Goal: Task Accomplishment & Management: Manage account settings

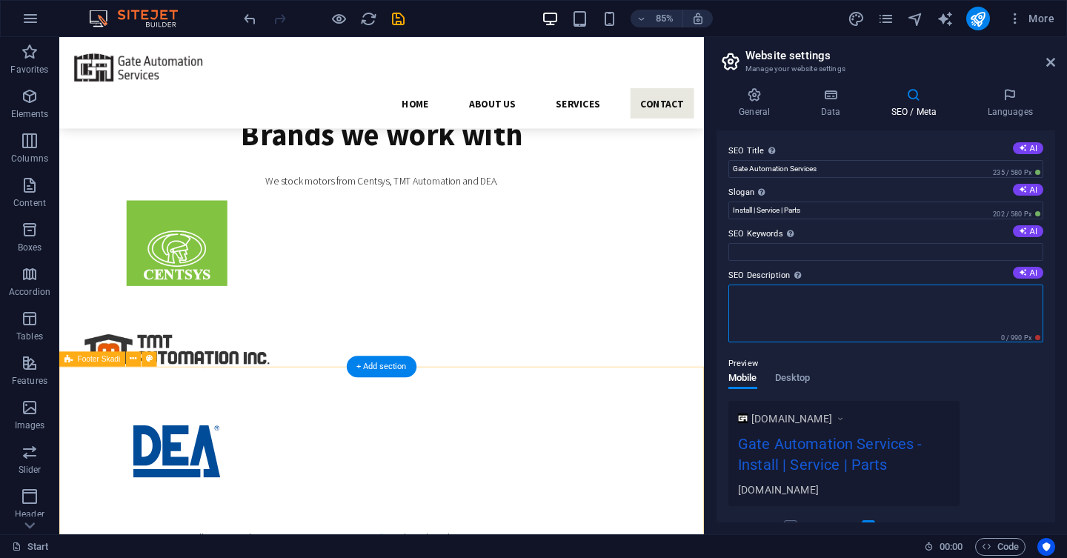
scroll to position [3370, 0]
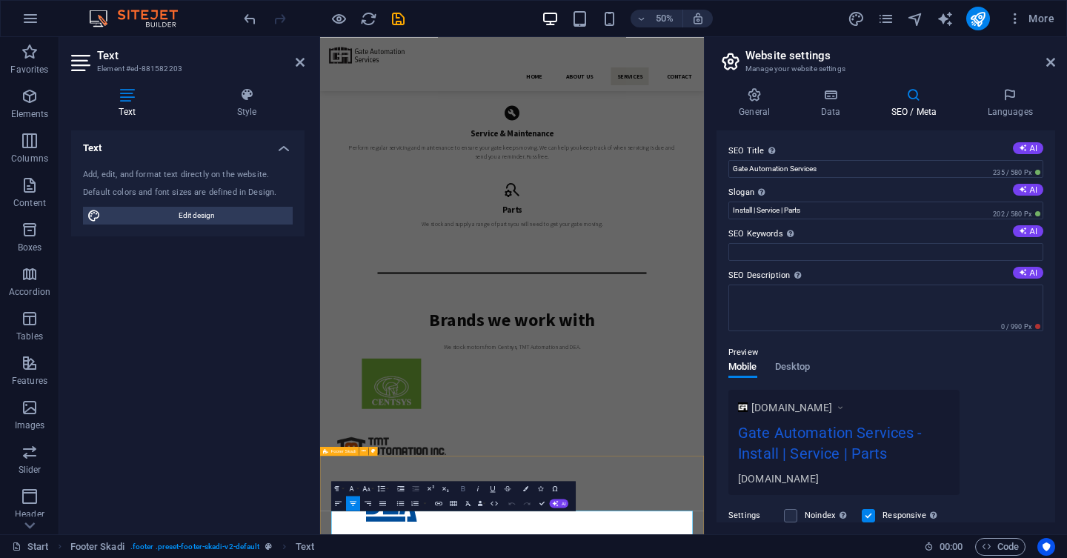
scroll to position [3329, 0]
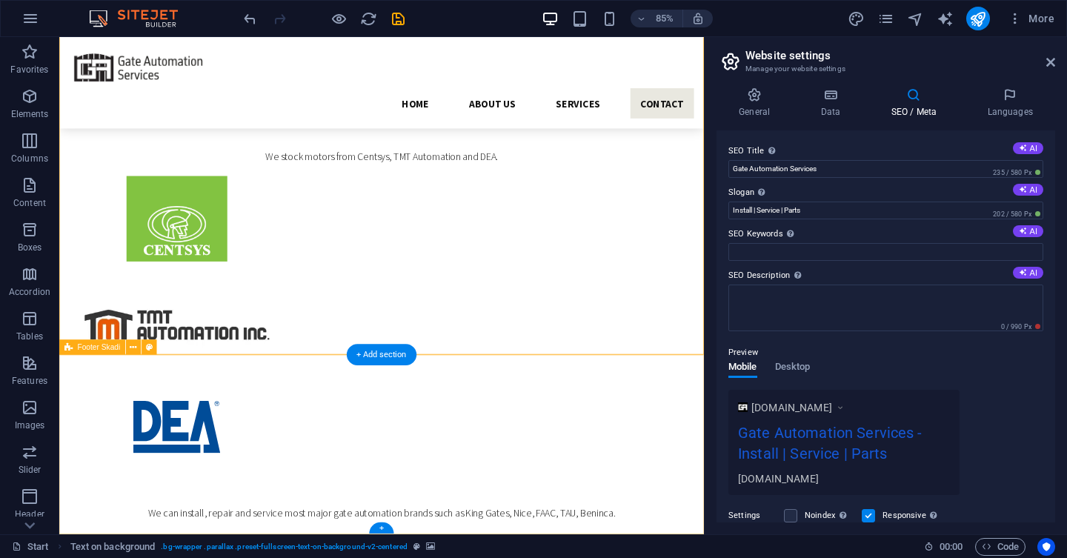
scroll to position [3370, 0]
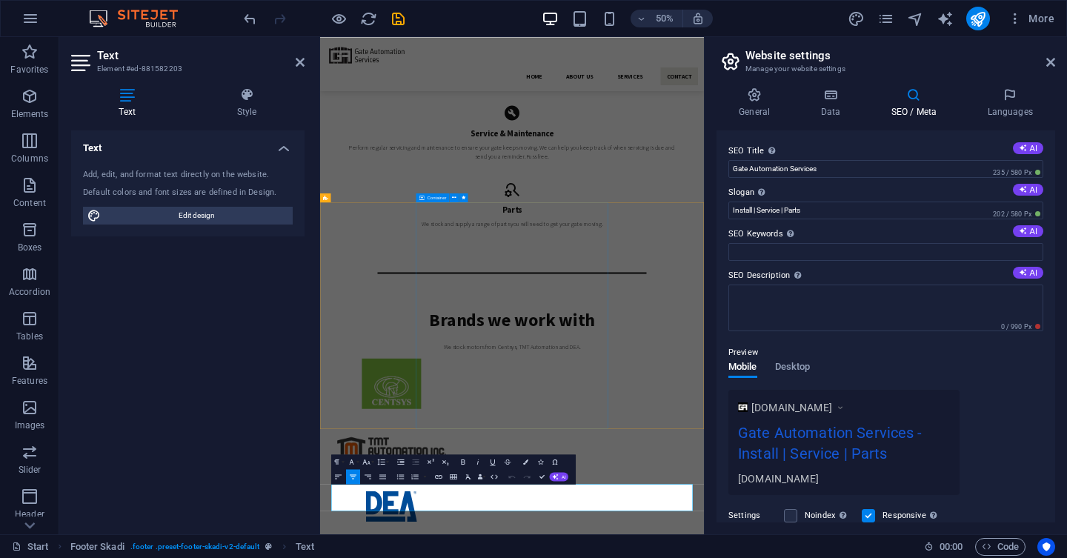
scroll to position [3329, 0]
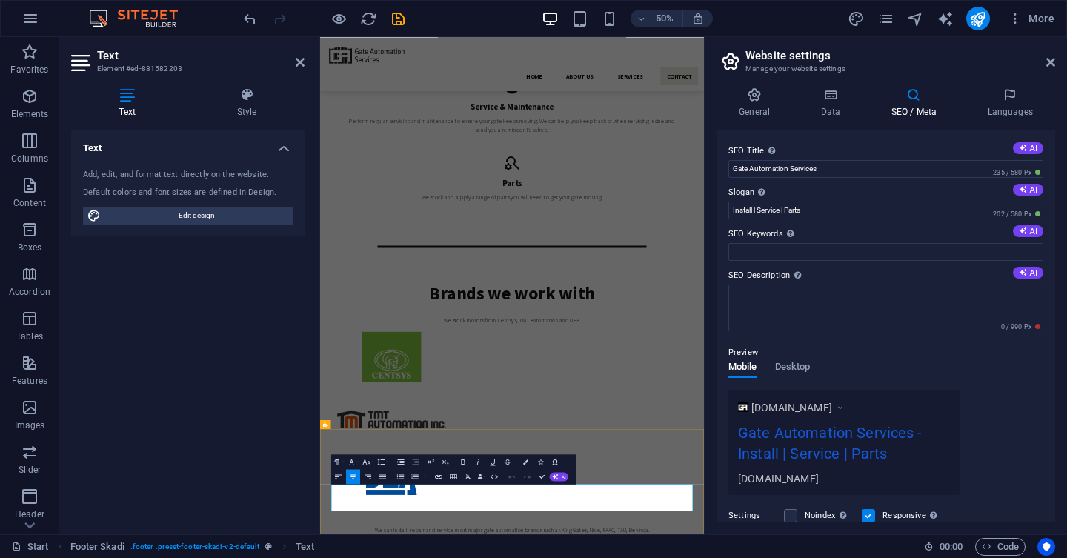
click at [1044, 57] on h2 "Website settings" at bounding box center [900, 55] width 310 height 13
click at [1045, 61] on h2 "Website settings" at bounding box center [900, 55] width 310 height 13
click at [1049, 64] on icon at bounding box center [1050, 62] width 9 height 12
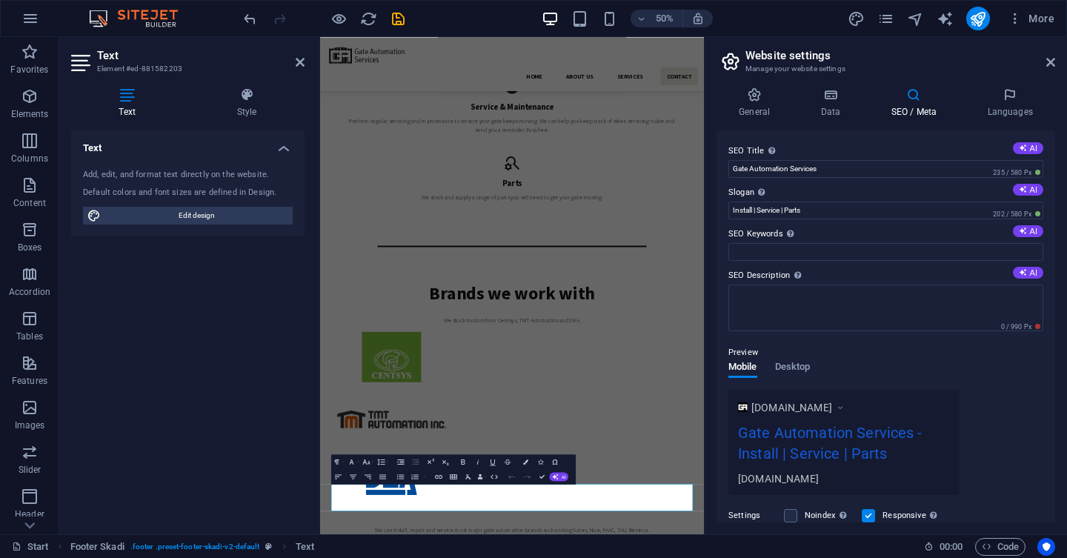
scroll to position [3433, 0]
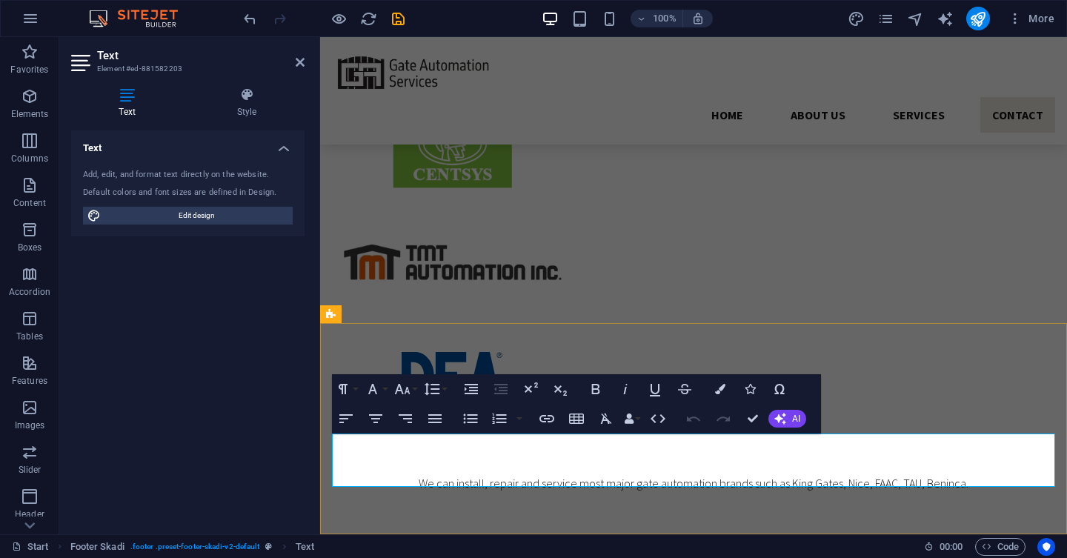
click at [1017, 19] on icon "button" at bounding box center [1015, 18] width 15 height 15
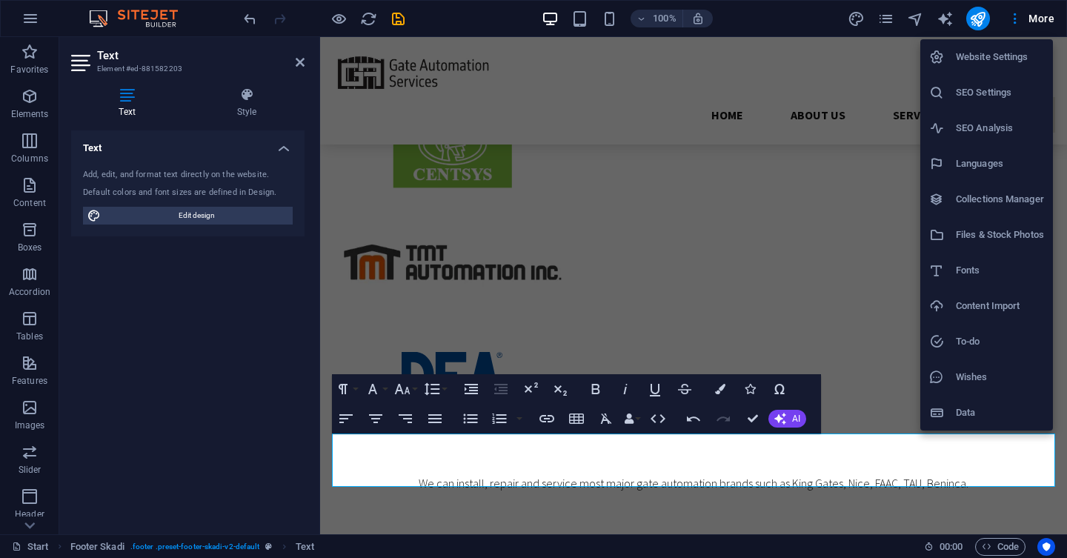
click at [401, 23] on div at bounding box center [533, 279] width 1067 height 558
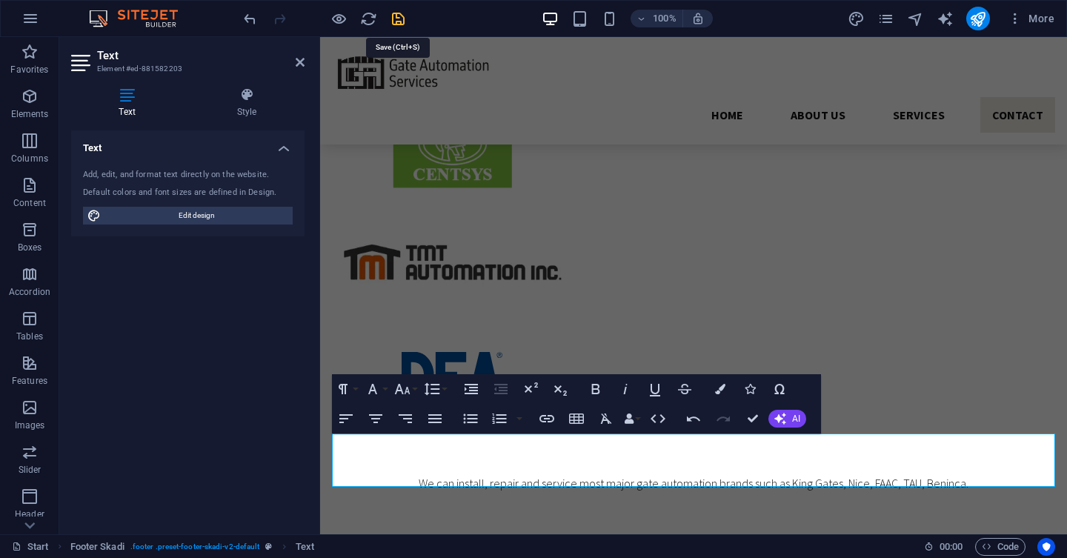
click at [399, 20] on icon "save" at bounding box center [398, 18] width 17 height 17
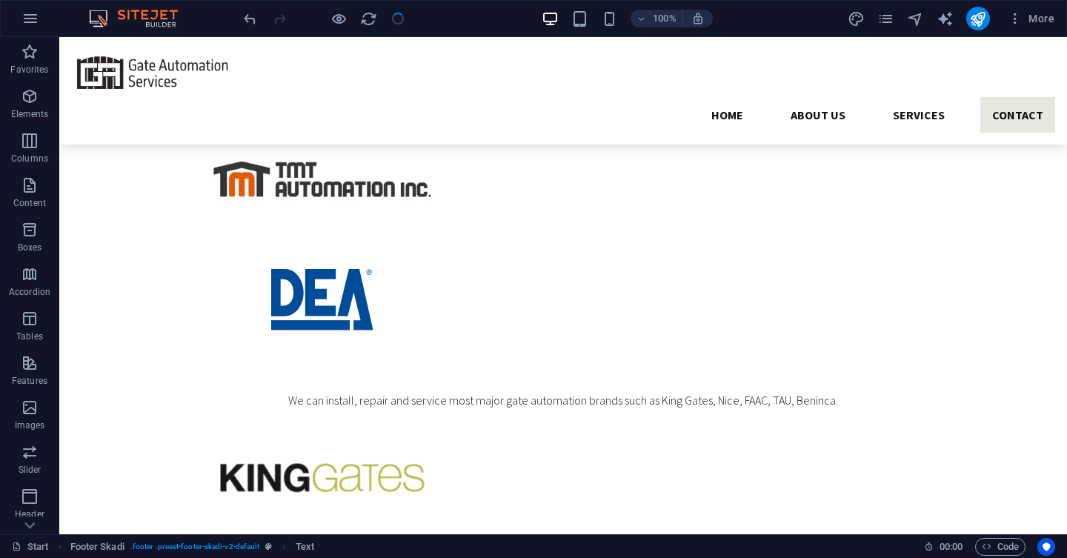
scroll to position [3350, 0]
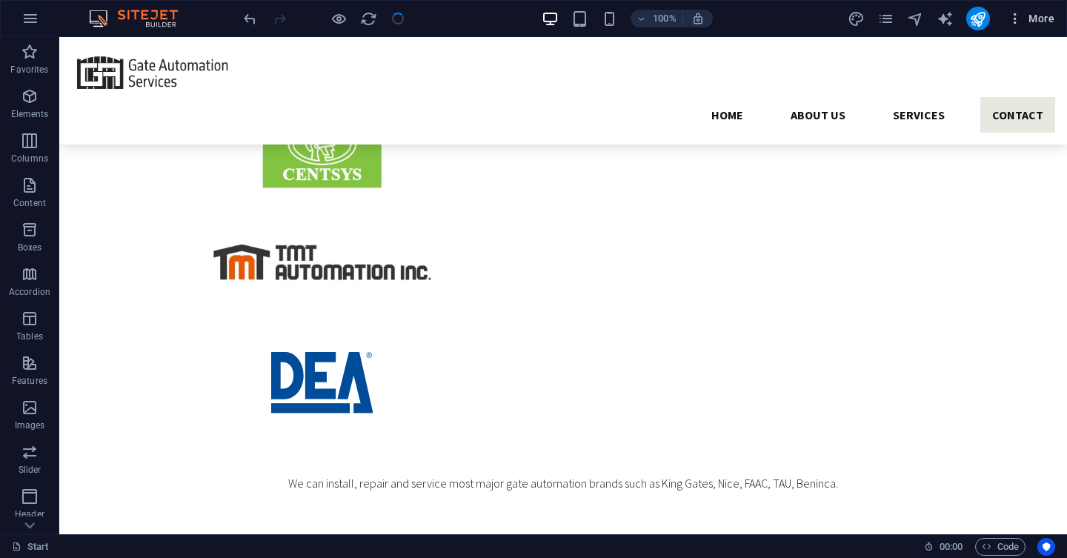
click at [1025, 18] on span "More" at bounding box center [1031, 18] width 47 height 15
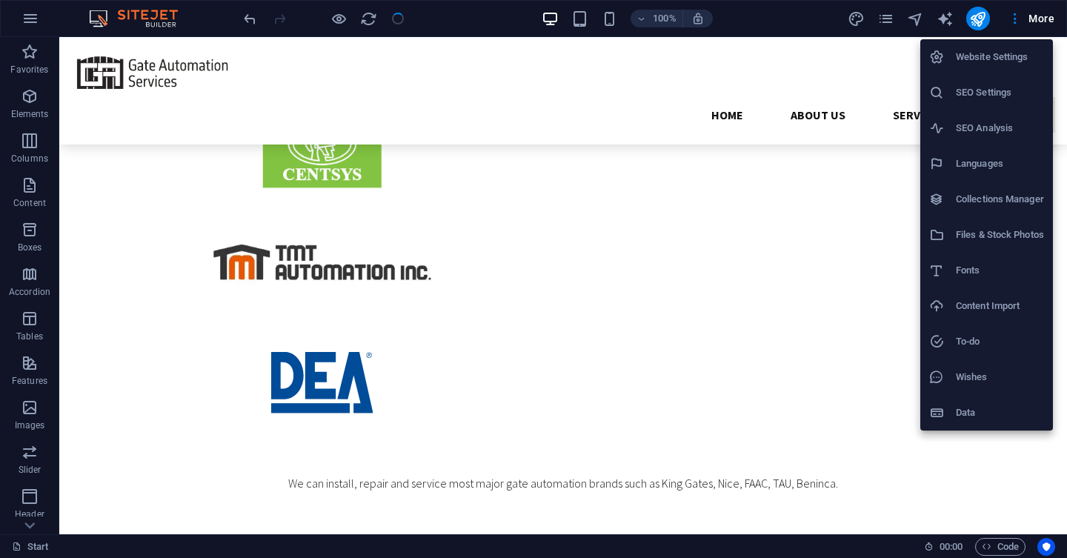
click at [983, 56] on h6 "Website Settings" at bounding box center [1000, 57] width 88 height 18
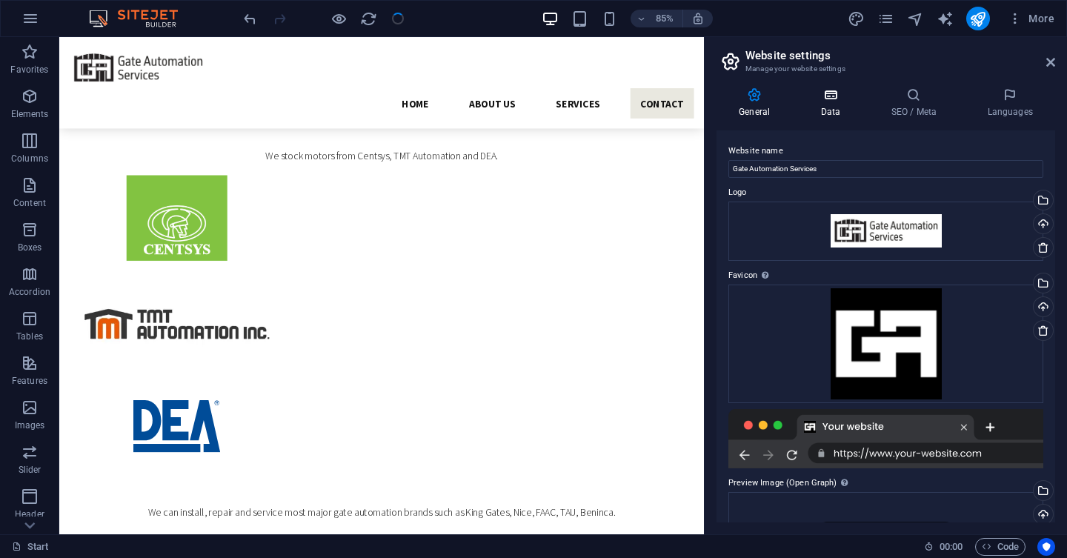
click at [834, 108] on h4 "Data" at bounding box center [833, 102] width 70 height 31
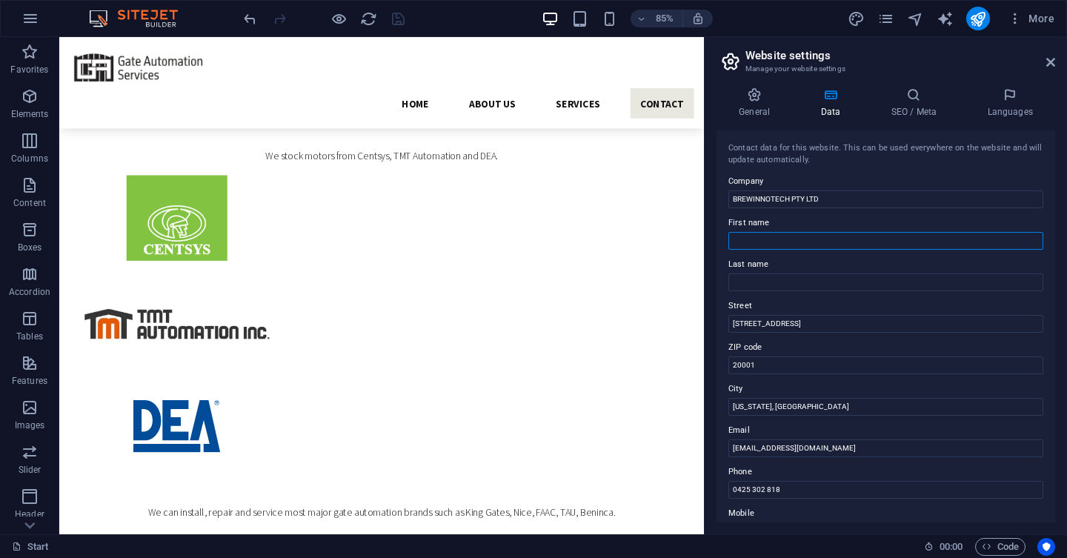
click at [782, 238] on input "First name" at bounding box center [885, 241] width 315 height 18
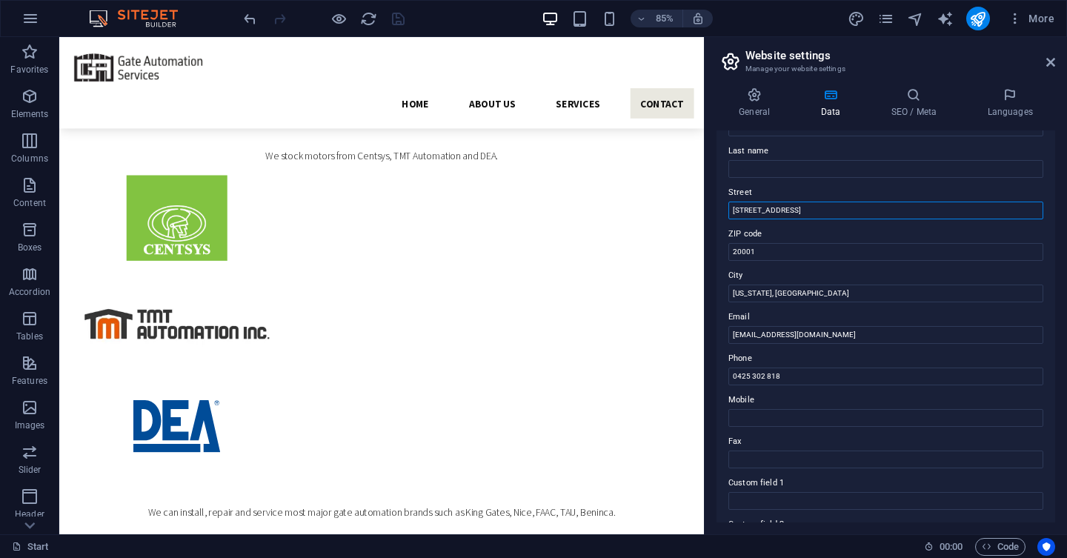
click at [814, 215] on input "[STREET_ADDRESS]" at bounding box center [885, 211] width 315 height 18
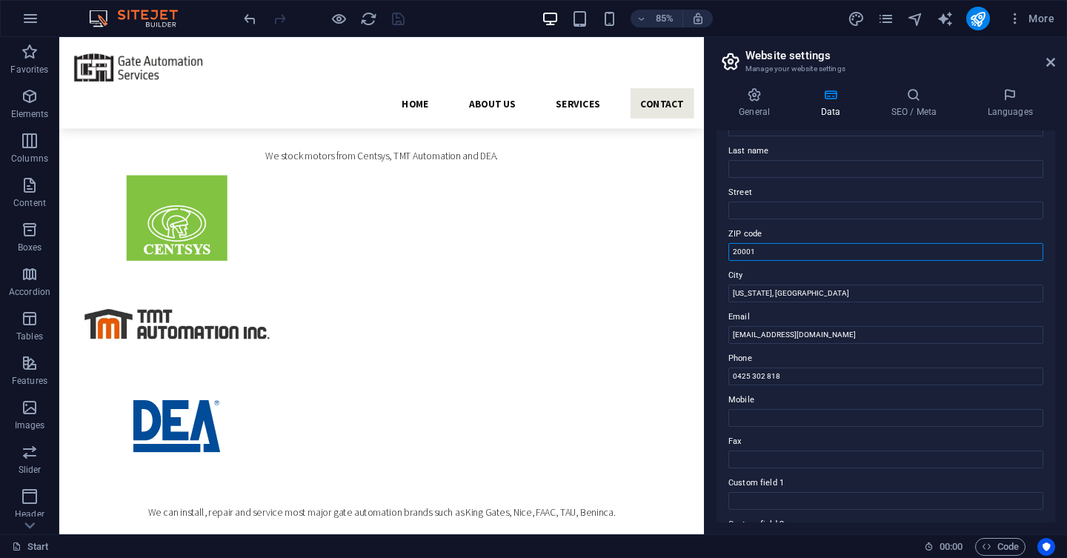
click at [769, 251] on input "20001" at bounding box center [885, 252] width 315 height 18
click at [762, 296] on input "[US_STATE], [GEOGRAPHIC_DATA]" at bounding box center [885, 294] width 315 height 18
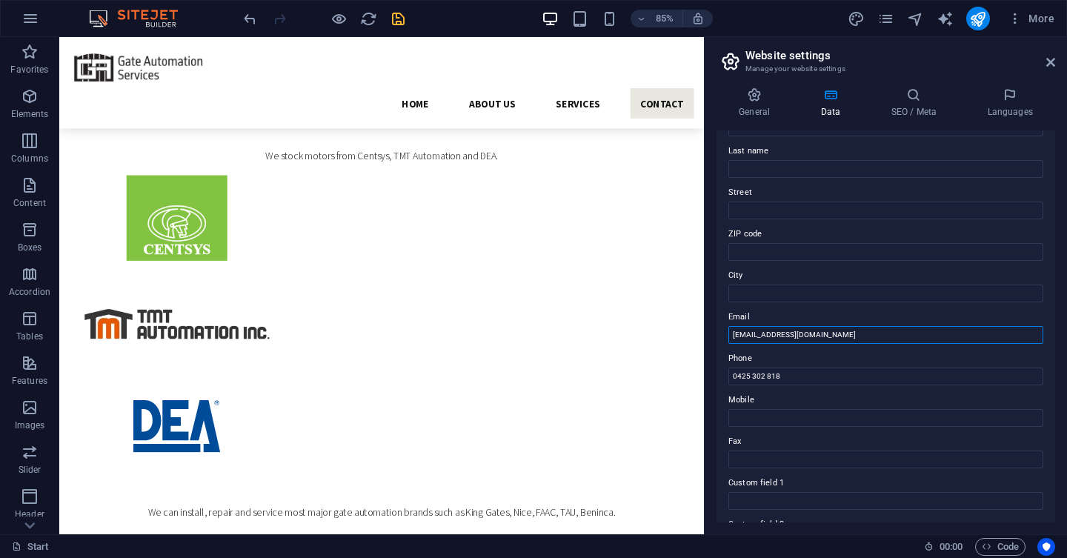
click at [762, 336] on input "[EMAIL_ADDRESS][DOMAIN_NAME]" at bounding box center [885, 335] width 315 height 18
click at [746, 336] on input "[EMAIL_ADDRESS][DOMAIN_NAME]" at bounding box center [885, 335] width 315 height 18
type input "[EMAIL_ADDRESS][DOMAIN_NAME]"
click at [777, 201] on label "Street" at bounding box center [885, 193] width 315 height 18
click at [777, 202] on input "Street" at bounding box center [885, 211] width 315 height 18
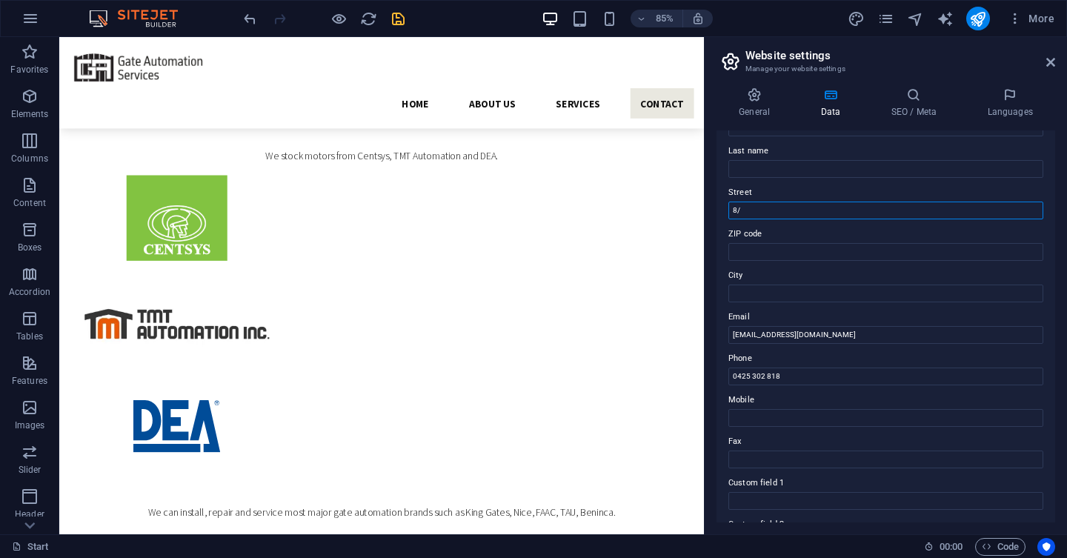
click at [759, 202] on input "8/" at bounding box center [885, 211] width 315 height 18
paste input "[STREET_ADDRESS]"
click at [772, 210] on input "[STREET_ADDRESS]" at bounding box center [885, 211] width 315 height 18
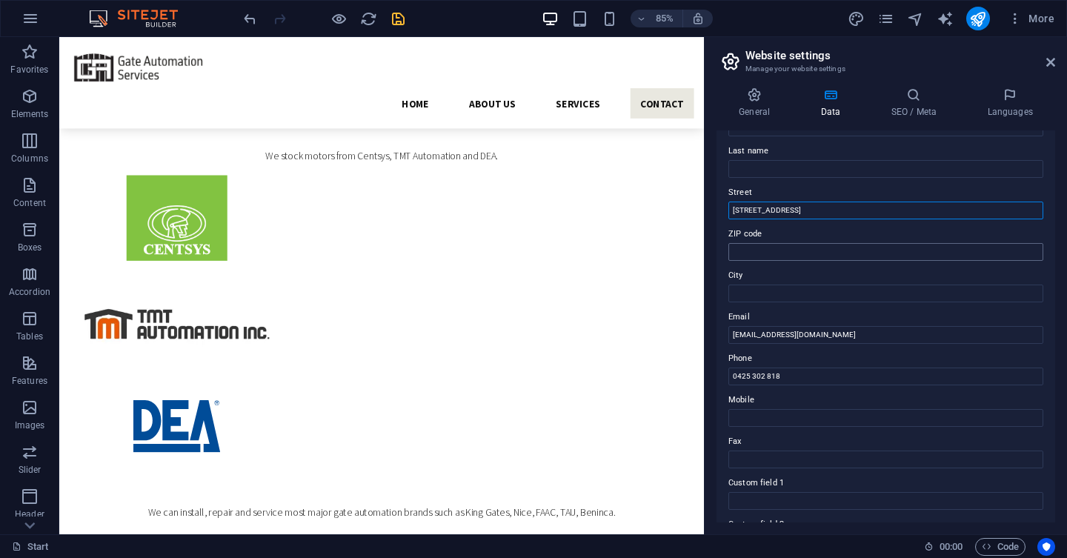
type input "[STREET_ADDRESS]"
click at [773, 248] on input "ZIP code" at bounding box center [885, 252] width 315 height 18
type input "6112"
click at [791, 299] on input "City" at bounding box center [885, 294] width 315 height 18
drag, startPoint x: 801, startPoint y: 210, endPoint x: 853, endPoint y: 210, distance: 51.9
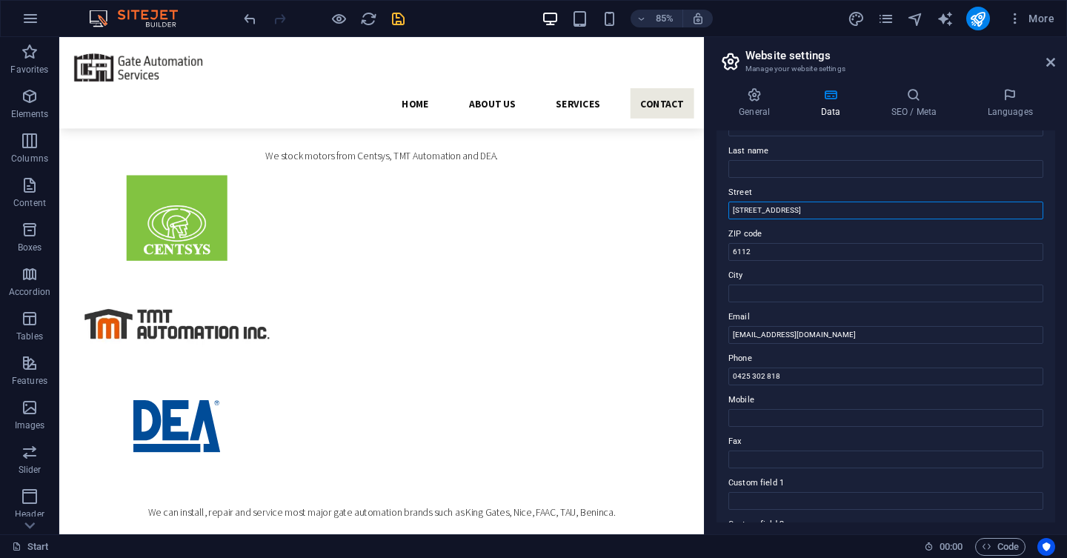
click at [853, 210] on input "[STREET_ADDRESS]" at bounding box center [885, 211] width 315 height 18
type input "[STREET_ADDRESS]"
click at [865, 287] on input "City" at bounding box center [885, 294] width 315 height 18
paste input "Forrestdale [GEOGRAPHIC_DATA]"
type input "Forrestdale [GEOGRAPHIC_DATA]"
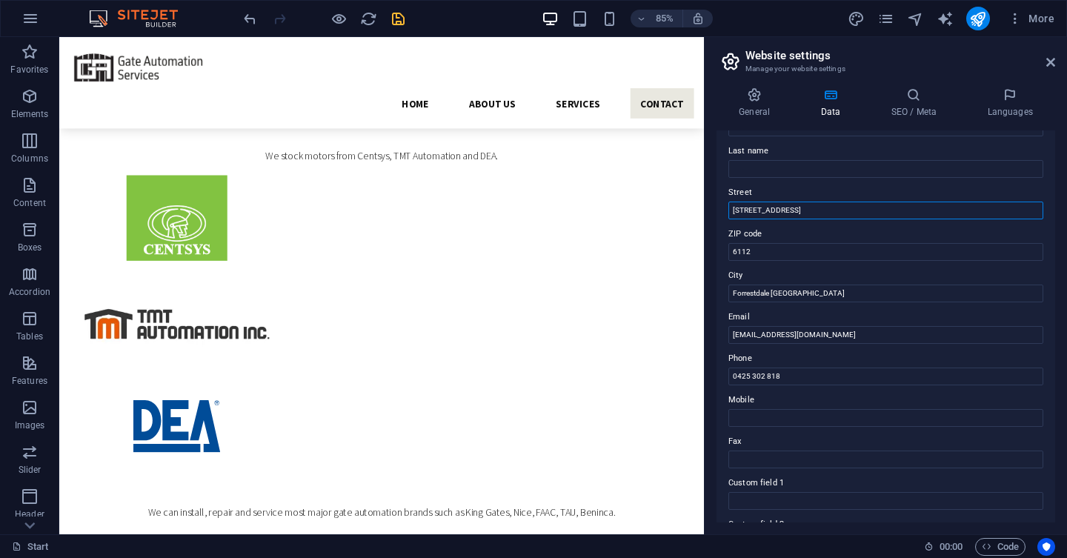
click at [883, 216] on input "[STREET_ADDRESS]" at bounding box center [885, 211] width 315 height 18
type input "[STREET_ADDRESS]"
click at [816, 287] on input "Forrestdale [GEOGRAPHIC_DATA]" at bounding box center [885, 294] width 315 height 18
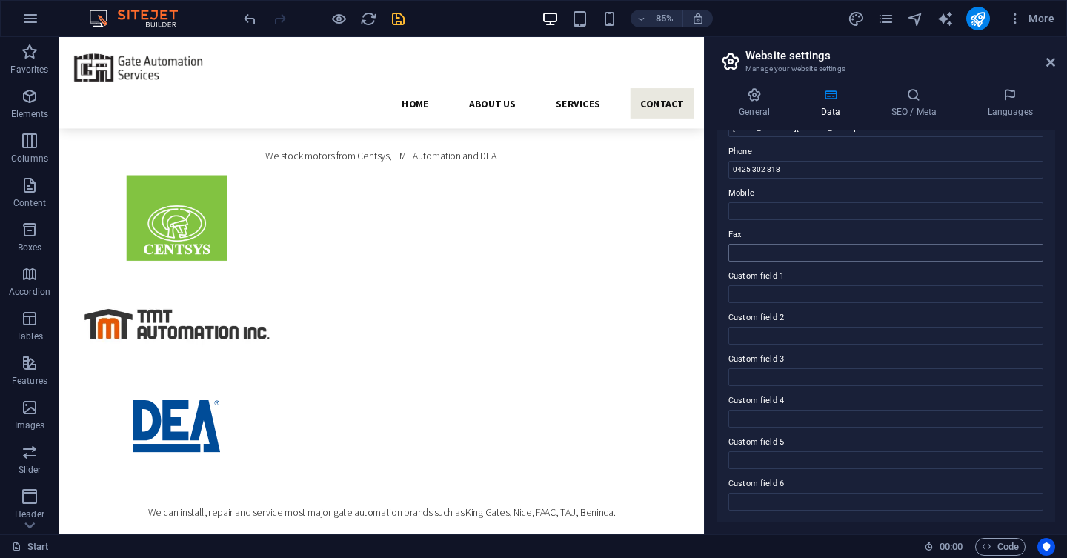
scroll to position [273, 0]
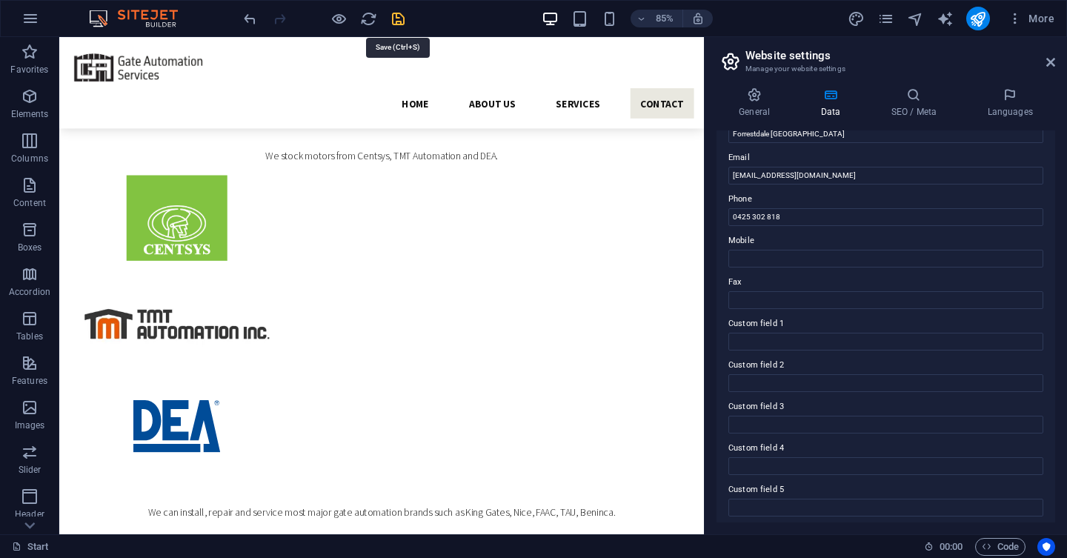
click at [395, 19] on icon "save" at bounding box center [398, 18] width 17 height 17
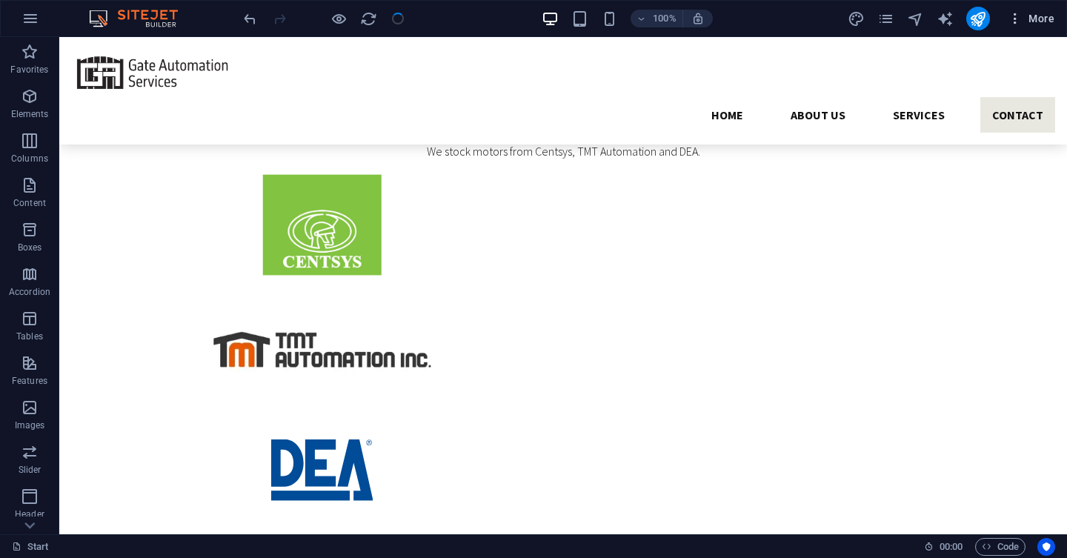
click at [1016, 17] on icon "button" at bounding box center [1015, 18] width 15 height 15
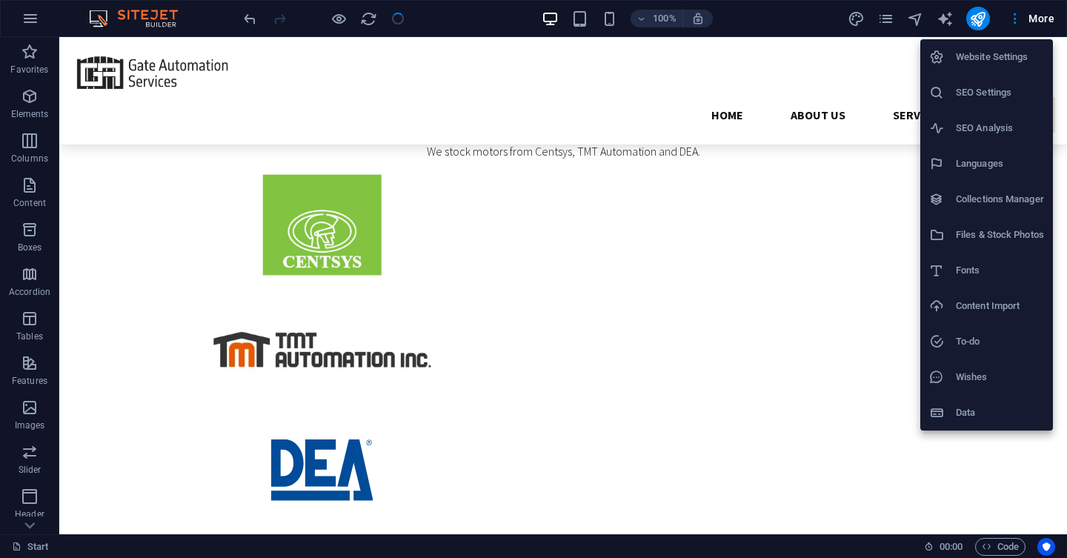
click at [971, 65] on h6 "Website Settings" at bounding box center [1000, 57] width 88 height 18
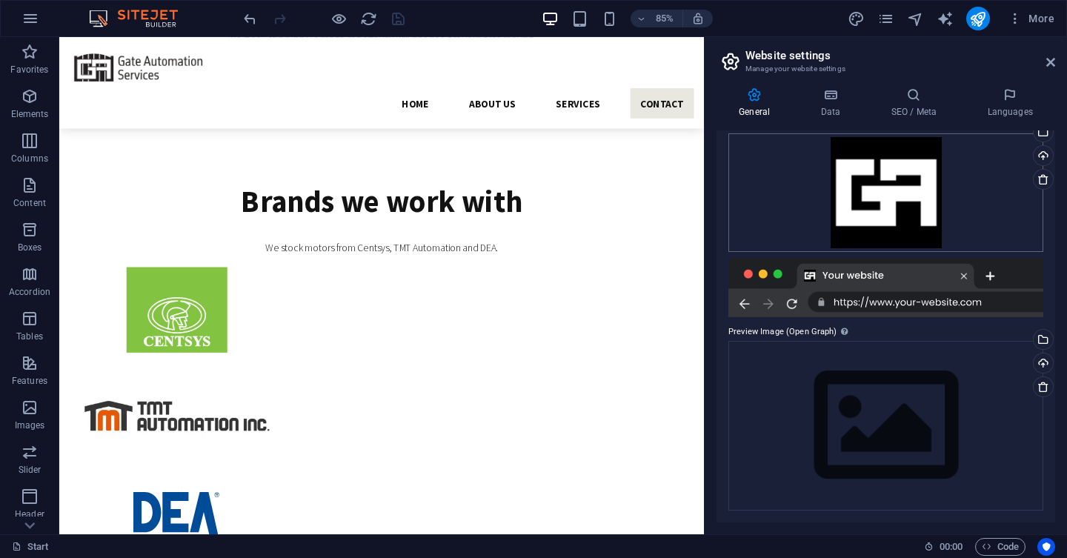
scroll to position [0, 0]
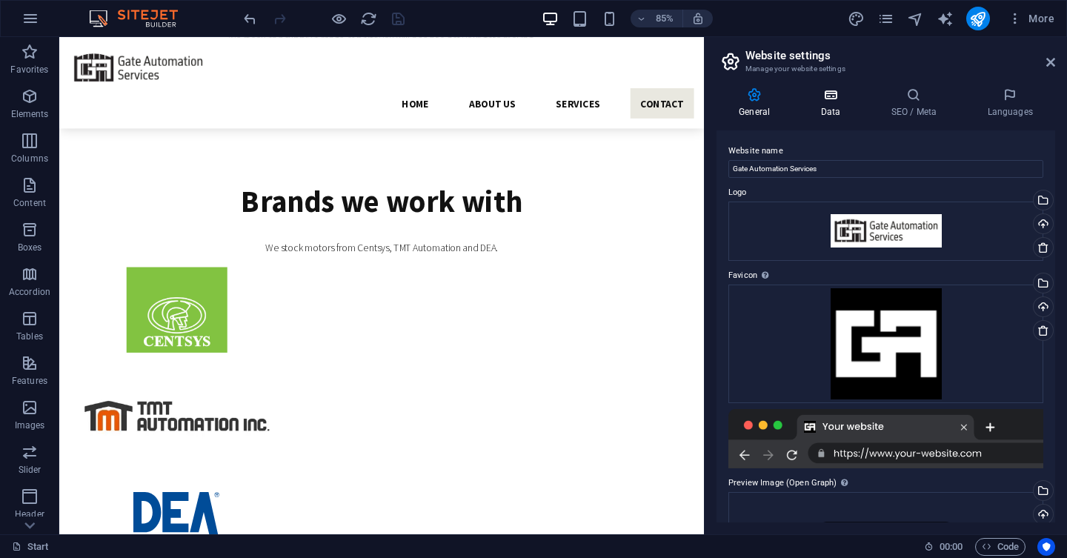
click at [839, 102] on icon at bounding box center [830, 94] width 64 height 15
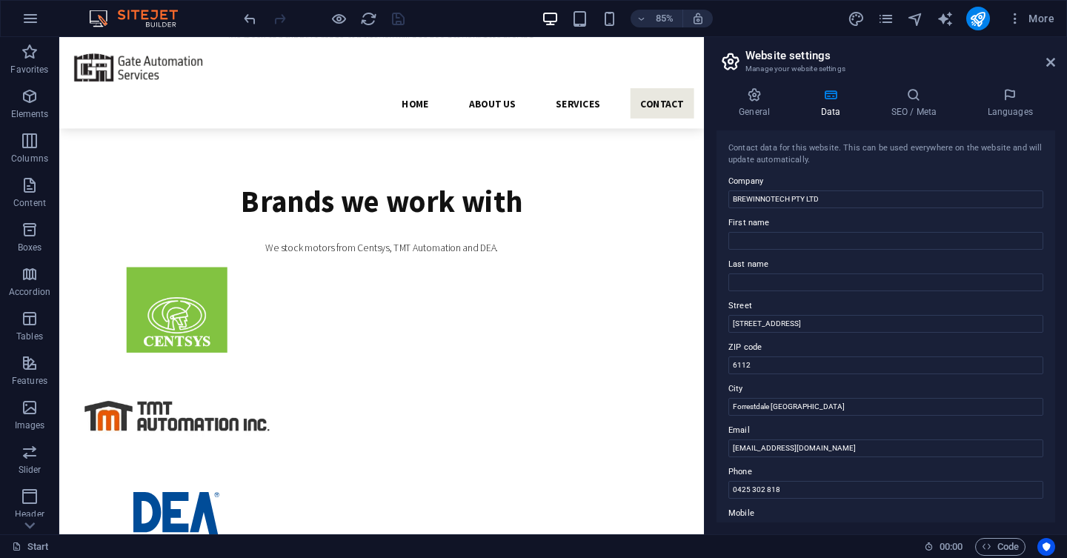
click at [909, 120] on div "General Data SEO / Meta Languages Website name Gate Automation Services Logo Dr…" at bounding box center [886, 304] width 339 height 435
click at [1036, 109] on h4 "Languages" at bounding box center [1010, 102] width 90 height 31
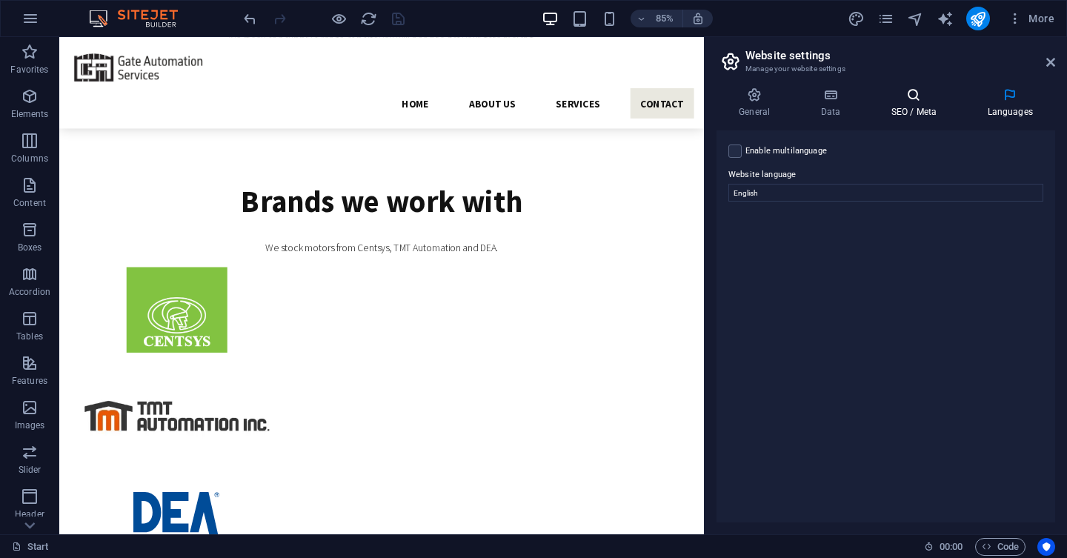
click at [914, 100] on icon at bounding box center [913, 94] width 90 height 15
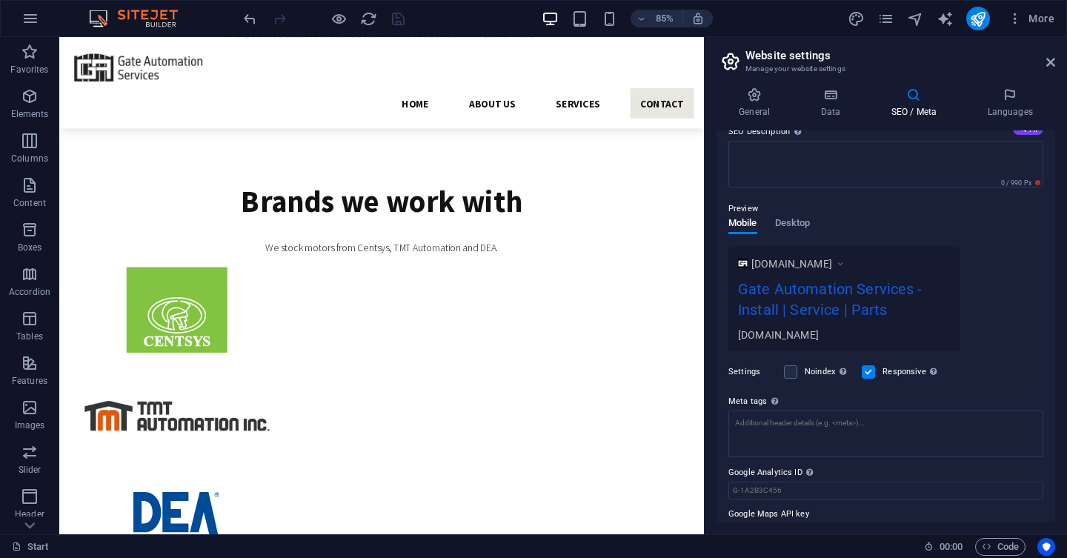
scroll to position [174, 0]
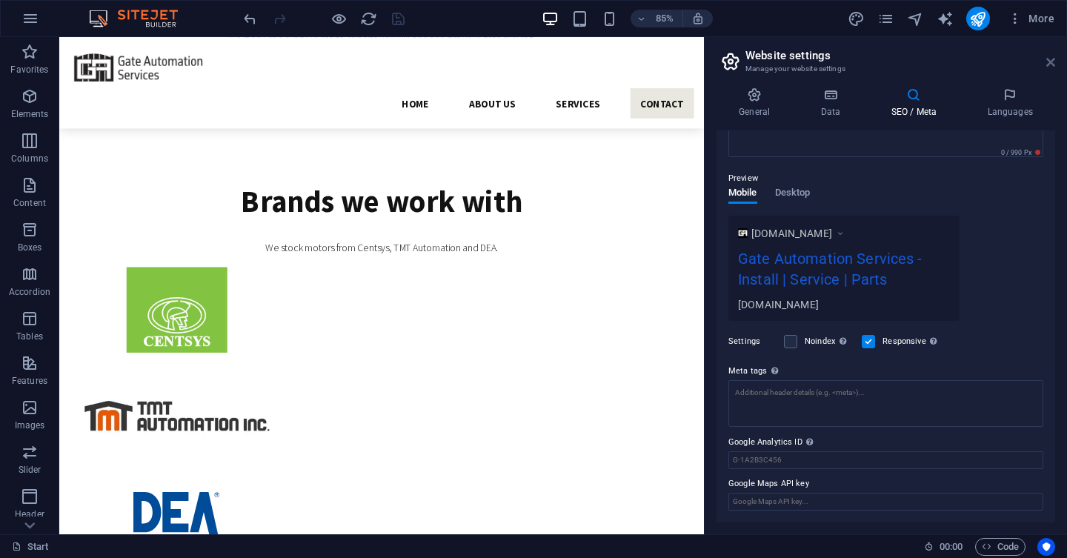
click at [1053, 64] on icon at bounding box center [1050, 62] width 9 height 12
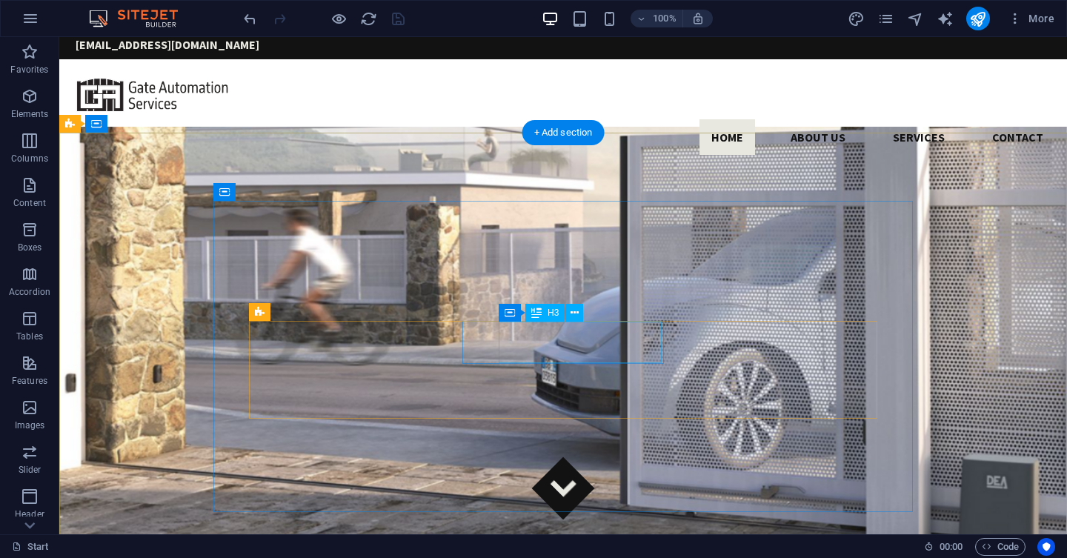
scroll to position [0, 0]
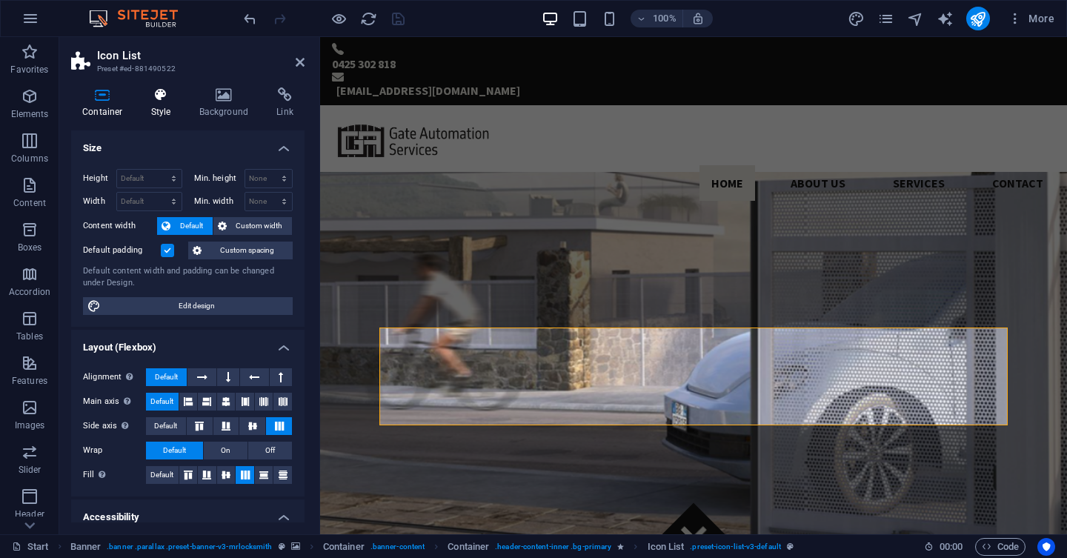
click at [157, 107] on h4 "Style" at bounding box center [164, 102] width 48 height 31
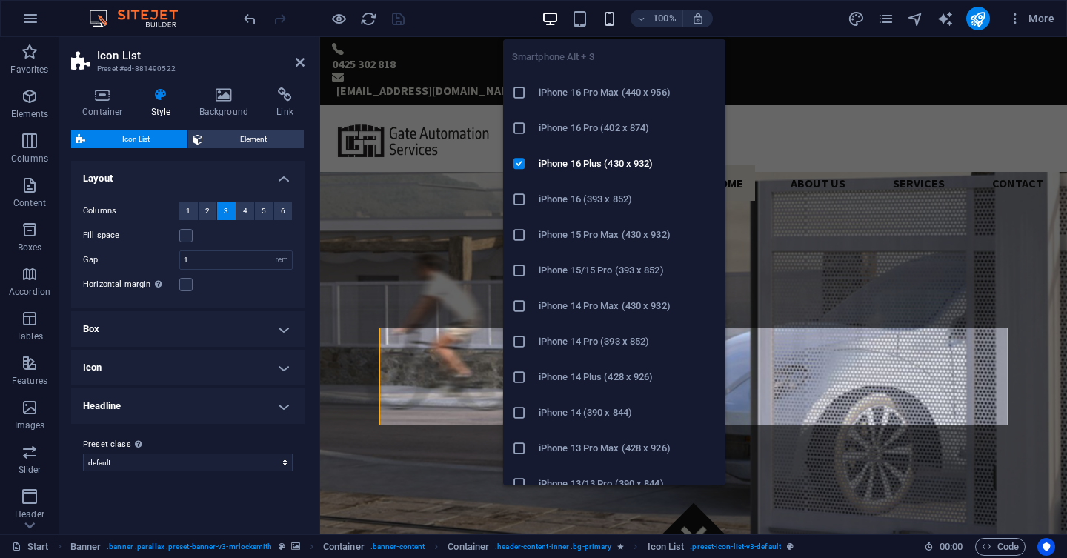
click at [612, 19] on icon "button" at bounding box center [609, 18] width 17 height 17
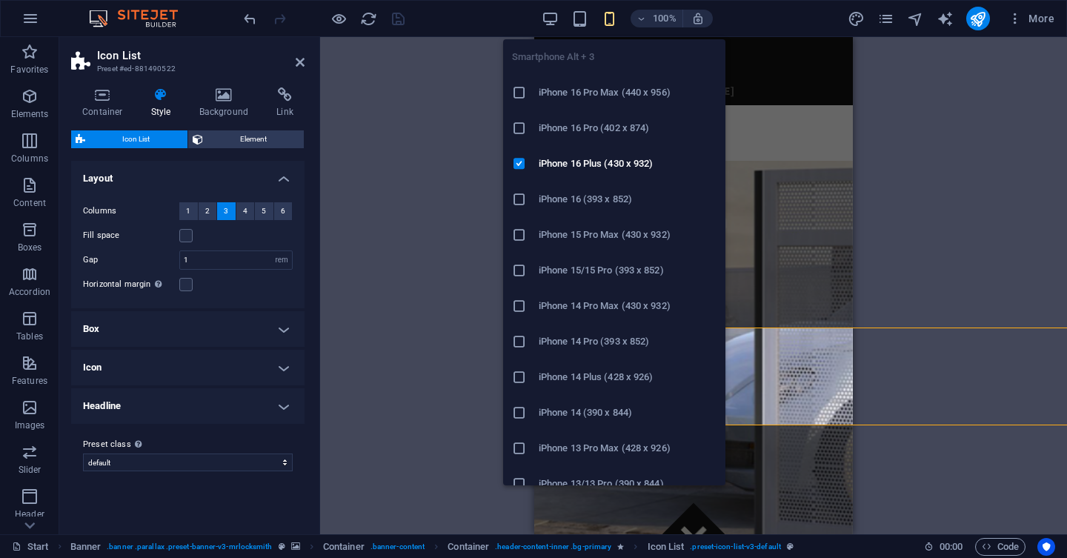
type input "0.5"
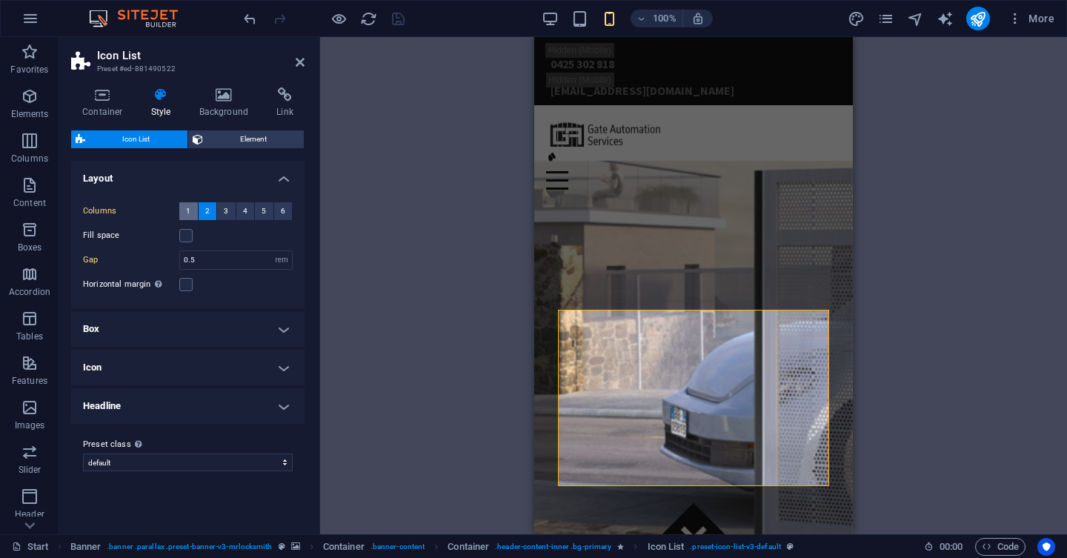
click at [184, 211] on button "1" at bounding box center [188, 211] width 19 height 18
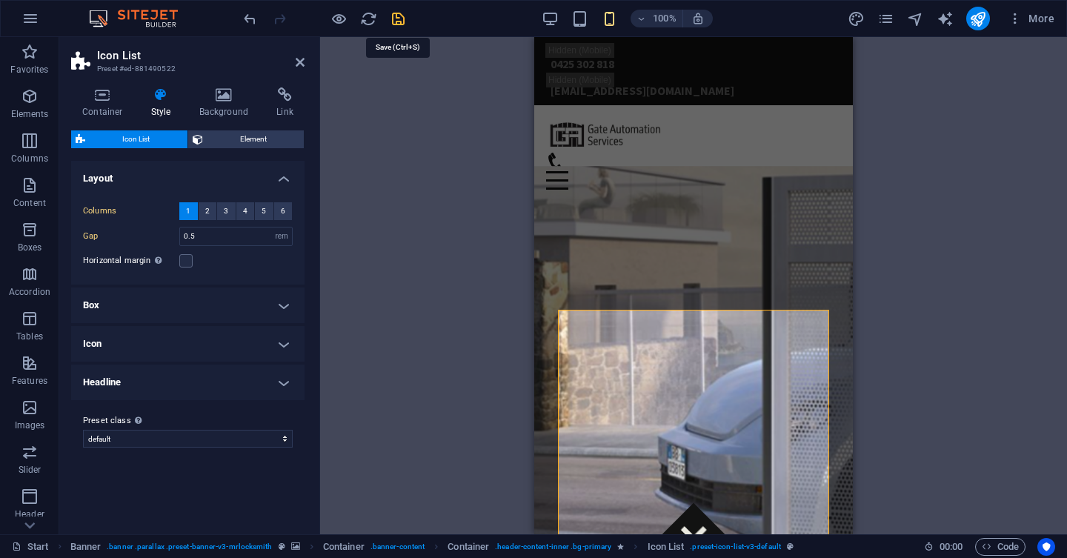
click at [400, 21] on icon "save" at bounding box center [398, 18] width 17 height 17
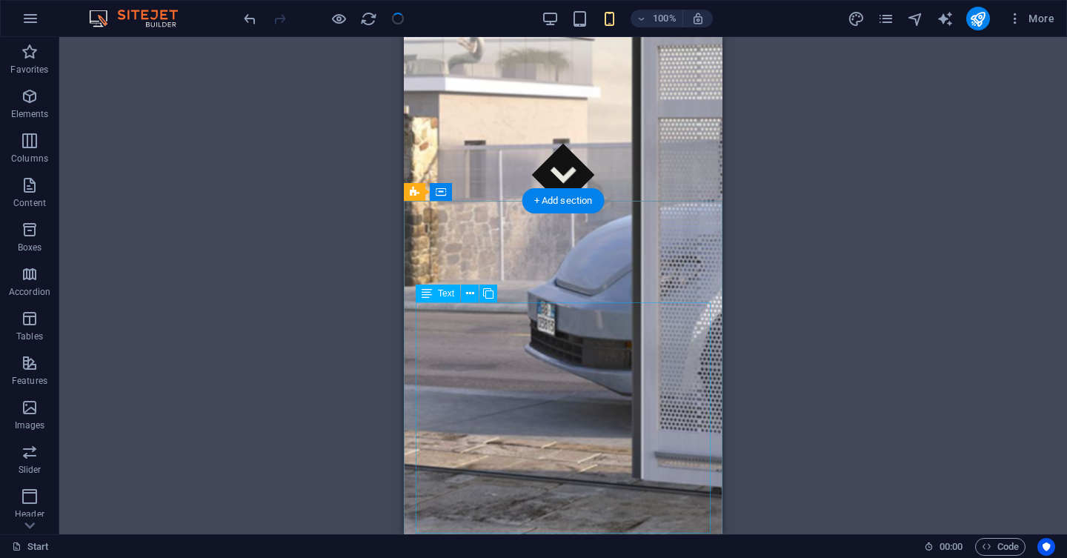
scroll to position [537, 0]
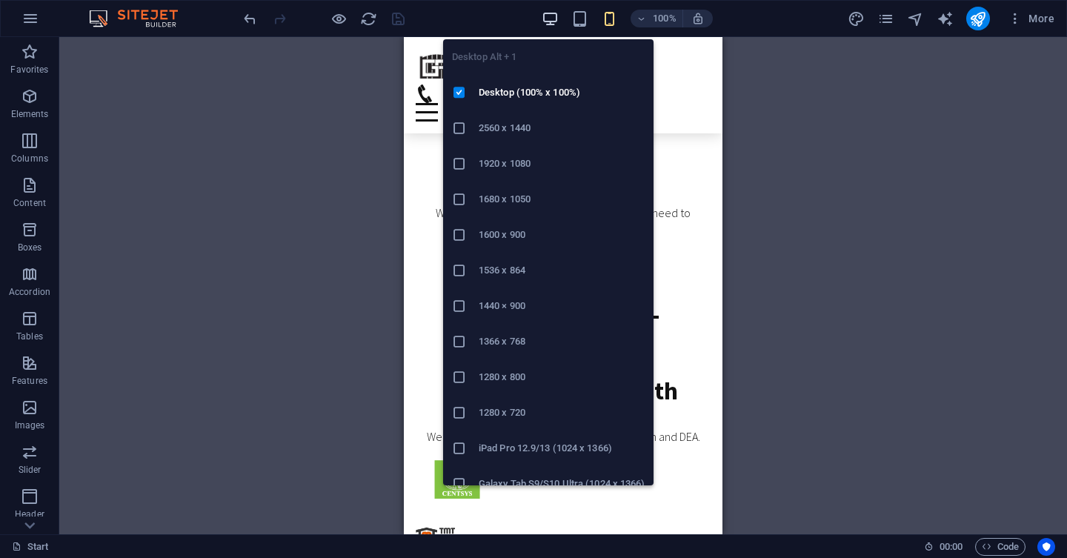
click at [553, 26] on icon "button" at bounding box center [550, 18] width 17 height 17
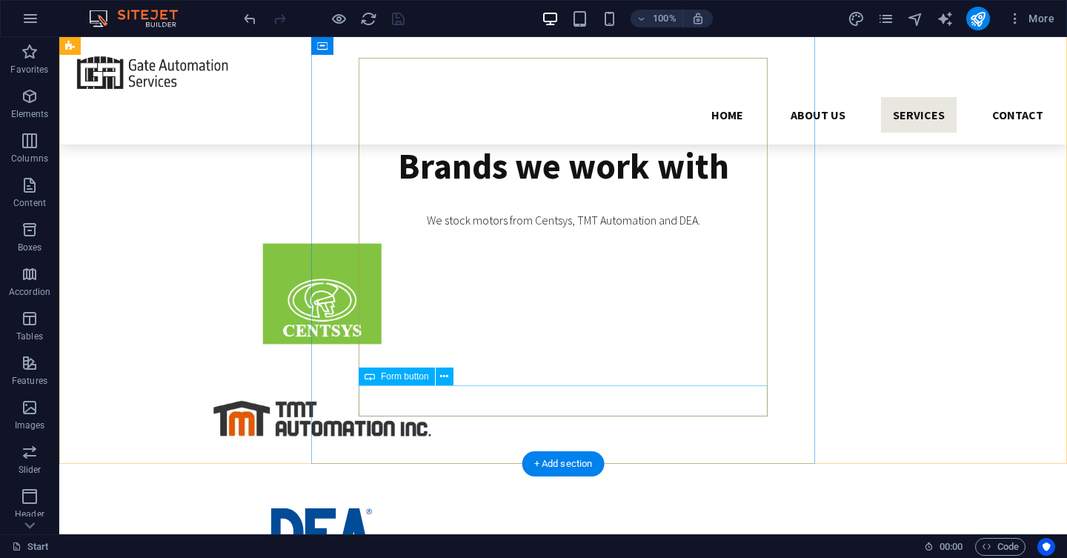
scroll to position [3209, 0]
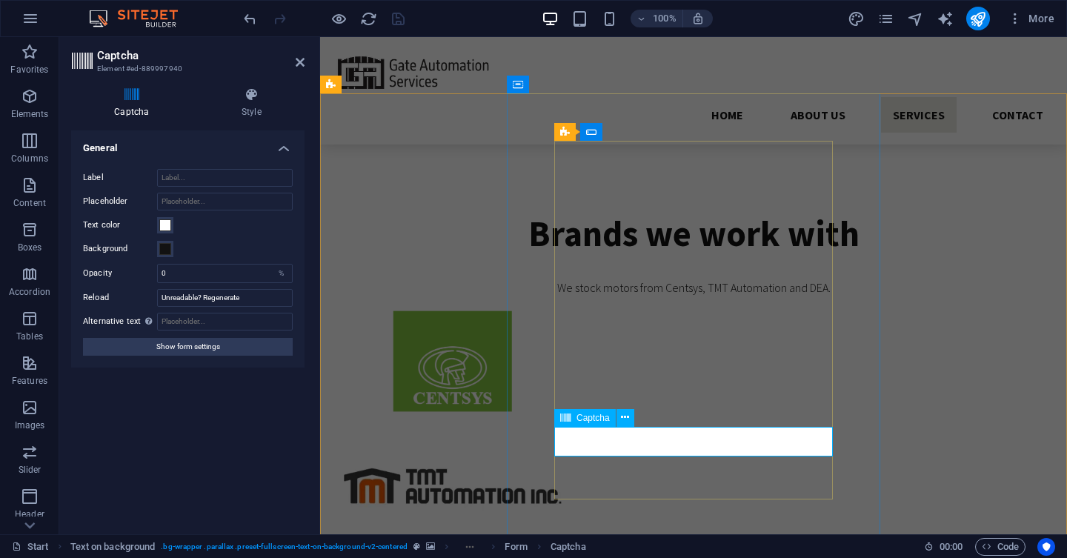
click at [163, 224] on span at bounding box center [165, 225] width 12 height 12
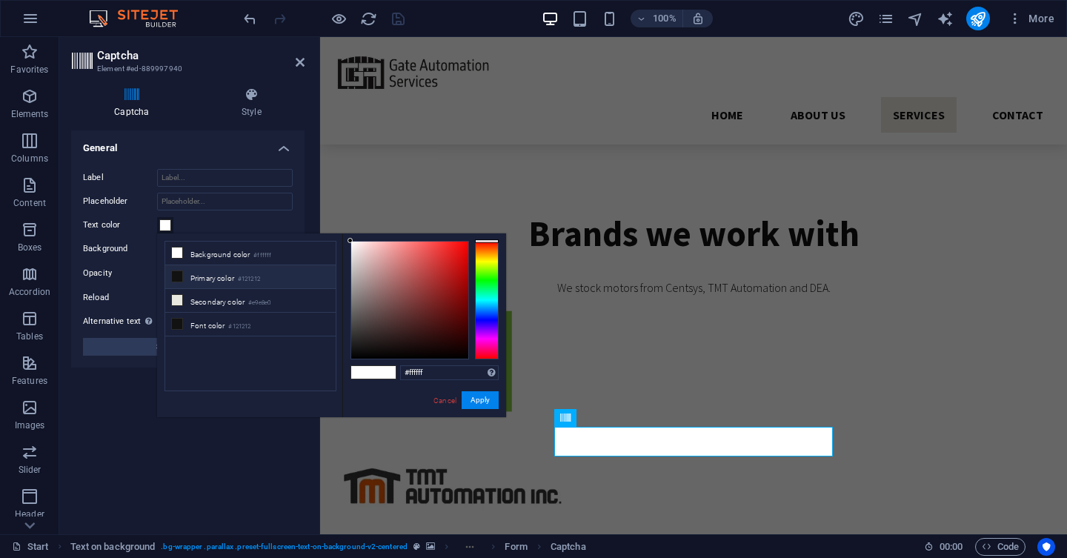
click at [207, 279] on li "Primary color #121212" at bounding box center [250, 277] width 170 height 24
type input "#121212"
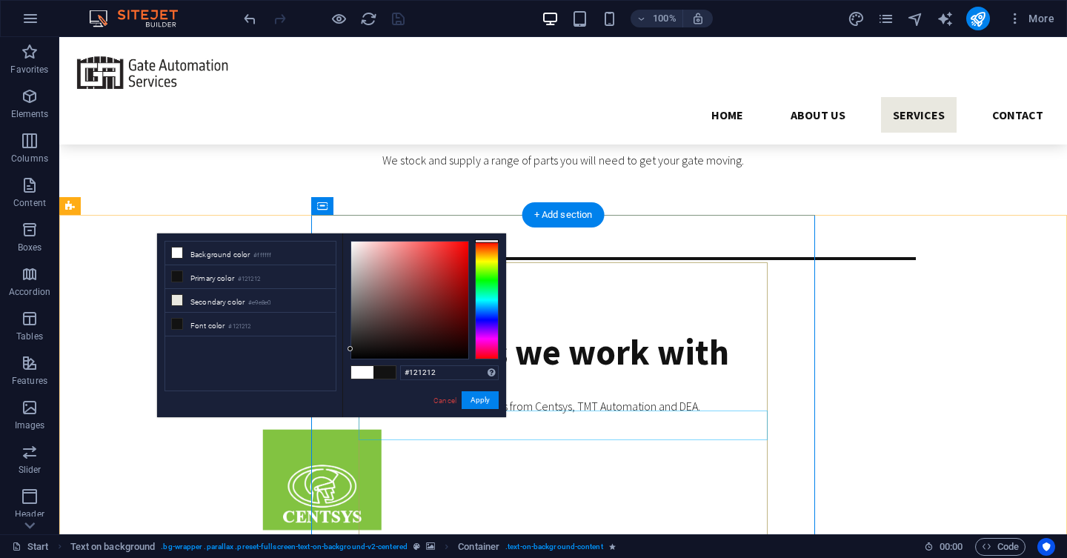
scroll to position [3005, 0]
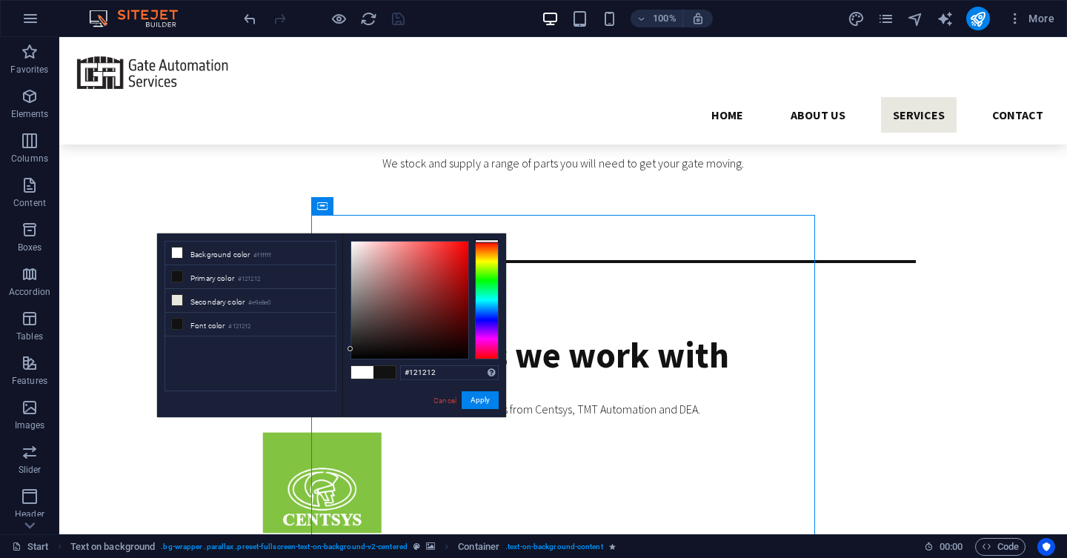
click at [401, 17] on div at bounding box center [324, 19] width 166 height 24
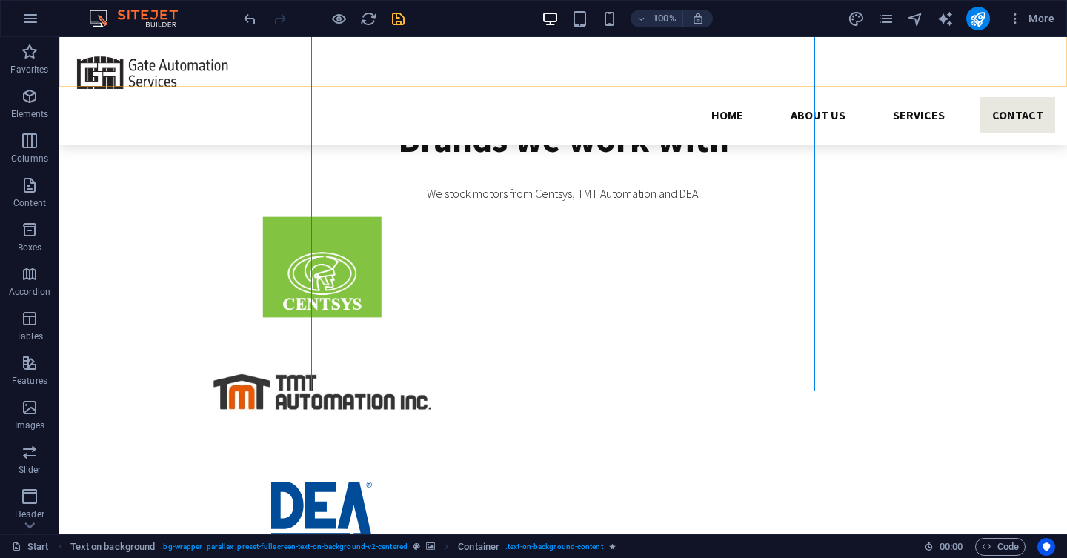
scroll to position [3282, 0]
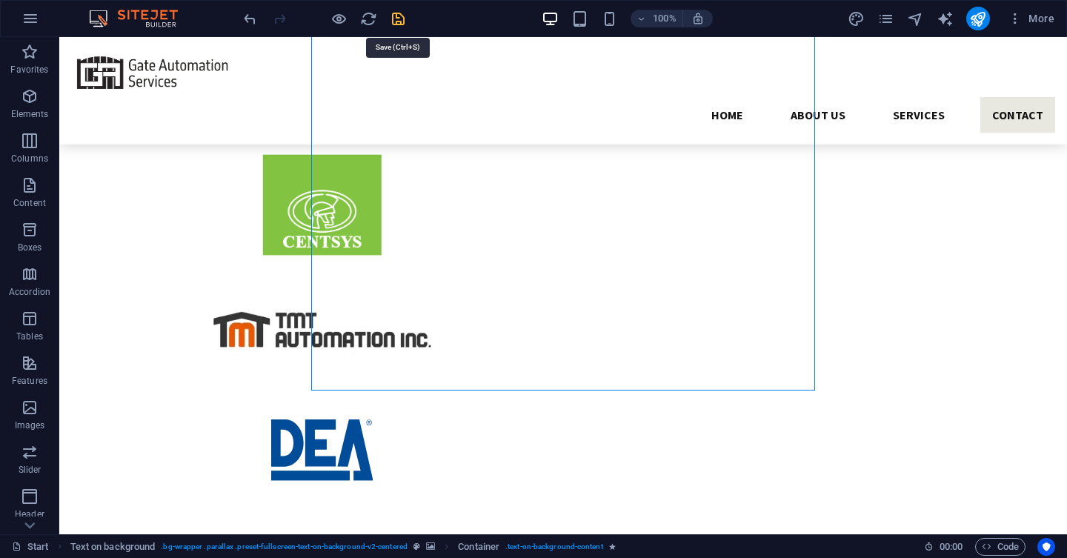
click at [400, 19] on icon "save" at bounding box center [398, 18] width 17 height 17
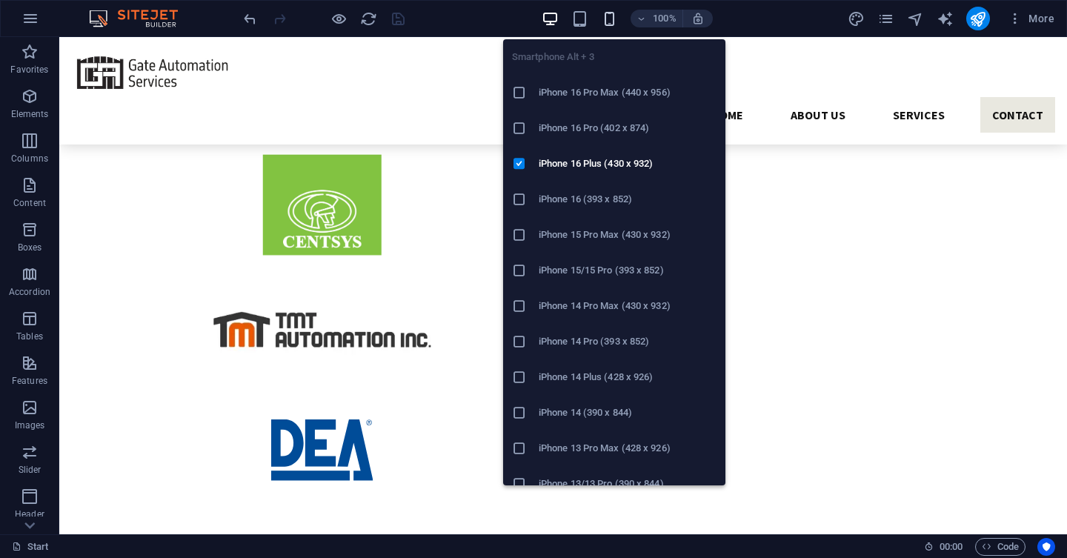
click at [611, 19] on icon "button" at bounding box center [609, 18] width 17 height 17
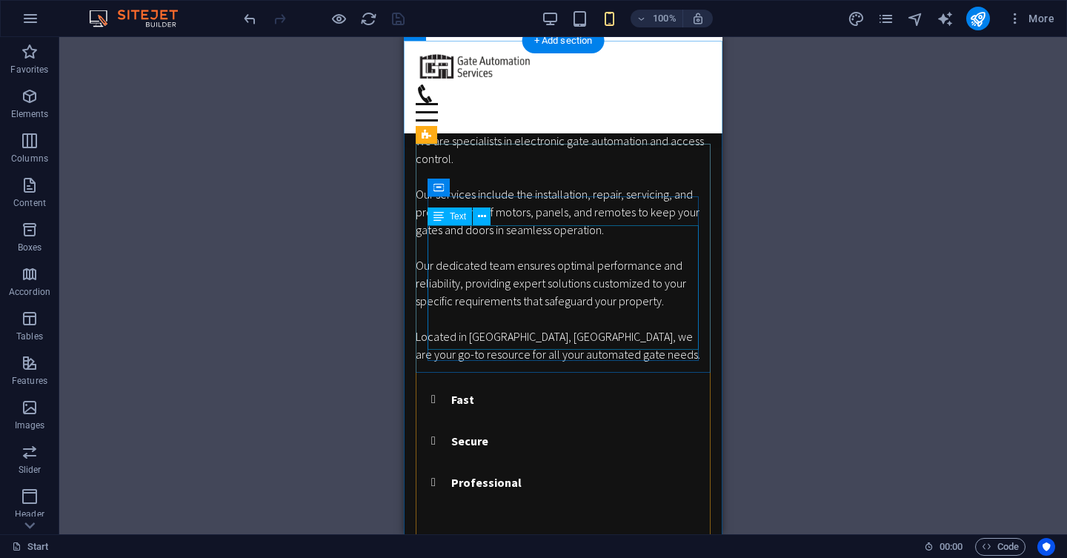
scroll to position [1439, 0]
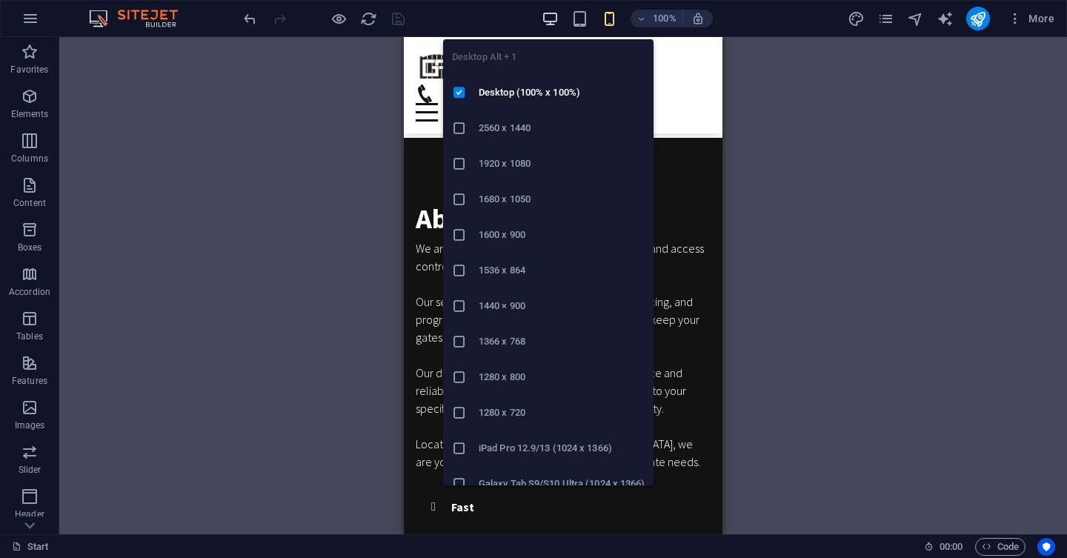
click at [551, 18] on icon "button" at bounding box center [550, 18] width 17 height 17
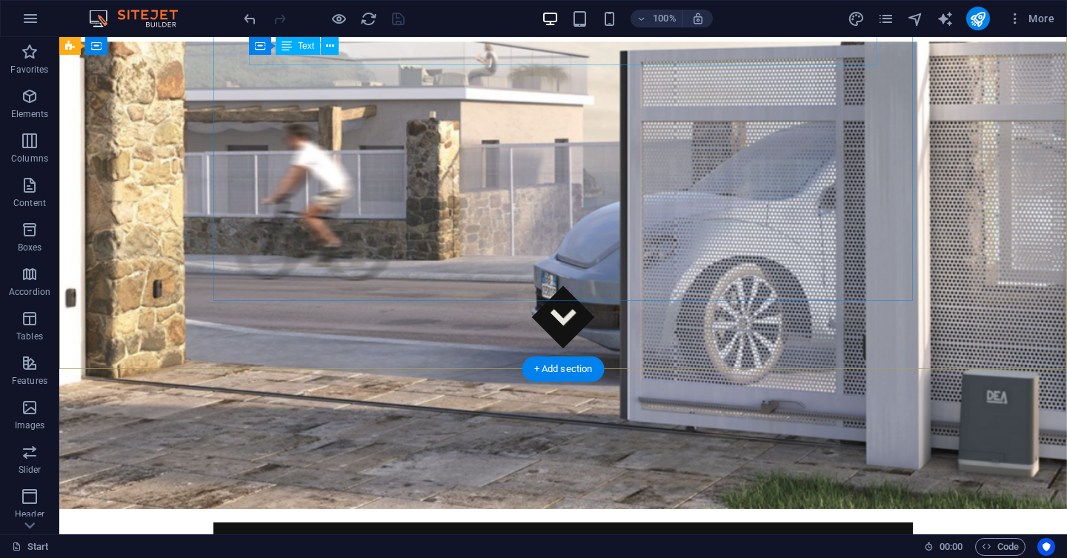
scroll to position [0, 0]
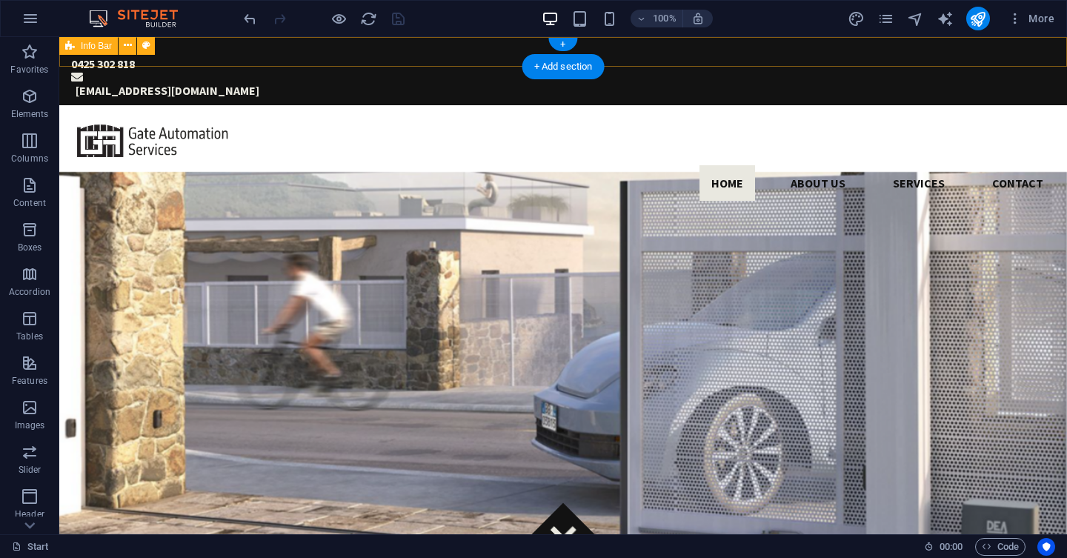
click at [760, 60] on div "0425 302 818 [EMAIL_ADDRESS][DOMAIN_NAME]" at bounding box center [563, 71] width 1008 height 68
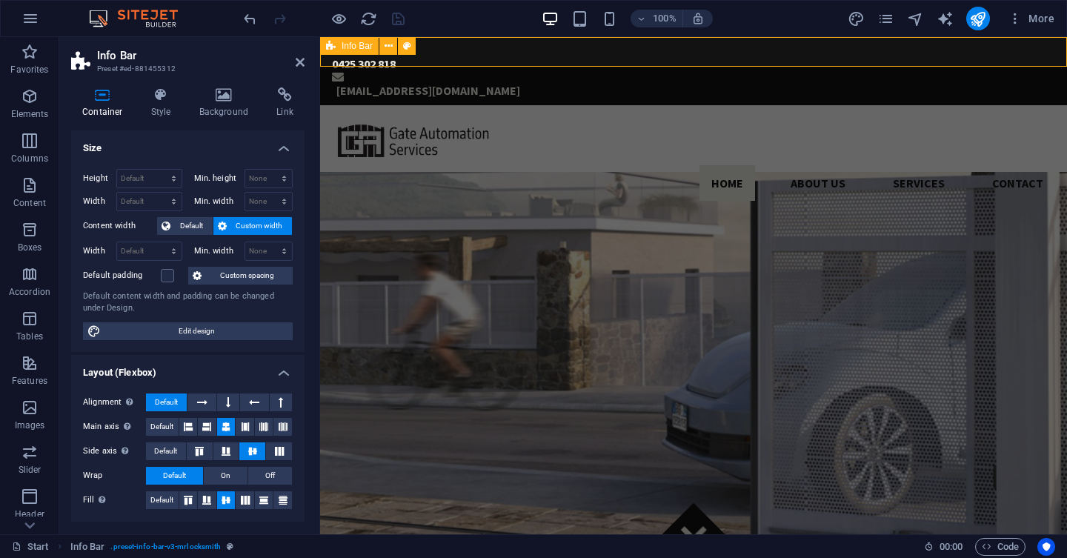
click at [895, 58] on div "0425 302 818 [EMAIL_ADDRESS][DOMAIN_NAME]" at bounding box center [693, 71] width 747 height 68
click at [464, 51] on div "0425 302 818 [EMAIL_ADDRESS][DOMAIN_NAME]" at bounding box center [693, 71] width 747 height 68
click at [159, 98] on icon at bounding box center [161, 94] width 42 height 15
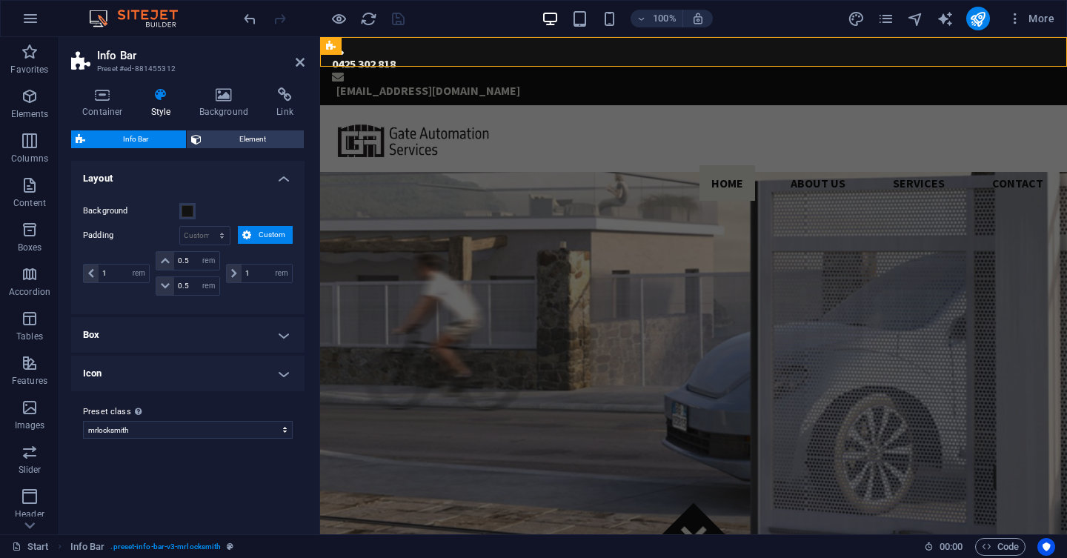
click at [258, 339] on h4 "Box" at bounding box center [187, 335] width 233 height 36
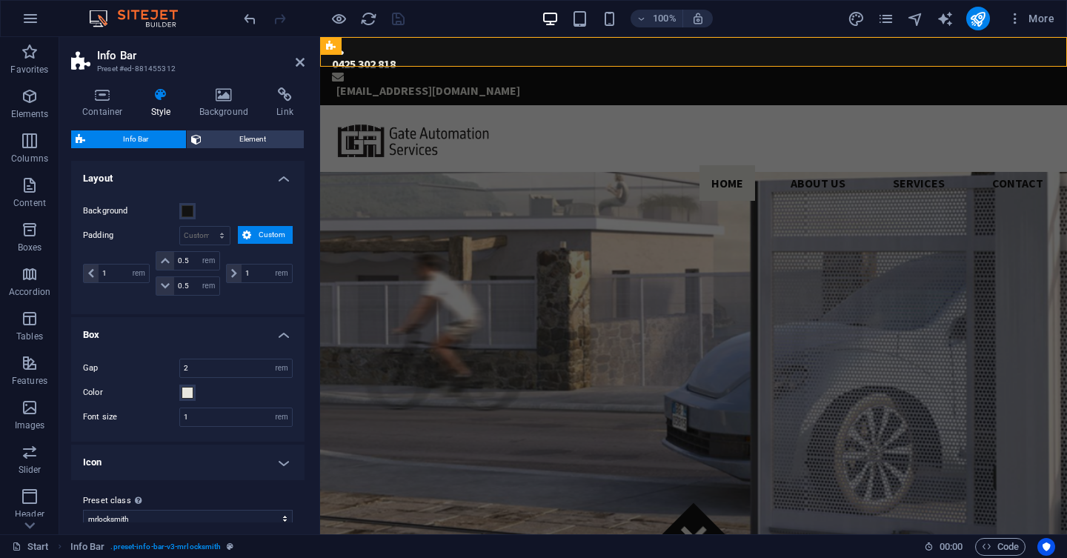
click at [257, 338] on h4 "Box" at bounding box center [187, 330] width 233 height 27
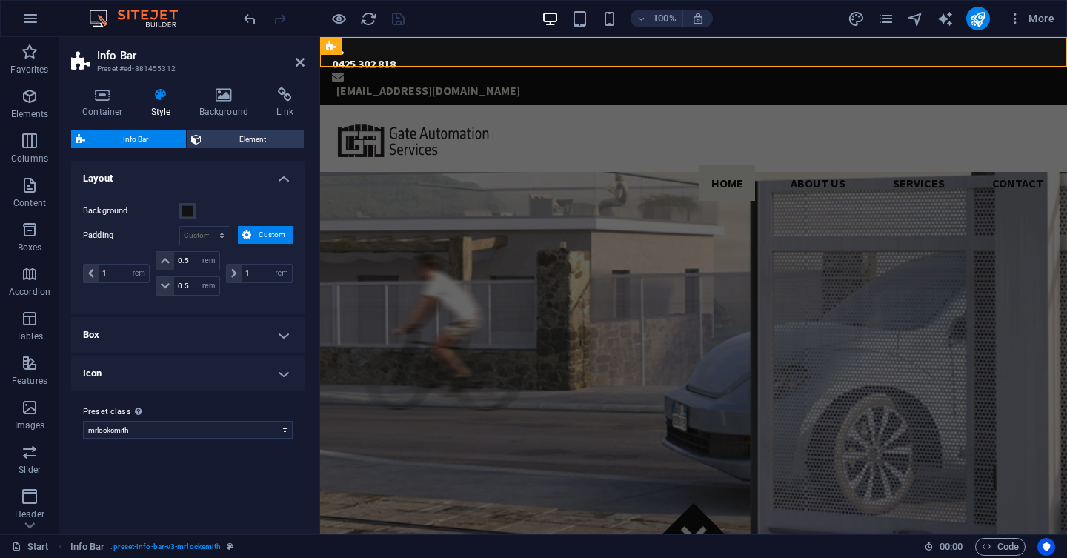
click at [250, 365] on h4 "Icon" at bounding box center [187, 374] width 233 height 36
click at [250, 365] on h4 "Icon" at bounding box center [187, 369] width 233 height 27
click at [83, 421] on select "mrlocksmith Add preset class" at bounding box center [188, 430] width 210 height 18
click at [245, 430] on select "mrlocksmith Add preset class" at bounding box center [188, 430] width 210 height 18
click at [217, 102] on icon at bounding box center [224, 94] width 72 height 15
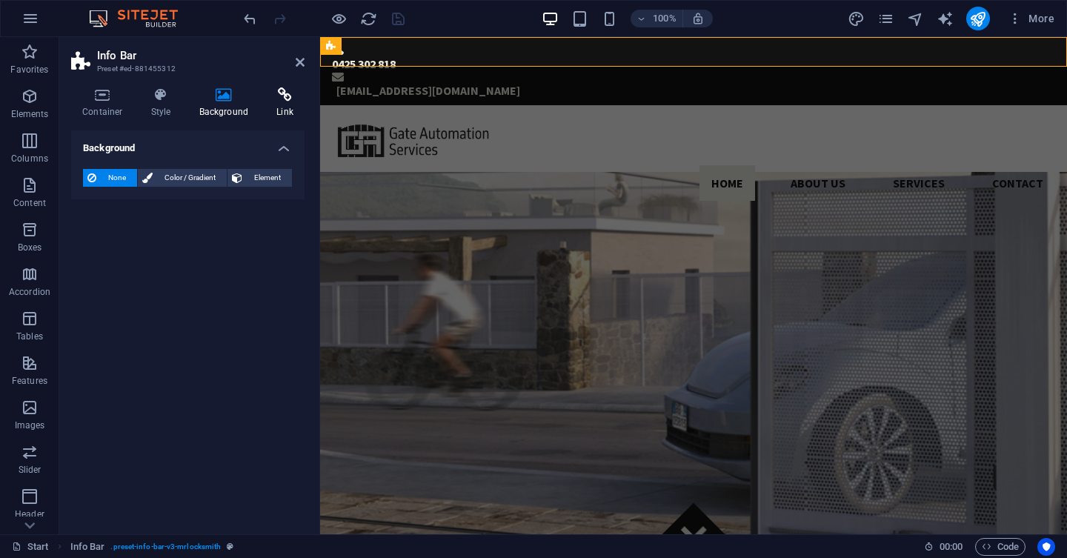
click at [279, 113] on h4 "Link" at bounding box center [284, 102] width 39 height 31
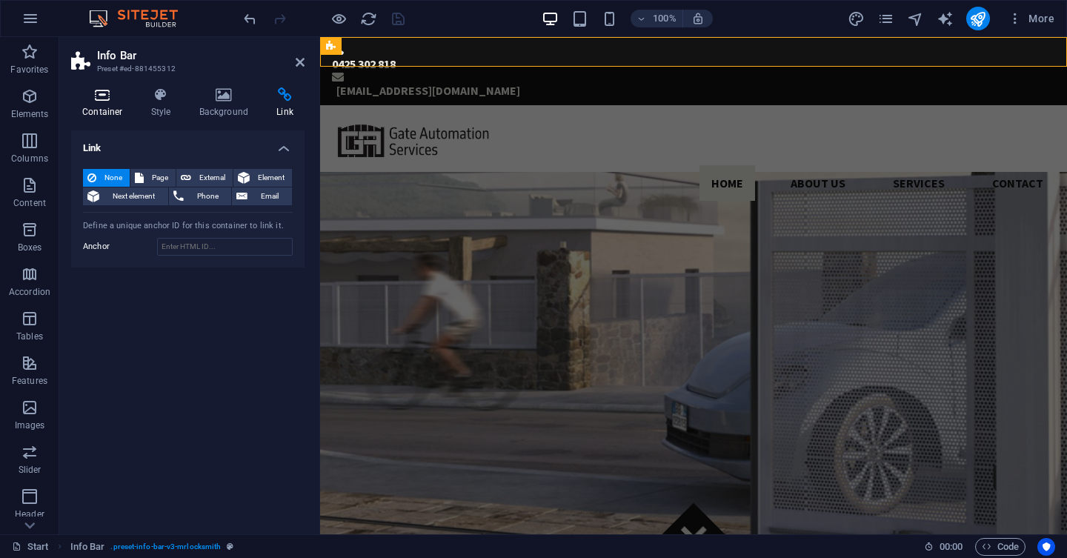
click at [107, 111] on h4 "Container" at bounding box center [105, 102] width 69 height 31
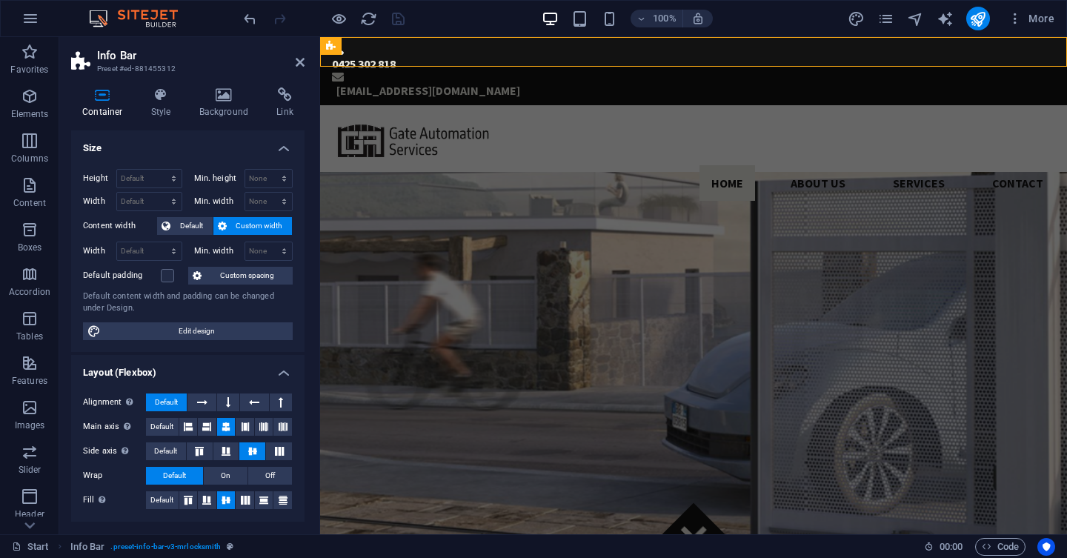
scroll to position [207, 0]
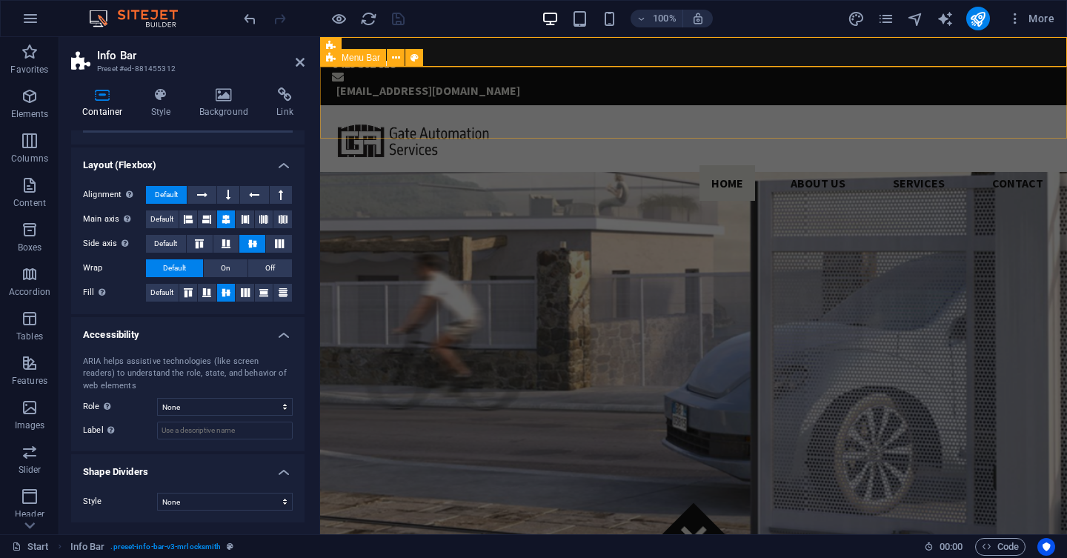
click at [608, 117] on div "Home About us Services Contact" at bounding box center [693, 158] width 747 height 107
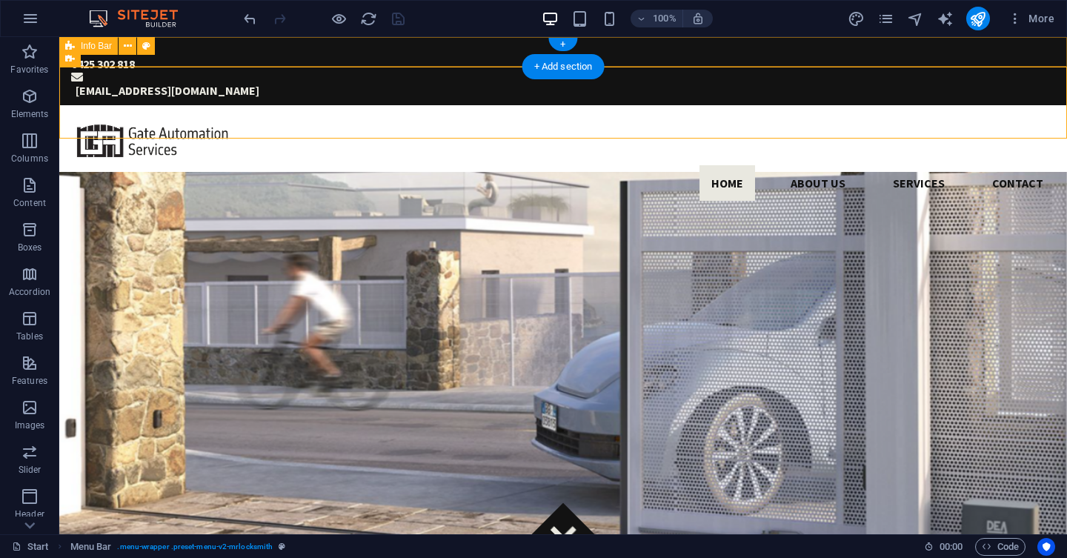
click at [742, 56] on div "0425 302 818 [EMAIL_ADDRESS][DOMAIN_NAME]" at bounding box center [563, 71] width 1008 height 68
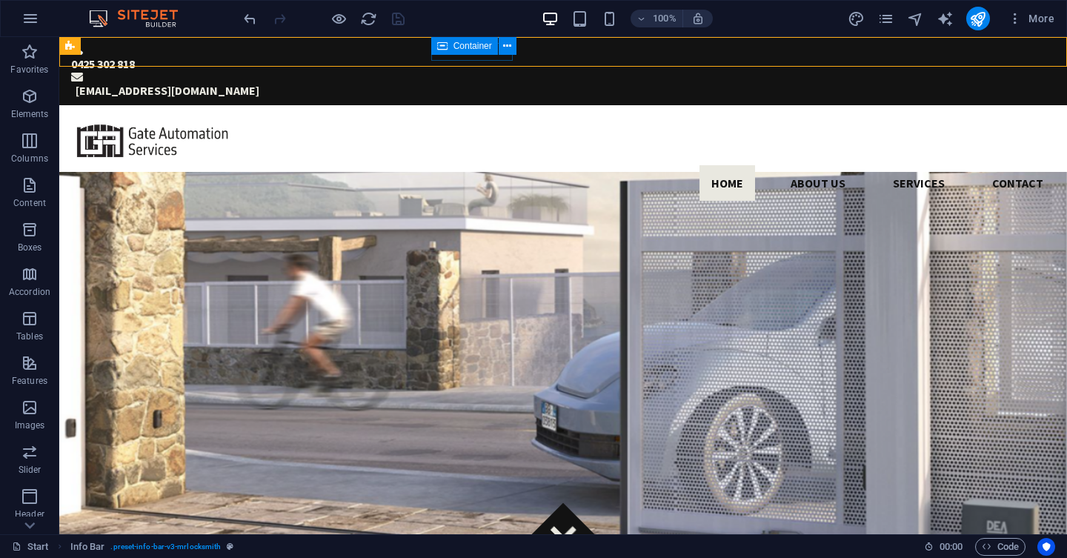
click at [439, 53] on icon at bounding box center [442, 46] width 10 height 18
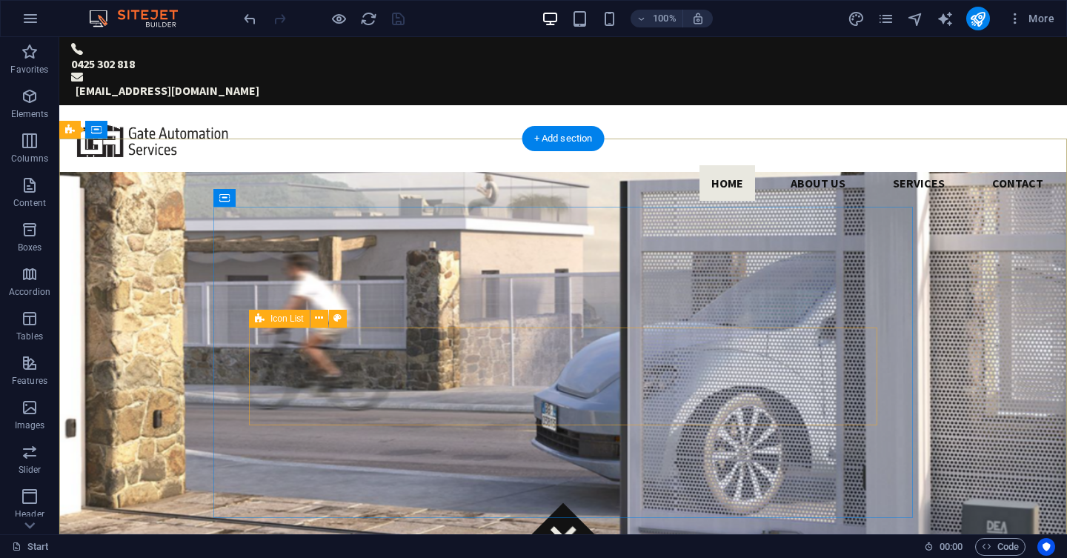
scroll to position [115, 0]
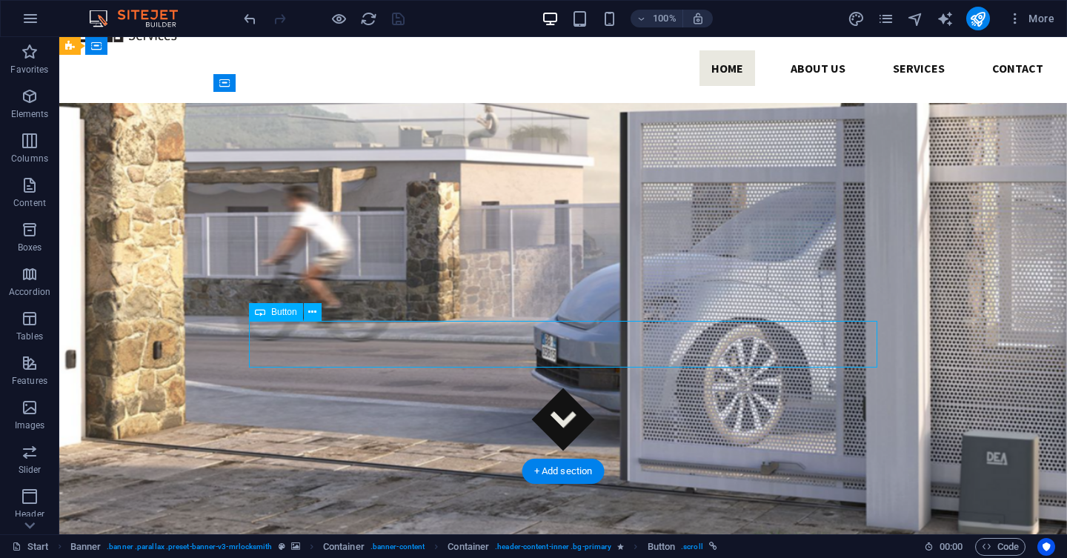
select select "px"
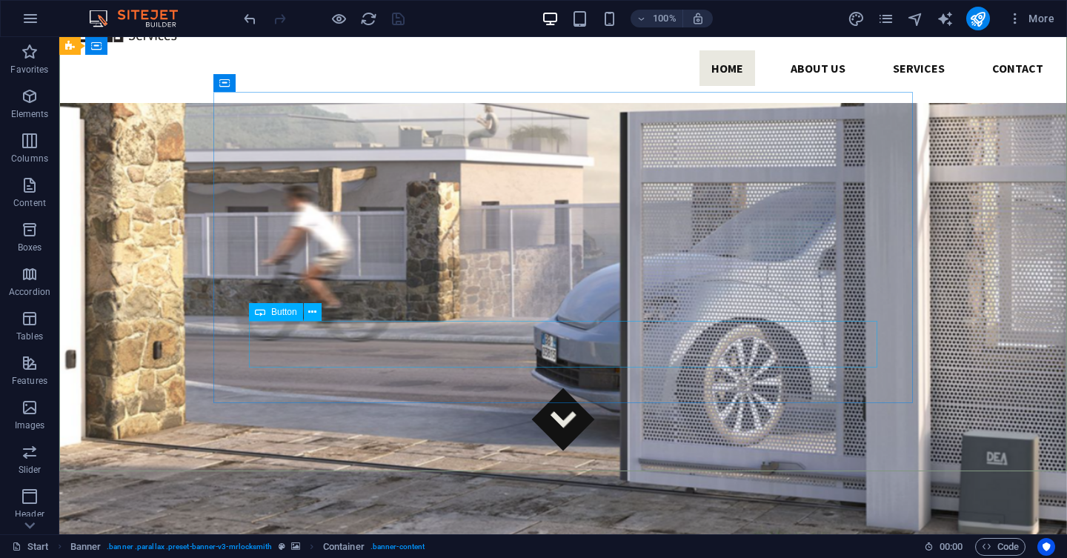
select select "px"
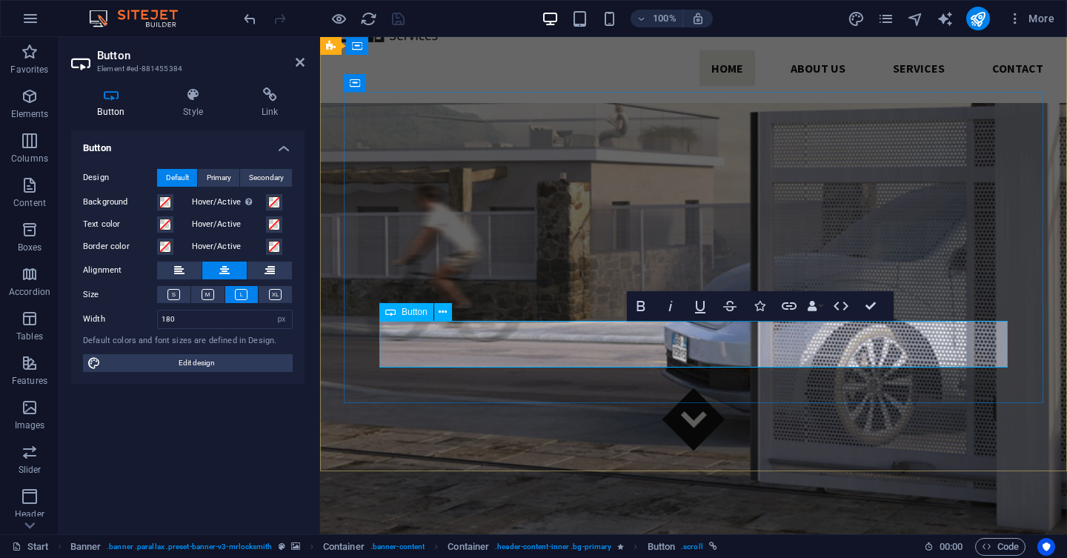
click at [178, 103] on h4 "Style" at bounding box center [196, 102] width 79 height 31
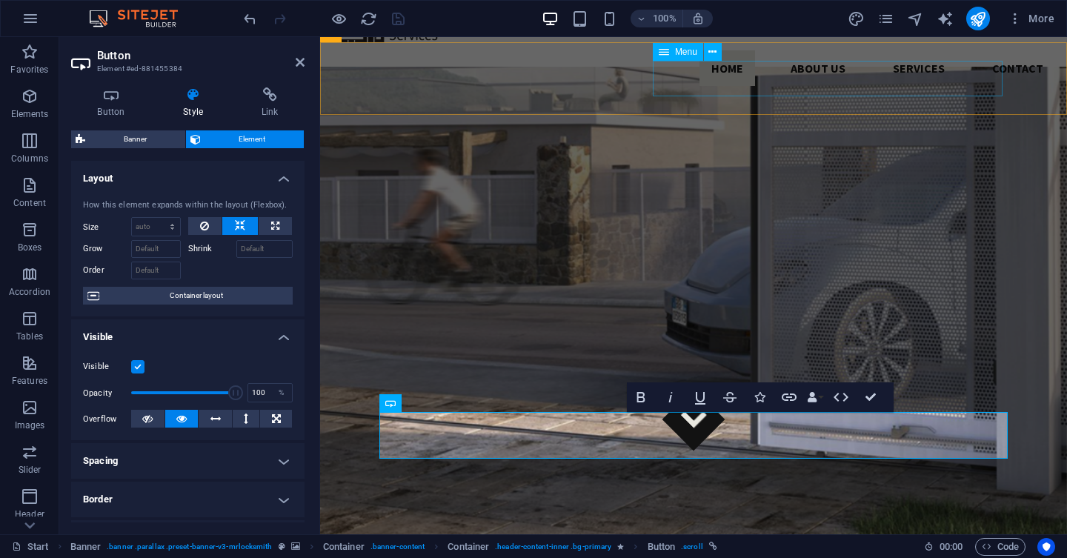
scroll to position [0, 0]
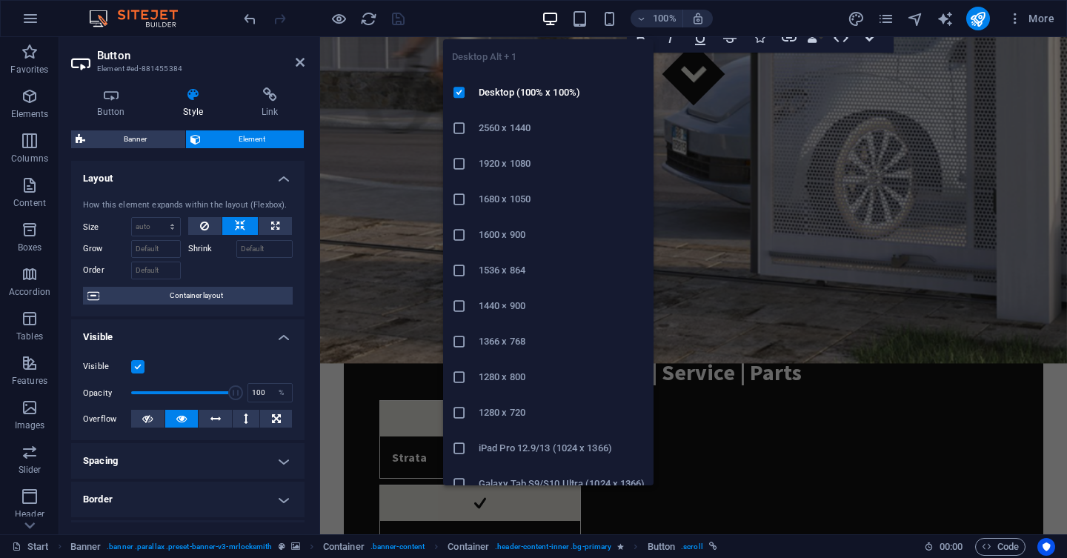
drag, startPoint x: 548, startPoint y: 24, endPoint x: 341, endPoint y: 42, distance: 207.6
click at [548, 24] on icon "button" at bounding box center [550, 18] width 17 height 17
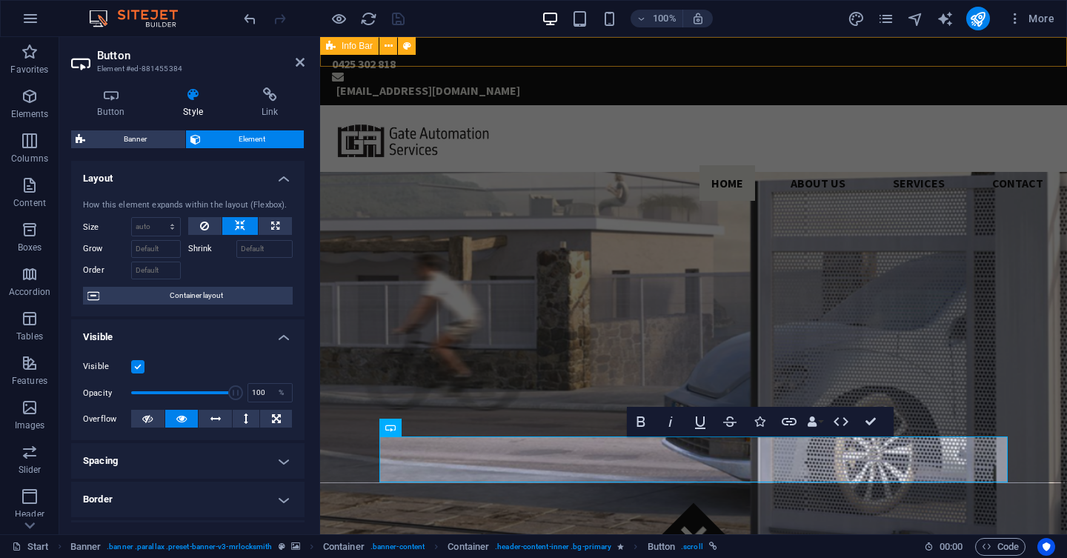
click at [717, 82] on div "[EMAIL_ADDRESS][DOMAIN_NAME]" at bounding box center [695, 91] width 719 height 18
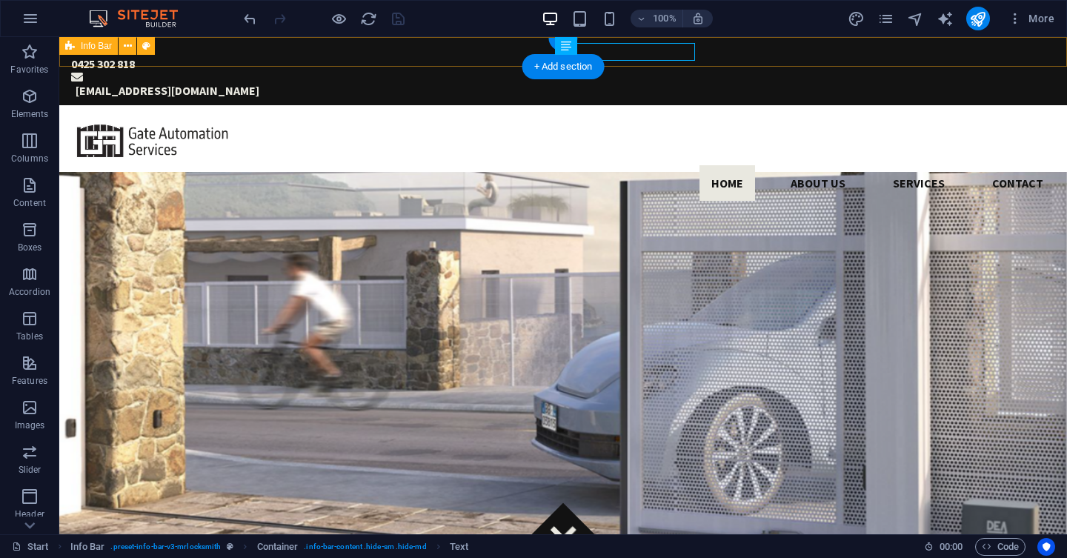
click at [742, 49] on div "0425 302 818 [EMAIL_ADDRESS][DOMAIN_NAME]" at bounding box center [563, 71] width 1008 height 68
click at [743, 52] on div "0425 302 818 [EMAIL_ADDRESS][DOMAIN_NAME]" at bounding box center [563, 71] width 1008 height 68
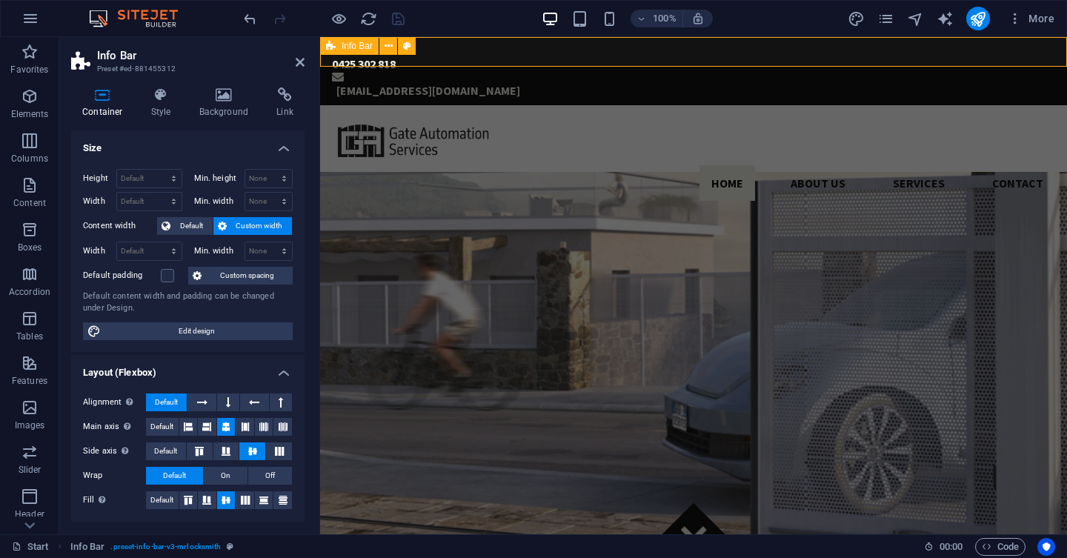
click at [476, 51] on div "0425 302 818 [EMAIL_ADDRESS][DOMAIN_NAME]" at bounding box center [693, 71] width 747 height 68
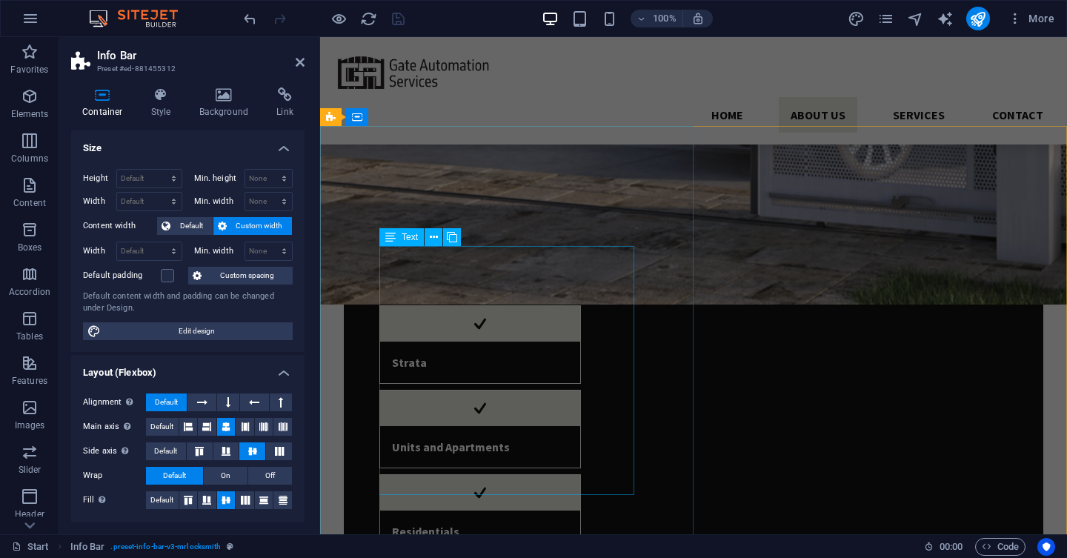
scroll to position [550, 0]
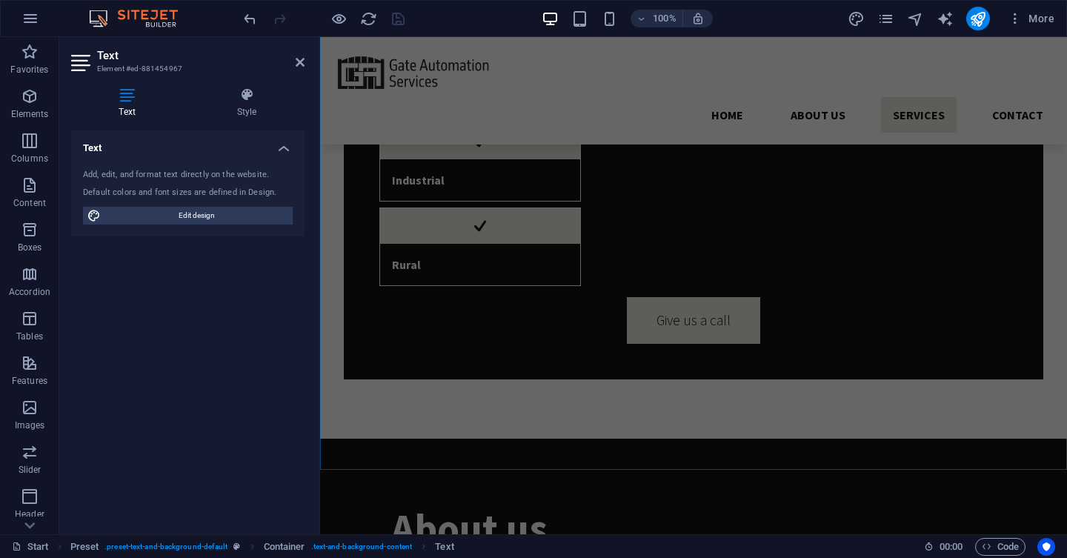
scroll to position [1074, 0]
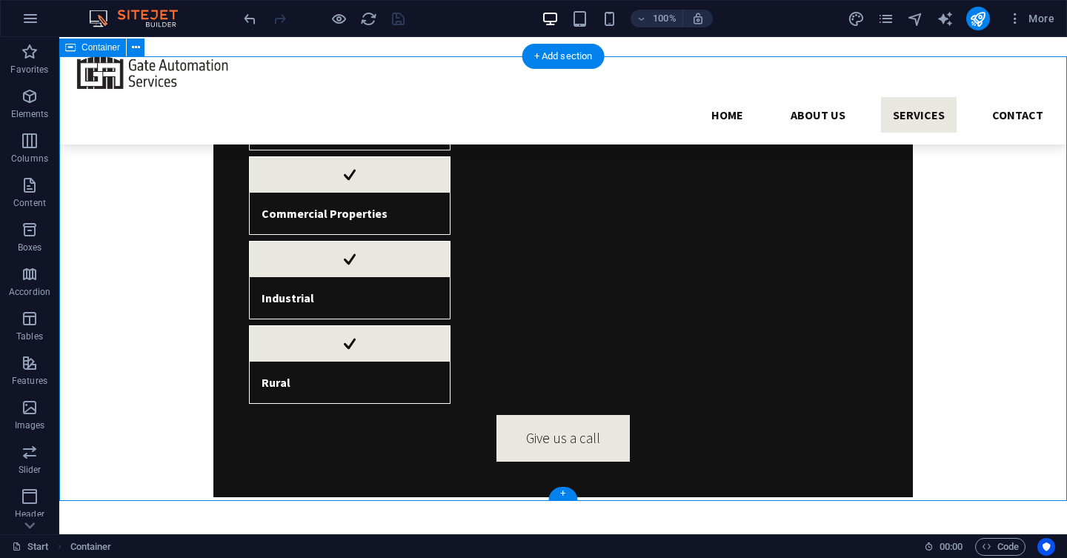
scroll to position [959, 0]
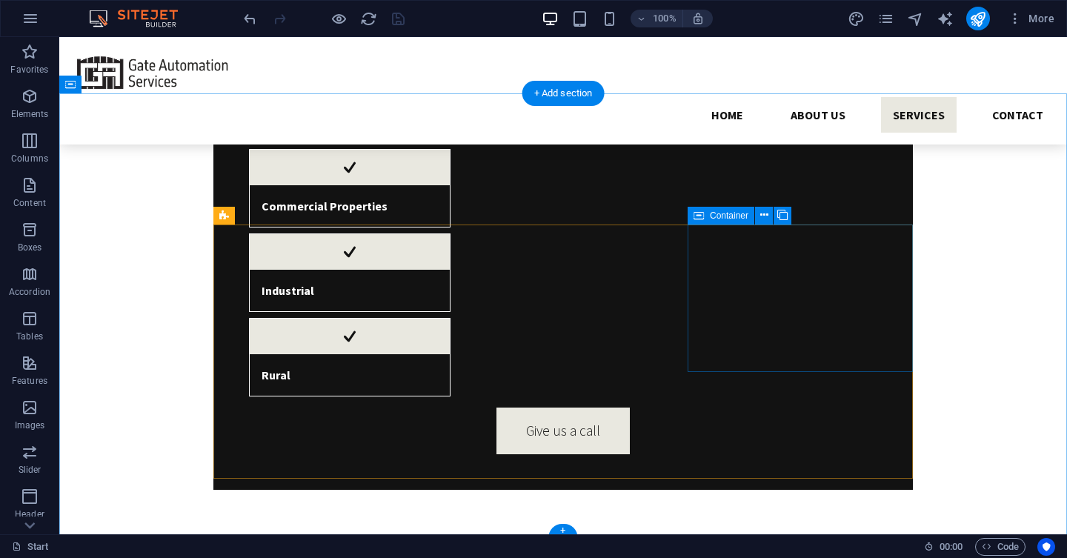
scroll to position [971, 0]
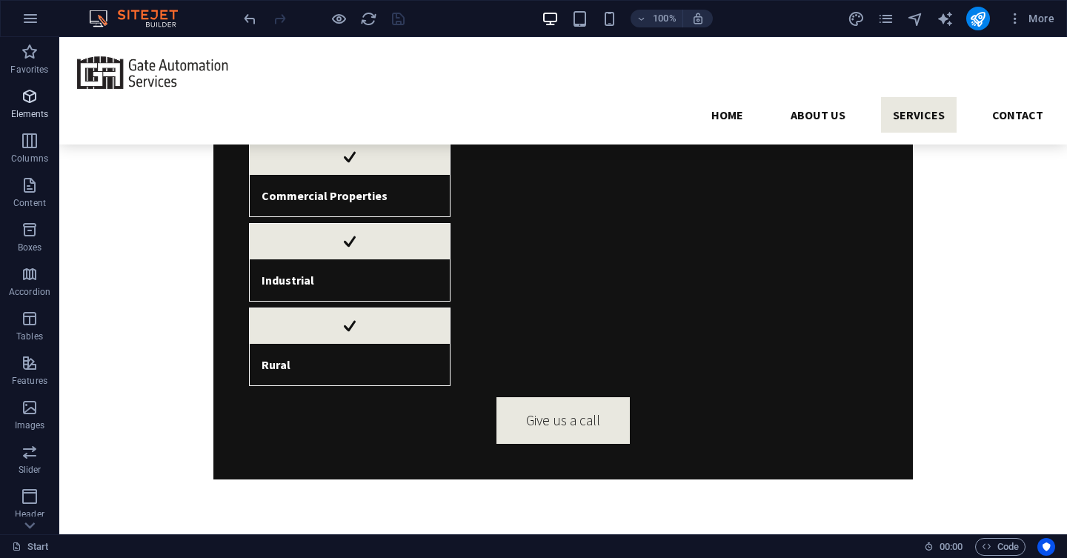
click at [18, 104] on span "Elements" at bounding box center [29, 105] width 59 height 36
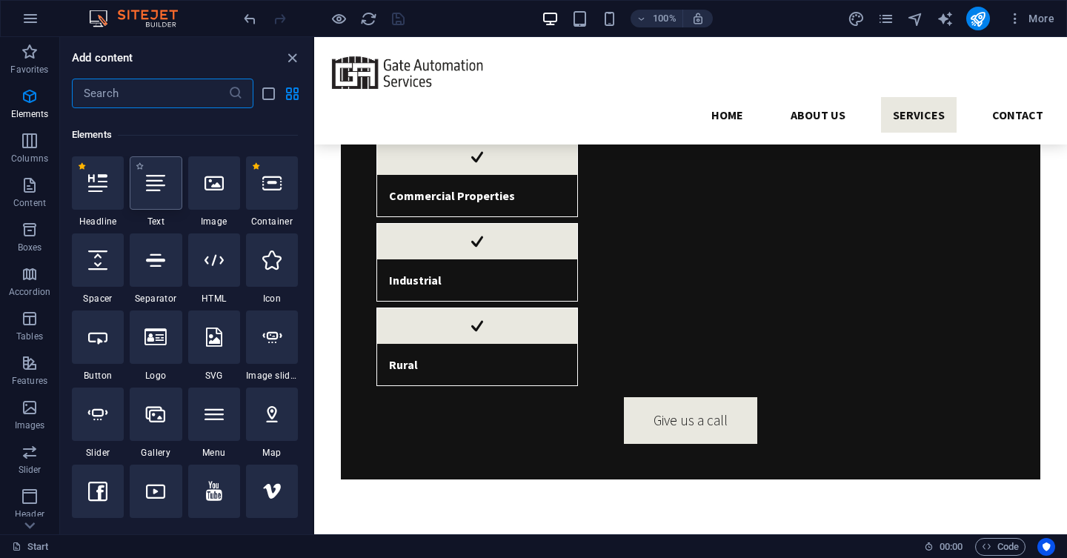
scroll to position [158, 0]
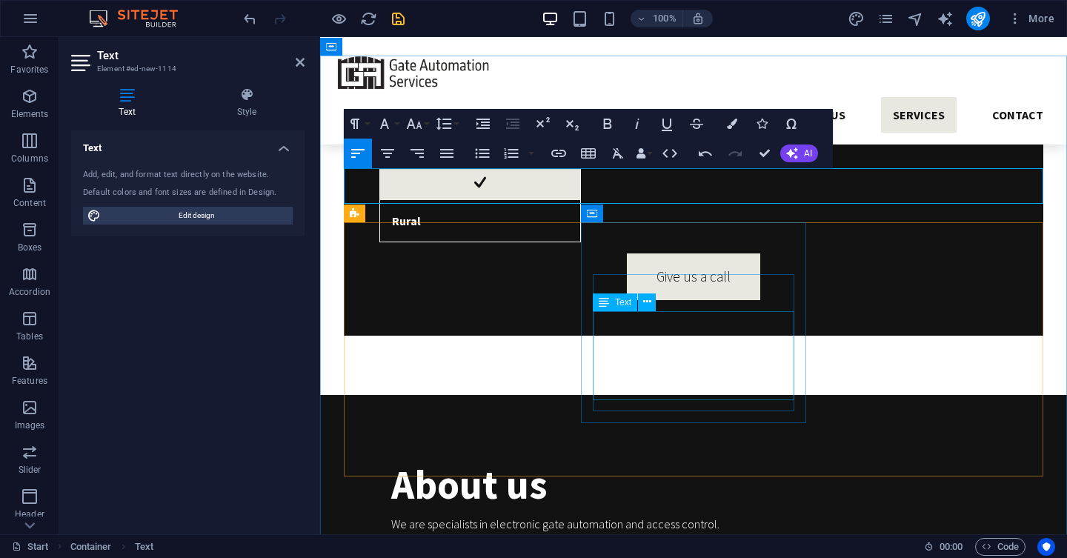
scroll to position [1023, 0]
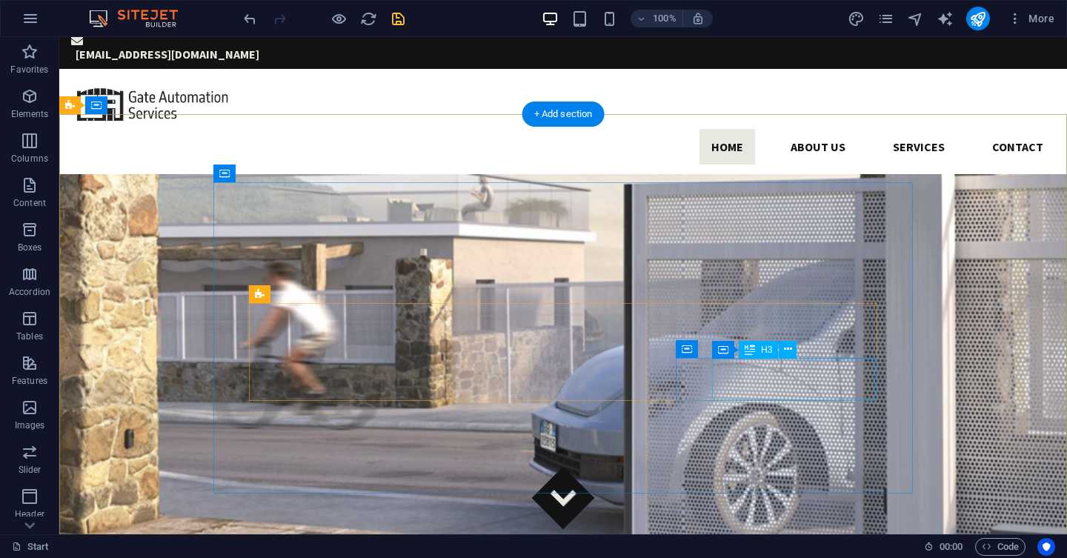
scroll to position [0, 0]
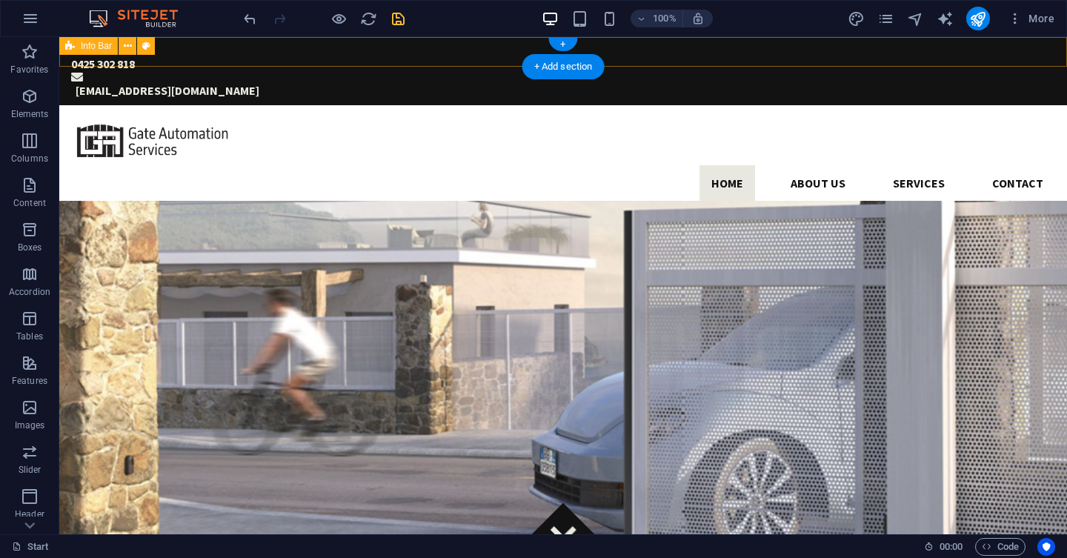
click at [751, 53] on div "0425 302 818 [EMAIL_ADDRESS][DOMAIN_NAME]" at bounding box center [563, 71] width 1008 height 68
click at [756, 47] on div "0425 302 818 [EMAIL_ADDRESS][DOMAIN_NAME]" at bounding box center [563, 71] width 1008 height 68
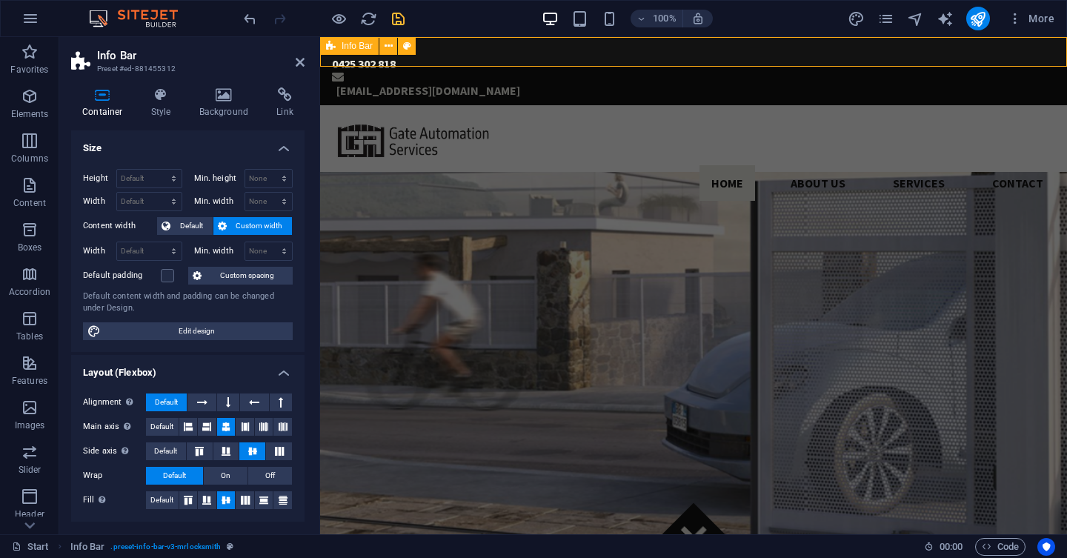
click at [867, 47] on div "0425 302 818 [EMAIL_ADDRESS][DOMAIN_NAME]" at bounding box center [693, 71] width 747 height 68
drag, startPoint x: 304, startPoint y: 66, endPoint x: 325, endPoint y: 122, distance: 59.3
click at [304, 66] on icon at bounding box center [300, 62] width 9 height 12
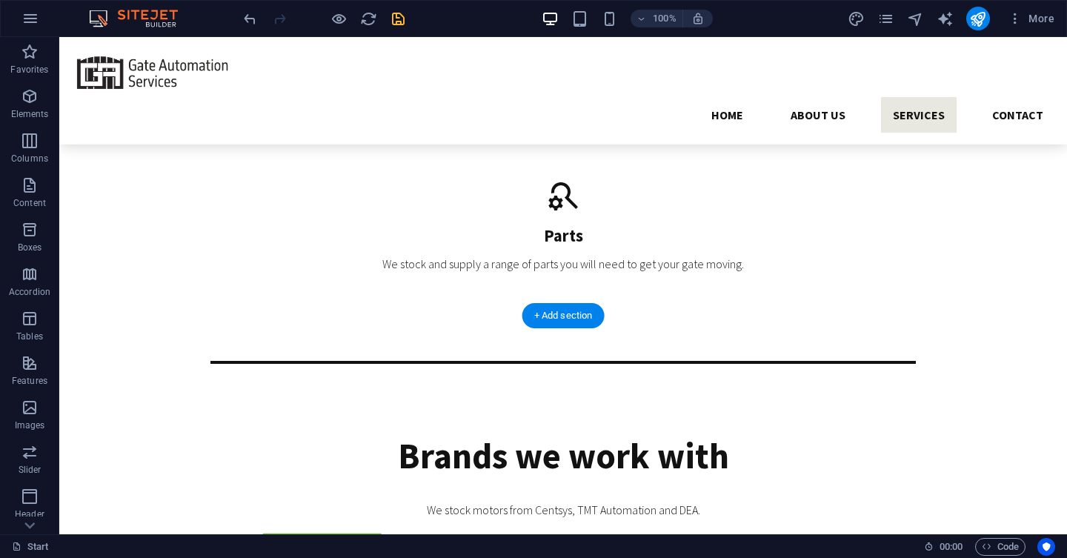
scroll to position [3131, 0]
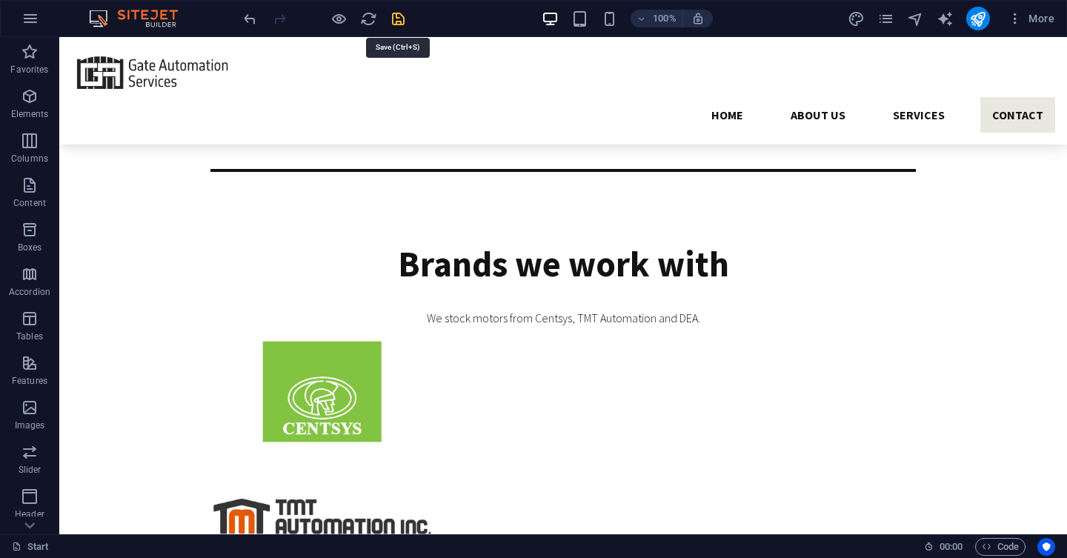
click at [399, 15] on icon "save" at bounding box center [398, 18] width 17 height 17
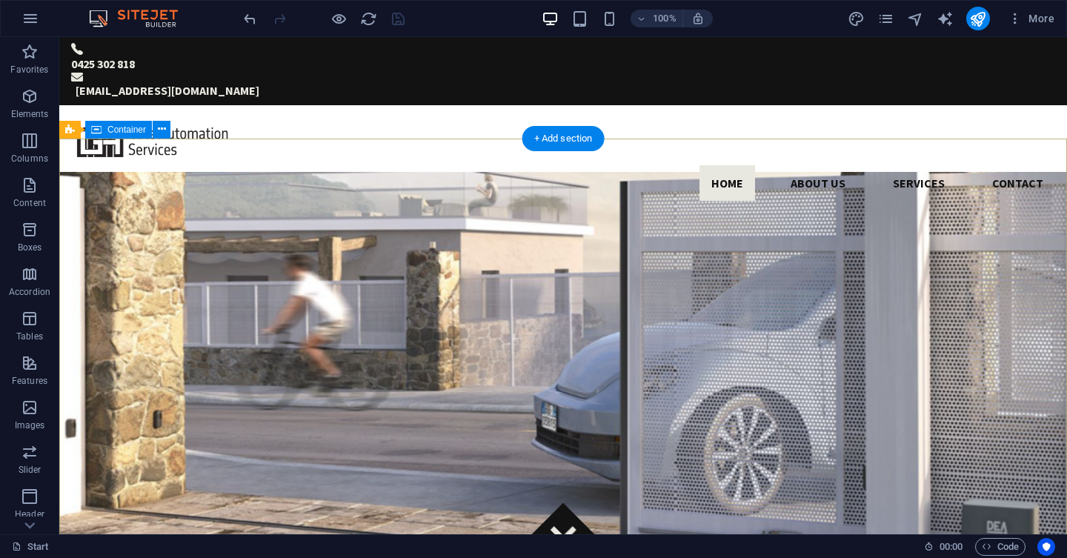
scroll to position [102, 0]
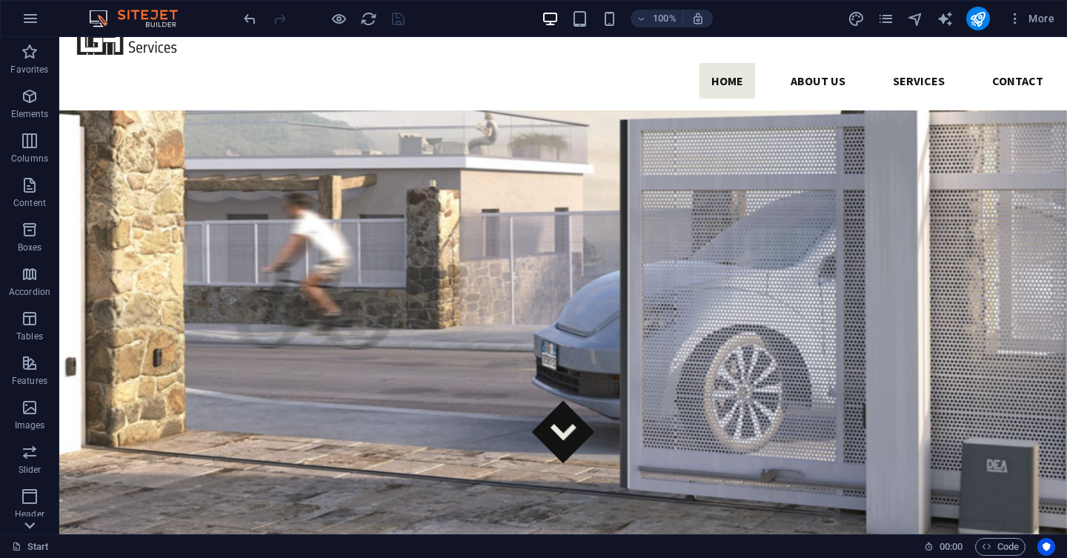
click at [19, 520] on div at bounding box center [29, 525] width 59 height 18
click at [7, 202] on span "Features" at bounding box center [29, 202] width 59 height 36
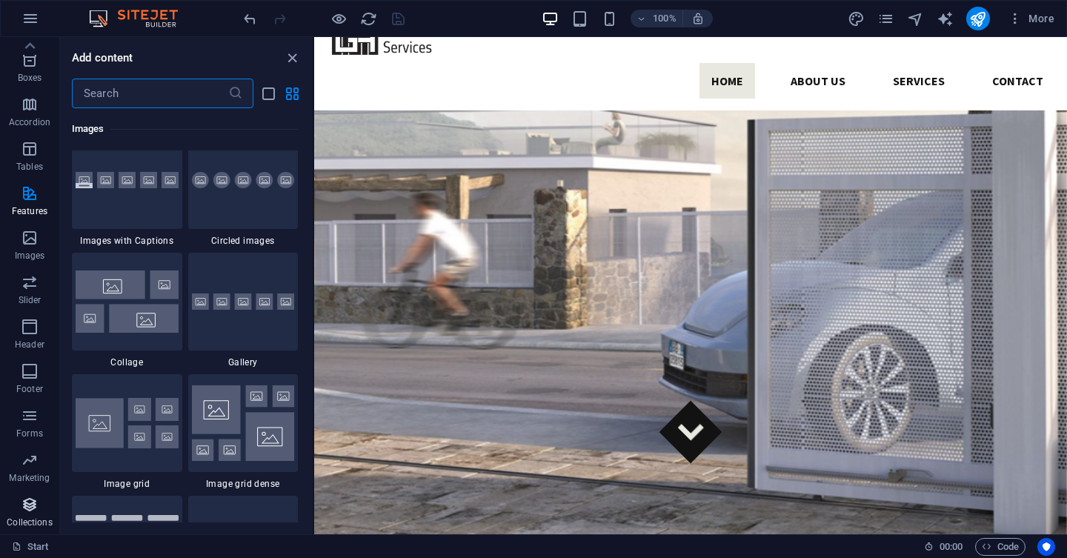
scroll to position [7486, 0]
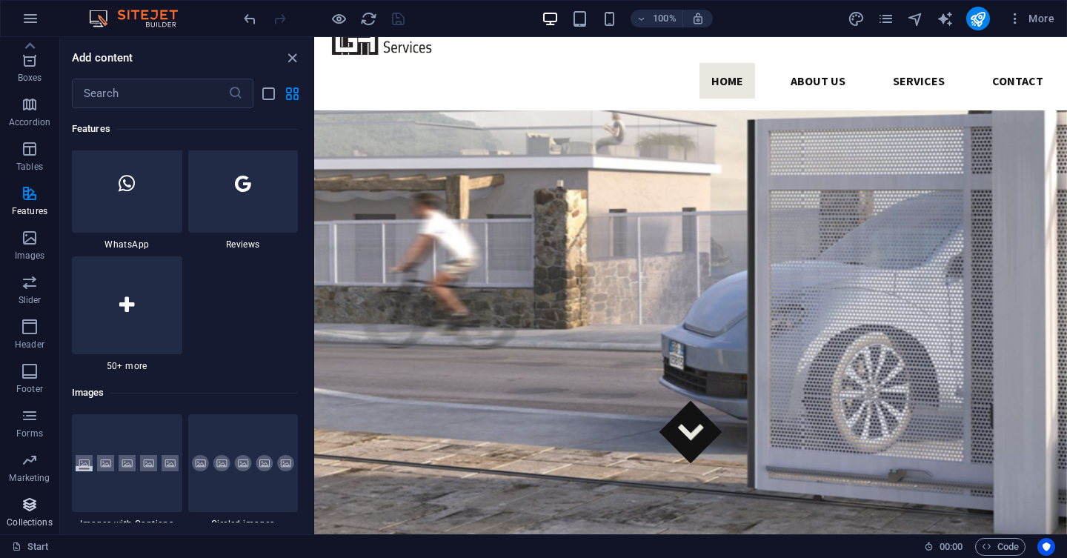
click at [29, 504] on icon "button" at bounding box center [30, 505] width 18 height 18
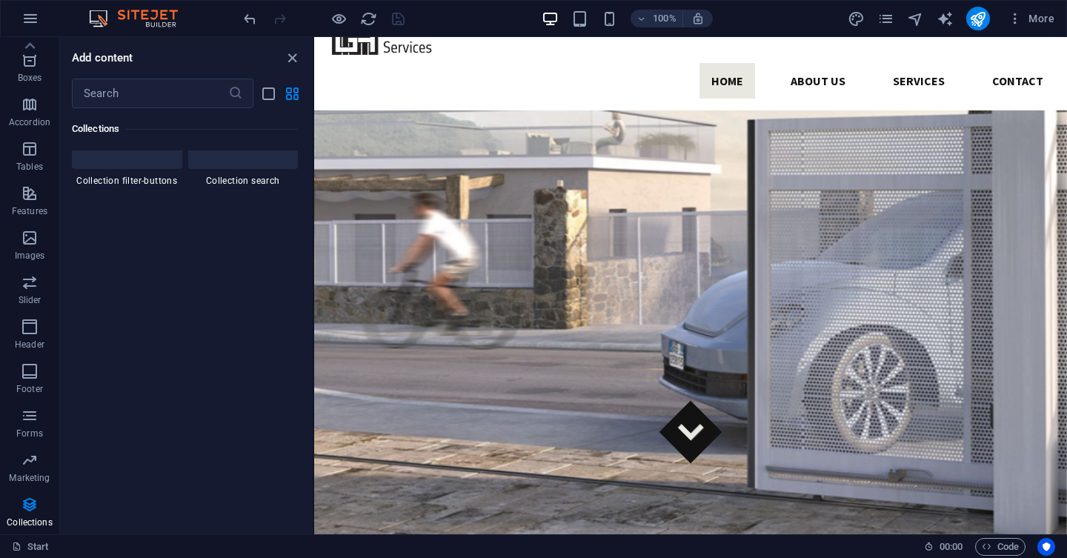
scroll to position [14306, 0]
click at [33, 469] on span "Marketing" at bounding box center [29, 469] width 59 height 36
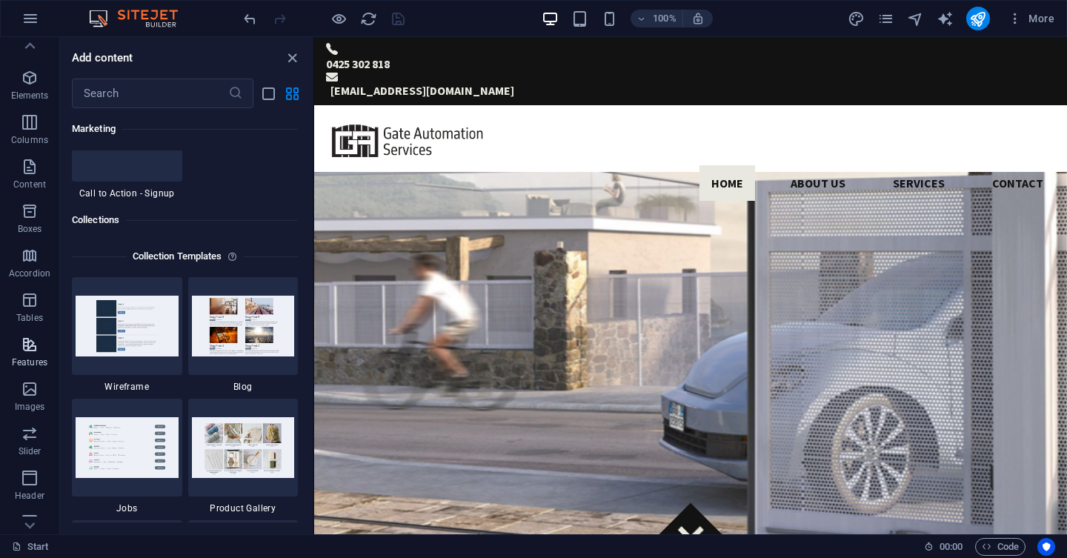
scroll to position [0, 0]
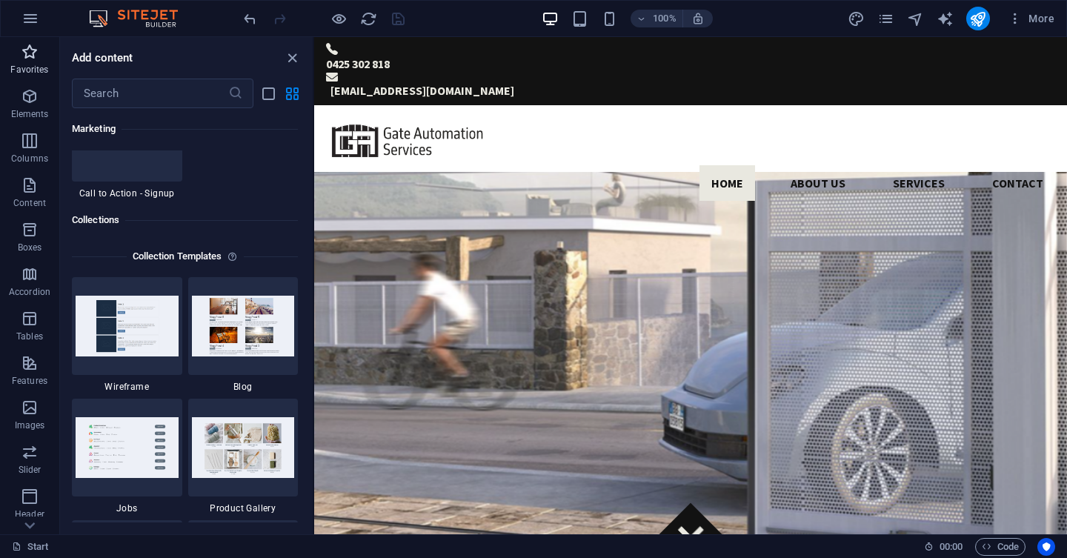
click at [30, 64] on p "Favorites" at bounding box center [29, 70] width 38 height 12
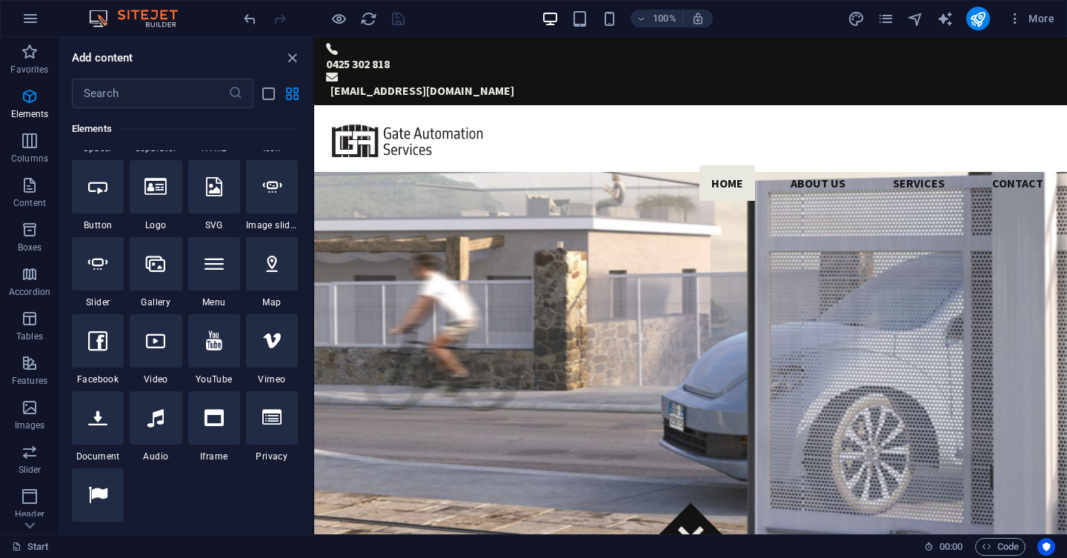
click at [612, 29] on div "100%" at bounding box center [627, 19] width 171 height 24
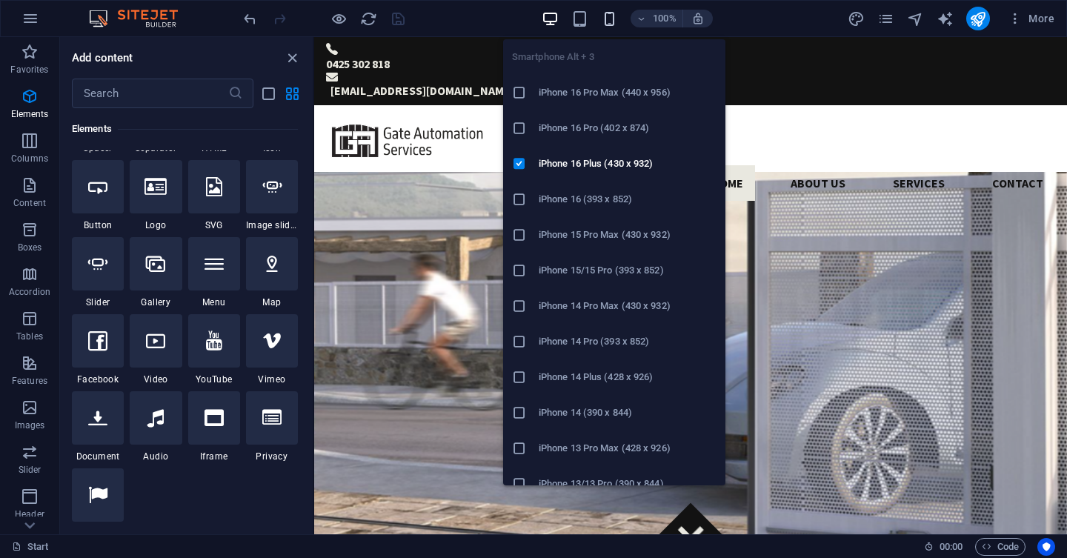
click at [609, 21] on icon "button" at bounding box center [609, 18] width 17 height 17
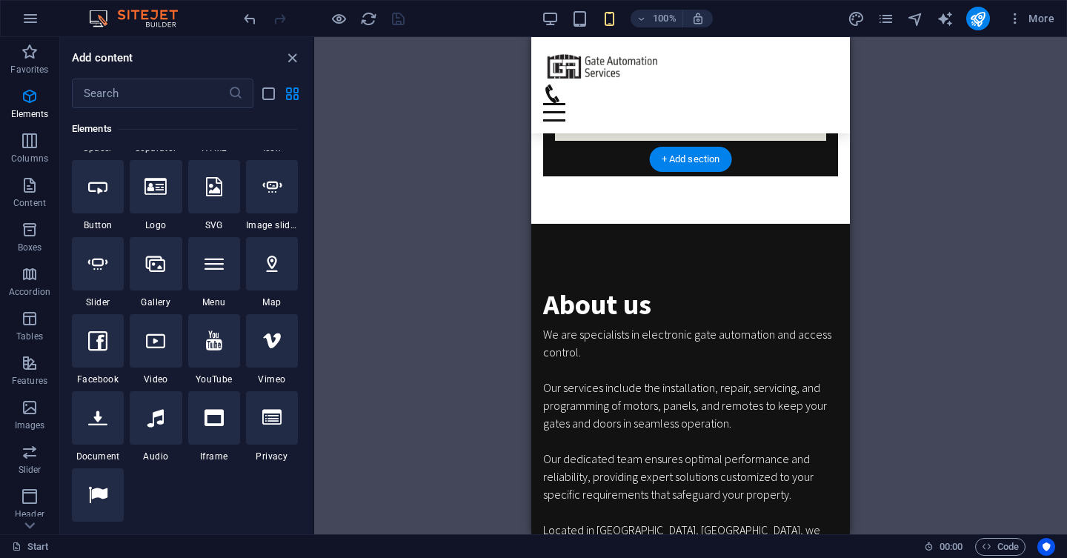
scroll to position [1342, 0]
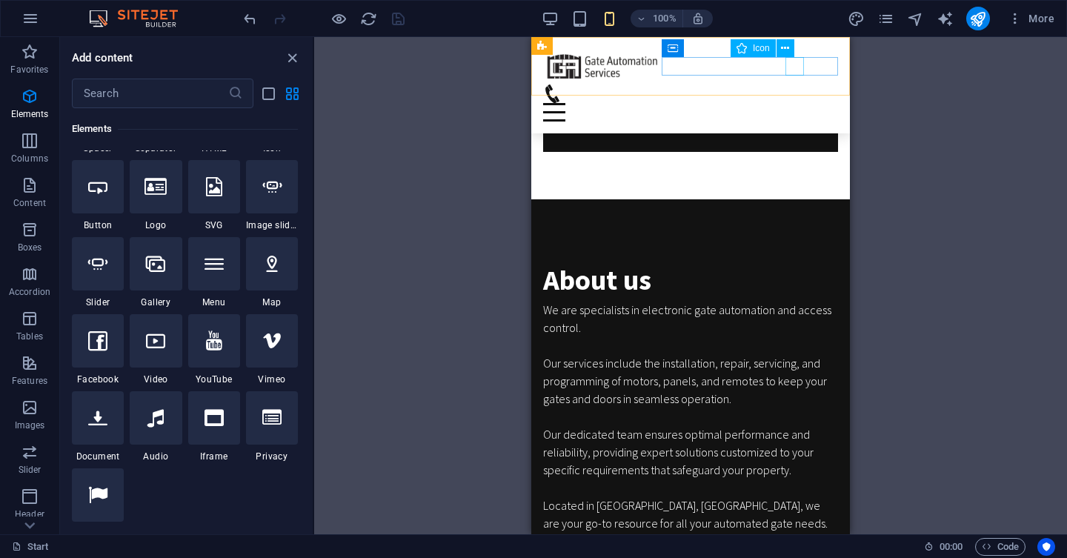
click at [793, 84] on figure at bounding box center [684, 93] width 283 height 19
select select "xMidYMid"
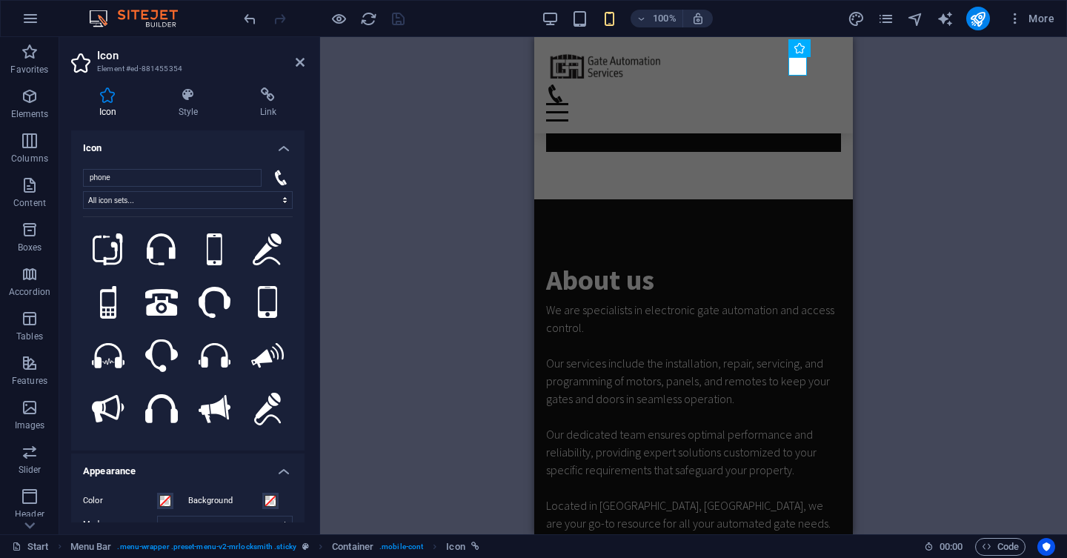
click at [426, 130] on div "Icon List Container H3 Banner Banner Container Banner Container Container Banne…" at bounding box center [693, 285] width 747 height 497
click at [799, 84] on figure at bounding box center [687, 93] width 283 height 19
click at [255, 100] on icon at bounding box center [268, 94] width 73 height 15
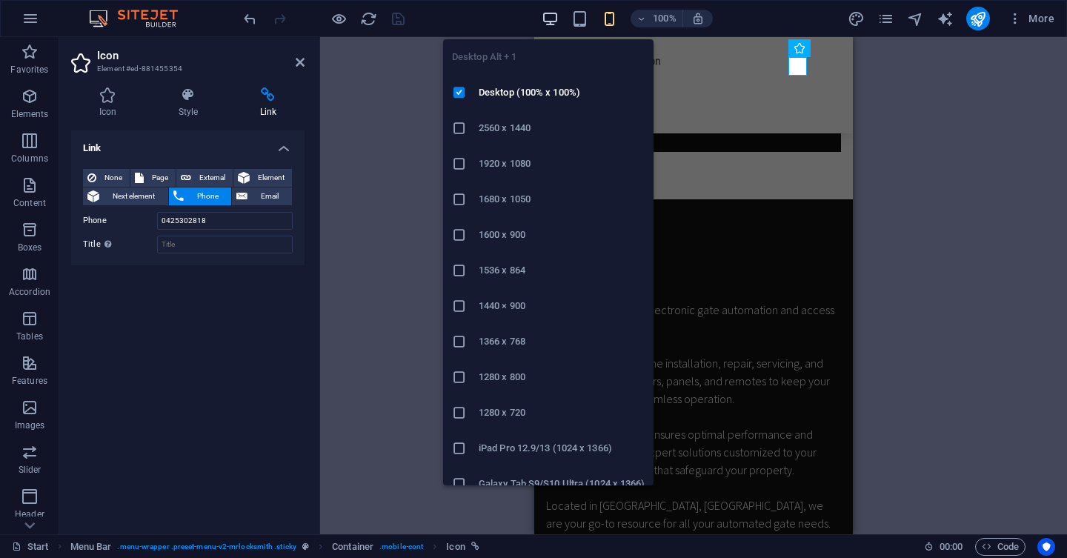
click at [548, 24] on icon "button" at bounding box center [550, 18] width 17 height 17
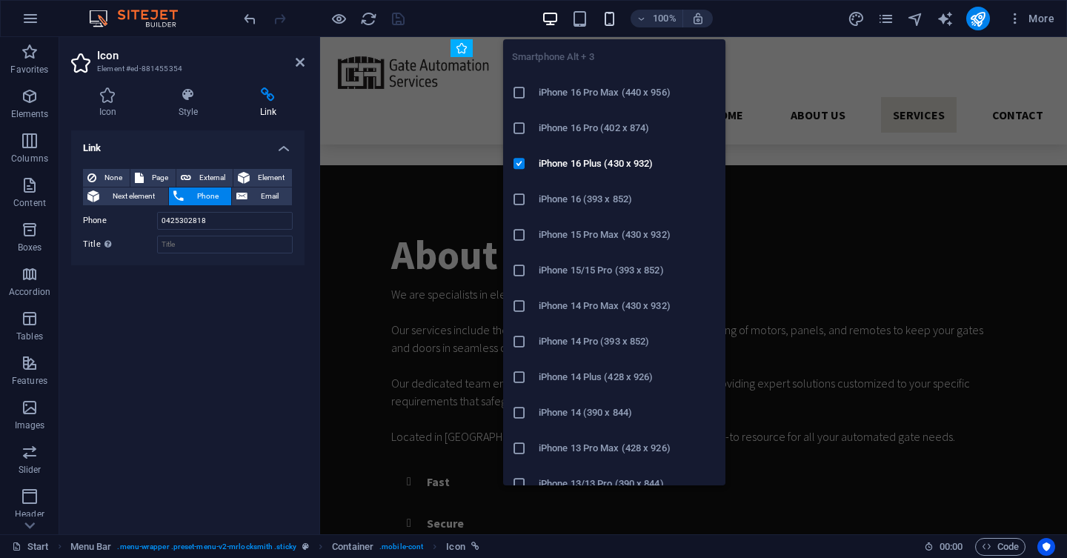
click at [613, 21] on icon "button" at bounding box center [609, 18] width 17 height 17
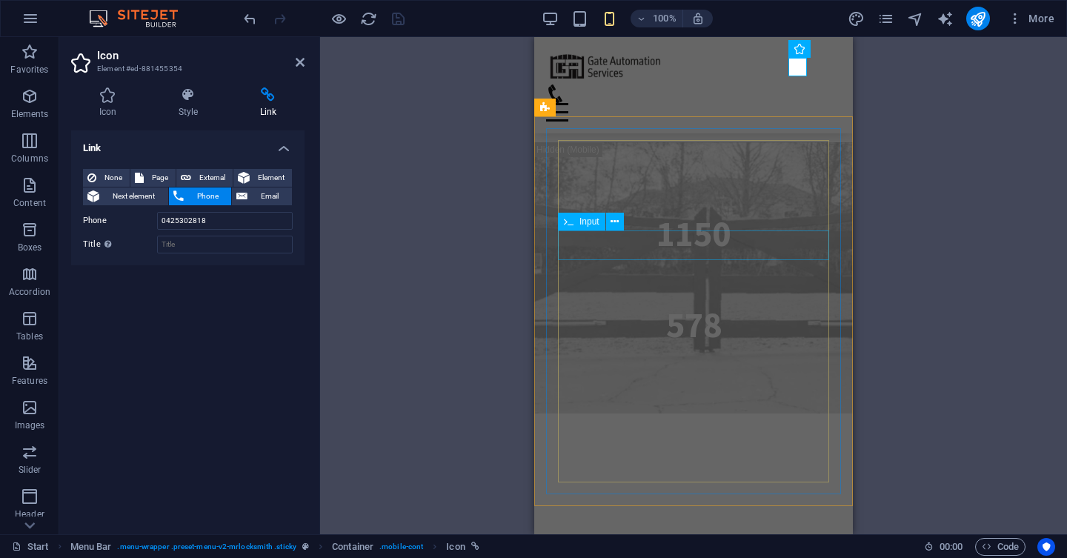
scroll to position [4181, 0]
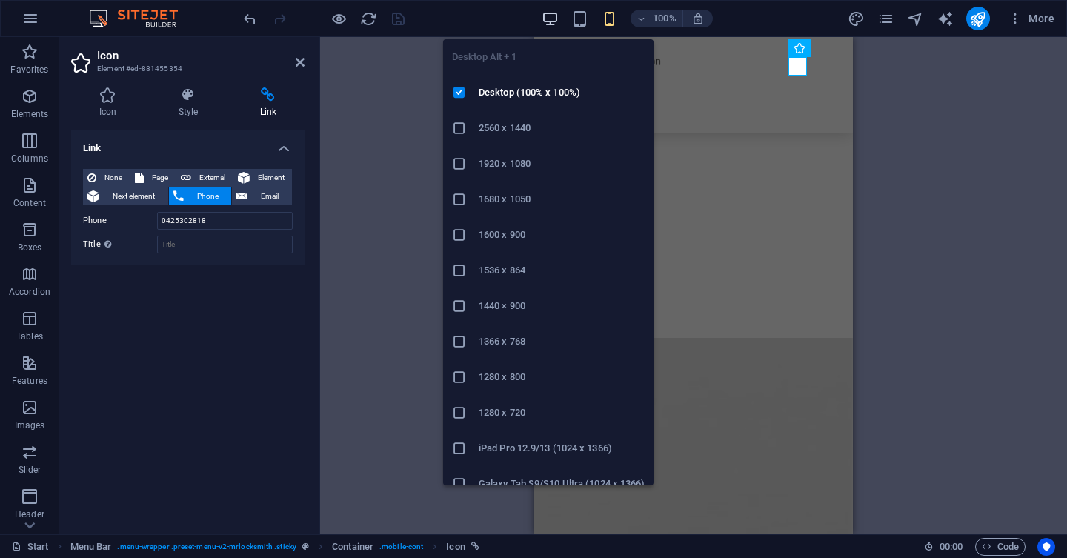
click at [549, 16] on icon "button" at bounding box center [550, 18] width 17 height 17
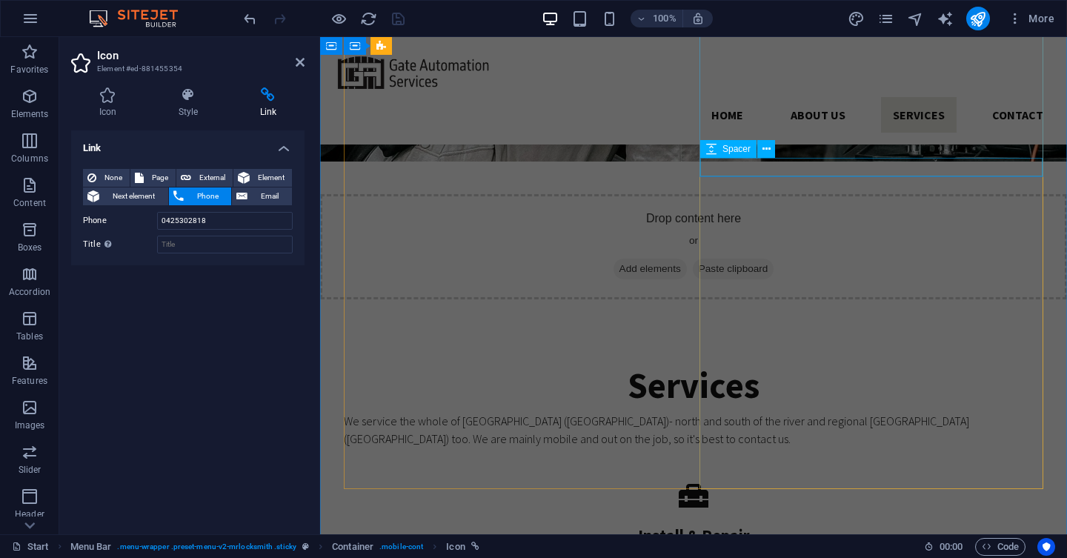
scroll to position [2229, 0]
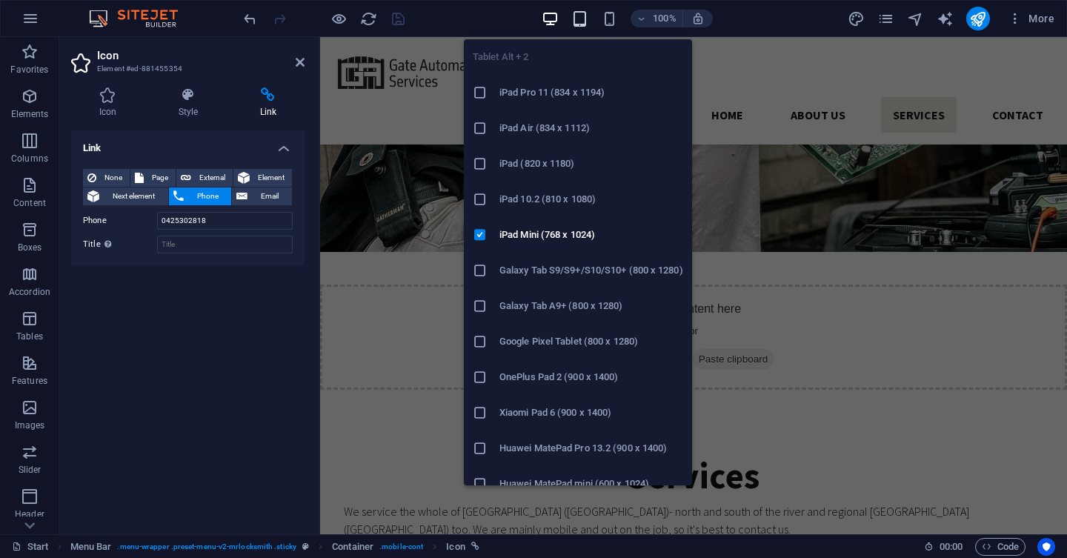
click at [582, 21] on icon "button" at bounding box center [579, 18] width 17 height 17
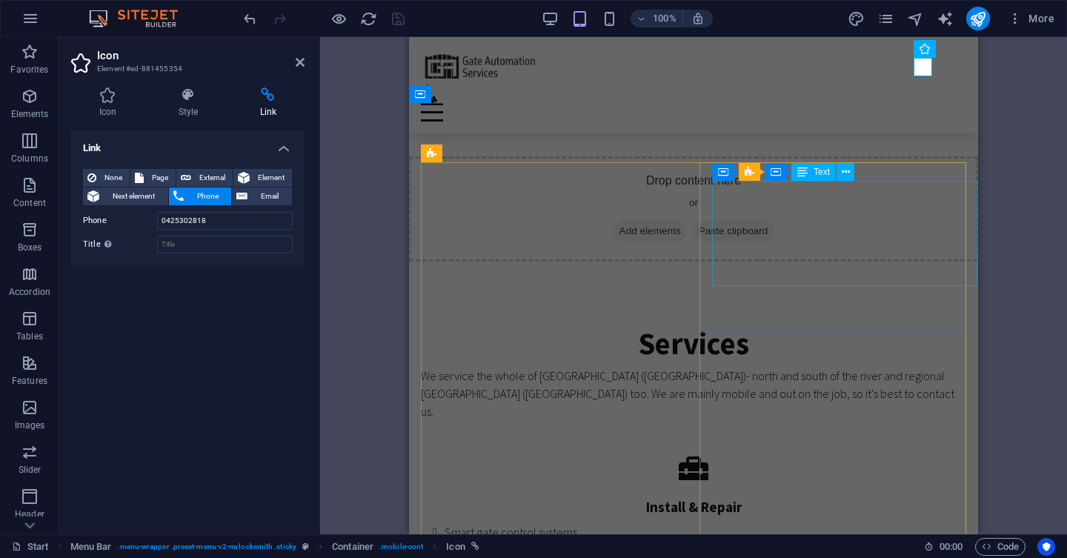
scroll to position [2740, 0]
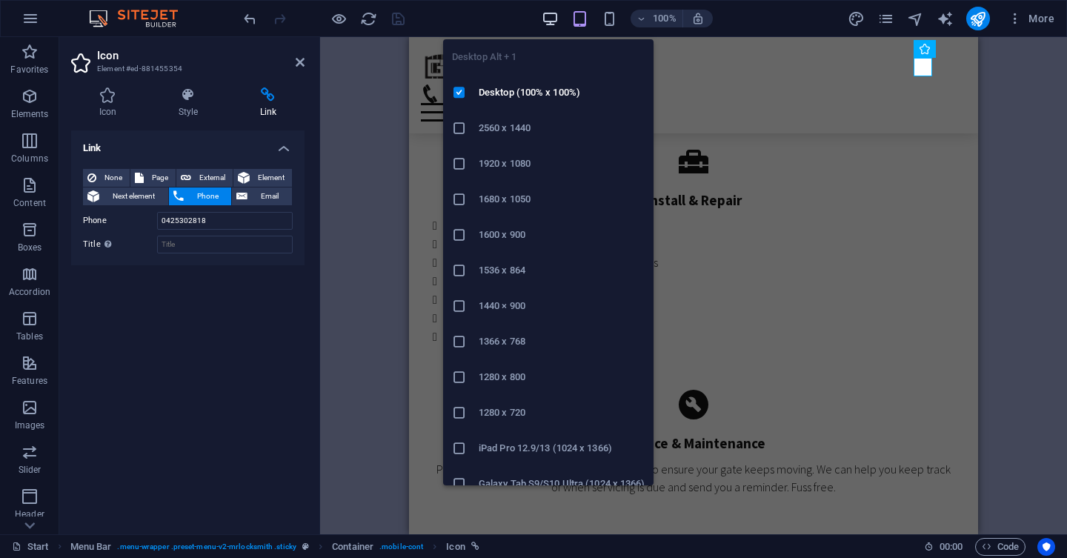
click at [551, 21] on icon "button" at bounding box center [550, 18] width 17 height 17
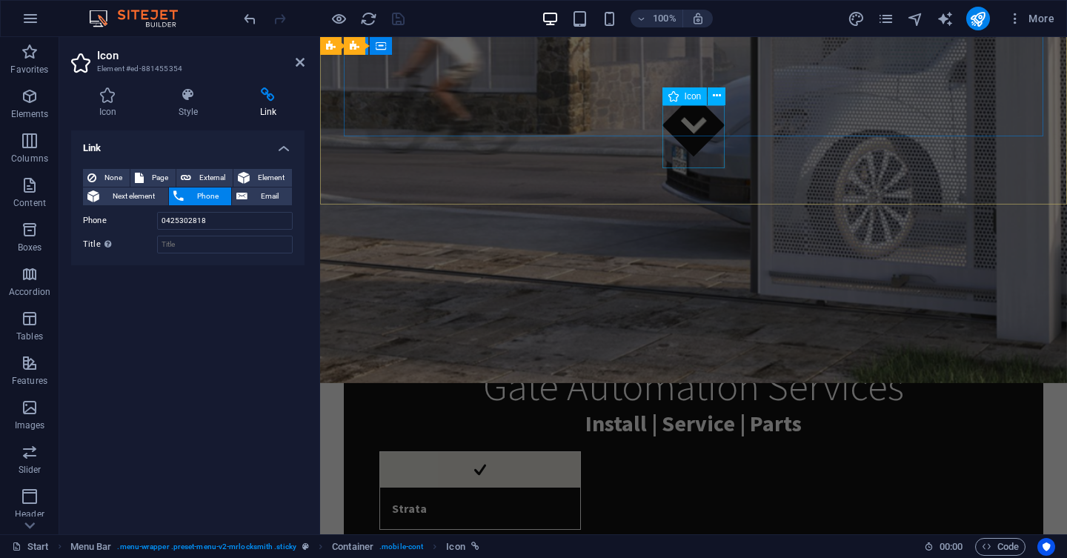
scroll to position [0, 0]
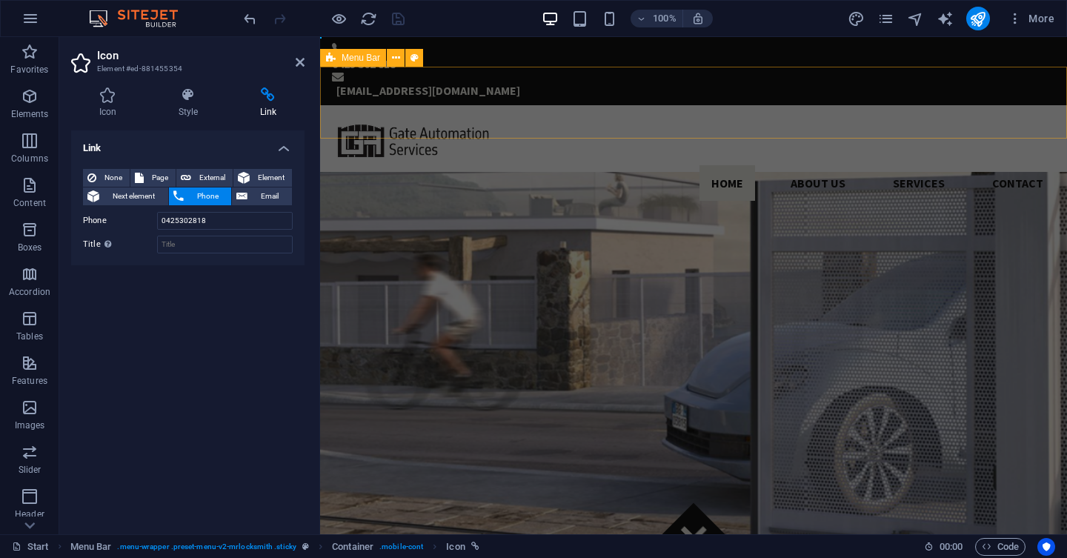
click at [613, 105] on div "Home About us Services Contact" at bounding box center [693, 158] width 747 height 107
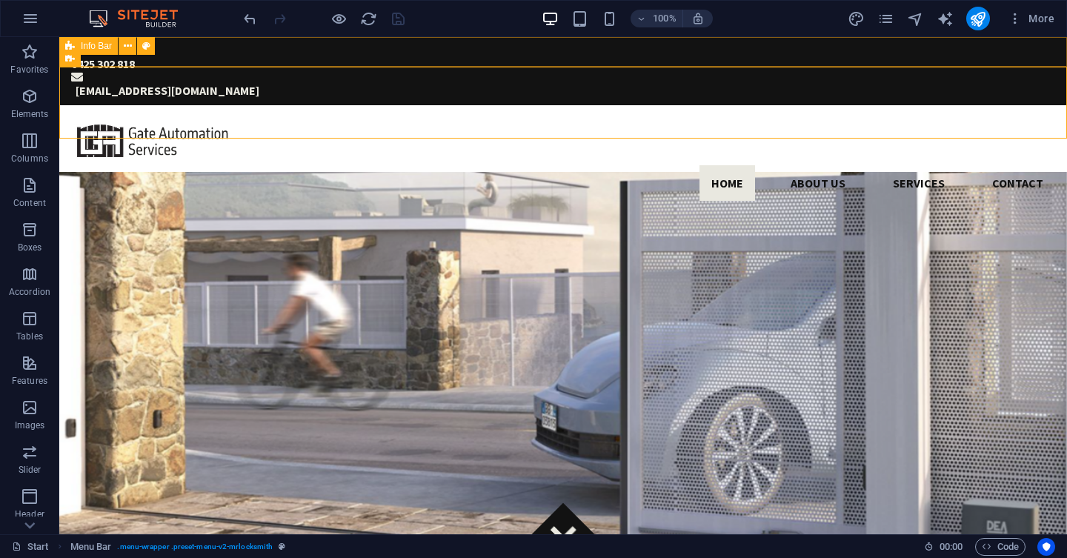
click at [870, 58] on div "0425 302 818 [EMAIL_ADDRESS][DOMAIN_NAME]" at bounding box center [563, 71] width 1008 height 68
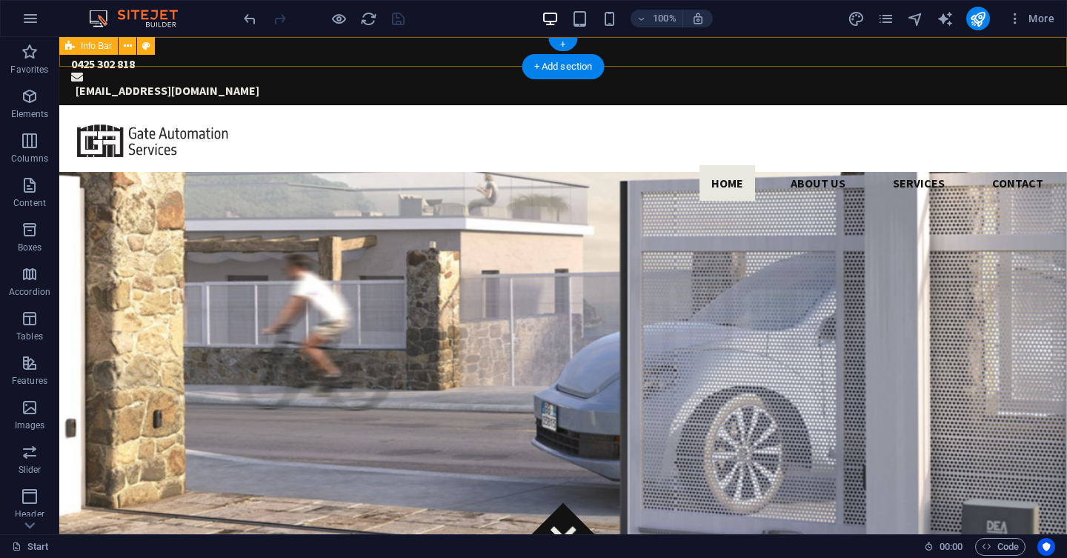
click at [370, 61] on div "0425 302 818 [EMAIL_ADDRESS][DOMAIN_NAME]" at bounding box center [563, 71] width 1008 height 68
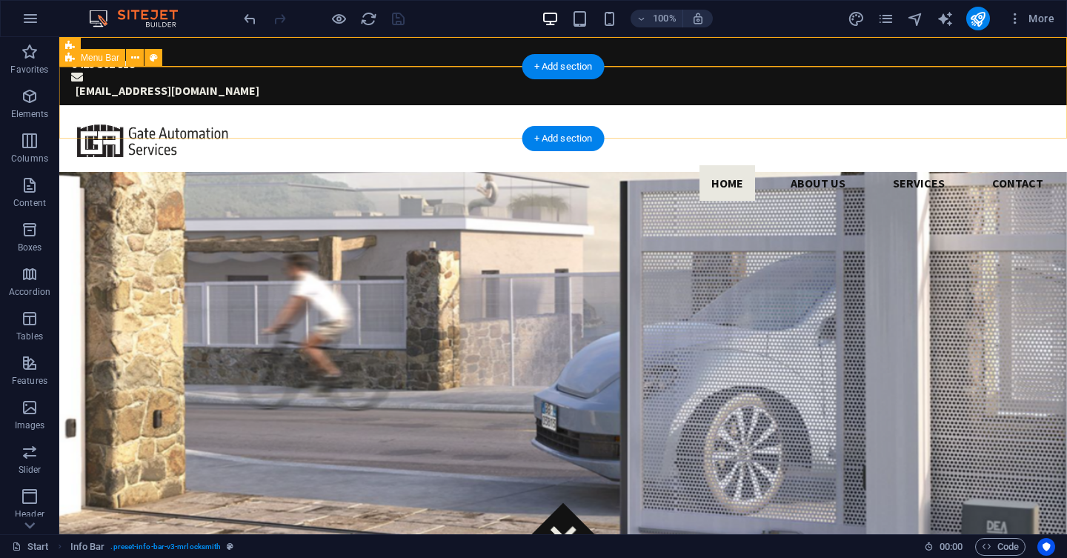
click at [375, 105] on div "Home About us Services Contact" at bounding box center [563, 158] width 1008 height 107
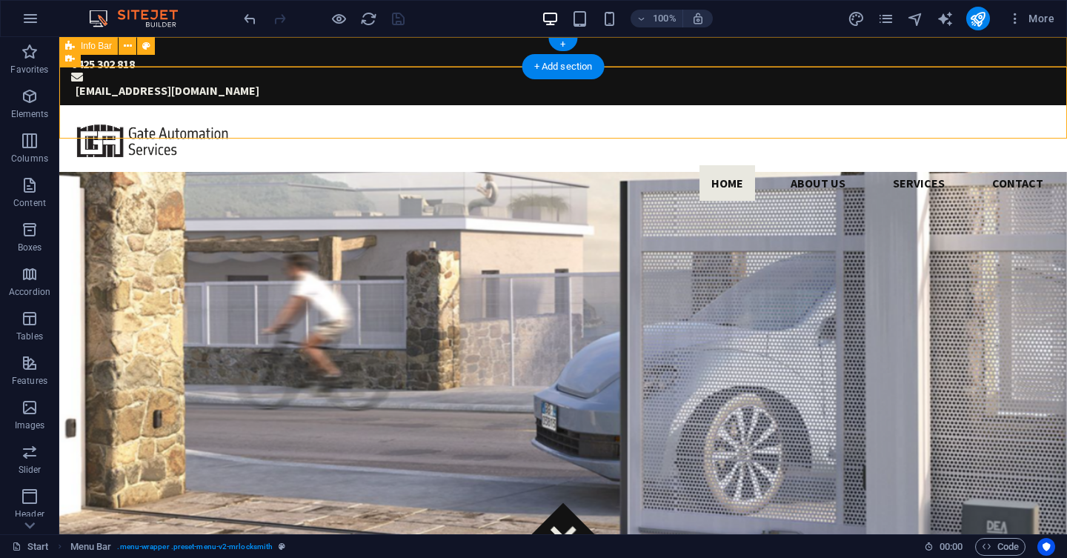
click at [354, 50] on div "0425 302 818 [EMAIL_ADDRESS][DOMAIN_NAME]" at bounding box center [563, 71] width 1008 height 68
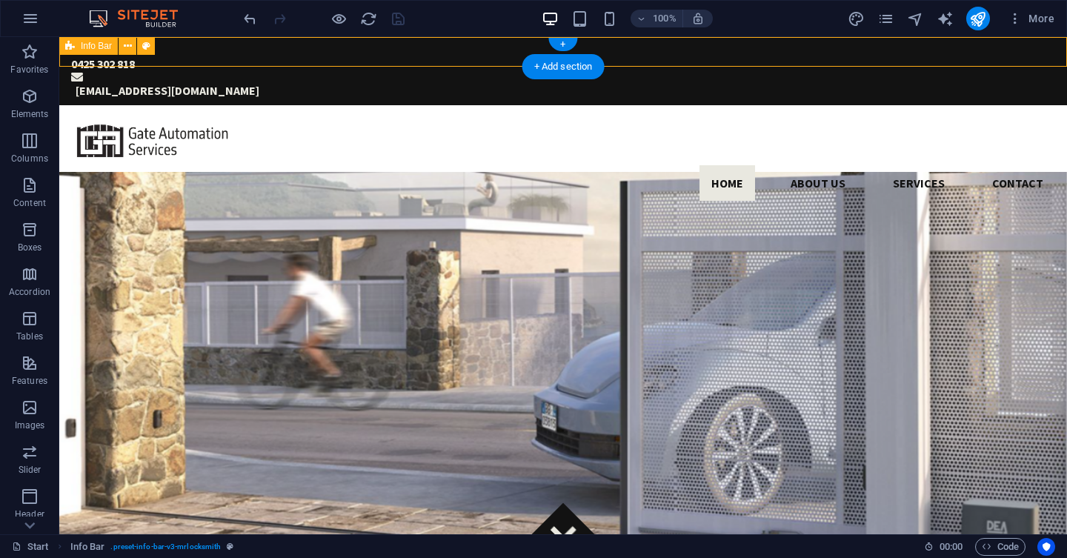
click at [354, 50] on div "0425 302 818 [EMAIL_ADDRESS][DOMAIN_NAME]" at bounding box center [563, 71] width 1008 height 68
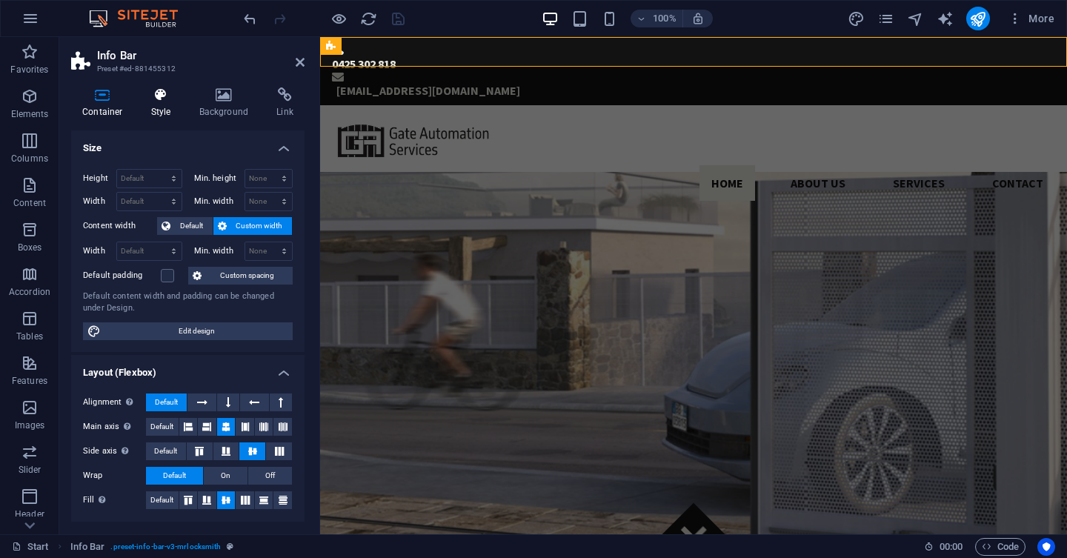
click at [153, 102] on h4 "Style" at bounding box center [164, 102] width 48 height 31
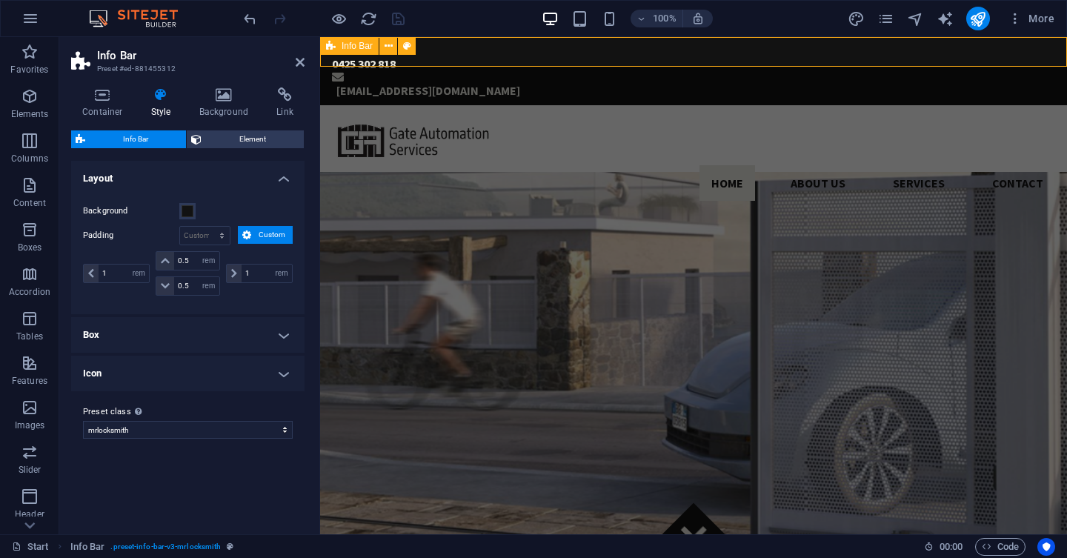
click at [952, 44] on div "0425 302 818 [EMAIL_ADDRESS][DOMAIN_NAME]" at bounding box center [693, 71] width 747 height 68
click at [938, 52] on div "0425 302 818 [EMAIL_ADDRESS][DOMAIN_NAME]" at bounding box center [693, 71] width 747 height 68
click at [476, 56] on div "0425 302 818 [EMAIL_ADDRESS][DOMAIN_NAME]" at bounding box center [693, 71] width 747 height 68
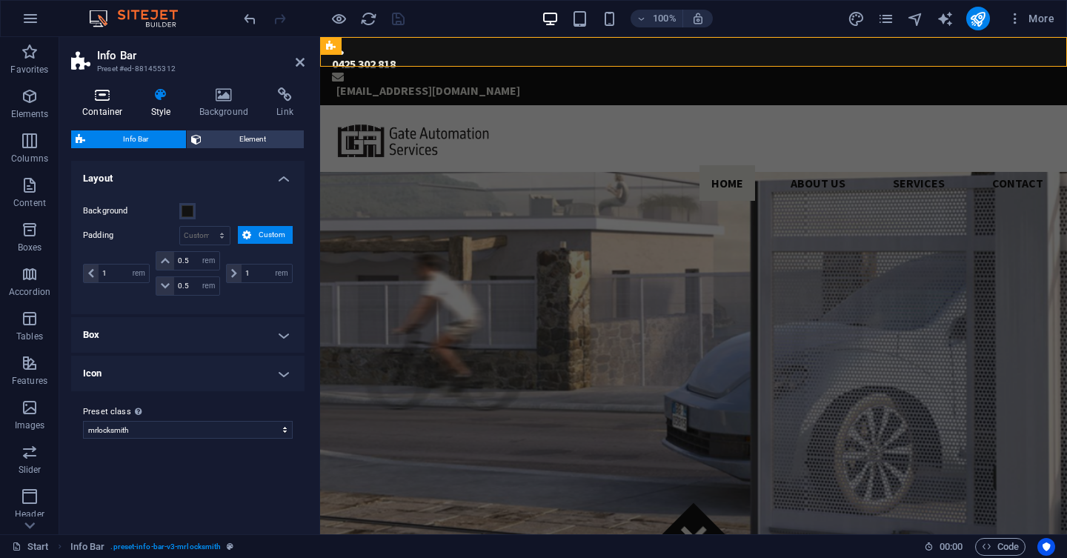
click at [97, 113] on h4 "Container" at bounding box center [105, 102] width 69 height 31
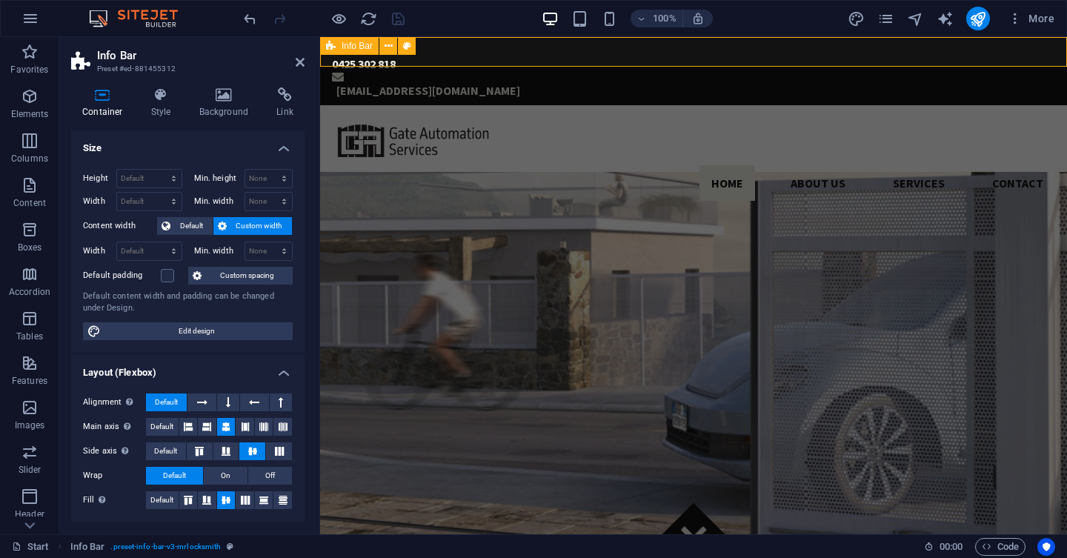
click at [861, 57] on div "0425 302 818 [EMAIL_ADDRESS][DOMAIN_NAME]" at bounding box center [693, 71] width 747 height 68
click at [780, 55] on div "Container Text" at bounding box center [734, 46] width 99 height 19
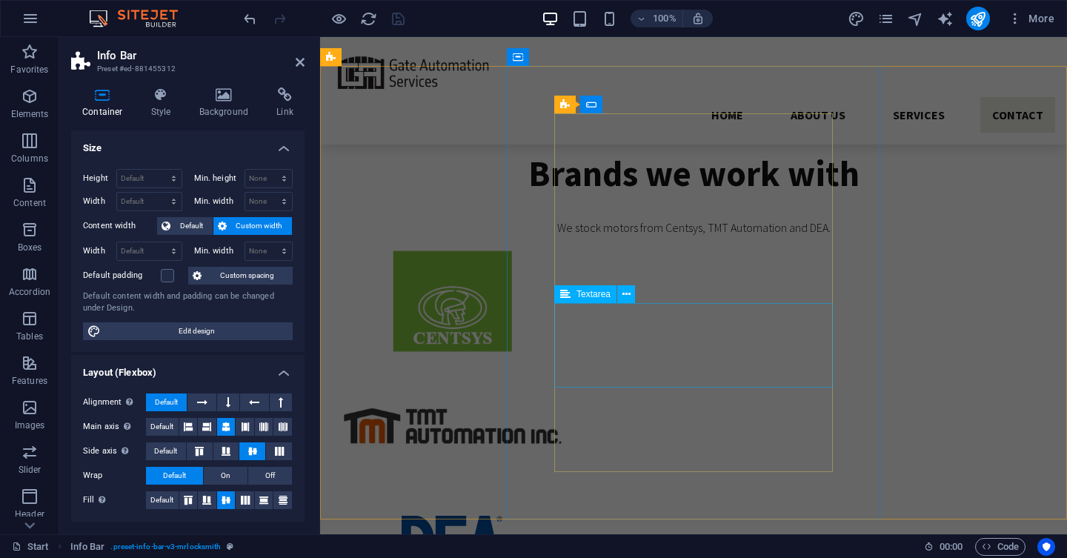
scroll to position [3468, 0]
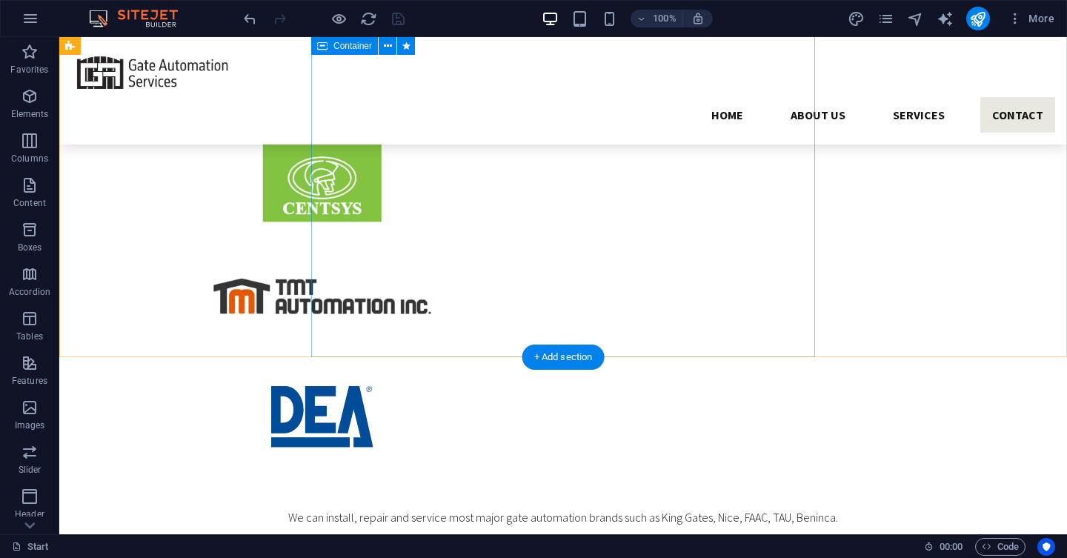
scroll to position [3385, 0]
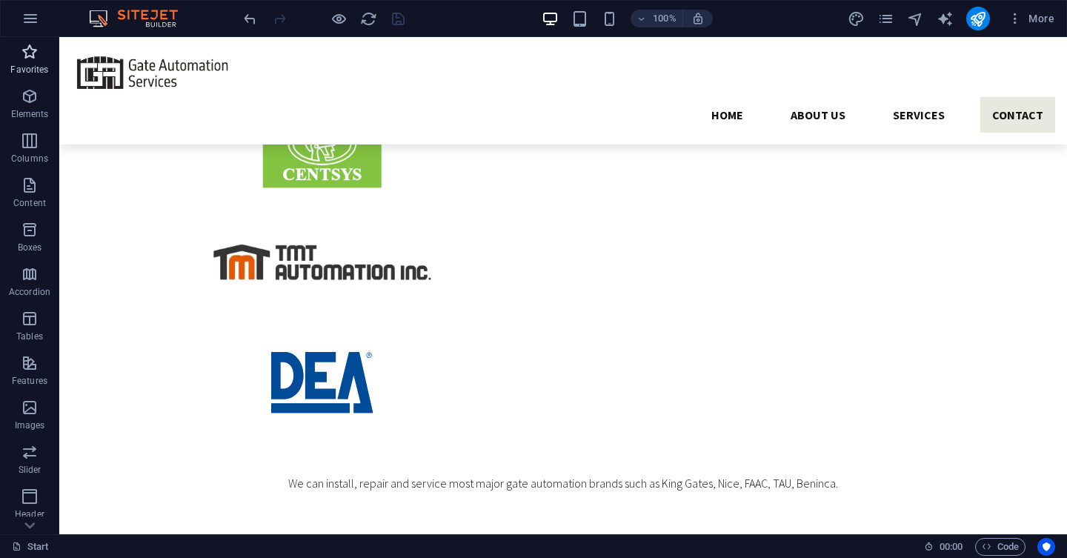
click at [31, 67] on p "Favorites" at bounding box center [29, 70] width 38 height 12
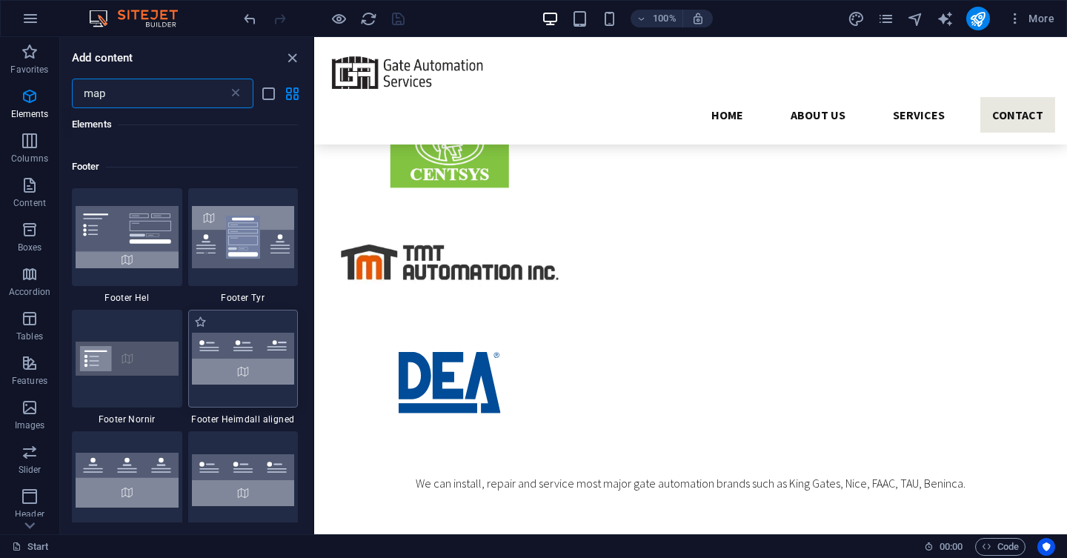
scroll to position [0, 0]
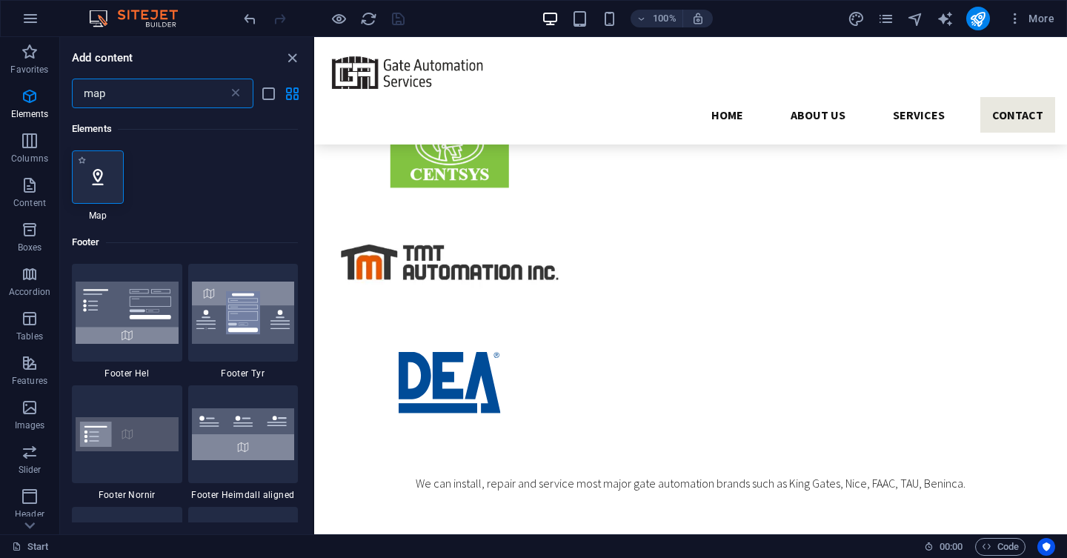
type input "map"
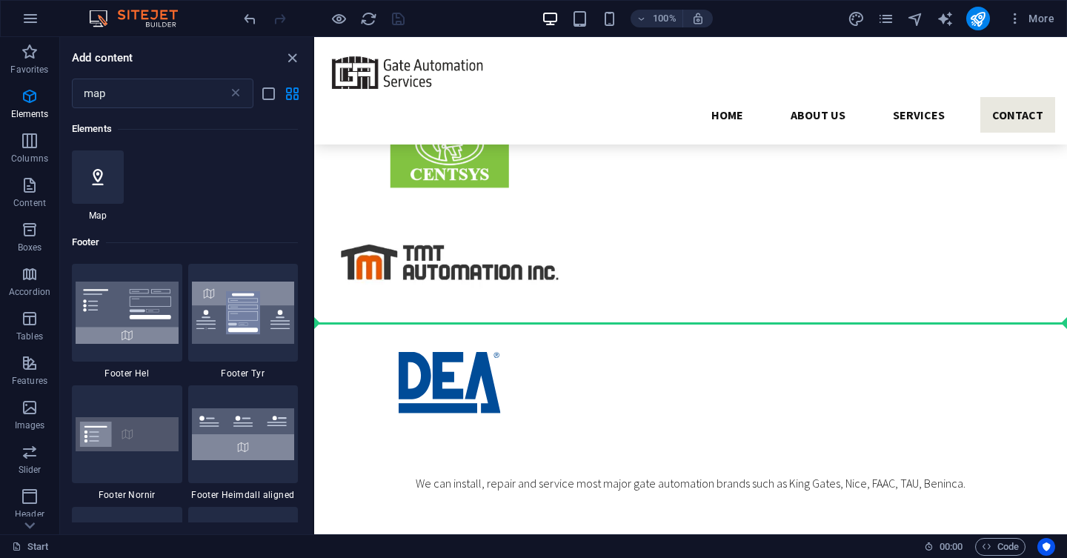
select select "1"
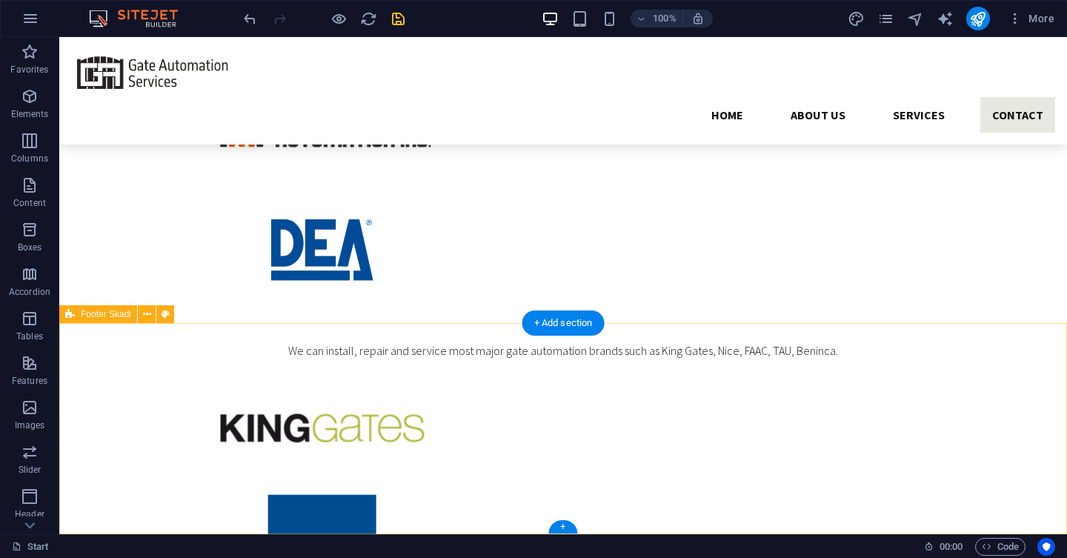
scroll to position [3385, 0]
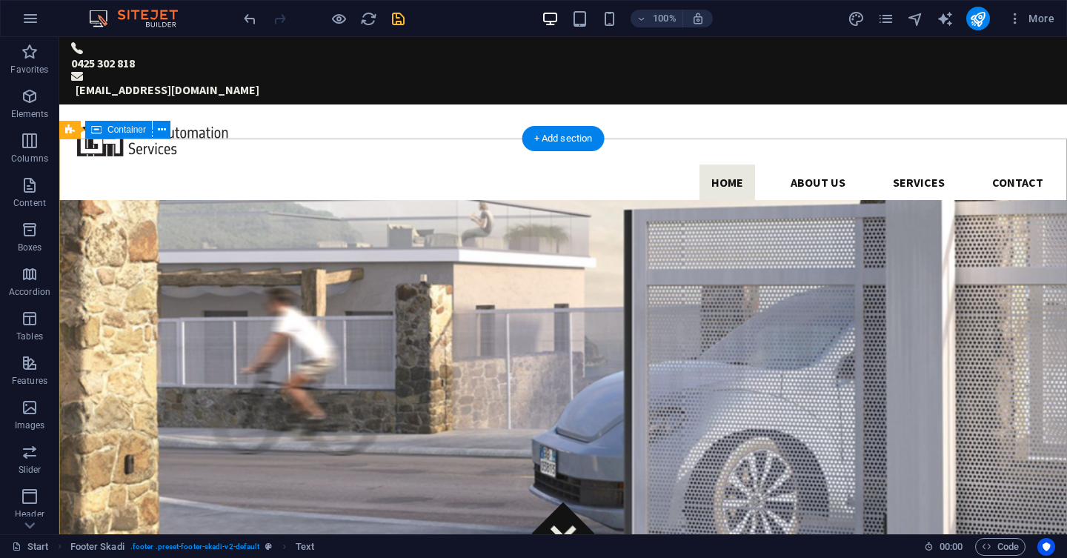
scroll to position [0, 0]
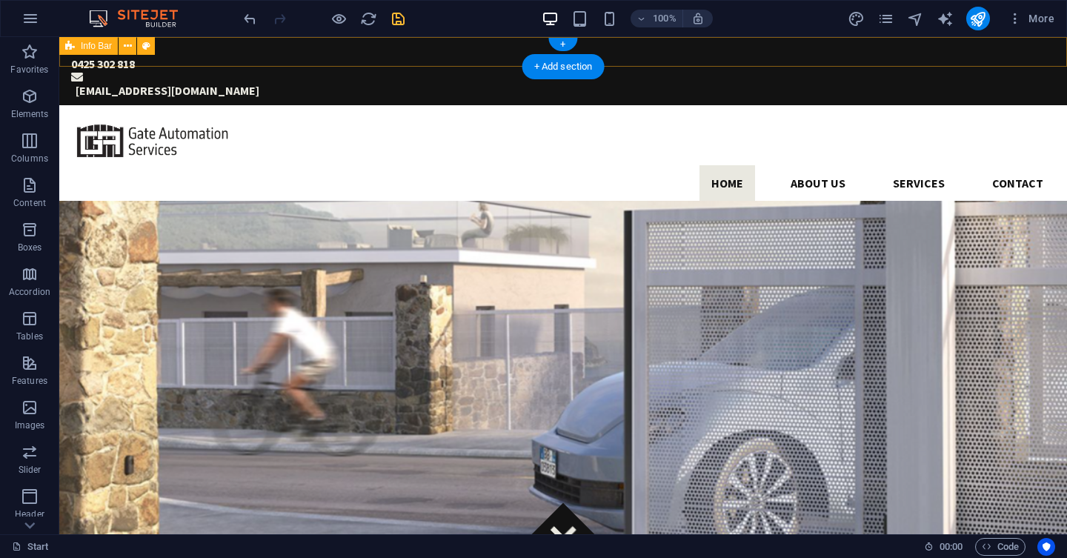
click at [731, 46] on div "0425 302 818 [EMAIL_ADDRESS][DOMAIN_NAME]" at bounding box center [563, 71] width 1008 height 68
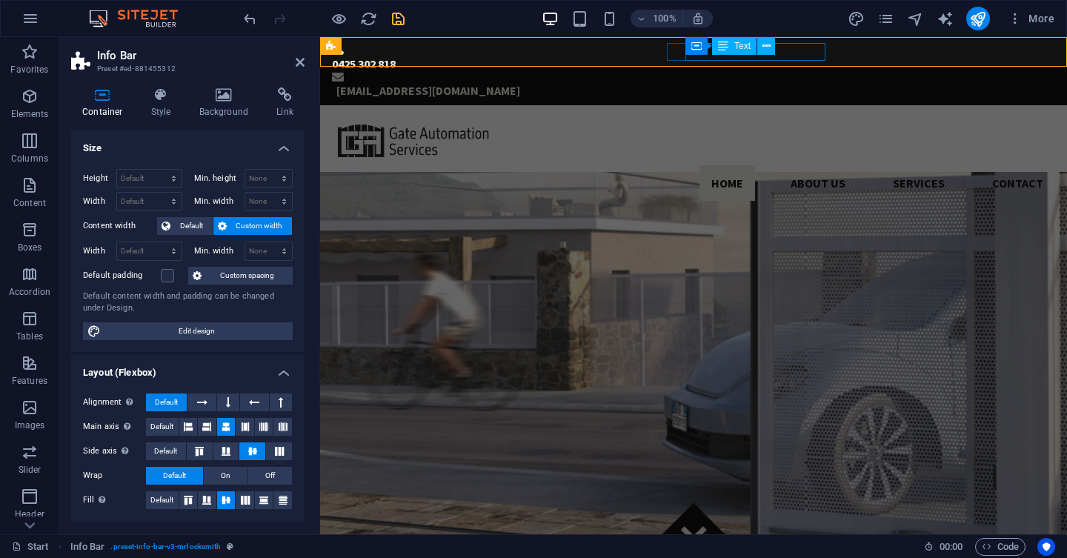
click at [685, 82] on div "[EMAIL_ADDRESS][DOMAIN_NAME]" at bounding box center [695, 91] width 719 height 18
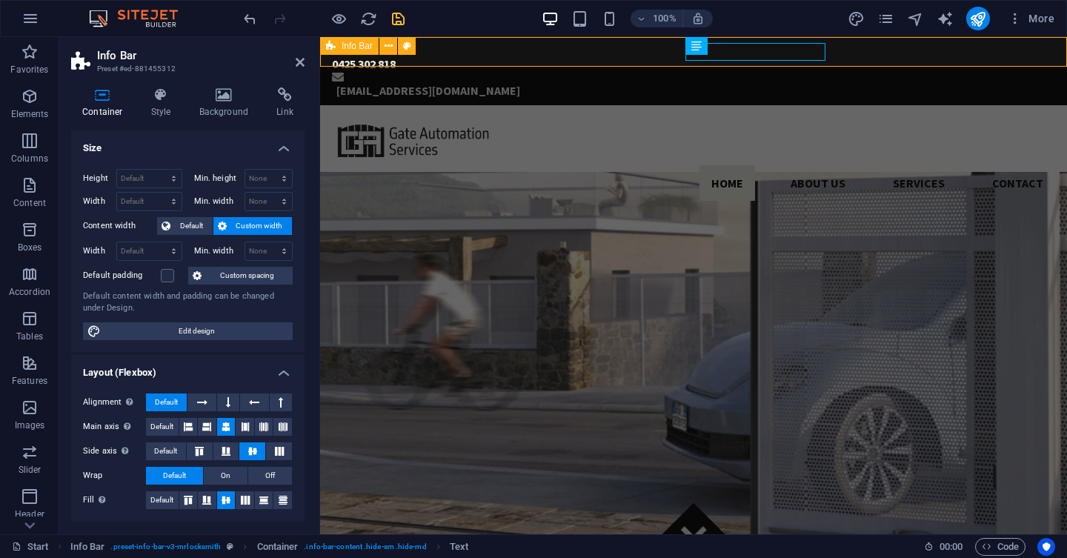
click at [874, 51] on div "0425 302 818 [EMAIL_ADDRESS][DOMAIN_NAME]" at bounding box center [693, 71] width 747 height 68
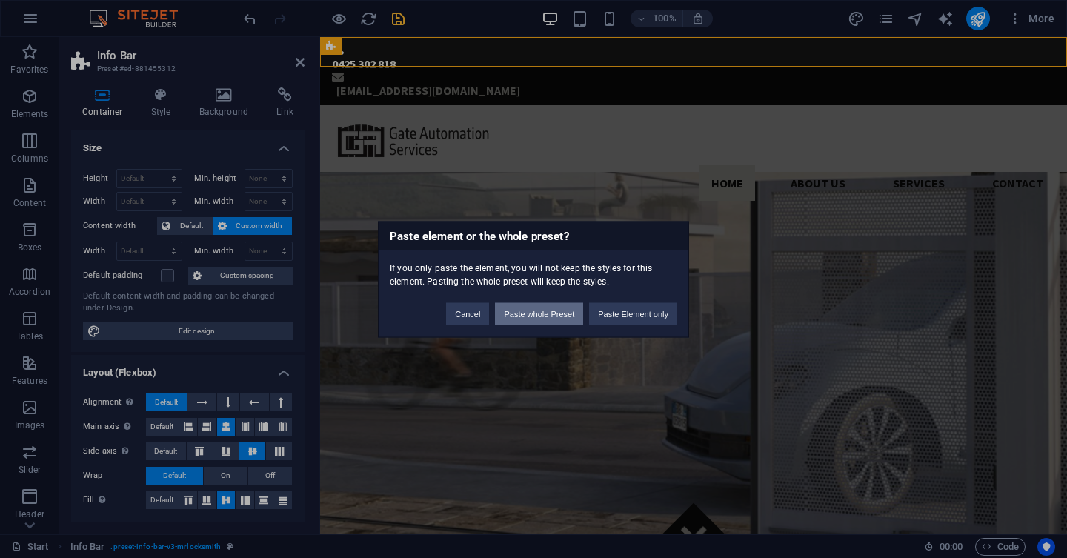
click at [549, 312] on button "Paste whole Preset" at bounding box center [539, 313] width 88 height 22
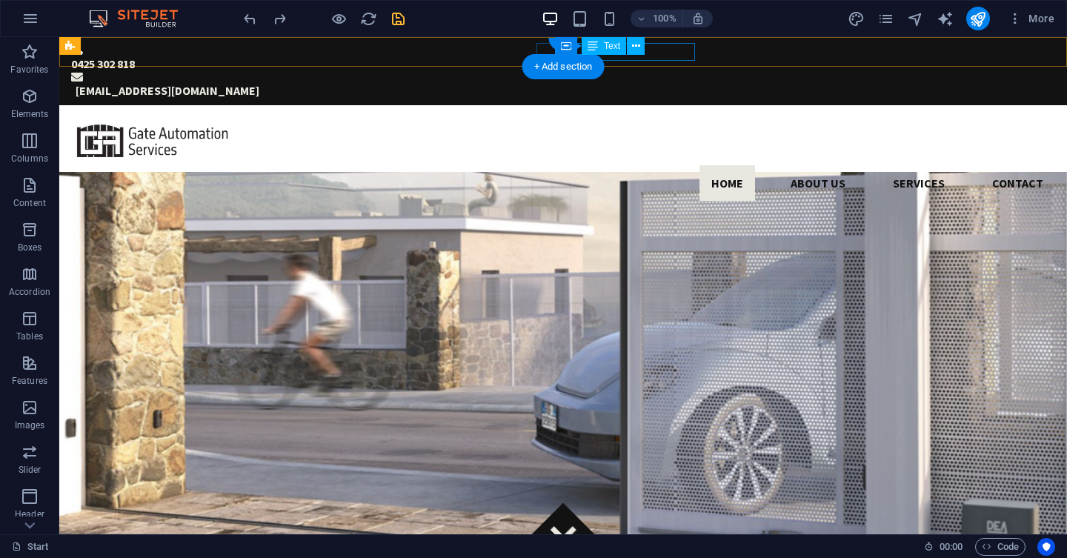
click at [626, 82] on div "[EMAIL_ADDRESS][DOMAIN_NAME]" at bounding box center [566, 91] width 980 height 18
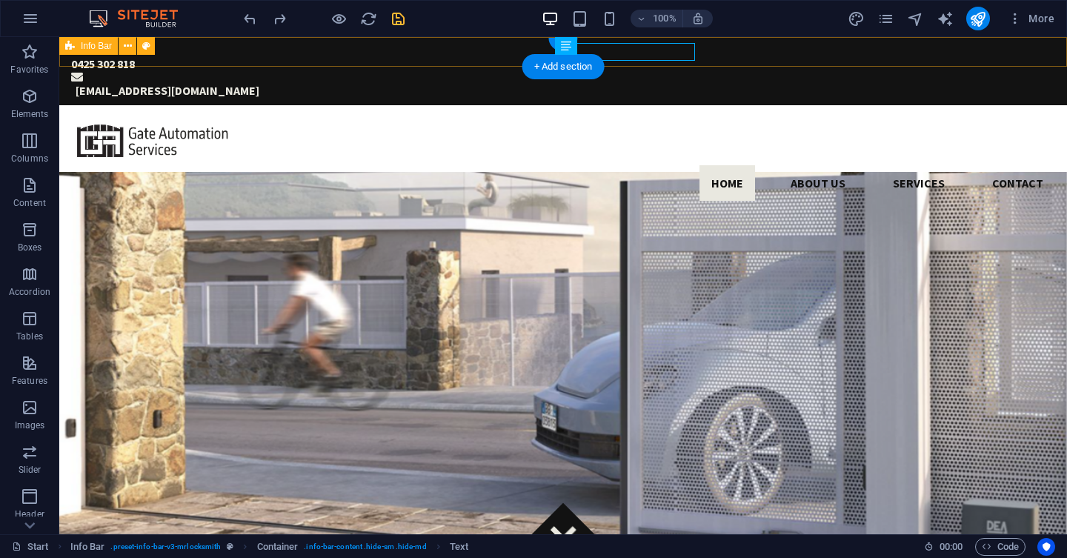
click at [732, 52] on div "0425 302 818 [EMAIL_ADDRESS][DOMAIN_NAME]" at bounding box center [563, 71] width 1008 height 68
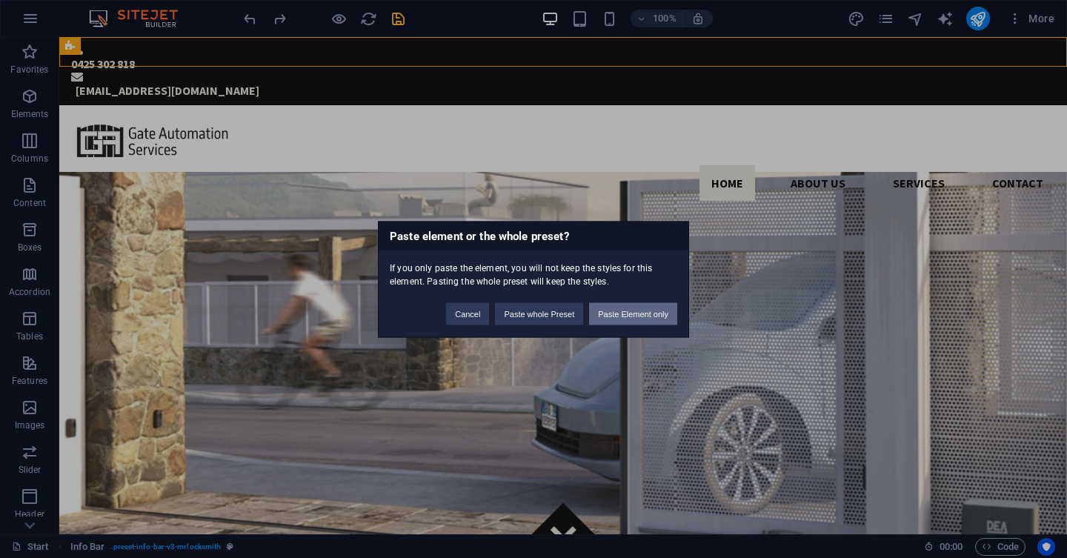
click at [612, 312] on button "Paste Element only" at bounding box center [633, 313] width 88 height 22
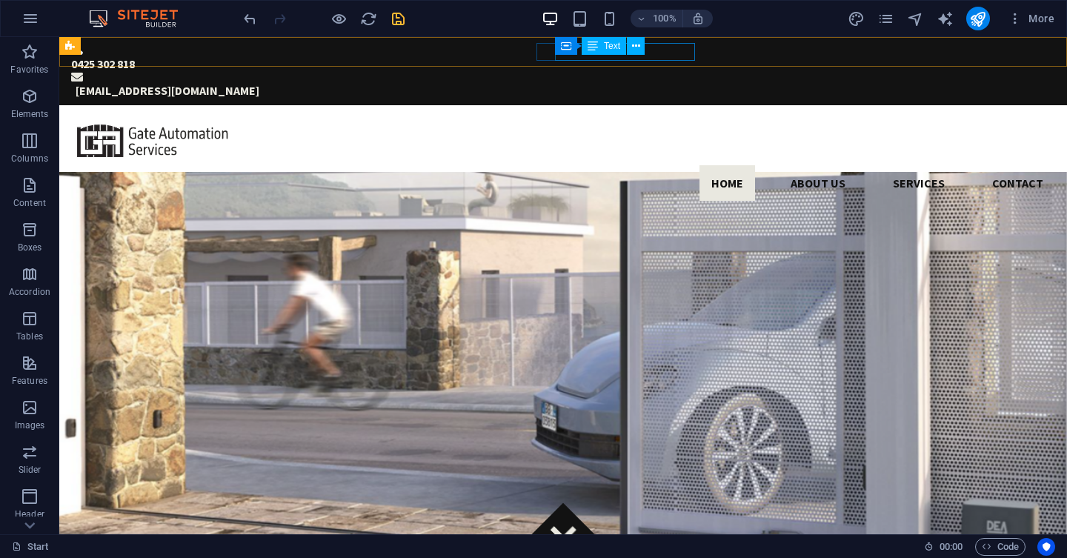
click at [616, 46] on span "Text" at bounding box center [612, 45] width 16 height 9
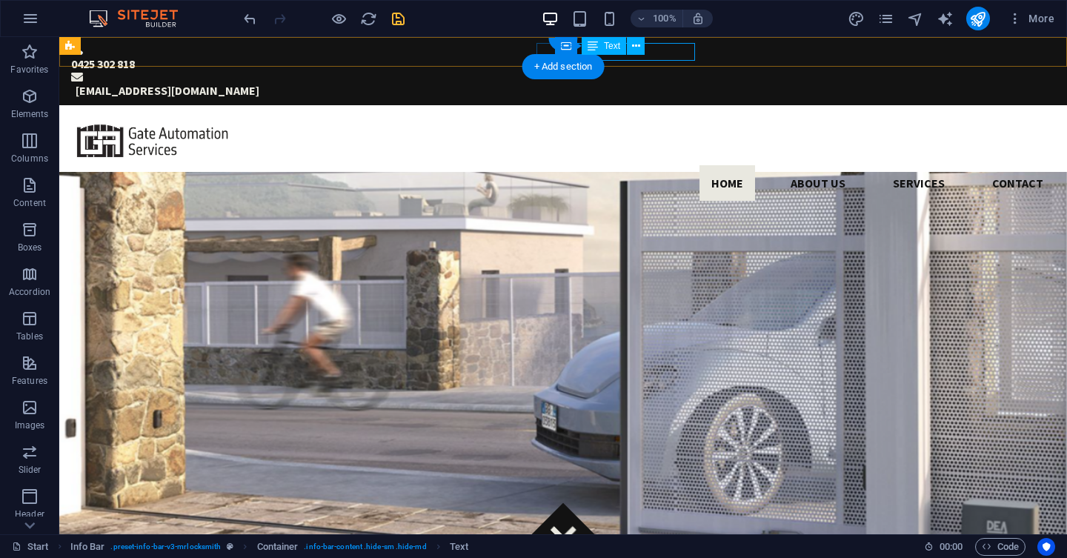
click at [688, 82] on div "[EMAIL_ADDRESS][DOMAIN_NAME]" at bounding box center [566, 91] width 980 height 18
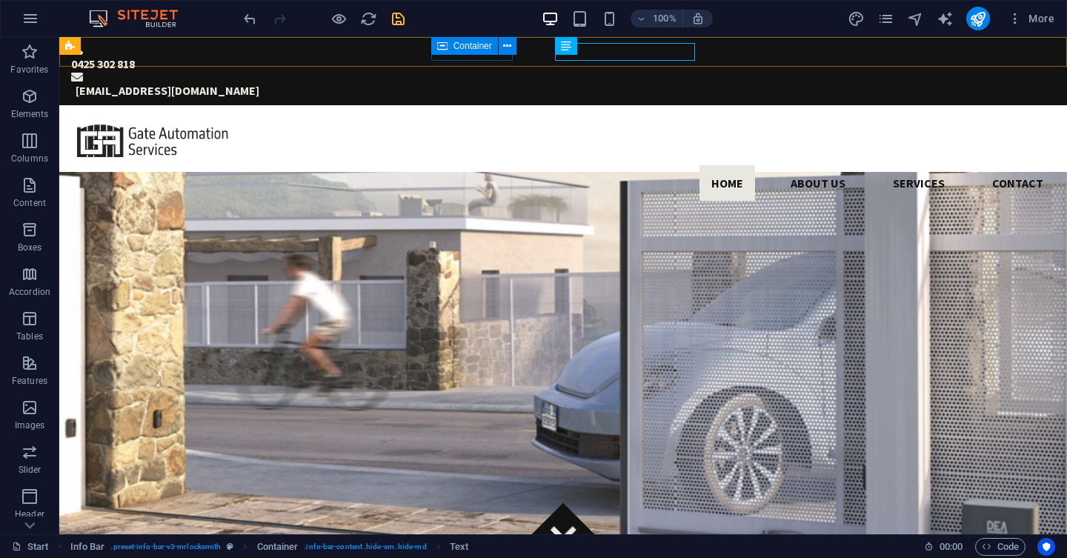
click at [438, 53] on icon at bounding box center [442, 46] width 10 height 18
click at [508, 46] on icon at bounding box center [507, 47] width 8 height 16
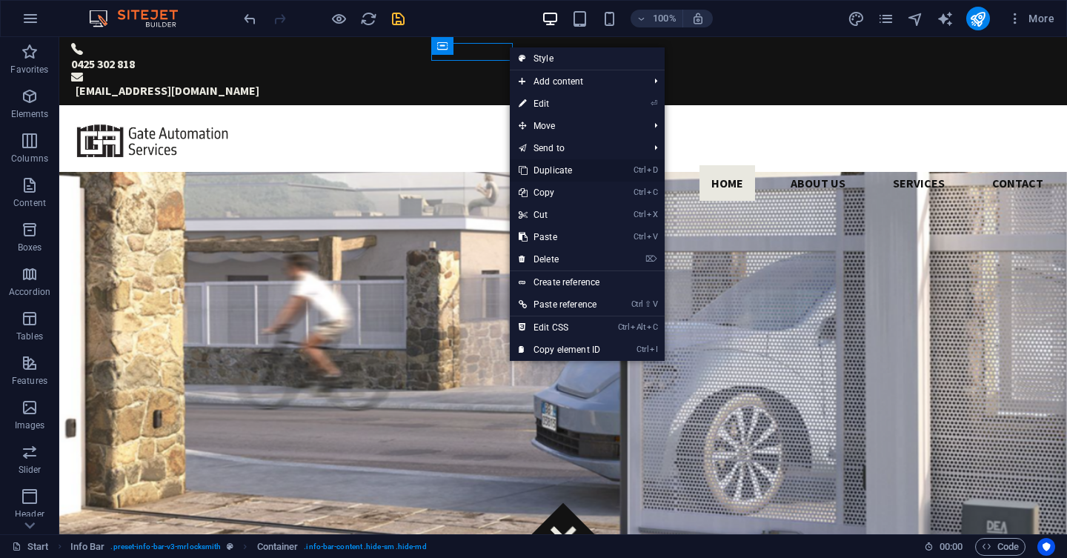
click at [568, 174] on link "Ctrl D Duplicate" at bounding box center [559, 170] width 99 height 22
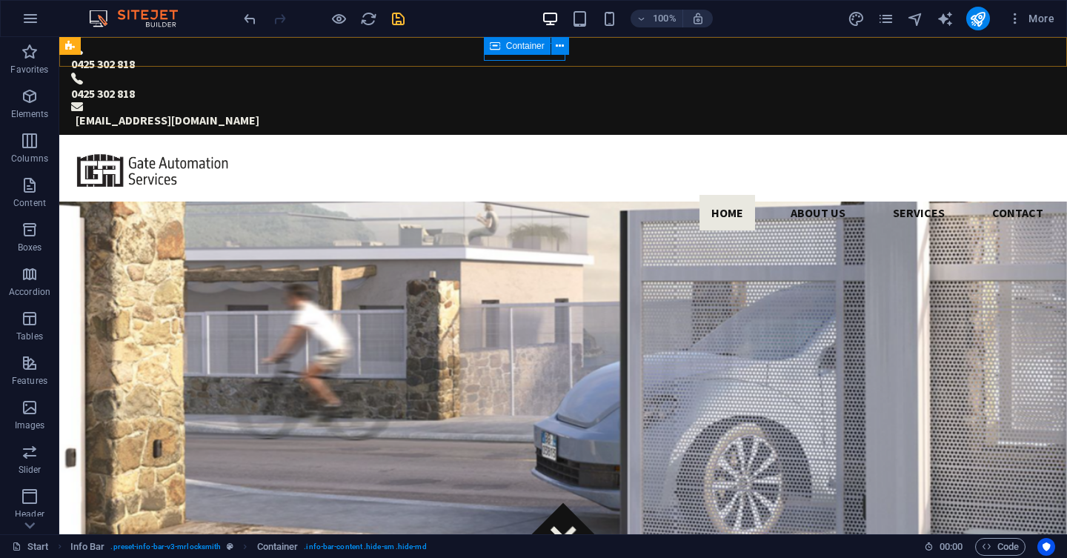
drag, startPoint x: 523, startPoint y: 55, endPoint x: 500, endPoint y: 53, distance: 23.0
click at [500, 53] on div "Container H3 Banner Banner Container Container Icon List Container Menu Bar Tex…" at bounding box center [563, 285] width 1008 height 497
click at [890, 20] on icon "pages" at bounding box center [885, 18] width 17 height 17
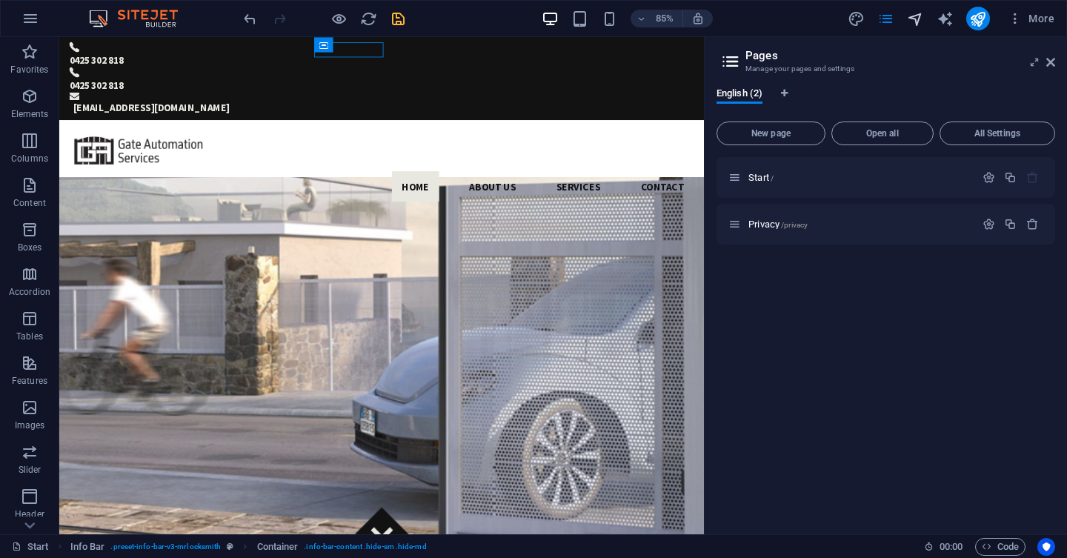
click at [914, 24] on icon "navigator" at bounding box center [915, 18] width 17 height 17
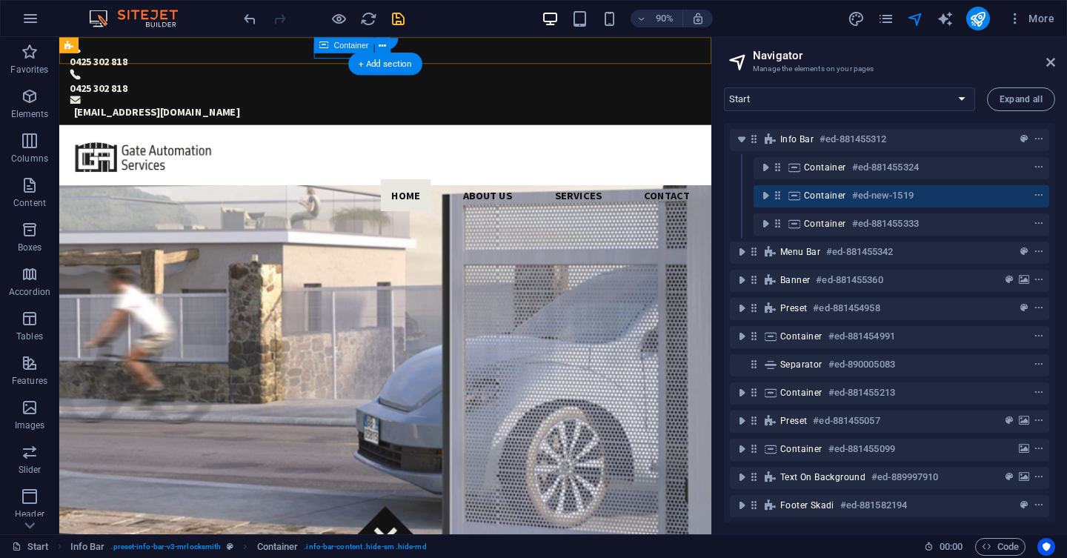
drag, startPoint x: 837, startPoint y: 196, endPoint x: 781, endPoint y: 195, distance: 56.3
click at [781, 195] on div "Container #ed-new-1519" at bounding box center [902, 196] width 296 height 22
drag, startPoint x: 771, startPoint y: 191, endPoint x: 778, endPoint y: 206, distance: 16.6
click at [778, 220] on div "Info Bar #ed-881455312 Container #ed-881455324 Container #ed-new-1519 Container…" at bounding box center [889, 322] width 331 height 399
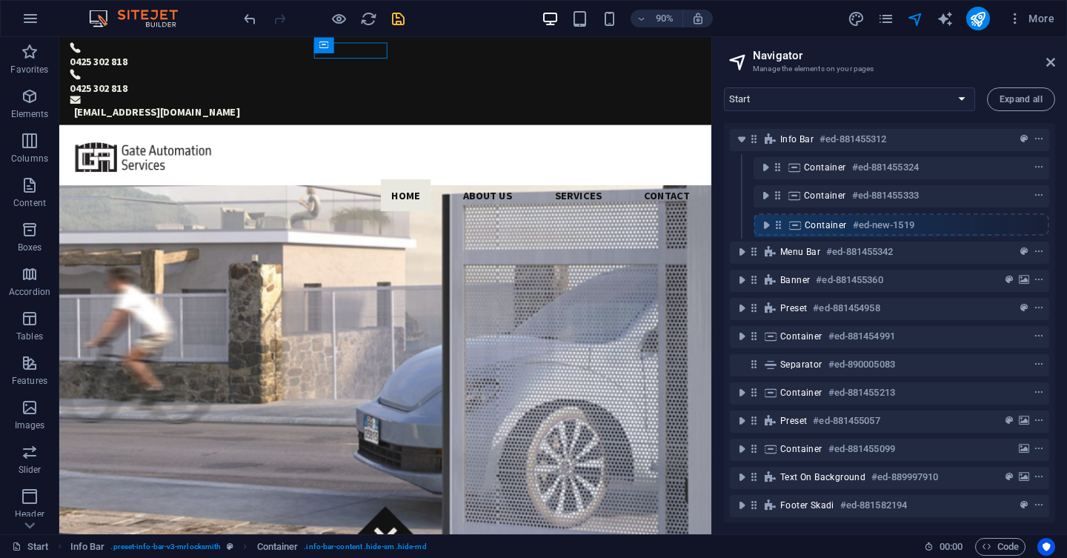
drag, startPoint x: 779, startPoint y: 194, endPoint x: 779, endPoint y: 228, distance: 34.1
click at [779, 228] on div "Info Bar #ed-881455312 Container #ed-881455324 Container #ed-new-1519 Container…" at bounding box center [889, 322] width 331 height 399
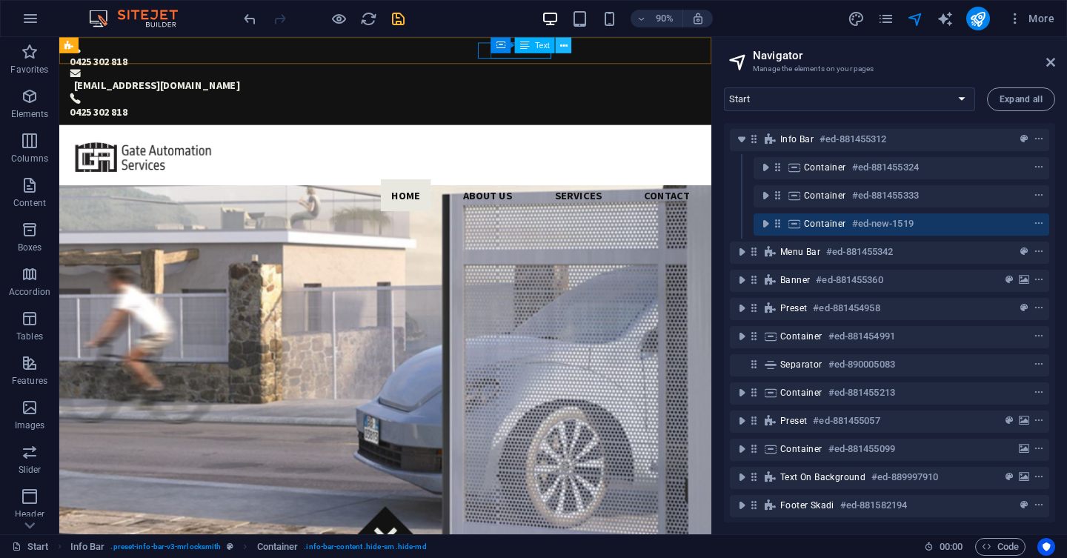
click at [570, 47] on button at bounding box center [564, 45] width 16 height 16
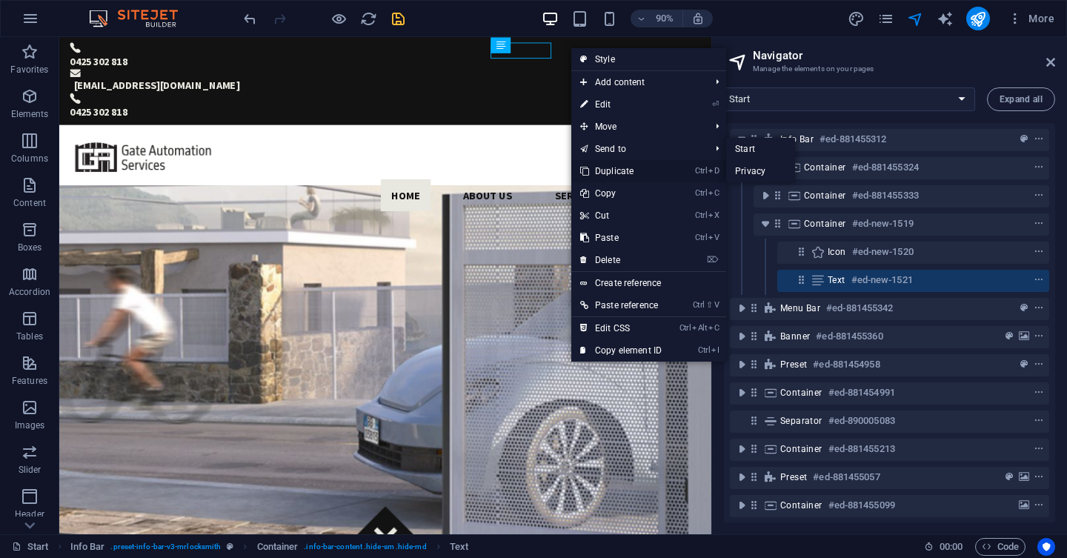
click at [622, 168] on link "Ctrl D Duplicate" at bounding box center [620, 171] width 99 height 22
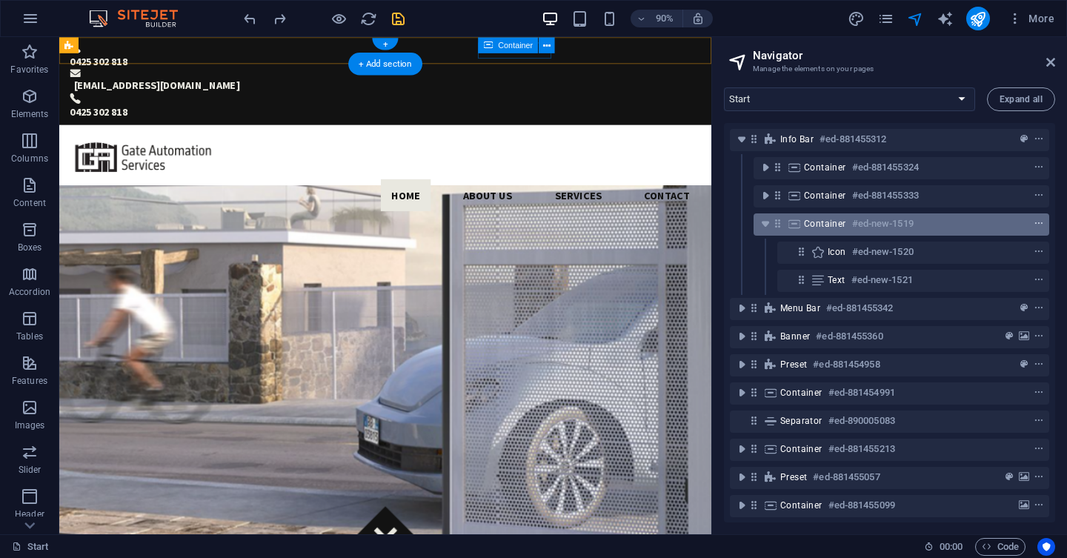
click at [1038, 225] on icon "context-menu" at bounding box center [1039, 224] width 10 height 10
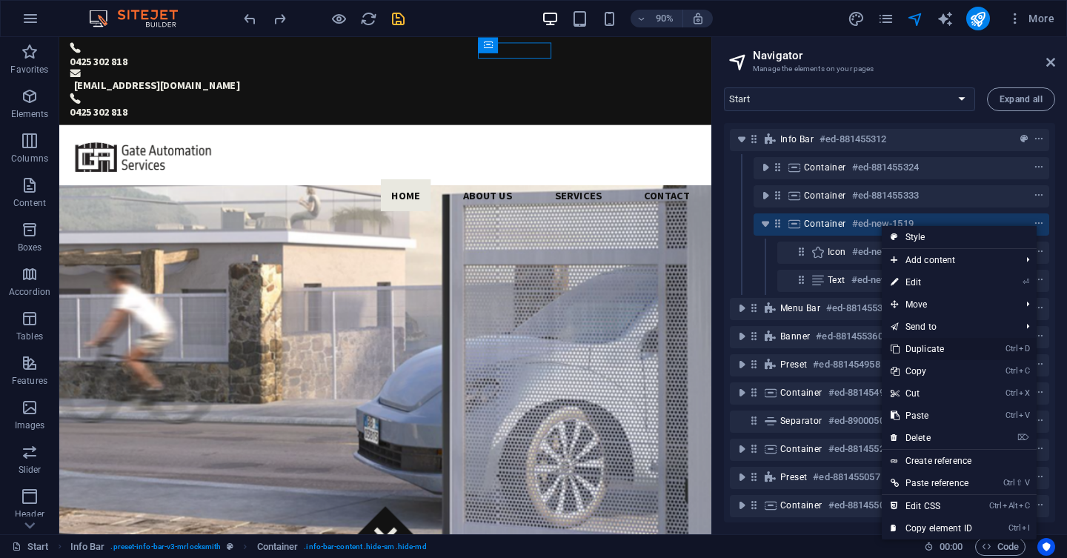
click at [945, 345] on link "Ctrl D Duplicate" at bounding box center [931, 349] width 99 height 22
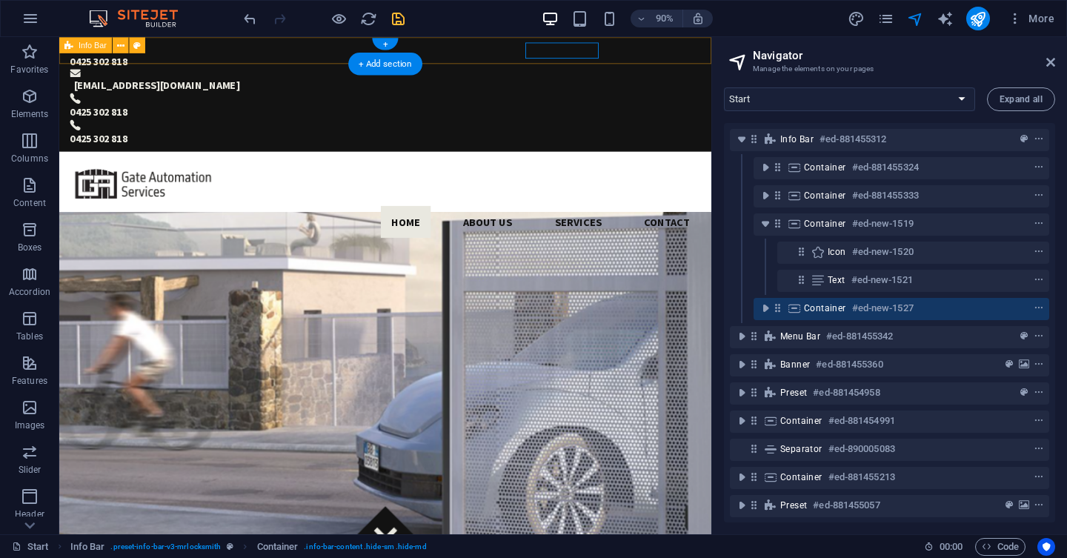
click at [694, 59] on div "0425 302 818 [EMAIL_ADDRESS][DOMAIN_NAME] 0425 302 818 0425 302 818" at bounding box center [421, 100] width 725 height 127
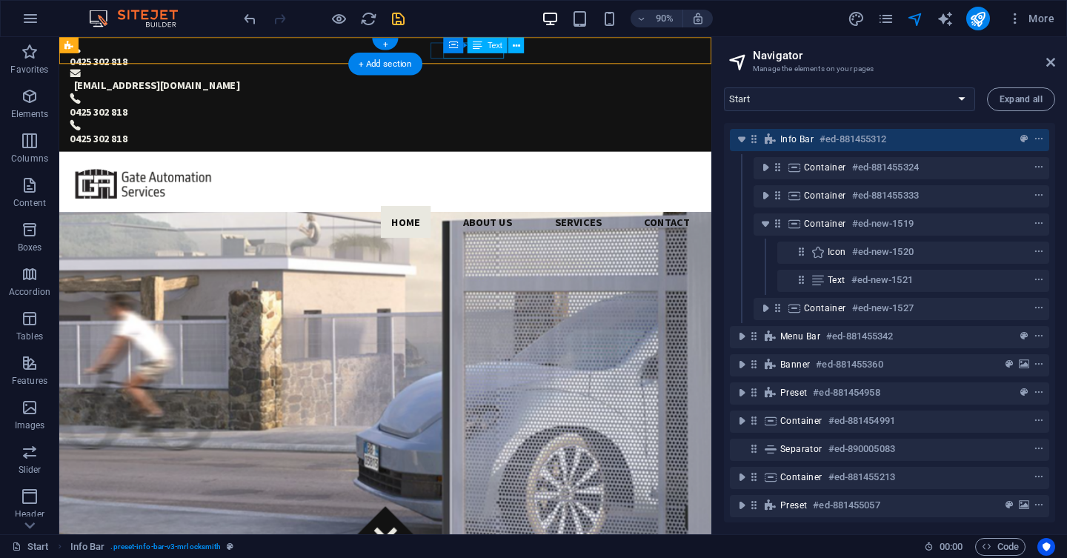
click at [508, 111] on div "0425 302 818" at bounding box center [409, 120] width 677 height 18
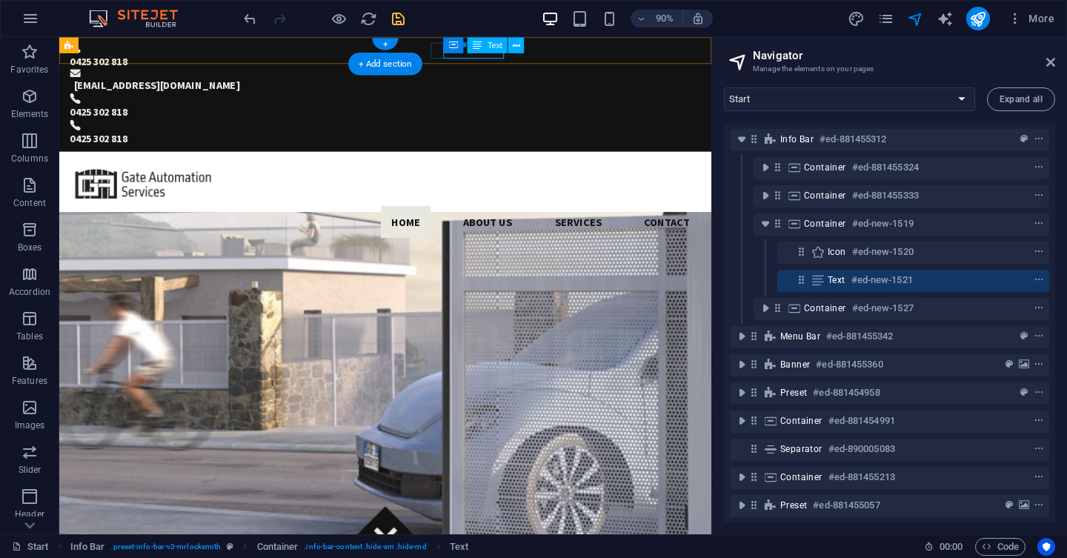
click at [513, 111] on div "0425 302 818" at bounding box center [409, 120] width 677 height 18
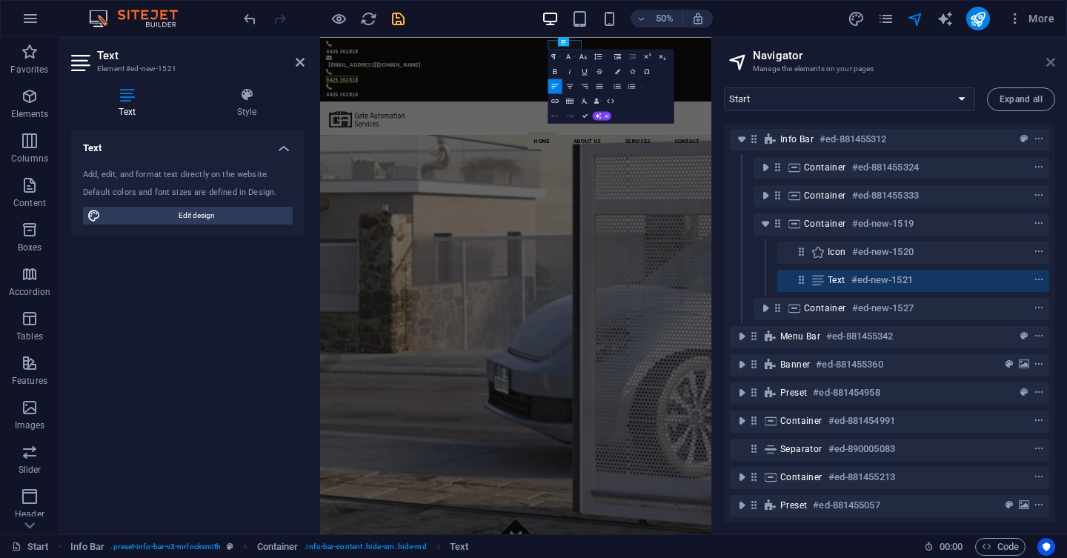
click at [1049, 65] on icon at bounding box center [1050, 62] width 9 height 12
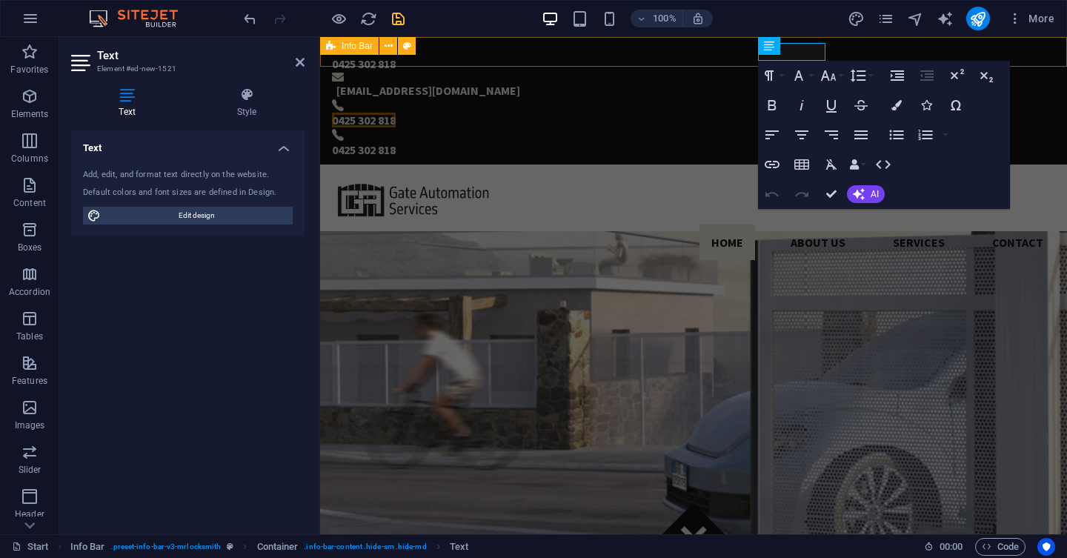
click at [967, 52] on div "0425 302 818 [EMAIL_ADDRESS][DOMAIN_NAME] 0425 302 818 0425 302 818" at bounding box center [693, 100] width 747 height 127
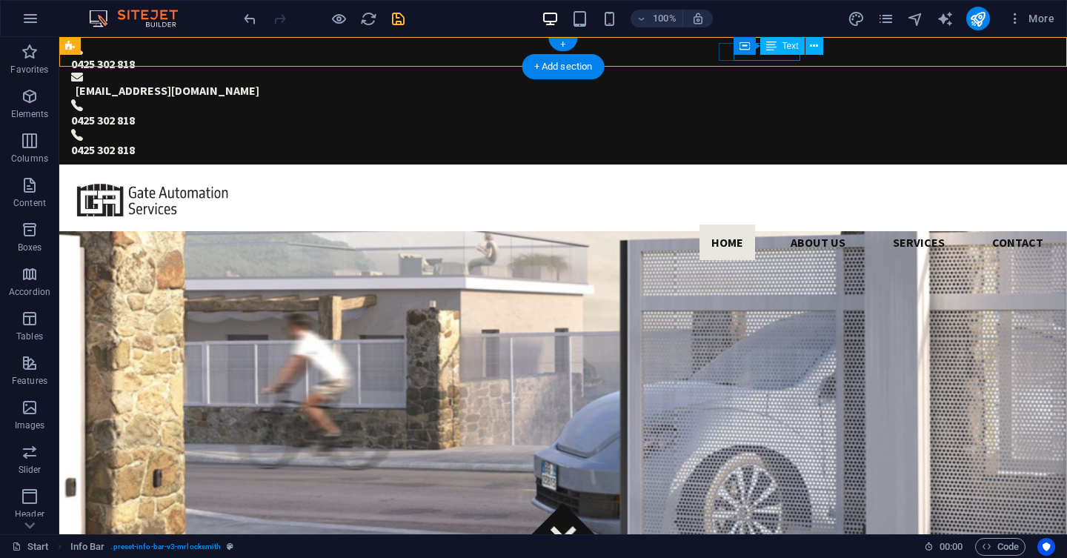
click at [753, 141] on div "0425 302 818" at bounding box center [563, 150] width 984 height 18
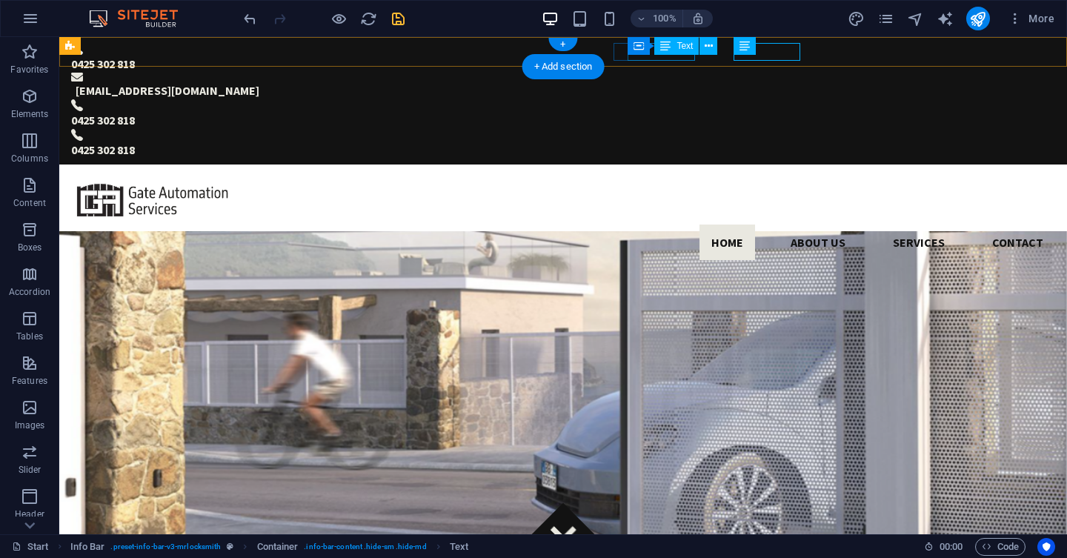
click at [666, 111] on div "0425 302 818" at bounding box center [551, 120] width 960 height 18
click at [651, 111] on div "0425 302 818" at bounding box center [551, 120] width 960 height 18
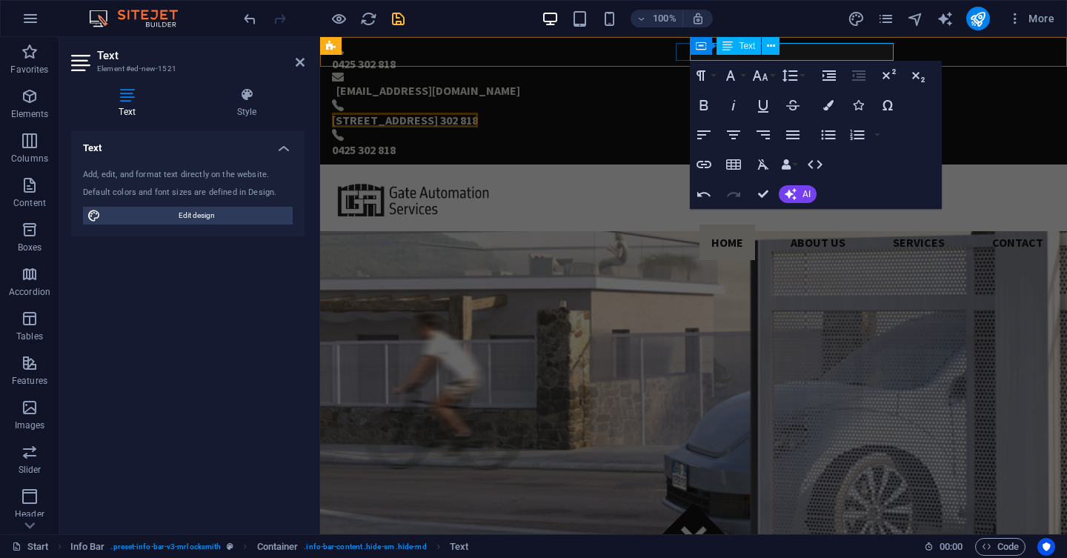
click at [478, 113] on span "[STREET_ADDRESS] 302 818" at bounding box center [405, 120] width 146 height 15
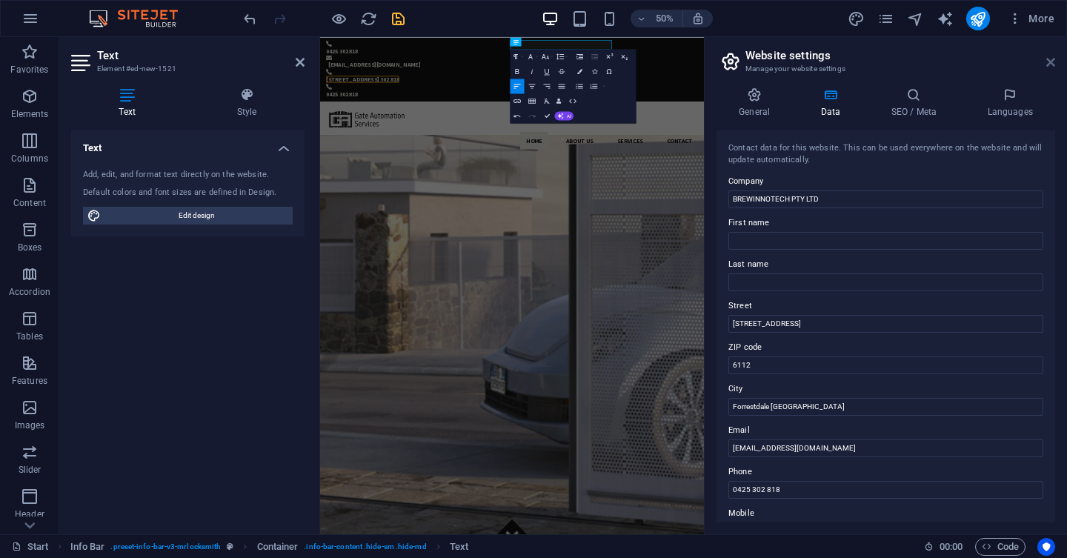
click at [1049, 63] on icon at bounding box center [1050, 62] width 9 height 12
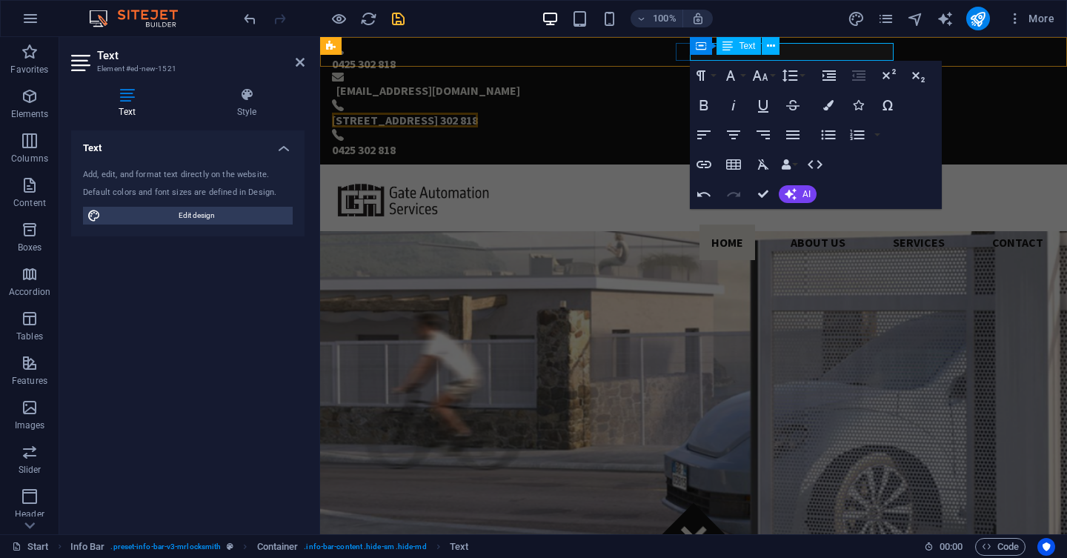
click at [478, 113] on span "[STREET_ADDRESS] 302 818" at bounding box center [405, 120] width 146 height 15
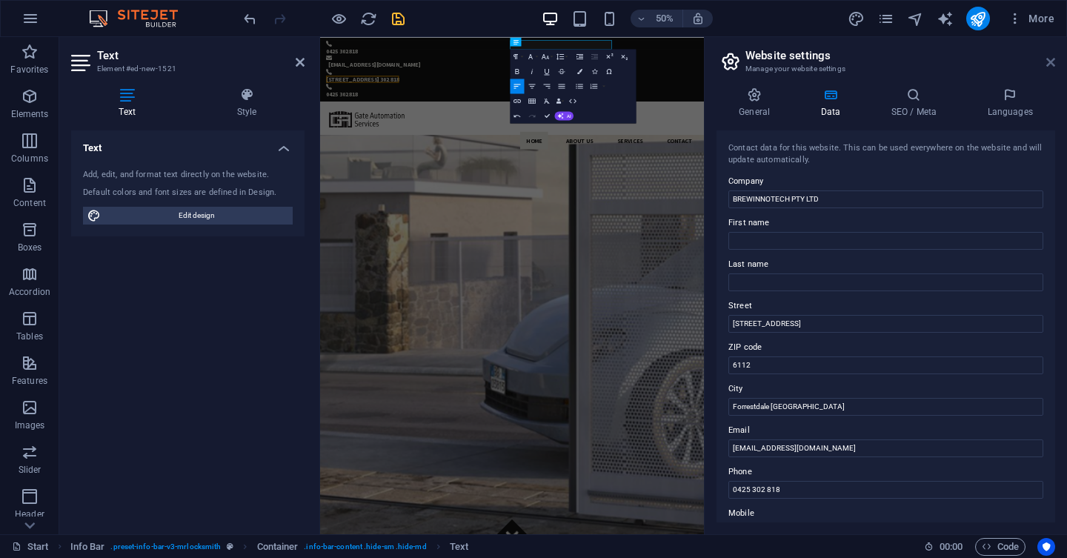
click at [1053, 64] on icon at bounding box center [1050, 62] width 9 height 12
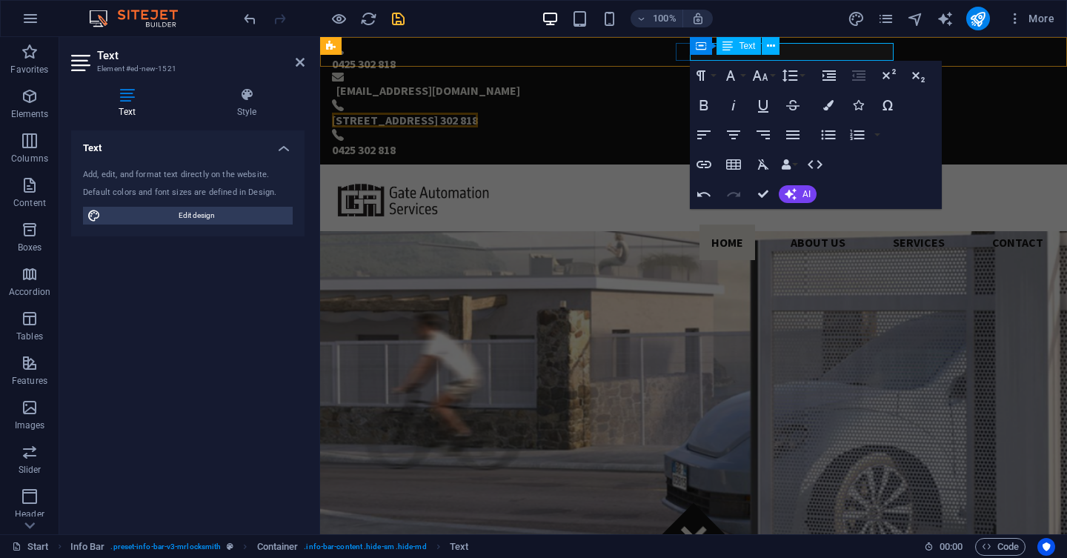
click at [478, 113] on span "[STREET_ADDRESS] 302 818" at bounding box center [405, 120] width 146 height 15
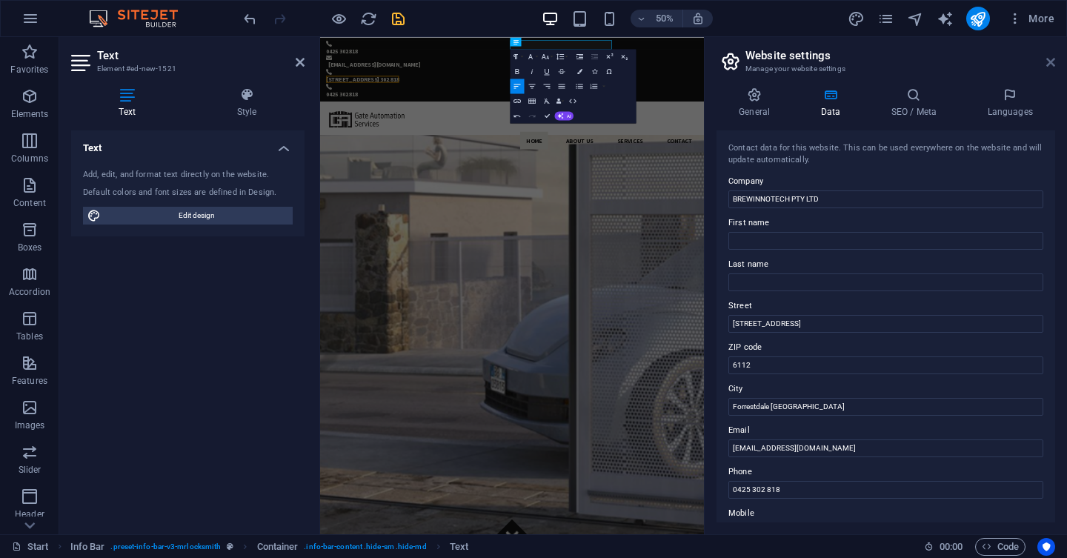
click at [1054, 64] on icon at bounding box center [1050, 62] width 9 height 12
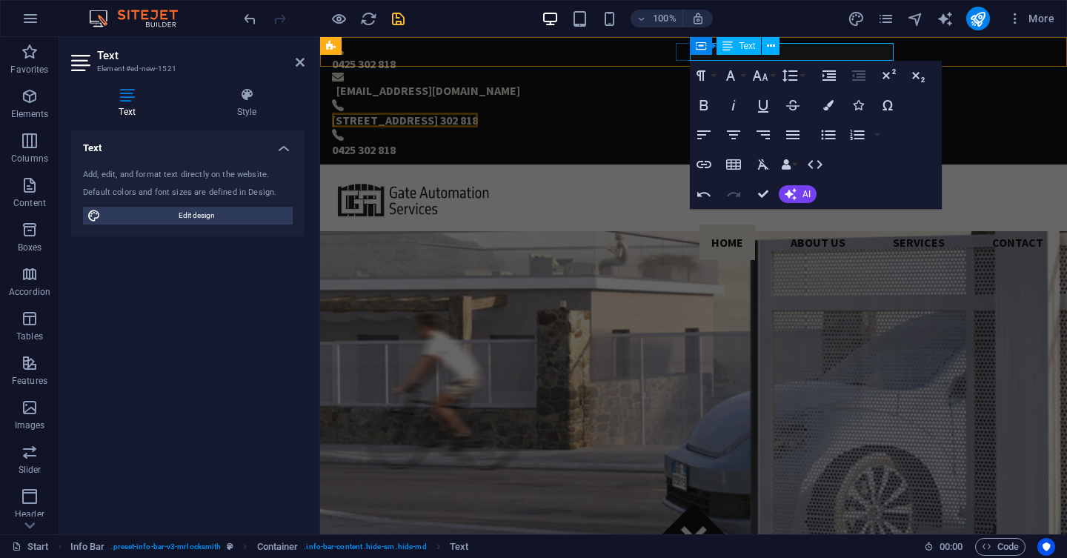
click at [478, 113] on span "[STREET_ADDRESS] 302 818" at bounding box center [405, 120] width 146 height 15
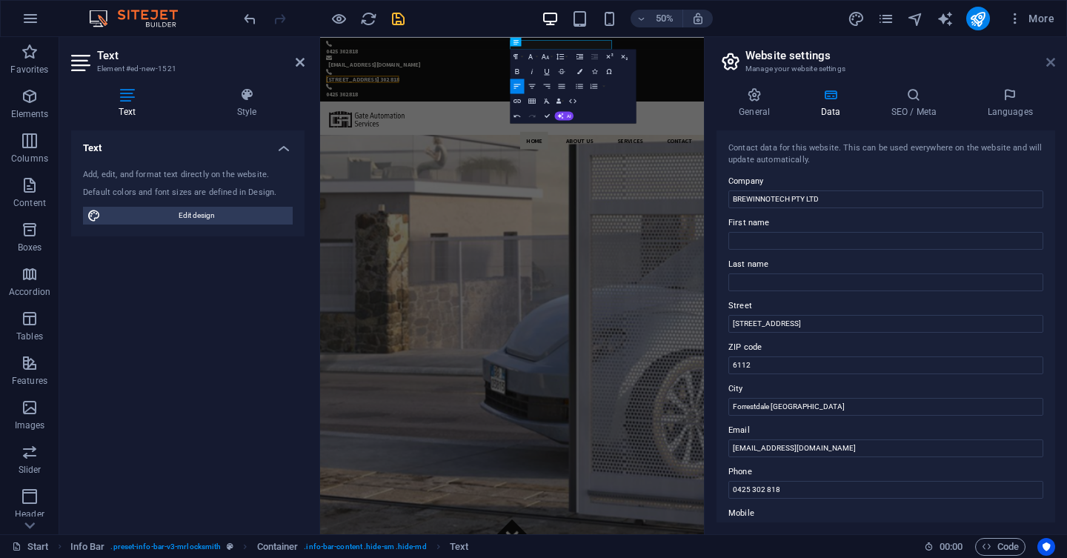
click at [1050, 68] on link at bounding box center [1050, 62] width 9 height 13
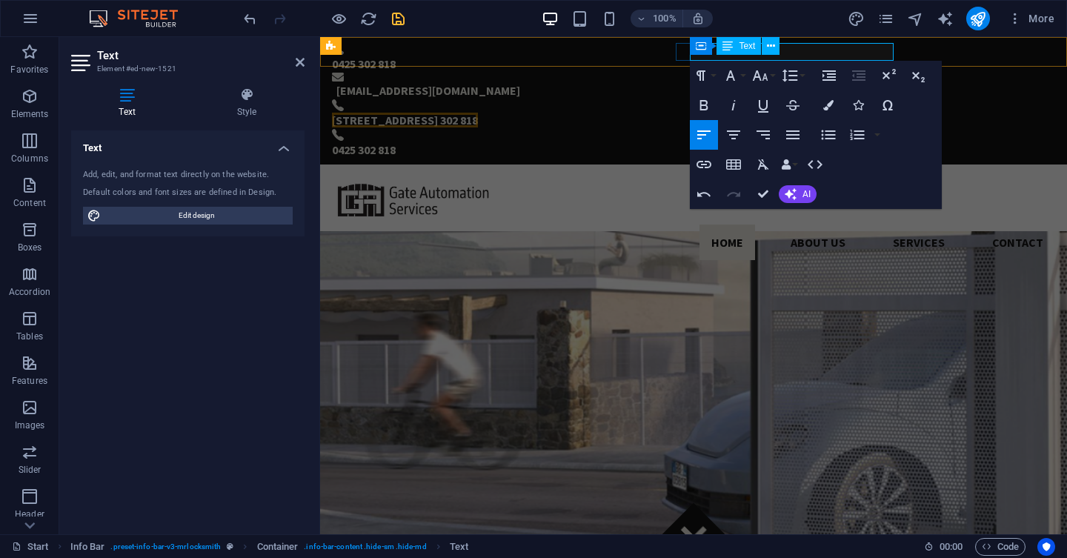
click at [478, 113] on span "[STREET_ADDRESS] 302 818" at bounding box center [405, 120] width 146 height 15
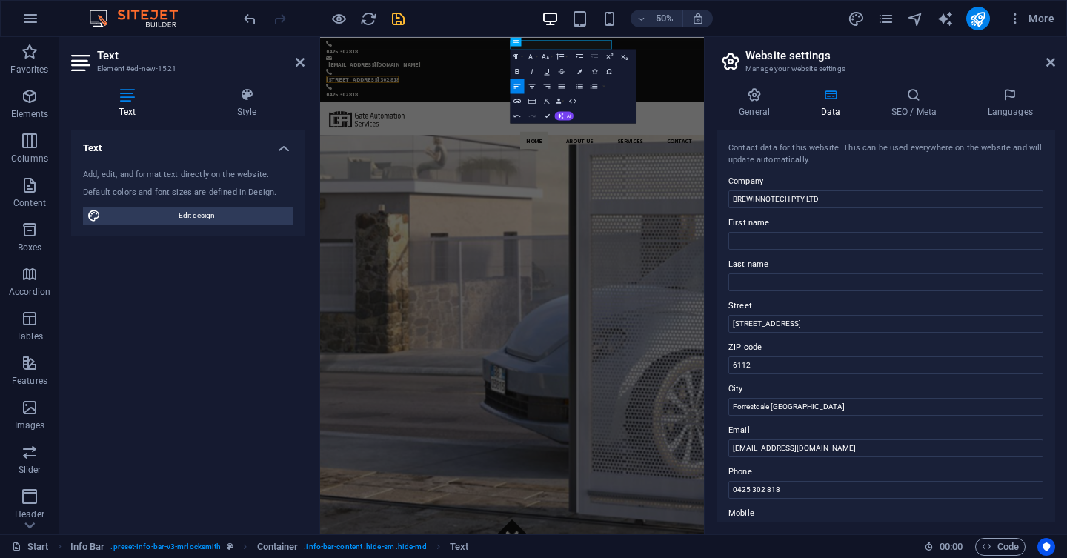
click at [307, 64] on aside "Text Element #ed-new-1521 Text Style Text Add, edit, and format text directly o…" at bounding box center [189, 285] width 261 height 497
click at [299, 61] on icon at bounding box center [300, 62] width 9 height 12
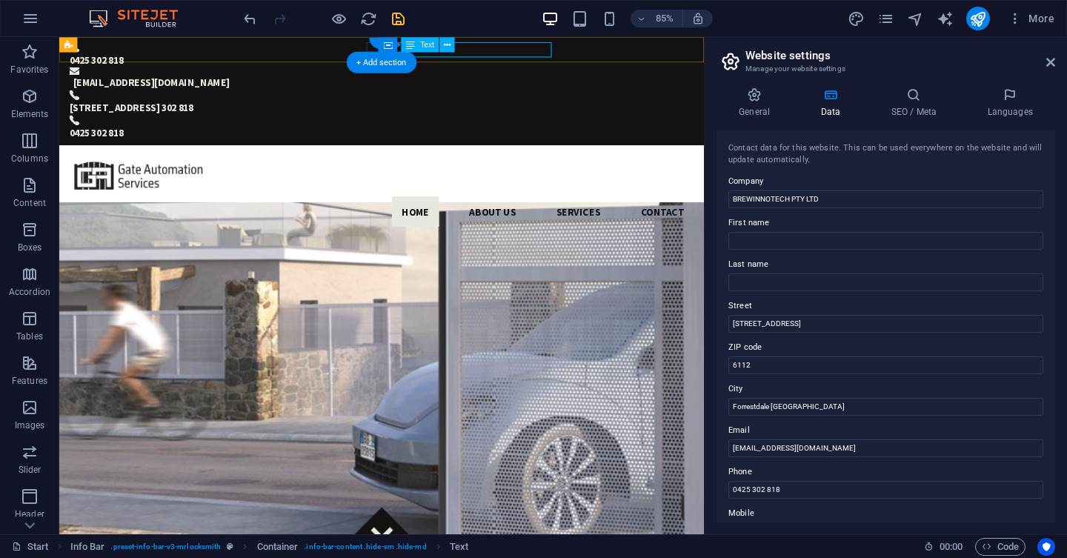
click at [584, 111] on div "[STREET_ADDRESS] 302 818" at bounding box center [426, 120] width 711 height 18
click at [588, 111] on div "[STREET_ADDRESS] 302 818" at bounding box center [426, 120] width 711 height 18
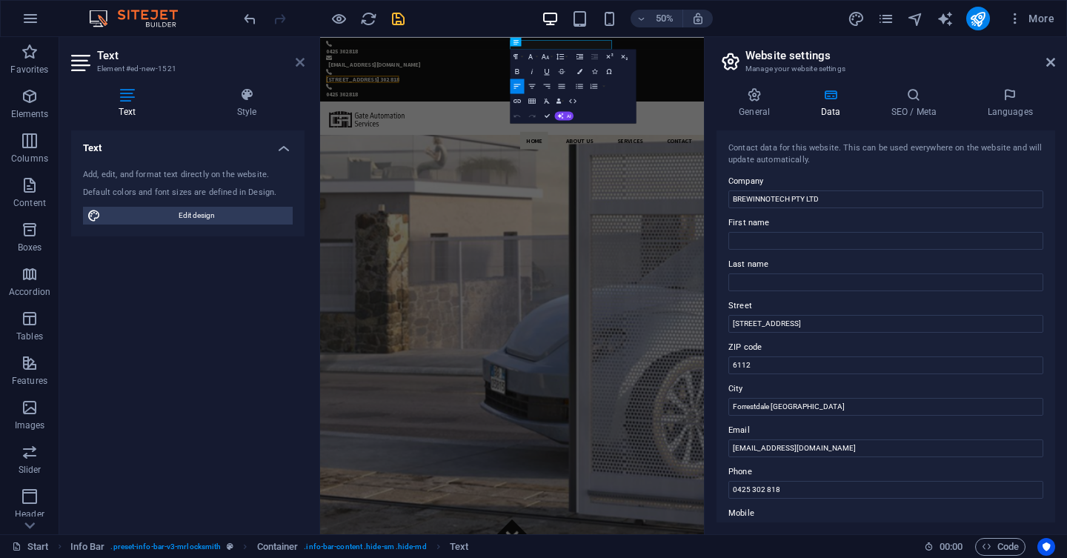
click at [301, 57] on icon at bounding box center [300, 62] width 9 height 12
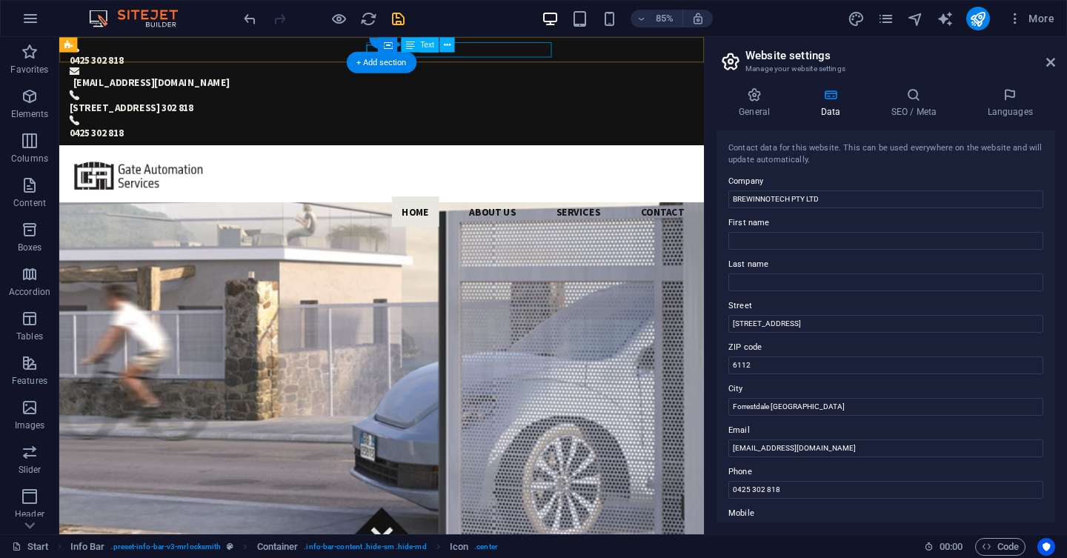
click at [575, 111] on div "[STREET_ADDRESS] 302 818" at bounding box center [426, 120] width 711 height 18
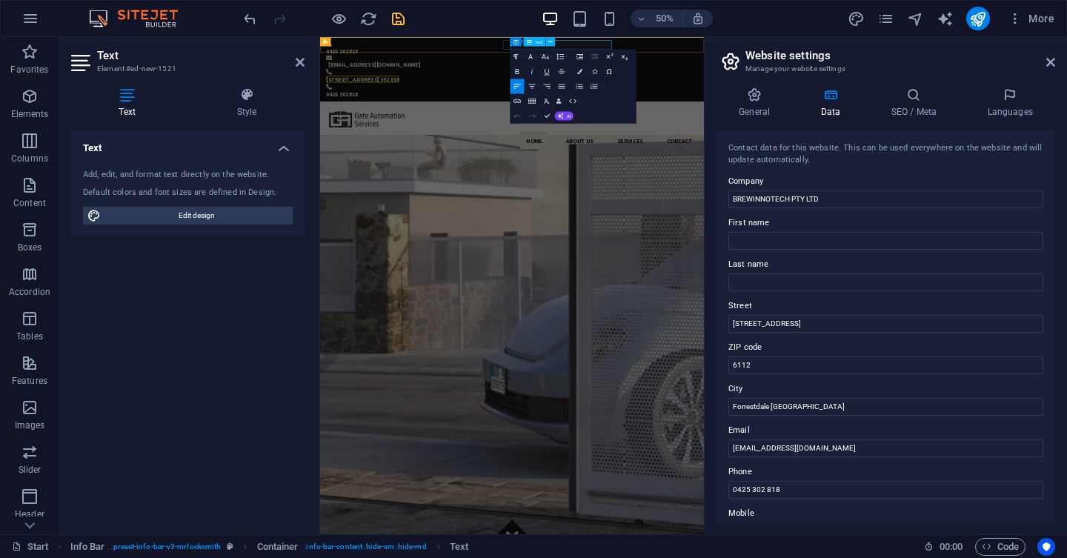
click at [478, 113] on span "[STREET_ADDRESS] 302 818" at bounding box center [405, 120] width 146 height 15
click at [32, 62] on span "Favorites" at bounding box center [29, 61] width 59 height 36
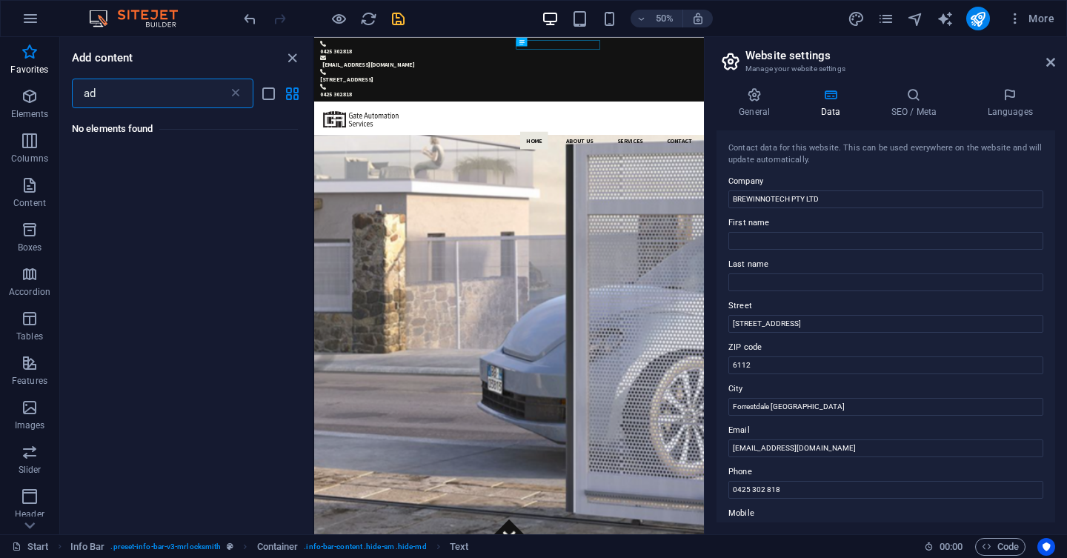
type input "a"
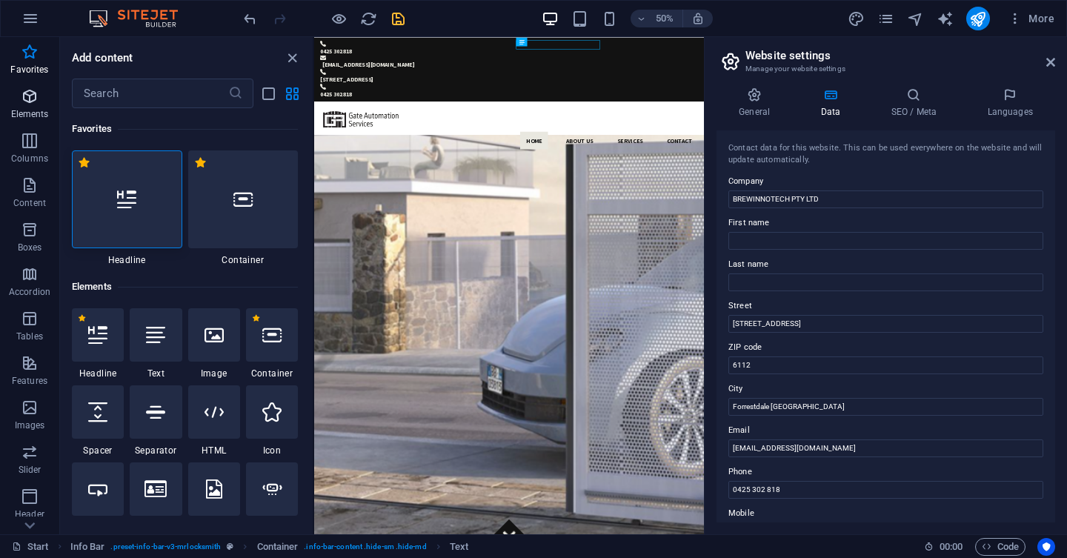
click at [16, 89] on span "Elements" at bounding box center [29, 105] width 59 height 36
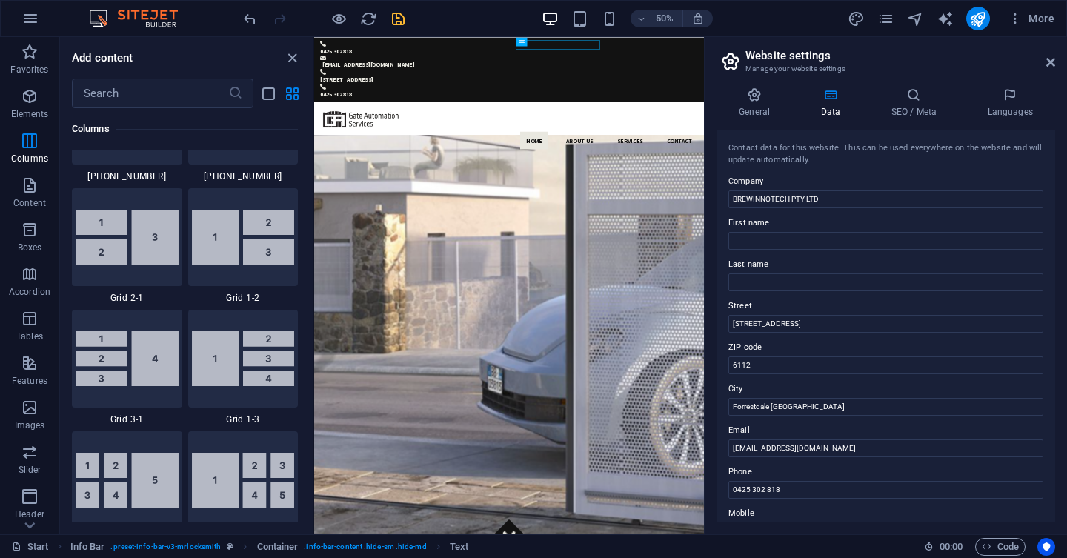
scroll to position [1745, 0]
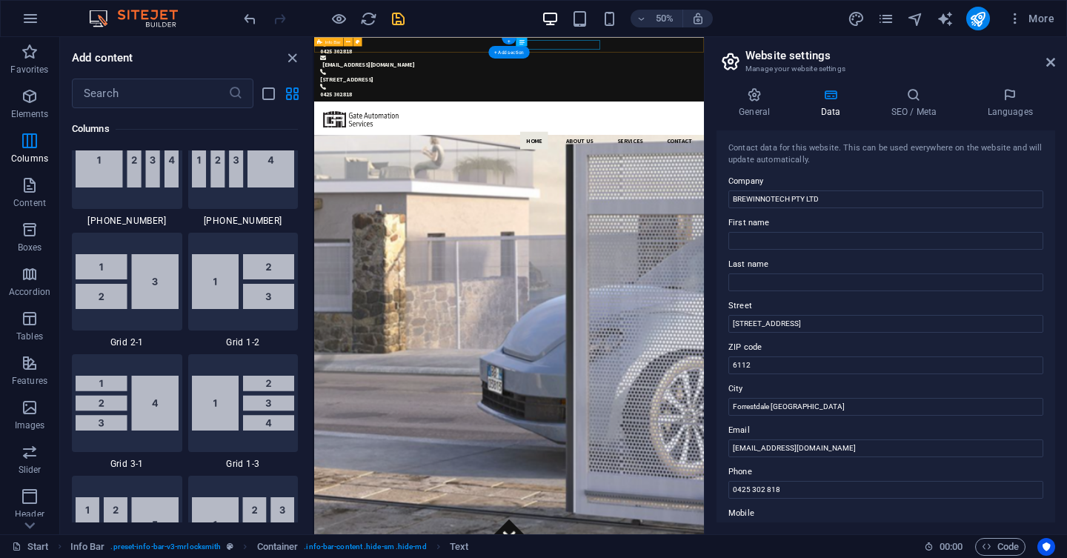
click at [0, 82] on button "Elements" at bounding box center [29, 104] width 59 height 44
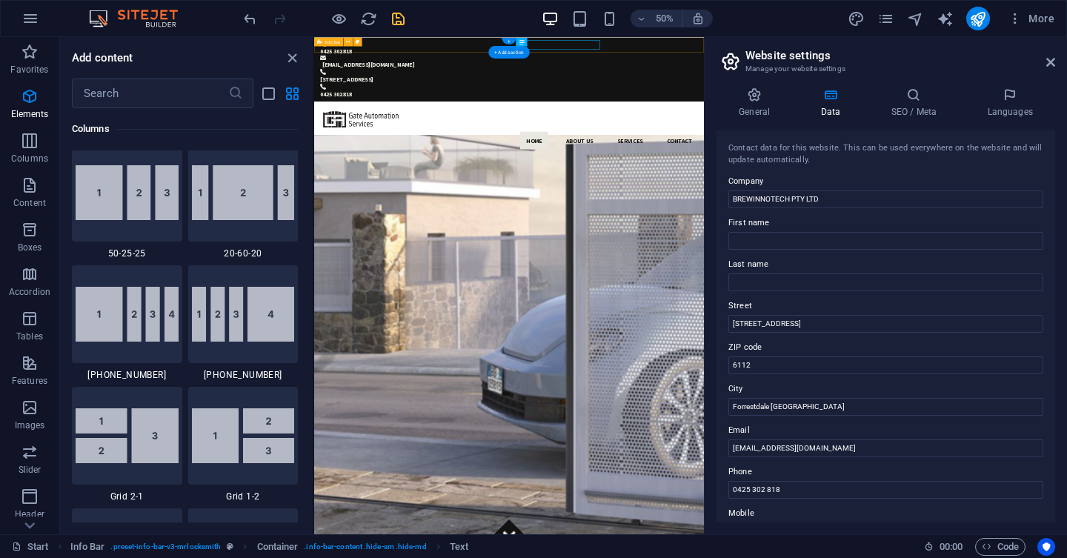
scroll to position [965, 0]
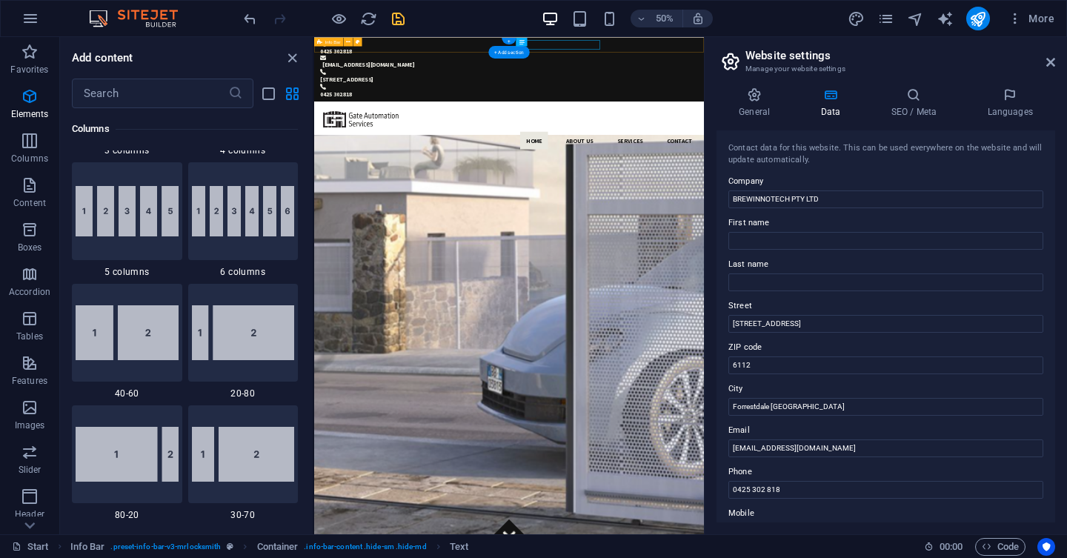
click at [0, 82] on button "Elements" at bounding box center [29, 104] width 59 height 44
click at [848, 111] on div "[STREET_ADDRESS]" at bounding box center [692, 120] width 732 height 18
click at [873, 111] on div "[STREET_ADDRESS]" at bounding box center [692, 120] width 732 height 18
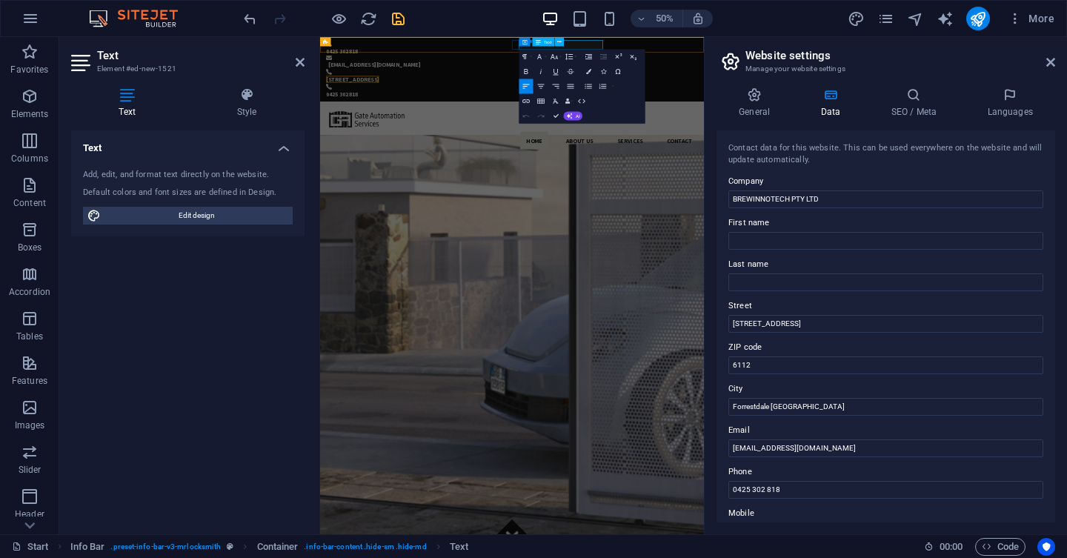
click at [438, 113] on span "[STREET_ADDRESS]" at bounding box center [385, 120] width 106 height 15
click at [651, 43] on icon at bounding box center [652, 41] width 5 height 9
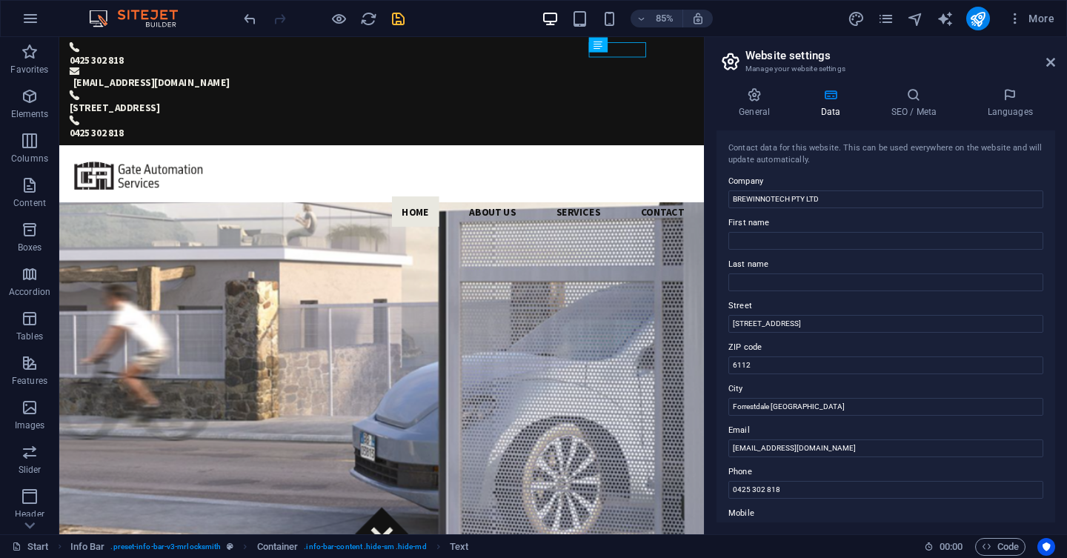
click at [1055, 61] on aside "Website settings Manage your website settings General Data SEO / Meta Languages…" at bounding box center [885, 285] width 363 height 497
click at [1051, 64] on icon at bounding box center [1050, 62] width 9 height 12
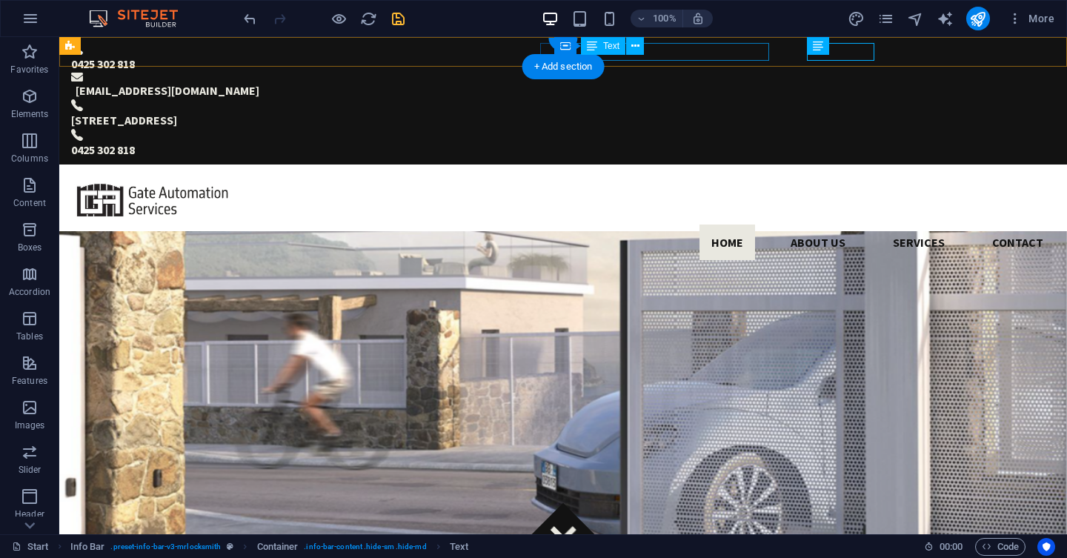
click at [717, 111] on div "[STREET_ADDRESS]" at bounding box center [551, 120] width 960 height 18
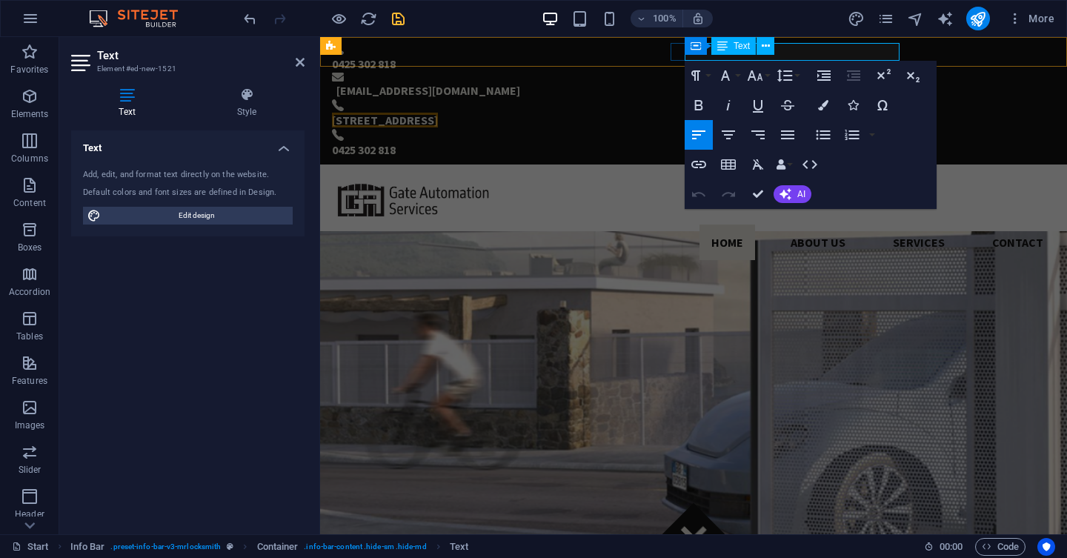
click at [438, 113] on span "[STREET_ADDRESS]" at bounding box center [385, 120] width 106 height 15
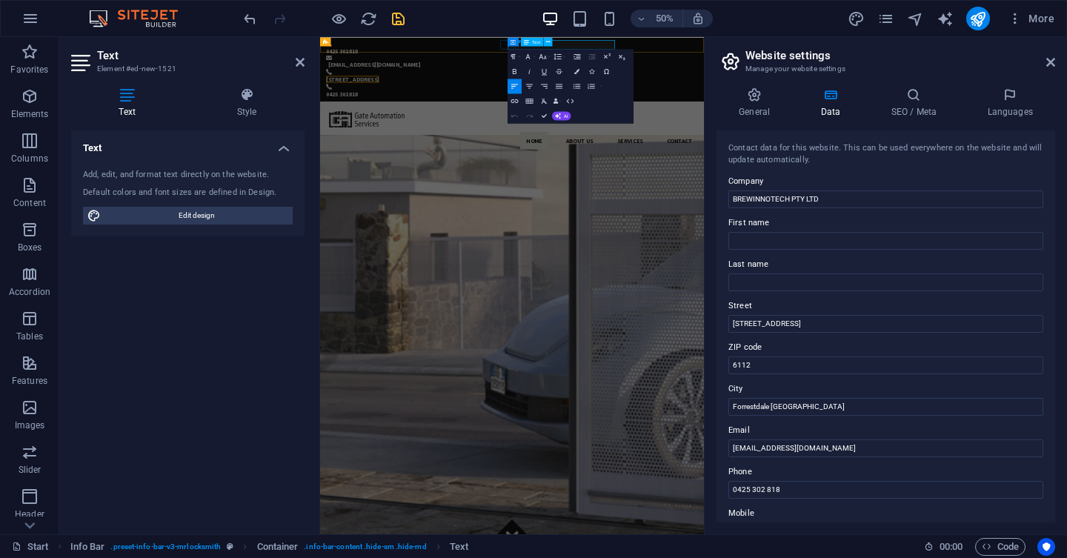
click at [438, 113] on span "[STREET_ADDRESS]" at bounding box center [385, 120] width 106 height 15
click at [513, 41] on icon at bounding box center [512, 41] width 5 height 9
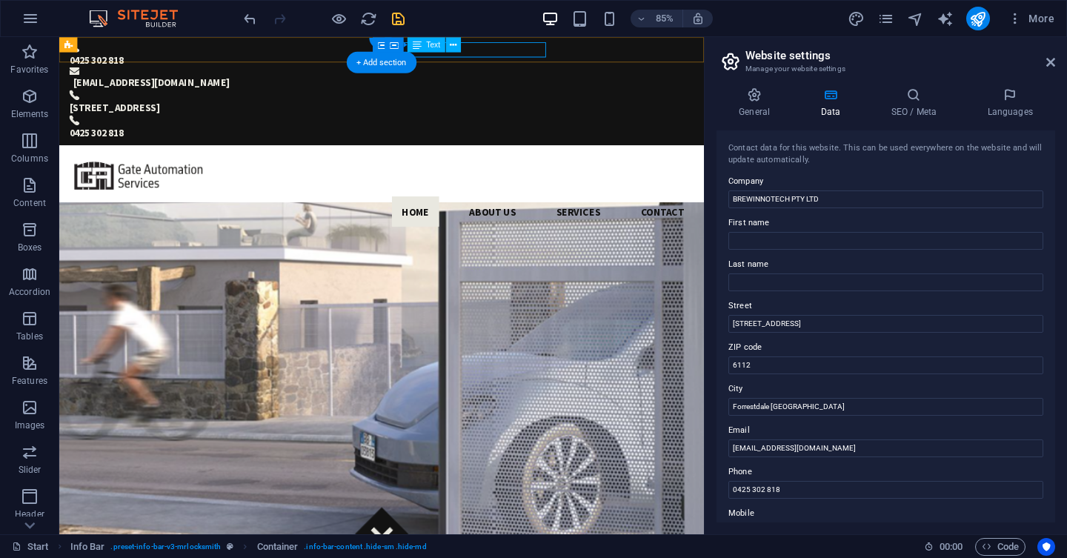
click at [571, 111] on div "[STREET_ADDRESS]" at bounding box center [426, 120] width 711 height 18
click at [461, 49] on button at bounding box center [453, 44] width 15 height 15
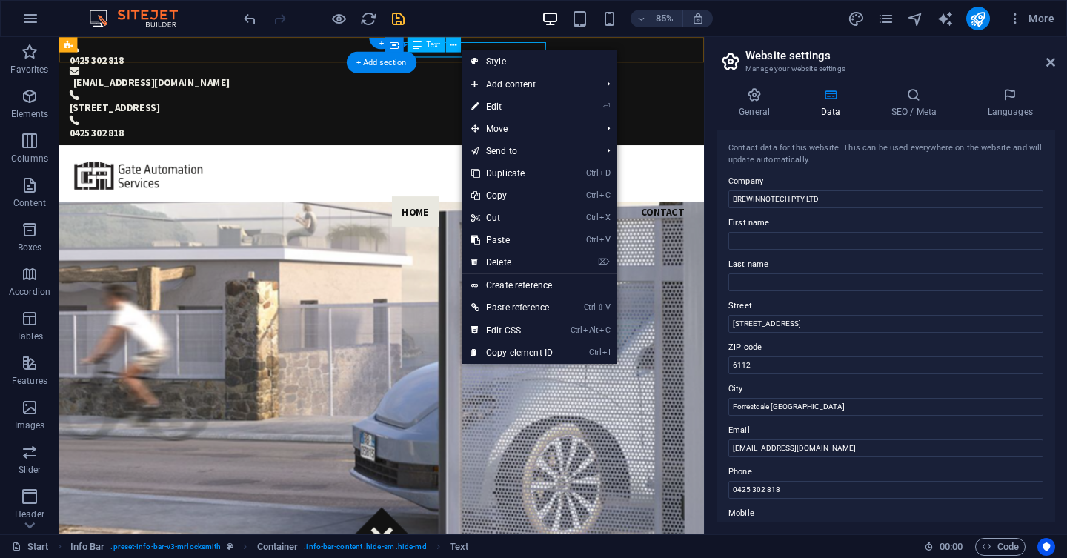
click at [608, 111] on div "[STREET_ADDRESS]" at bounding box center [426, 120] width 711 height 18
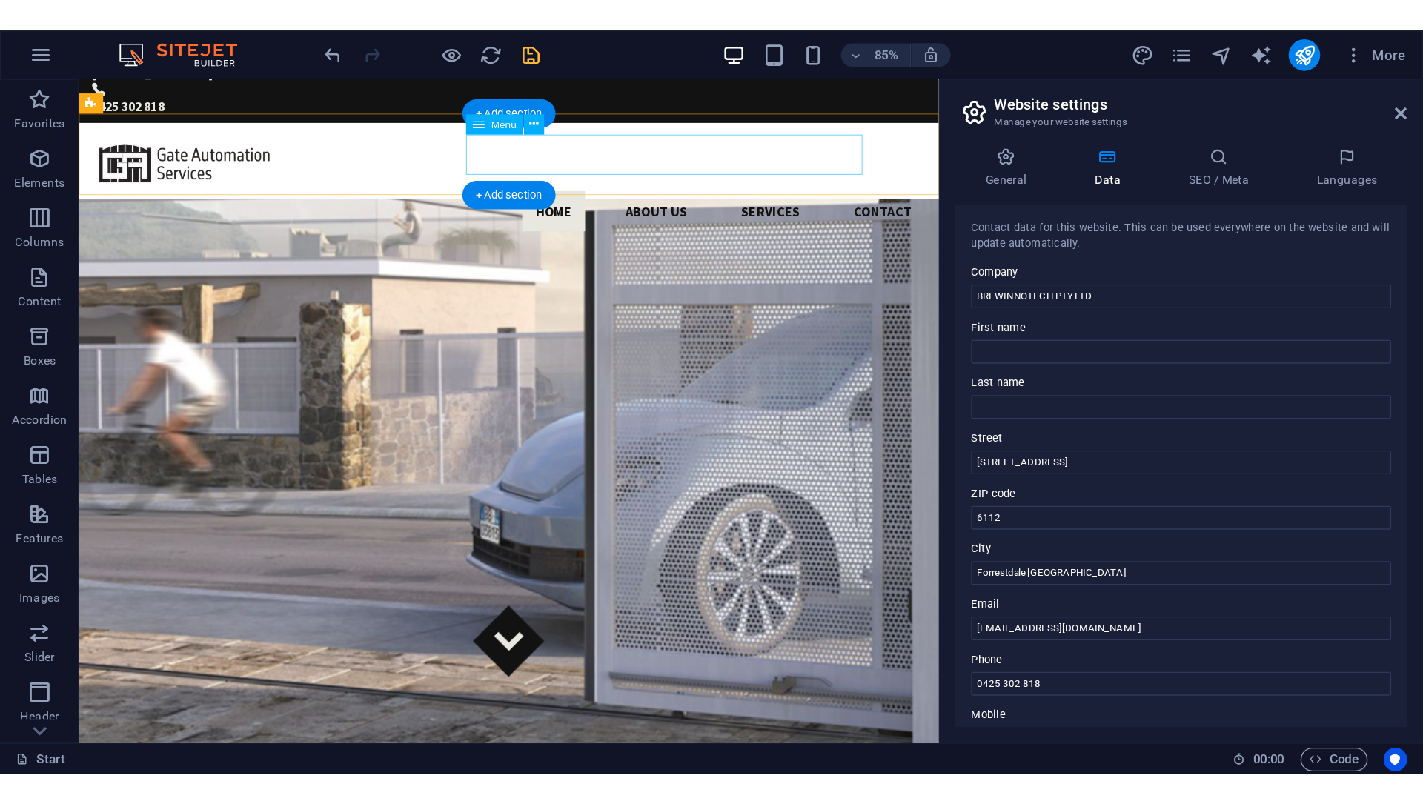
scroll to position [0, 0]
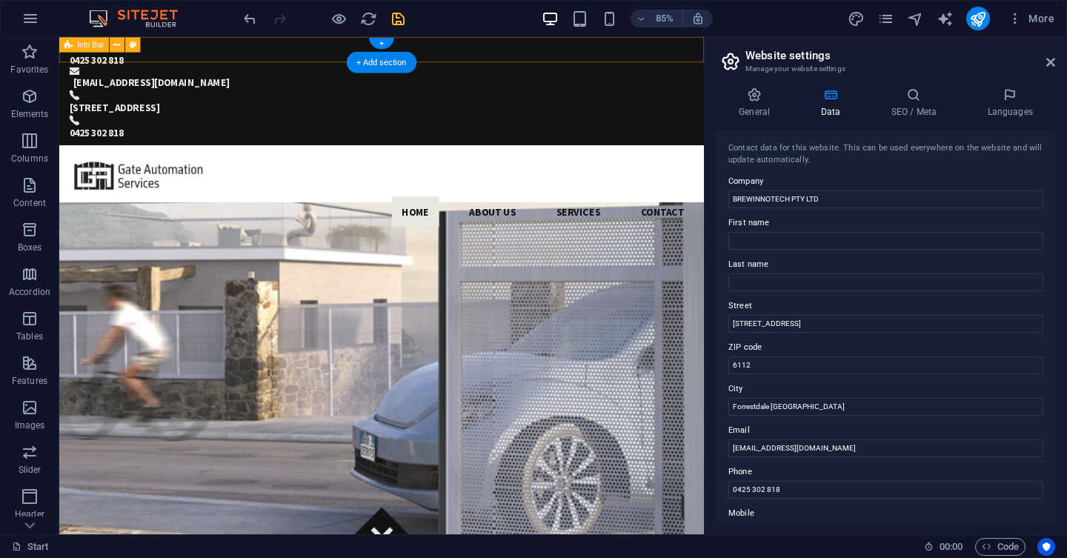
click at [419, 52] on div "0425 302 818 [EMAIL_ADDRESS][DOMAIN_NAME] [STREET_ADDRESS] 302 818" at bounding box center [438, 100] width 759 height 127
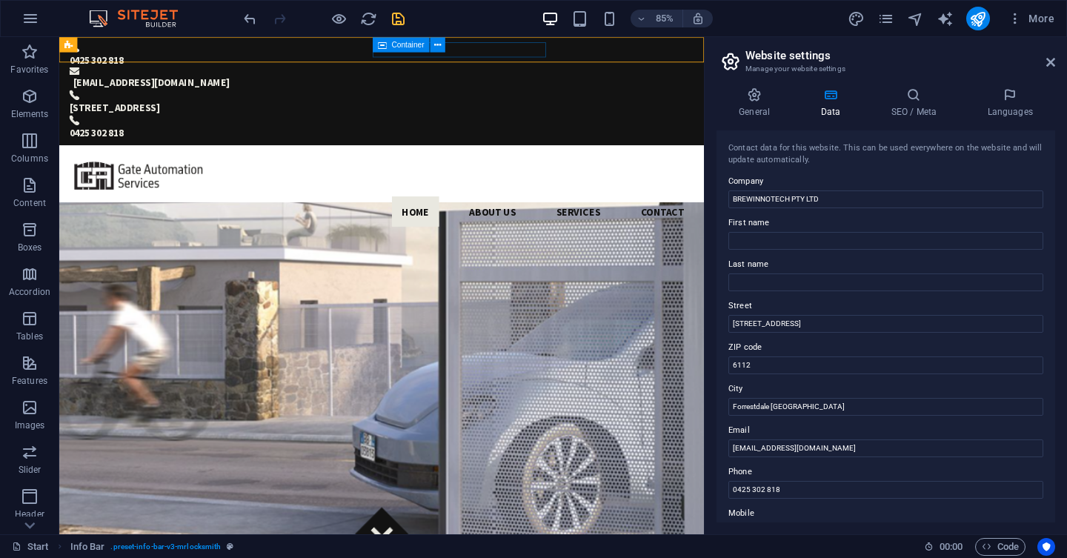
click at [379, 50] on icon at bounding box center [382, 44] width 9 height 15
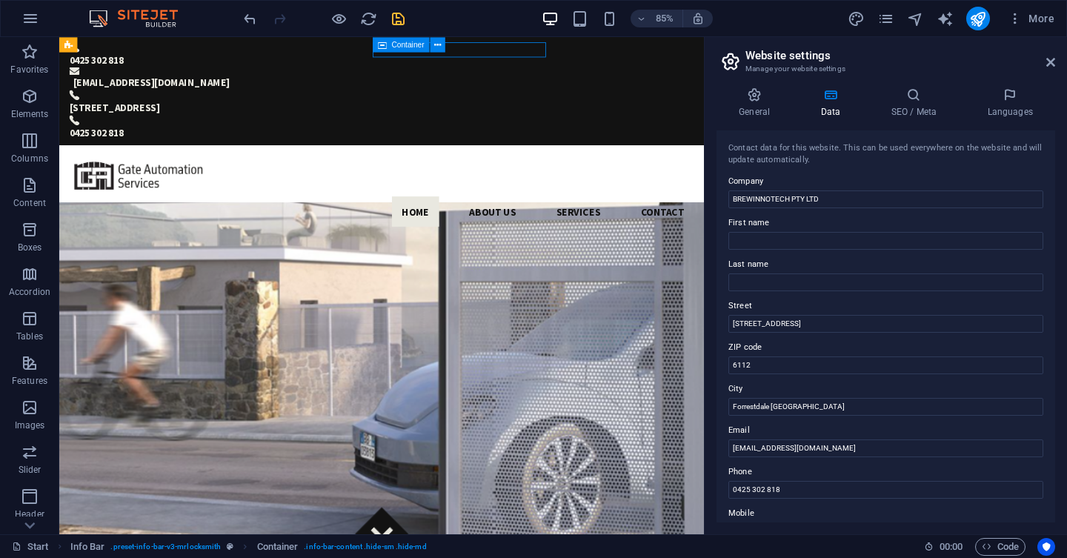
click at [379, 50] on icon at bounding box center [382, 44] width 9 height 15
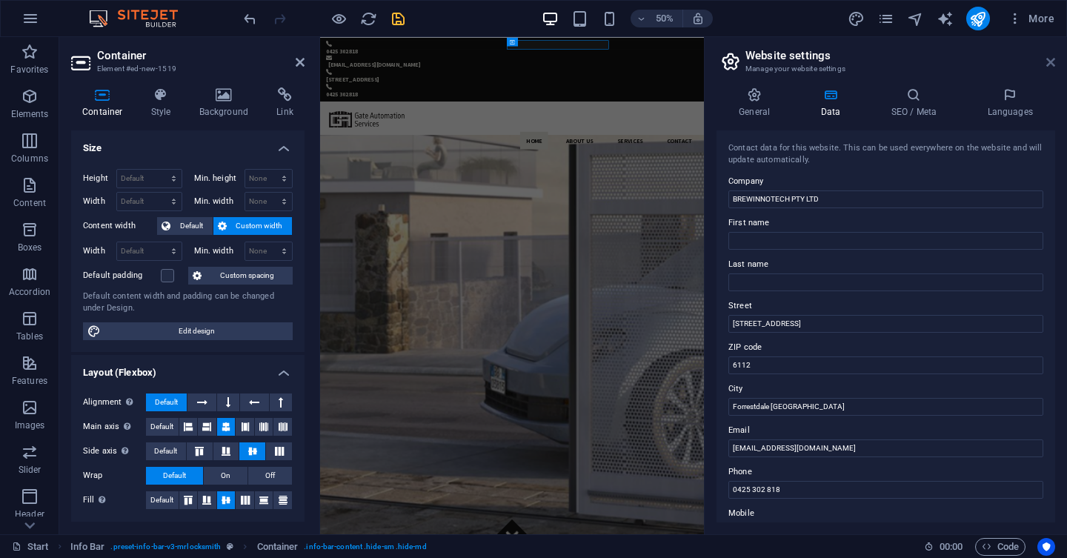
click at [1054, 64] on icon at bounding box center [1050, 62] width 9 height 12
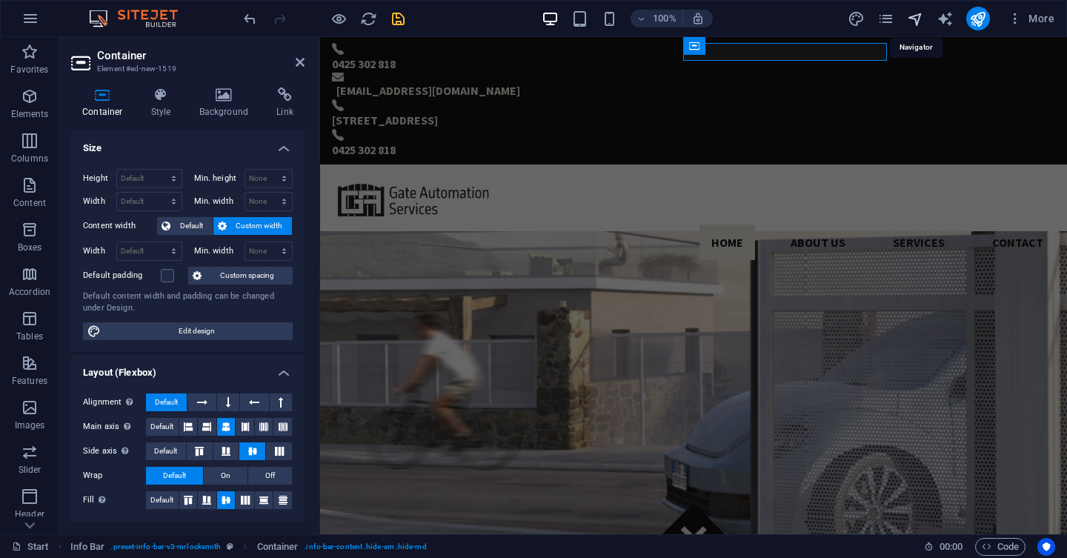
click at [915, 21] on icon "navigator" at bounding box center [915, 18] width 17 height 17
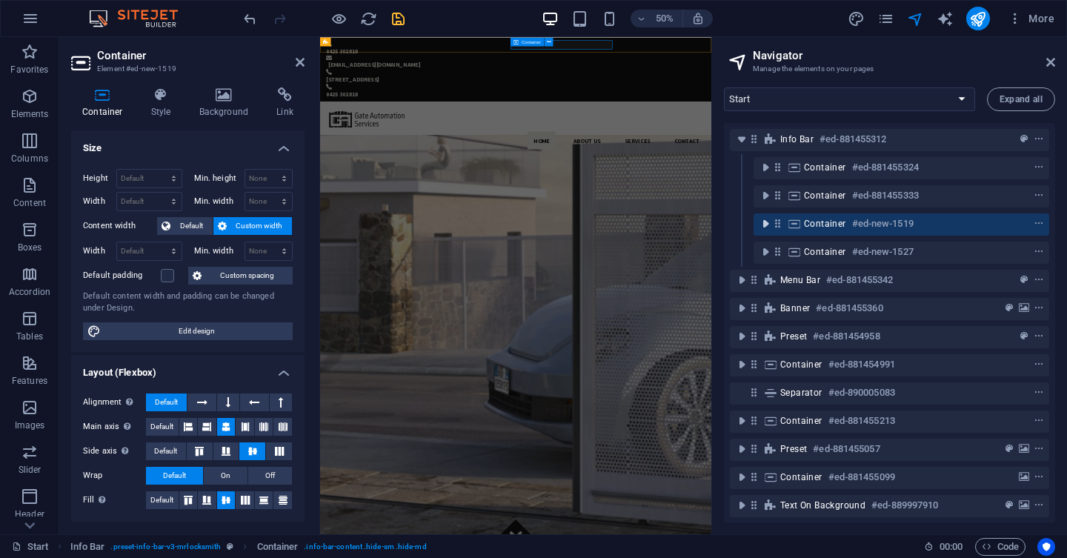
click at [765, 225] on icon "toggle-expand" at bounding box center [765, 223] width 15 height 15
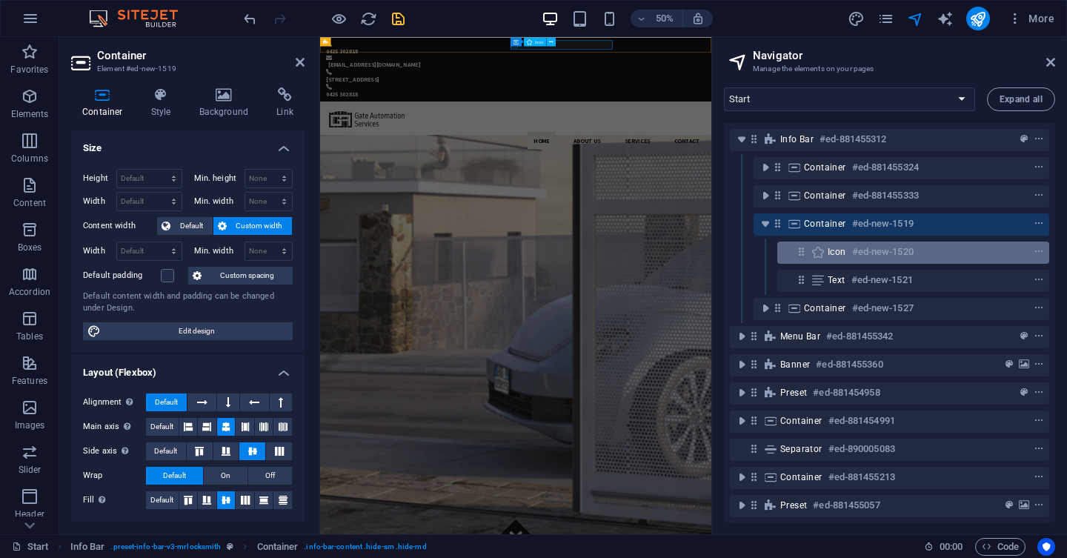
click at [835, 256] on span "Icon" at bounding box center [837, 252] width 19 height 12
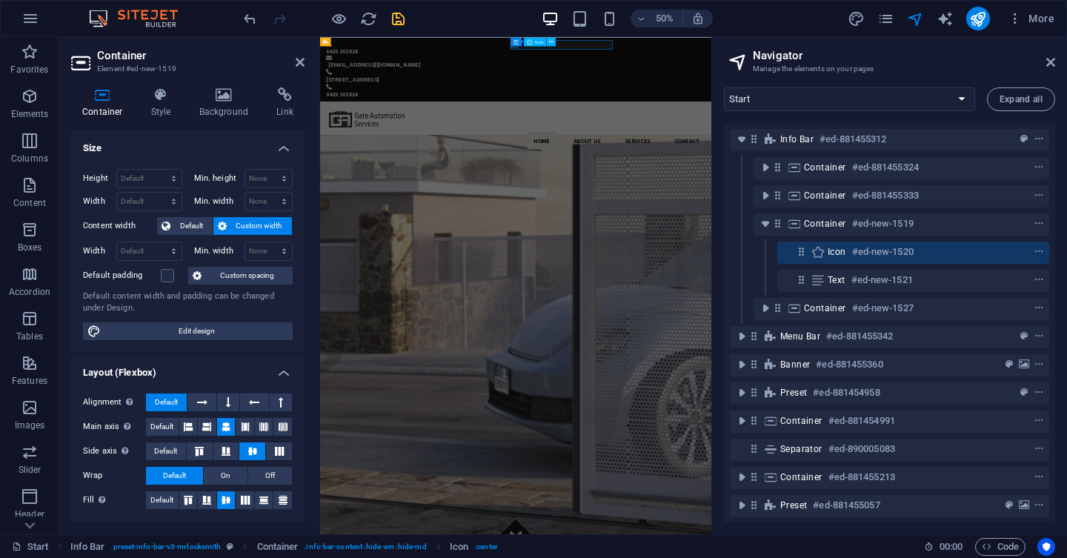
click at [835, 256] on span "Icon" at bounding box center [837, 252] width 19 height 12
select select "xMidYMid"
select select "px"
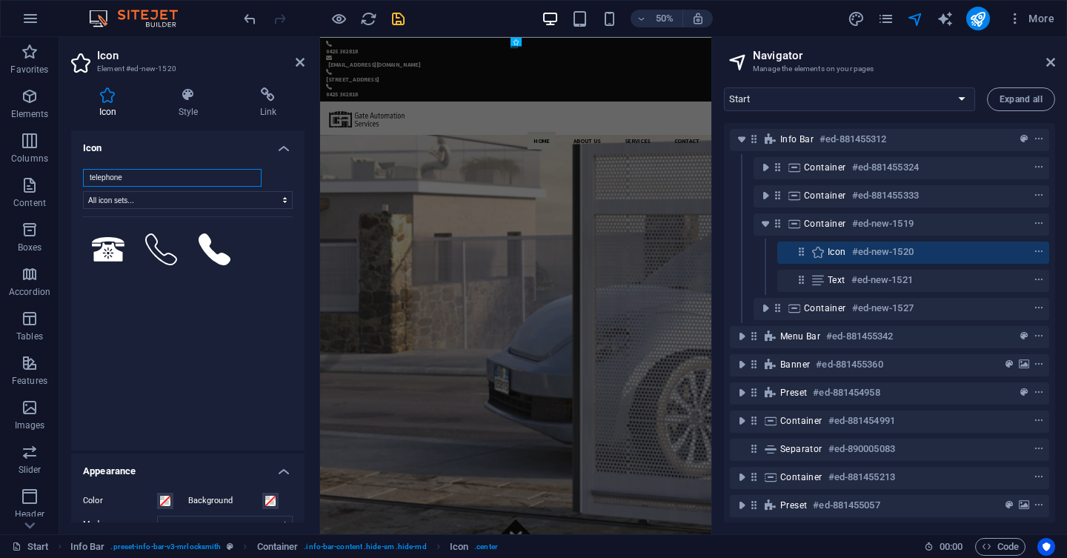
type input ";"
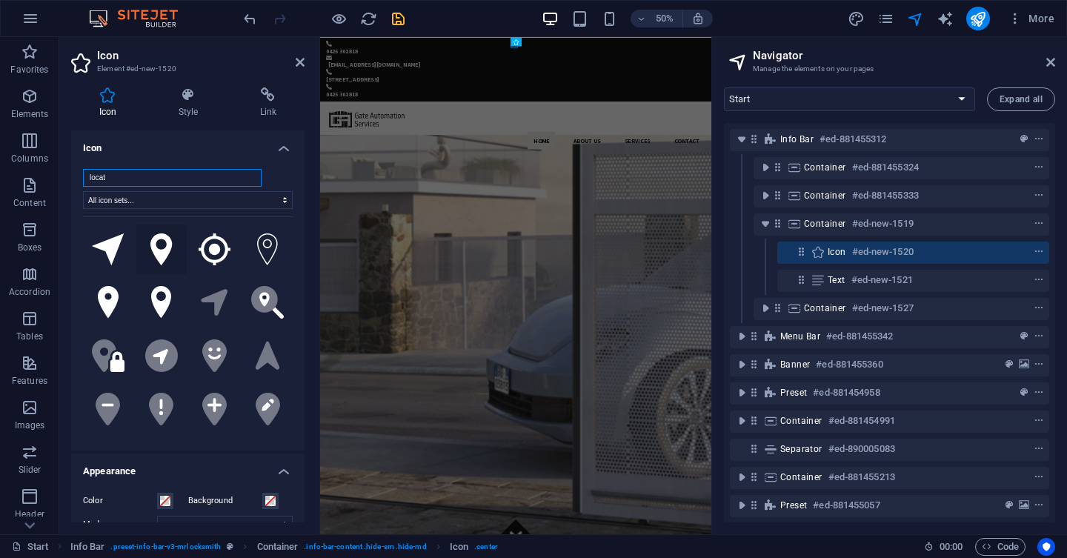
type input "locat"
click at [152, 247] on icon at bounding box center [161, 249] width 22 height 33
click at [1021, 59] on div "0425 302 818 [EMAIL_ADDRESS][DOMAIN_NAME] [STREET_ADDRESS] 302 818" at bounding box center [711, 100] width 782 height 127
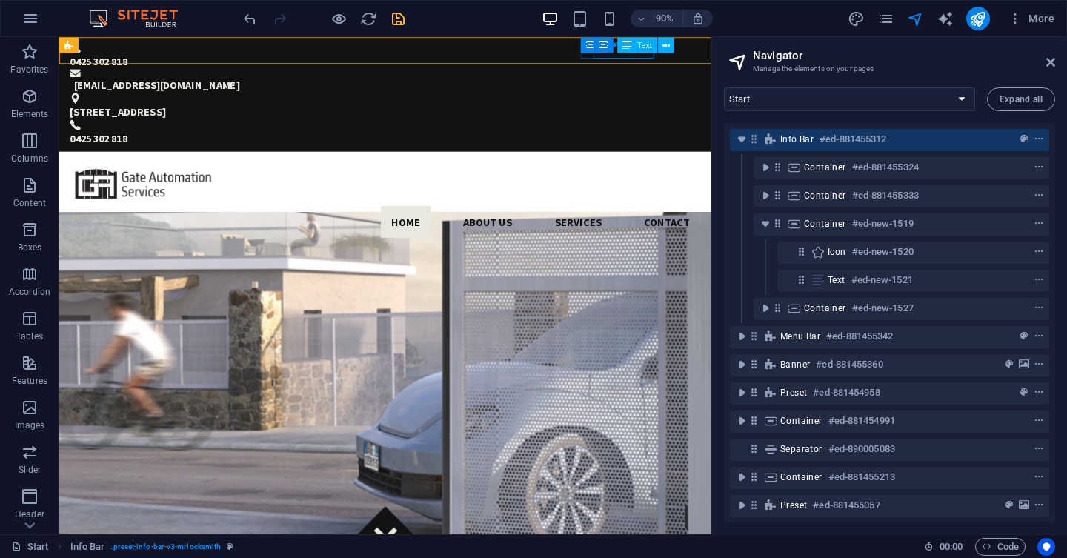
click at [629, 53] on div "Container Text" at bounding box center [639, 45] width 90 height 17
click at [685, 141] on div "0425 302 818" at bounding box center [421, 150] width 701 height 18
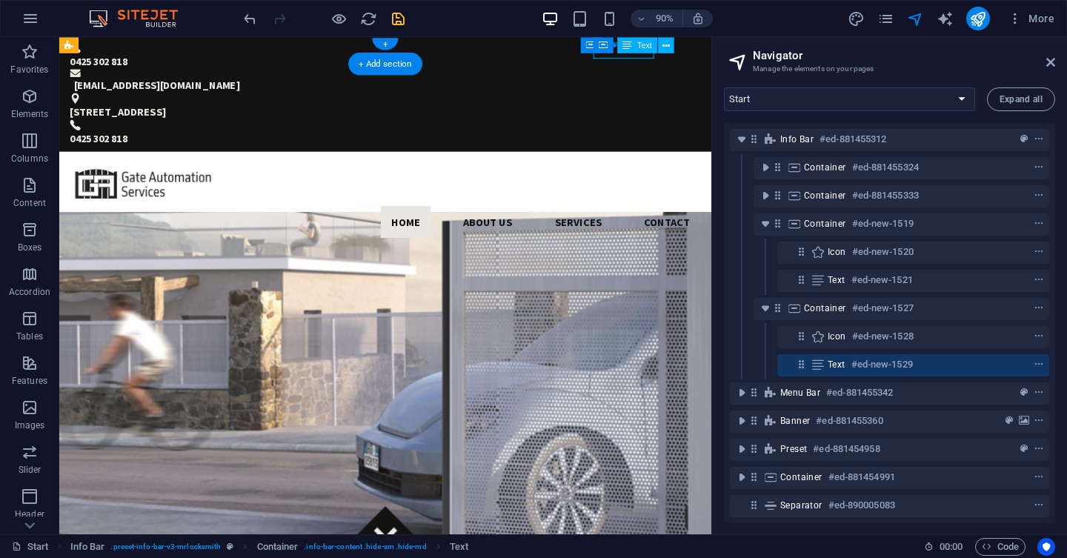
click at [685, 141] on div "0425 302 818" at bounding box center [421, 150] width 701 height 18
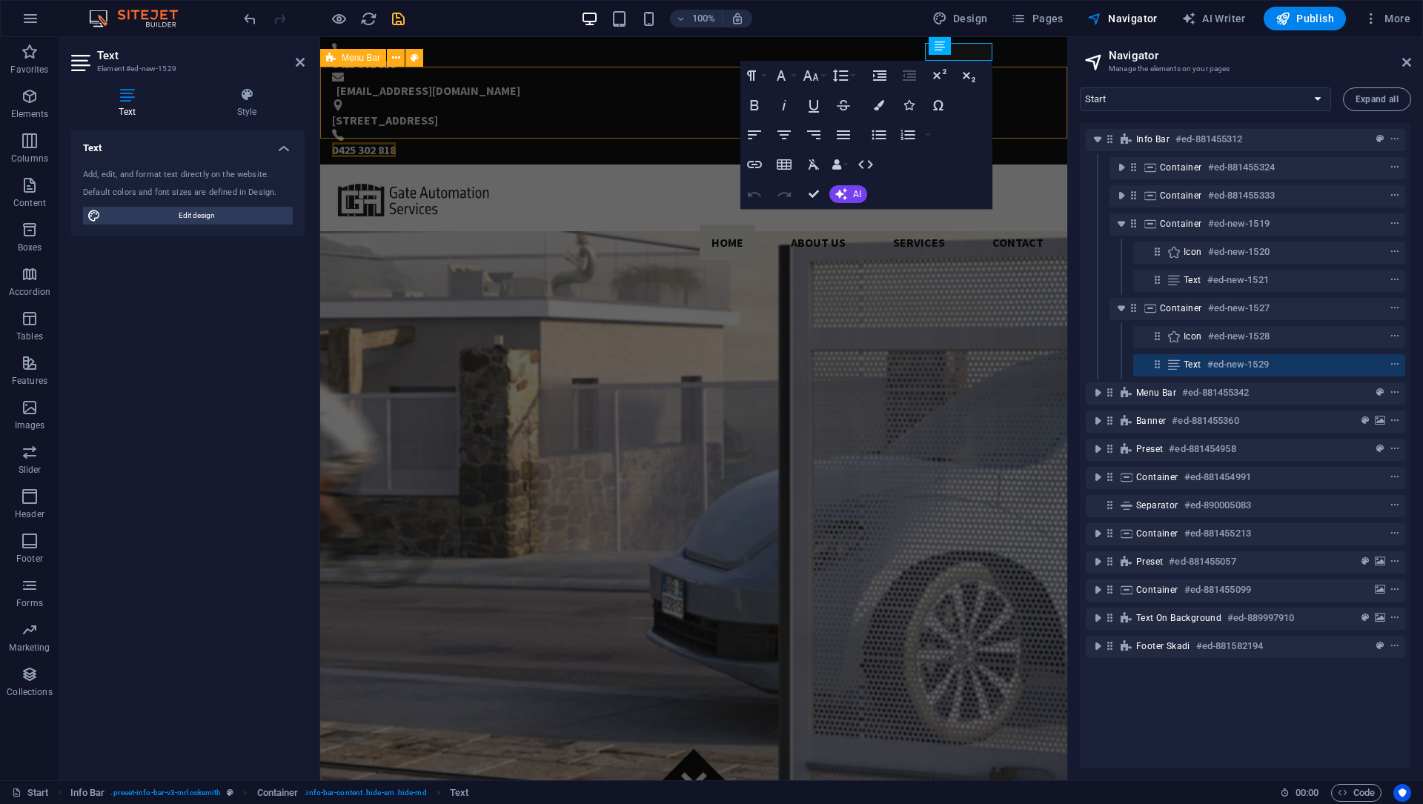
click at [1033, 164] on div "Home About us Services Contact" at bounding box center [693, 217] width 747 height 107
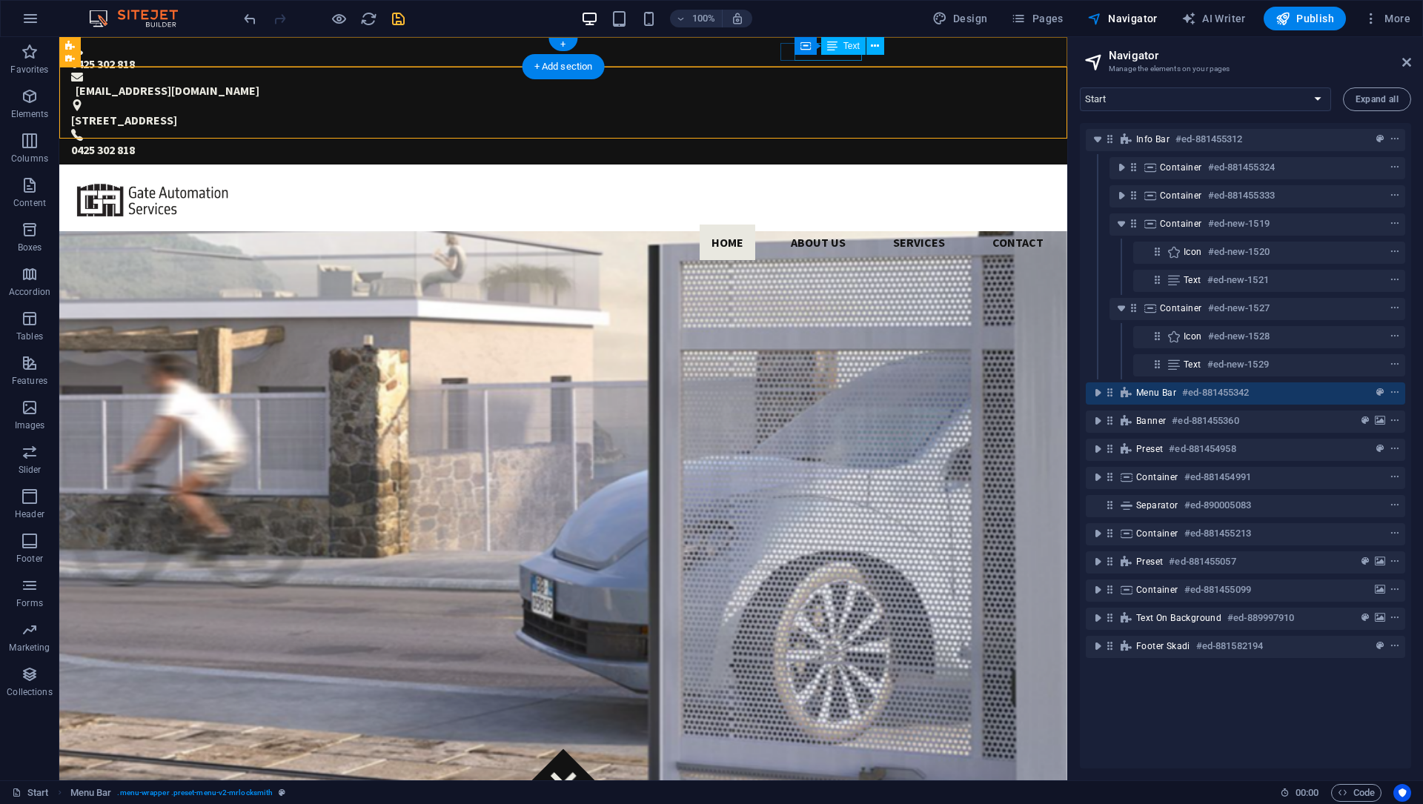
click at [820, 141] on div "0425 302 818" at bounding box center [563, 150] width 984 height 18
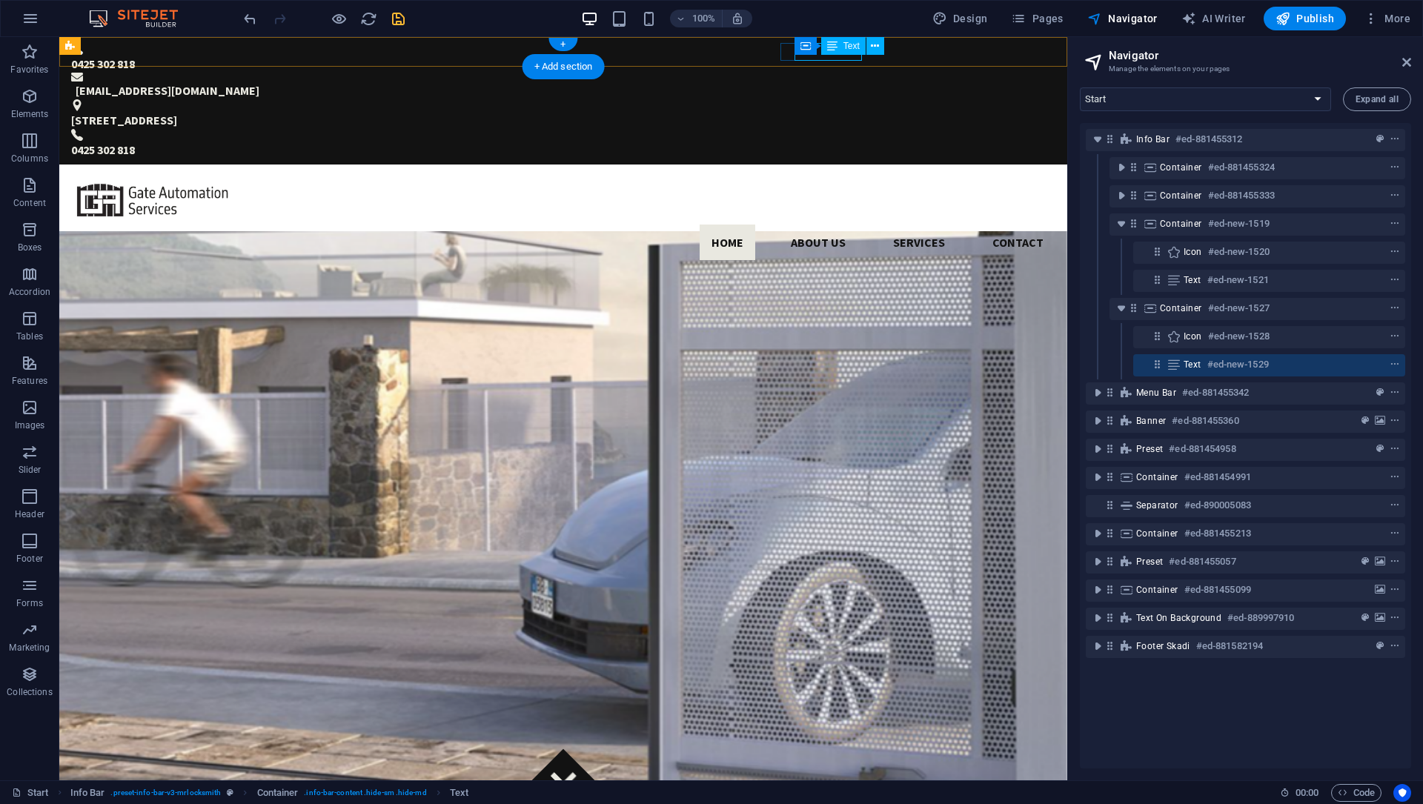
click at [827, 141] on div "0425 302 818" at bounding box center [563, 150] width 984 height 18
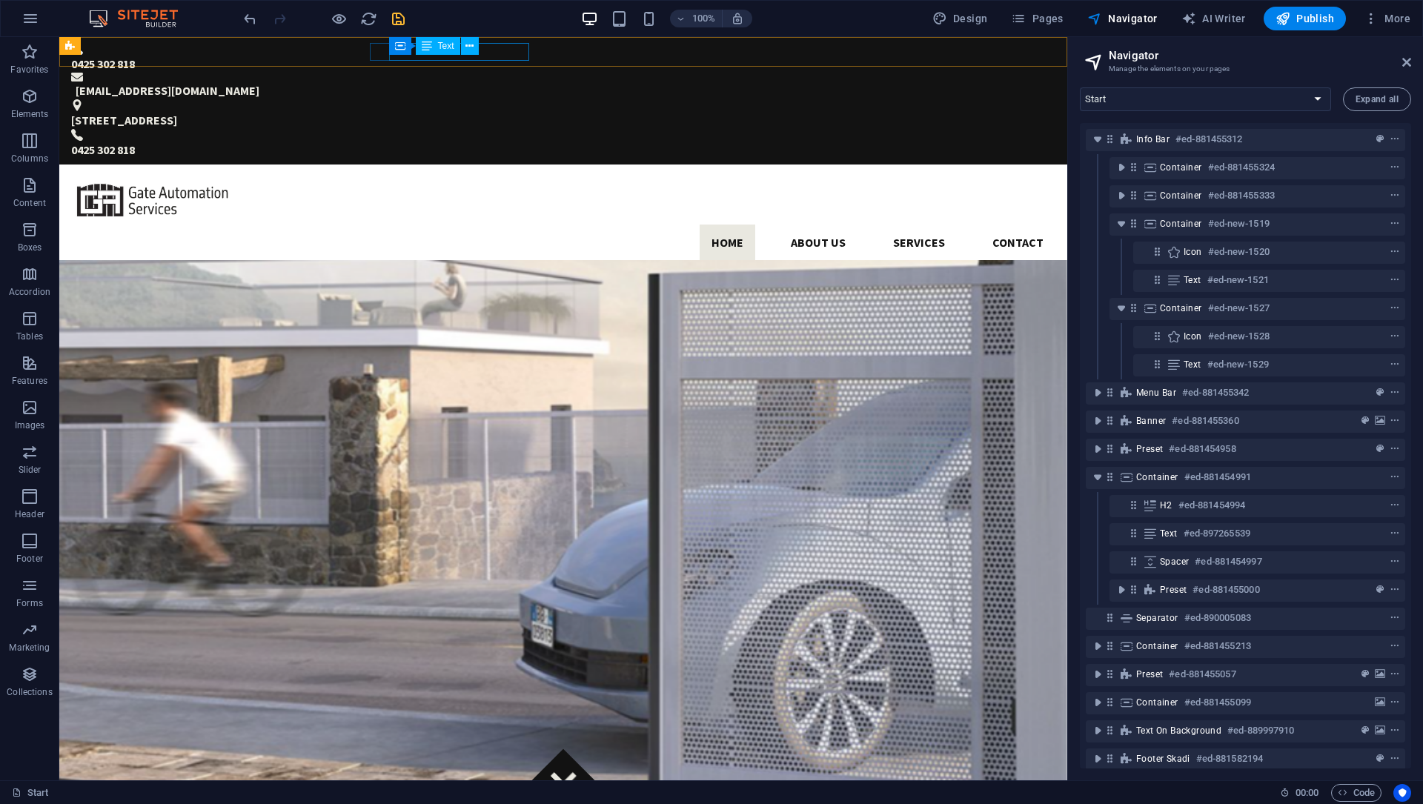
click at [394, 55] on div "Container Text" at bounding box center [438, 46] width 99 height 19
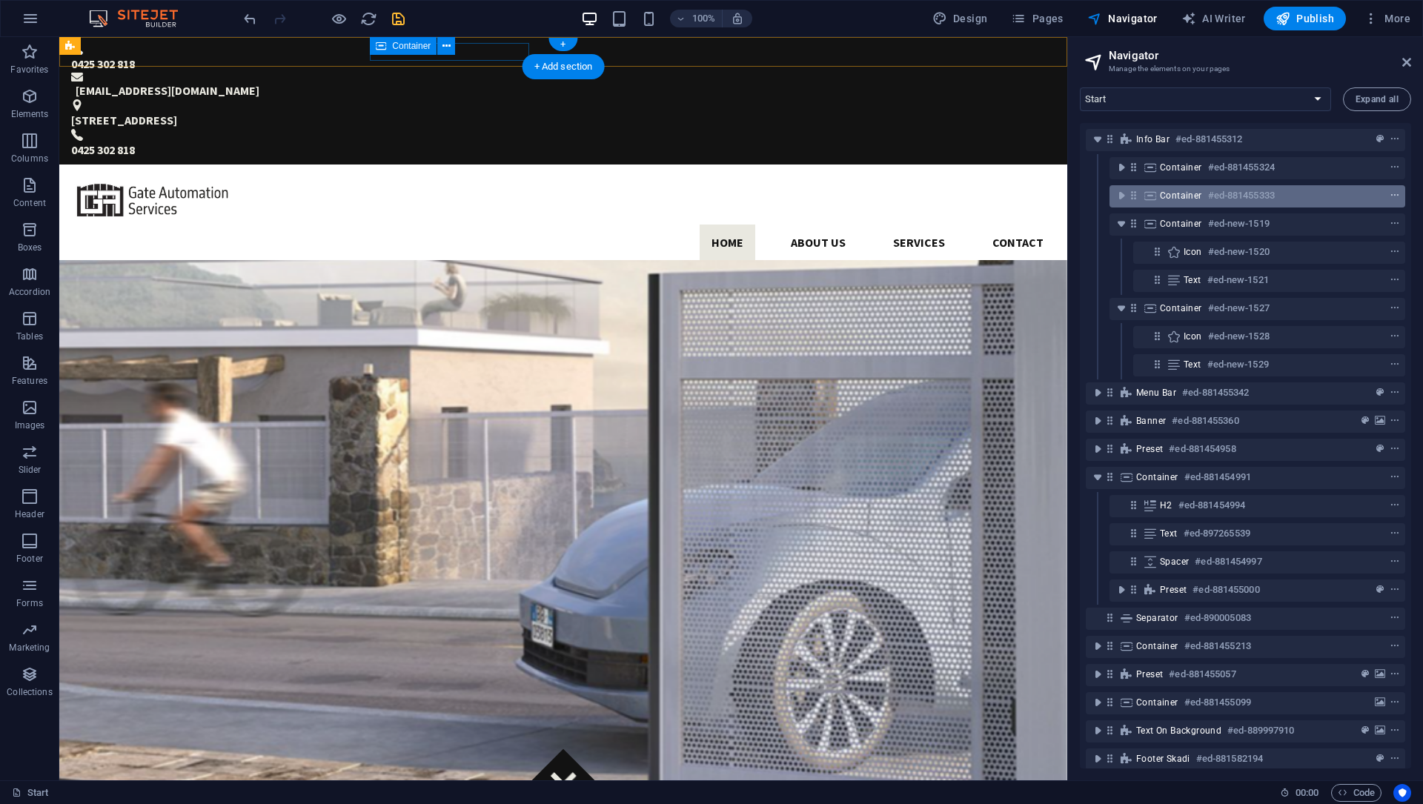
click at [1066, 199] on icon "context-menu" at bounding box center [1394, 195] width 10 height 10
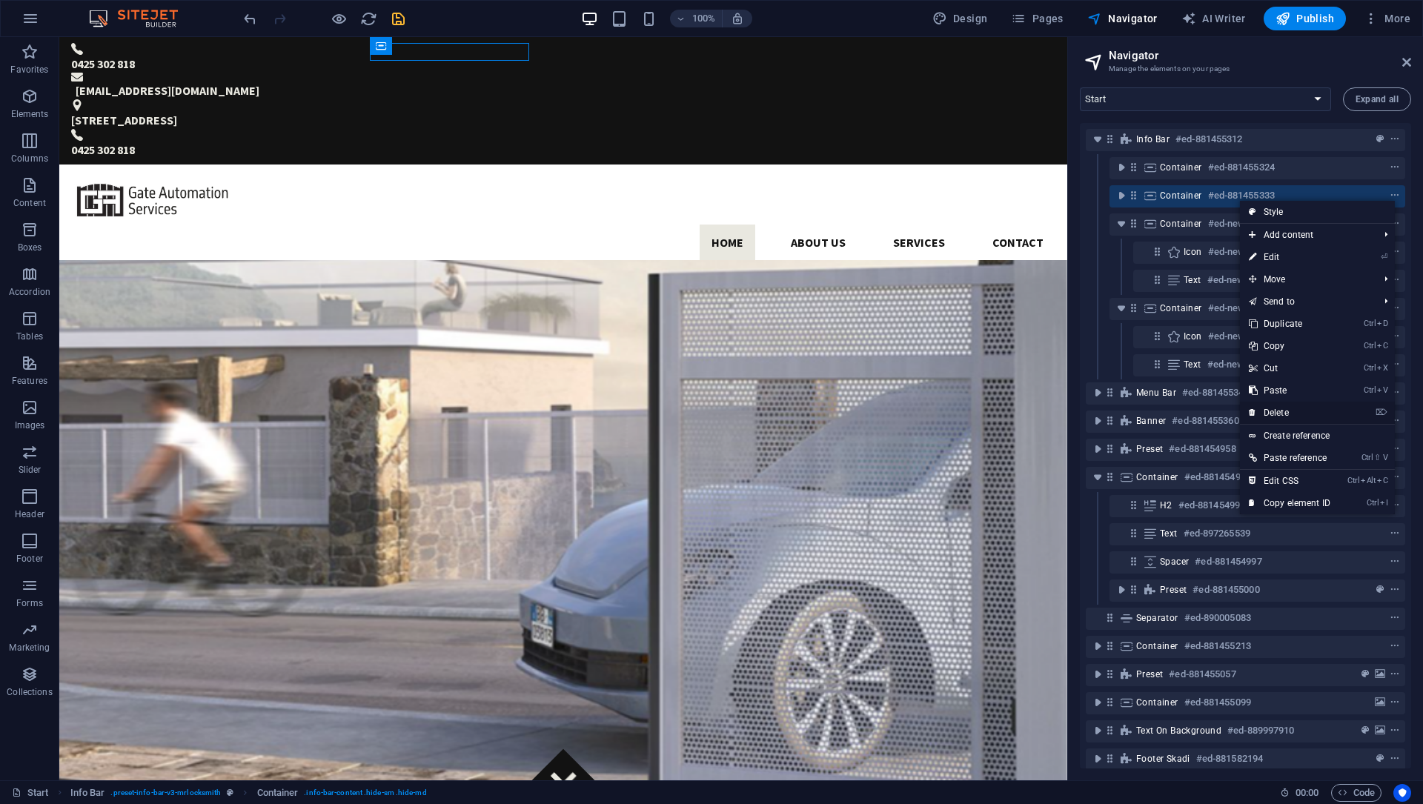
click at [1066, 410] on link "⌦ Delete" at bounding box center [1289, 413] width 99 height 22
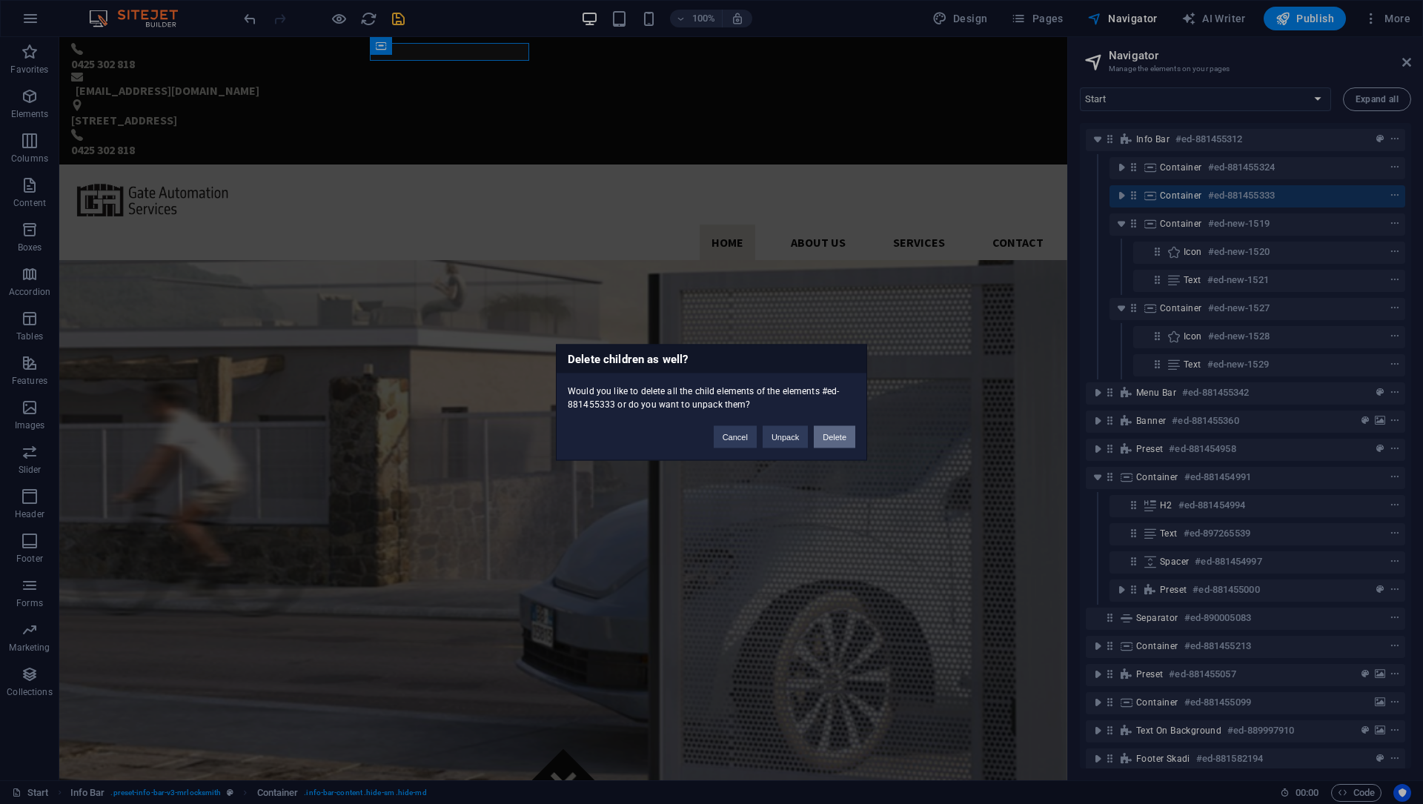
click at [828, 438] on button "Delete" at bounding box center [834, 436] width 41 height 22
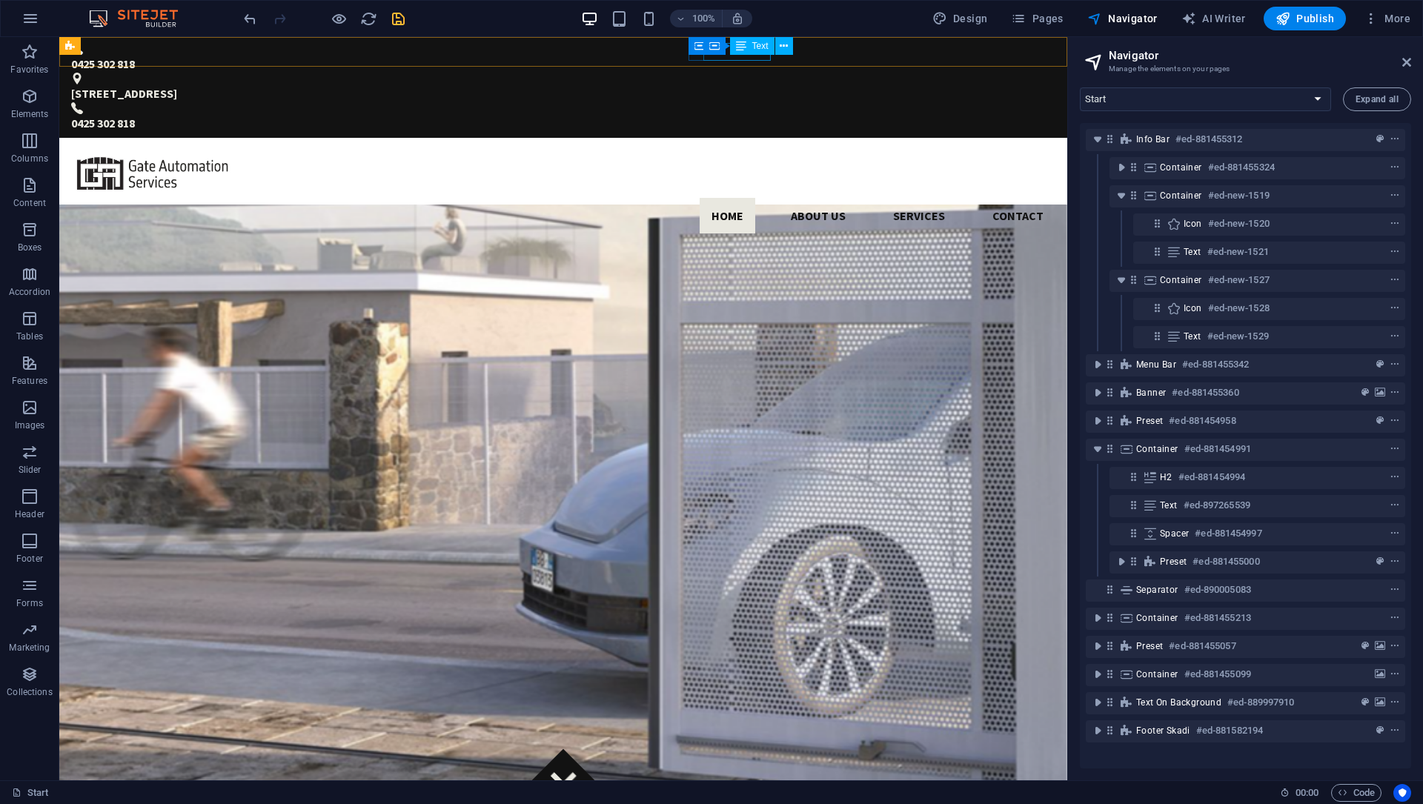
click at [747, 47] on div "Text" at bounding box center [752, 46] width 44 height 18
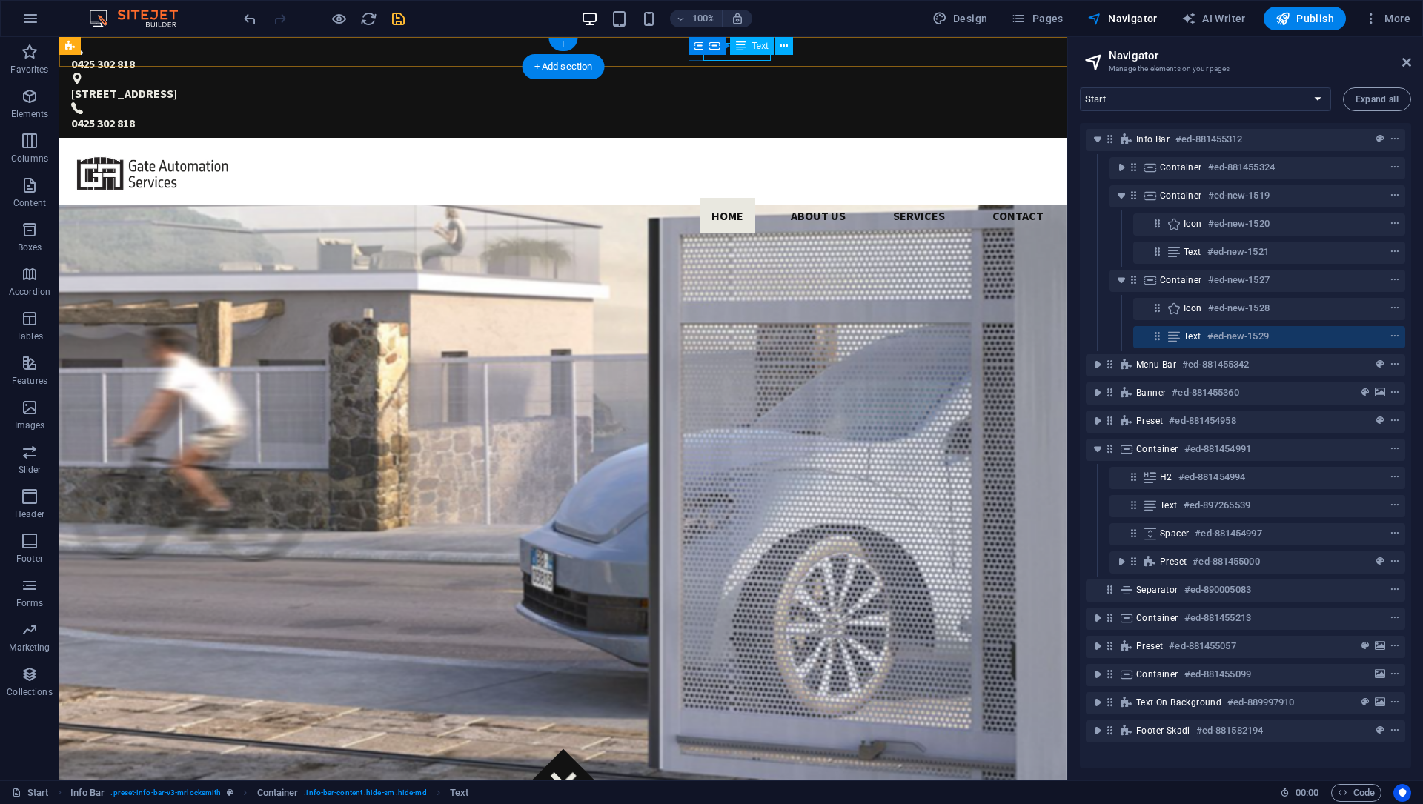
click at [722, 114] on div "0425 302 818" at bounding box center [563, 123] width 984 height 18
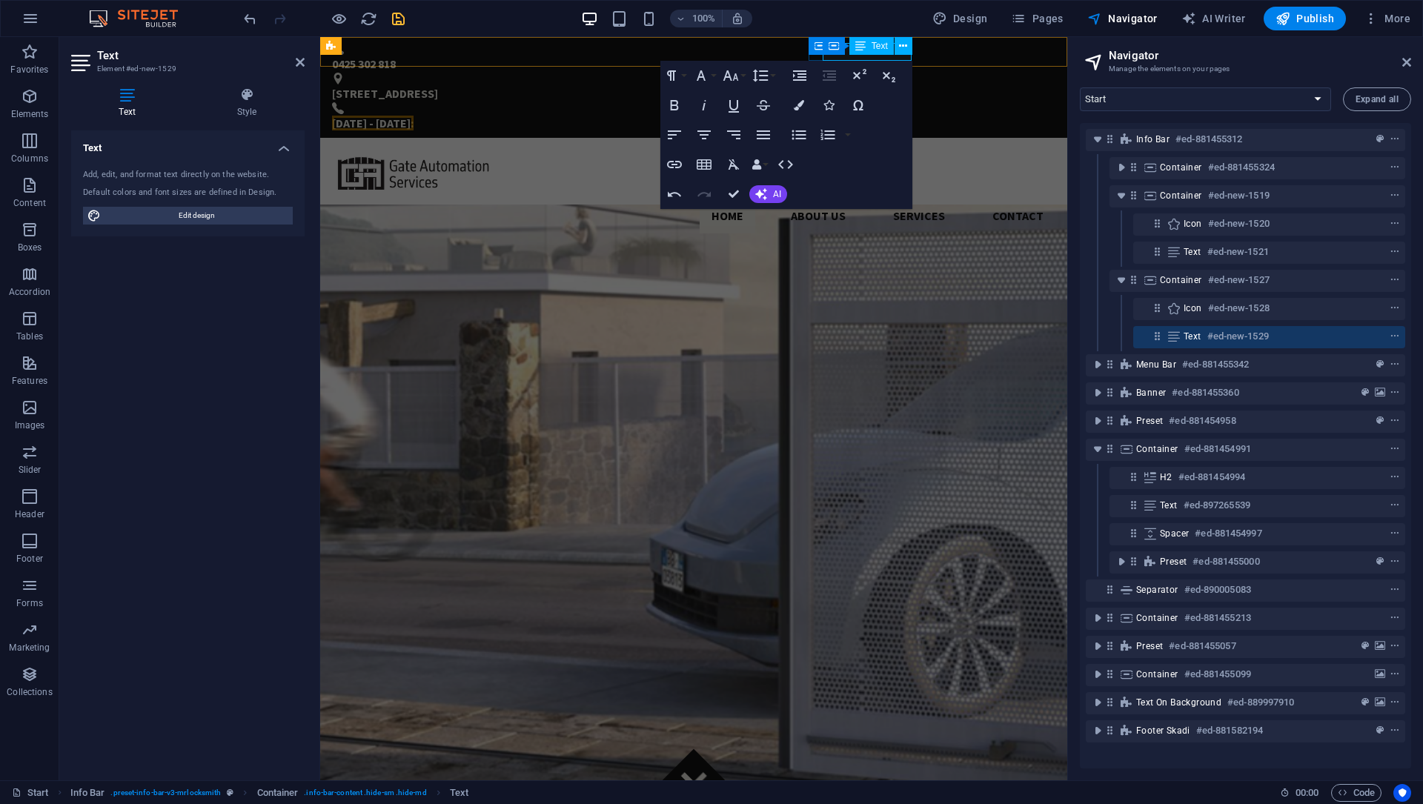
click at [413, 116] on span "[DATE] - [DATE]:" at bounding box center [373, 123] width 82 height 15
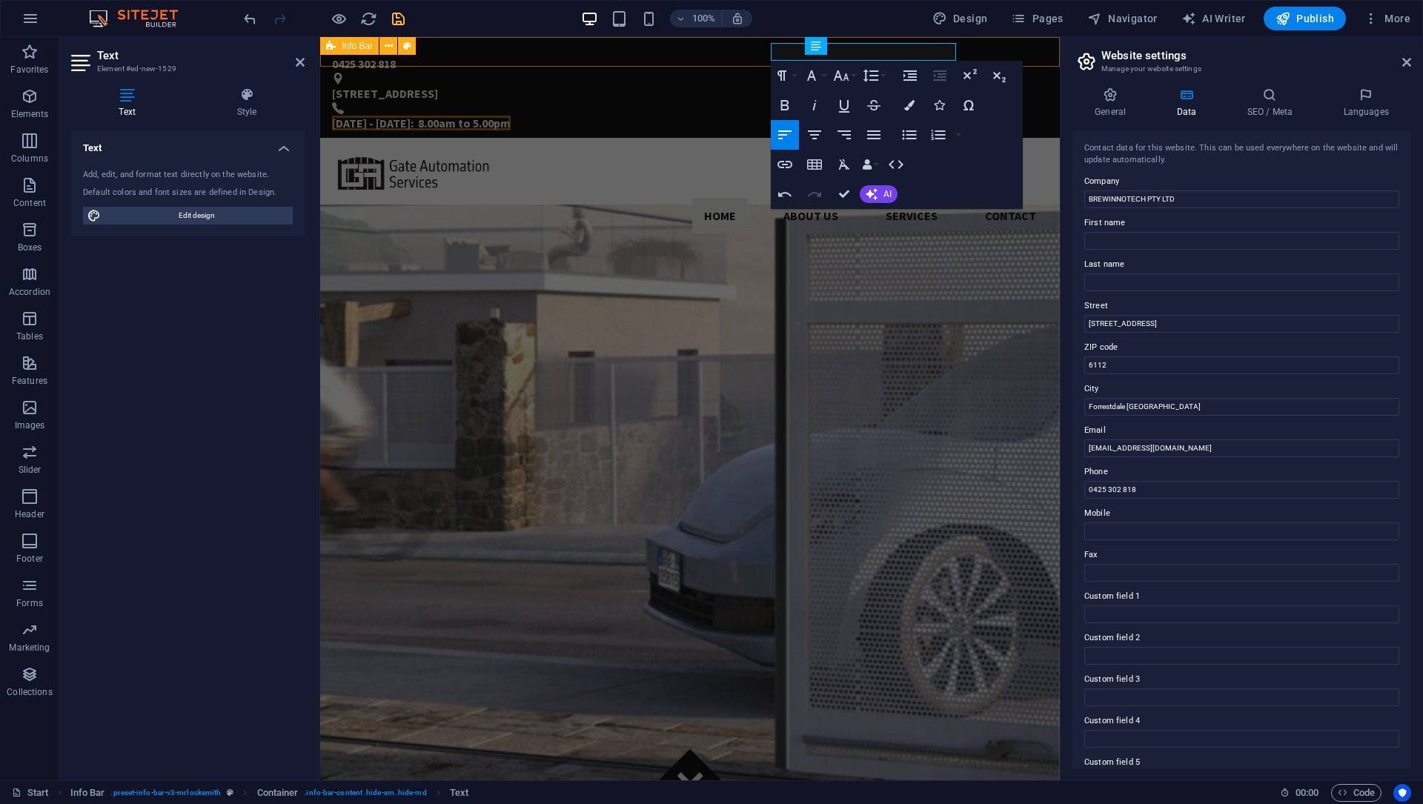
click at [1027, 52] on div "0425 302 818 [STREET_ADDRESS] [DATE] - [DATE]: 8.00am to 5.00pm" at bounding box center [689, 87] width 739 height 101
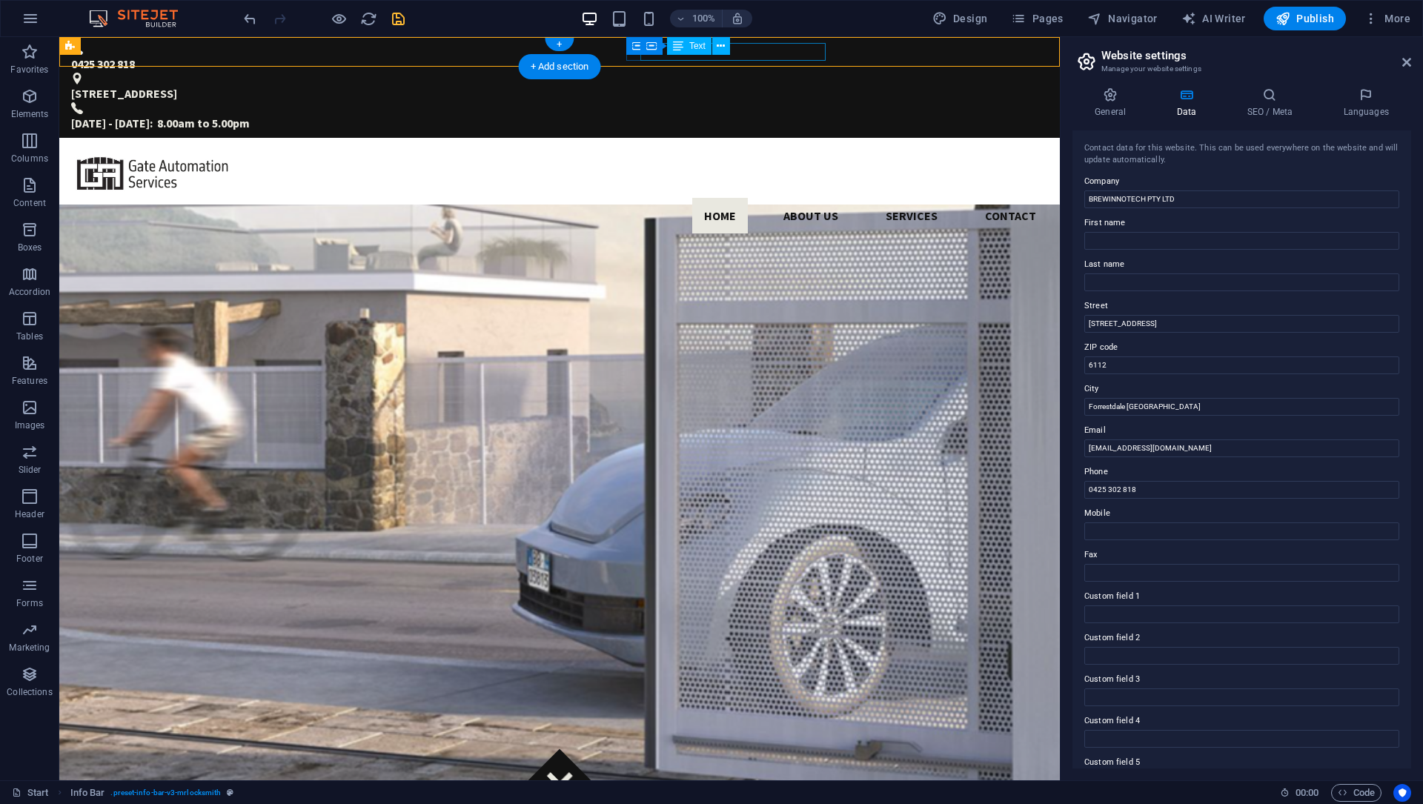
click at [785, 114] on div "[DATE] - [DATE]: 8.00am to 5.00pm" at bounding box center [559, 123] width 977 height 18
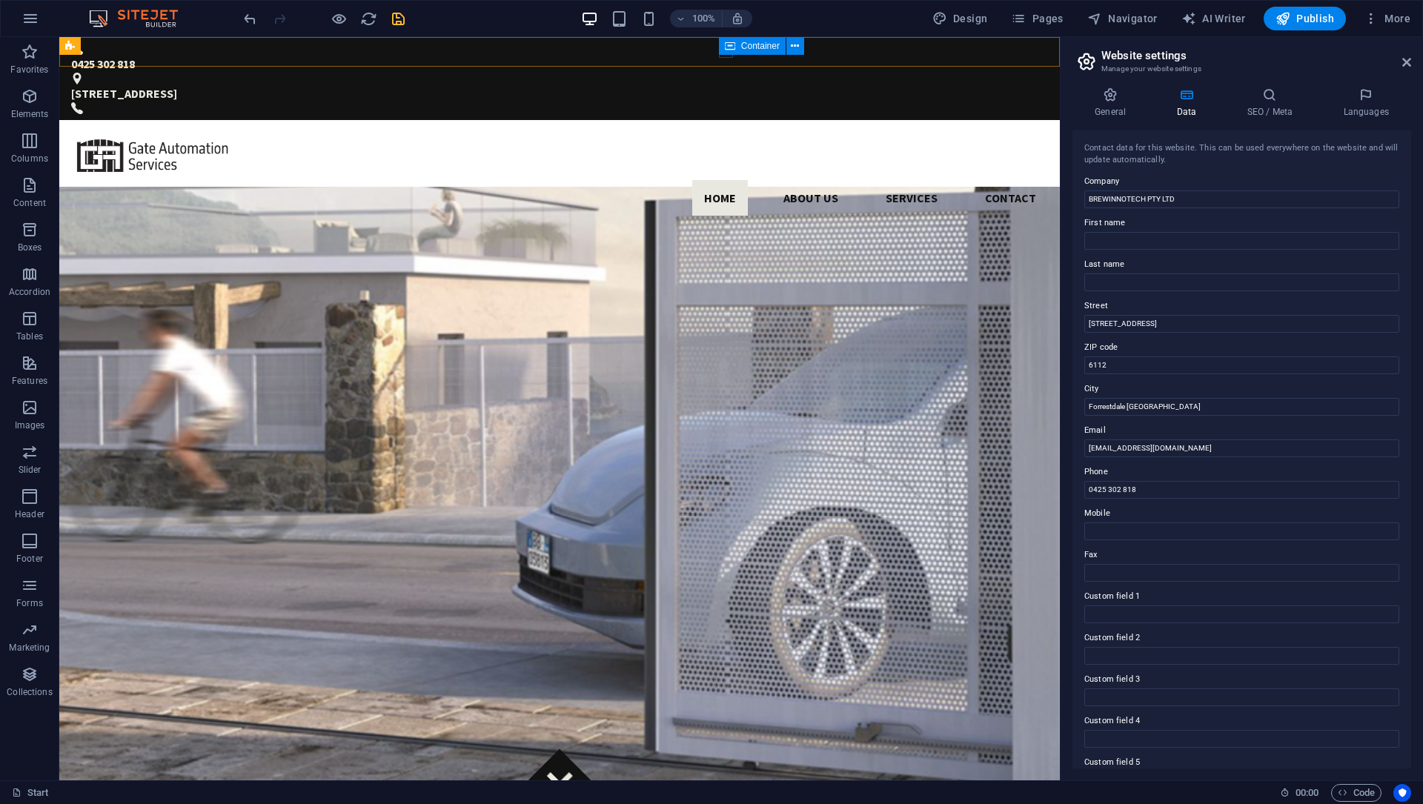
click at [725, 50] on icon at bounding box center [730, 46] width 10 height 18
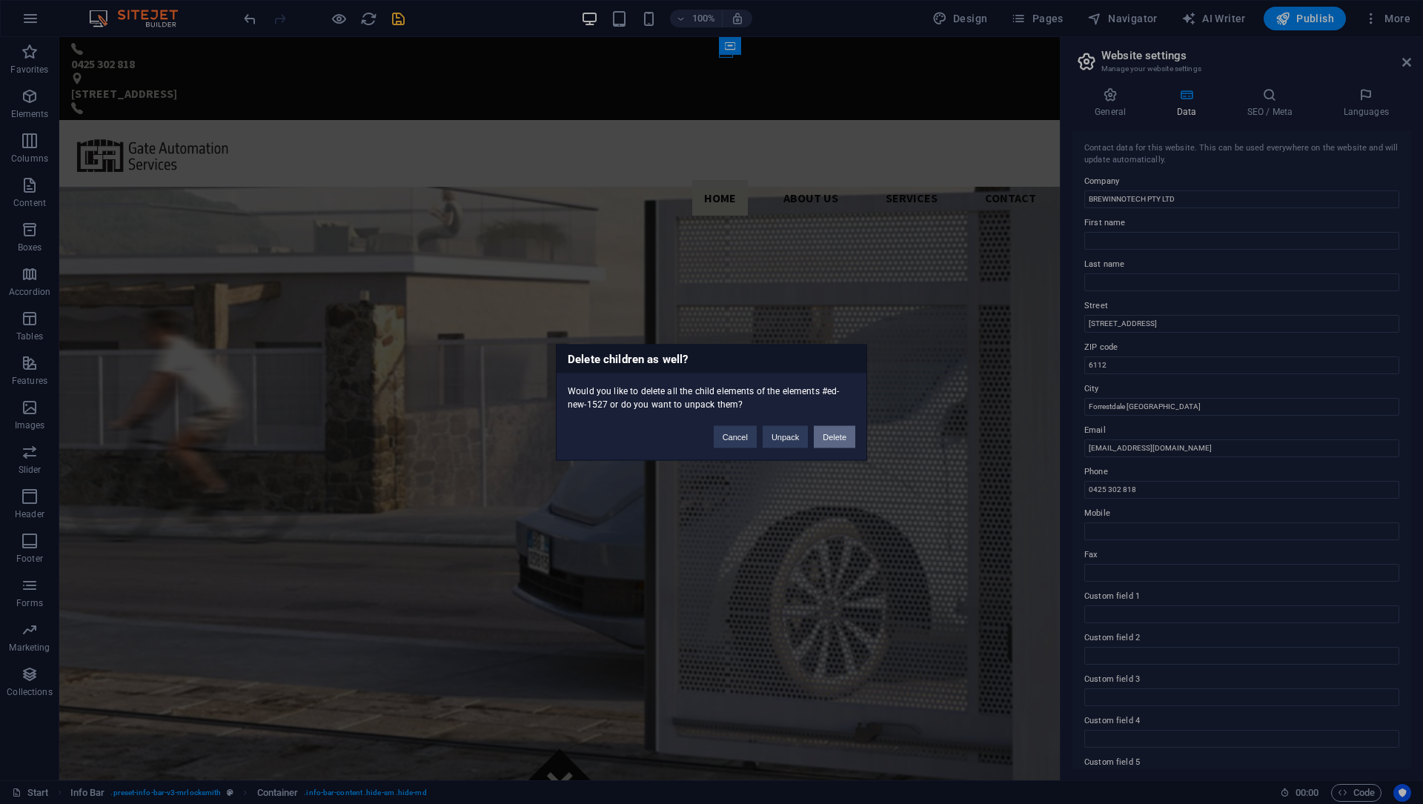
click at [838, 442] on button "Delete" at bounding box center [834, 436] width 41 height 22
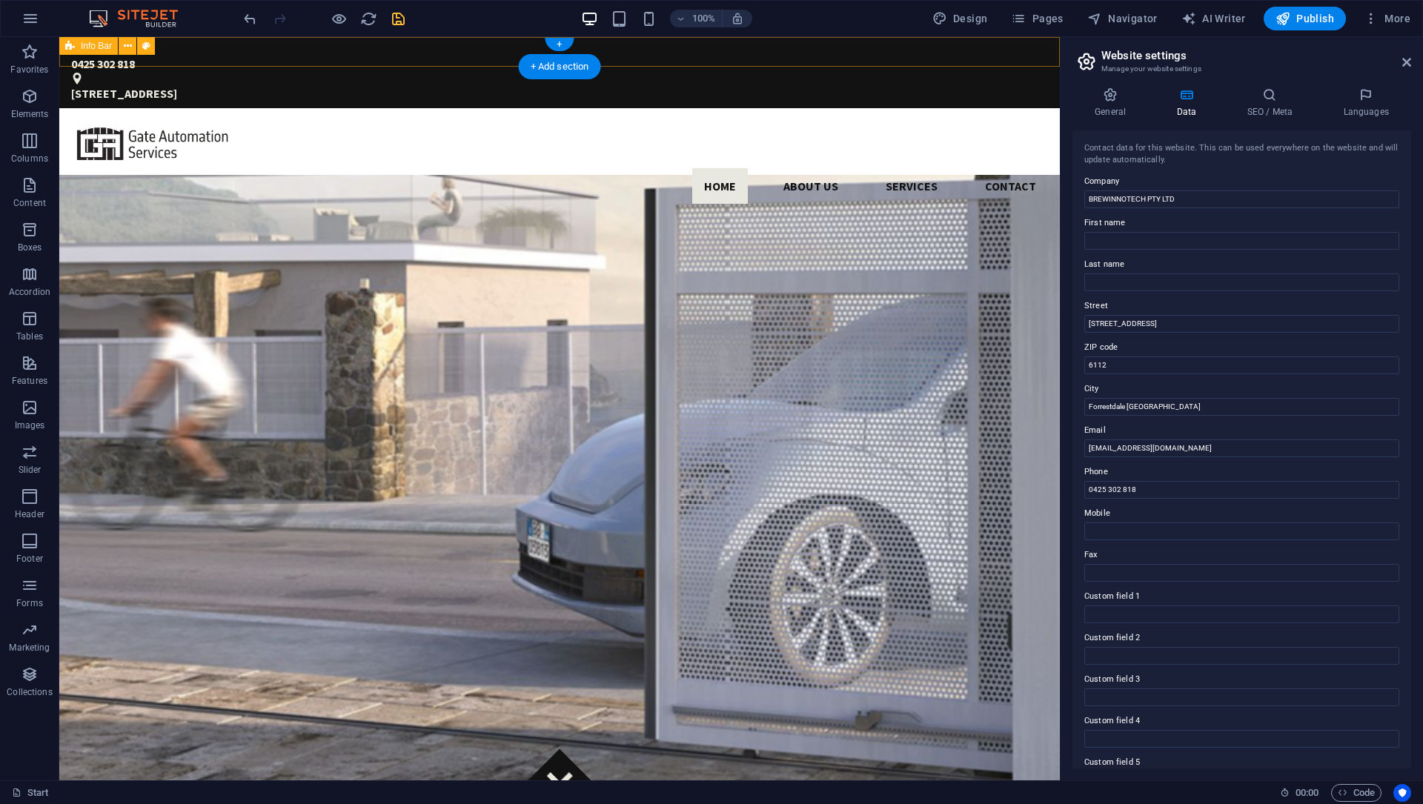
click at [735, 62] on div "0425 302 818 [STREET_ADDRESS]" at bounding box center [559, 72] width 1000 height 71
click at [1066, 64] on header "Website settings Manage your website settings" at bounding box center [1243, 56] width 336 height 39
click at [1066, 22] on span "Navigator" at bounding box center [1122, 18] width 70 height 15
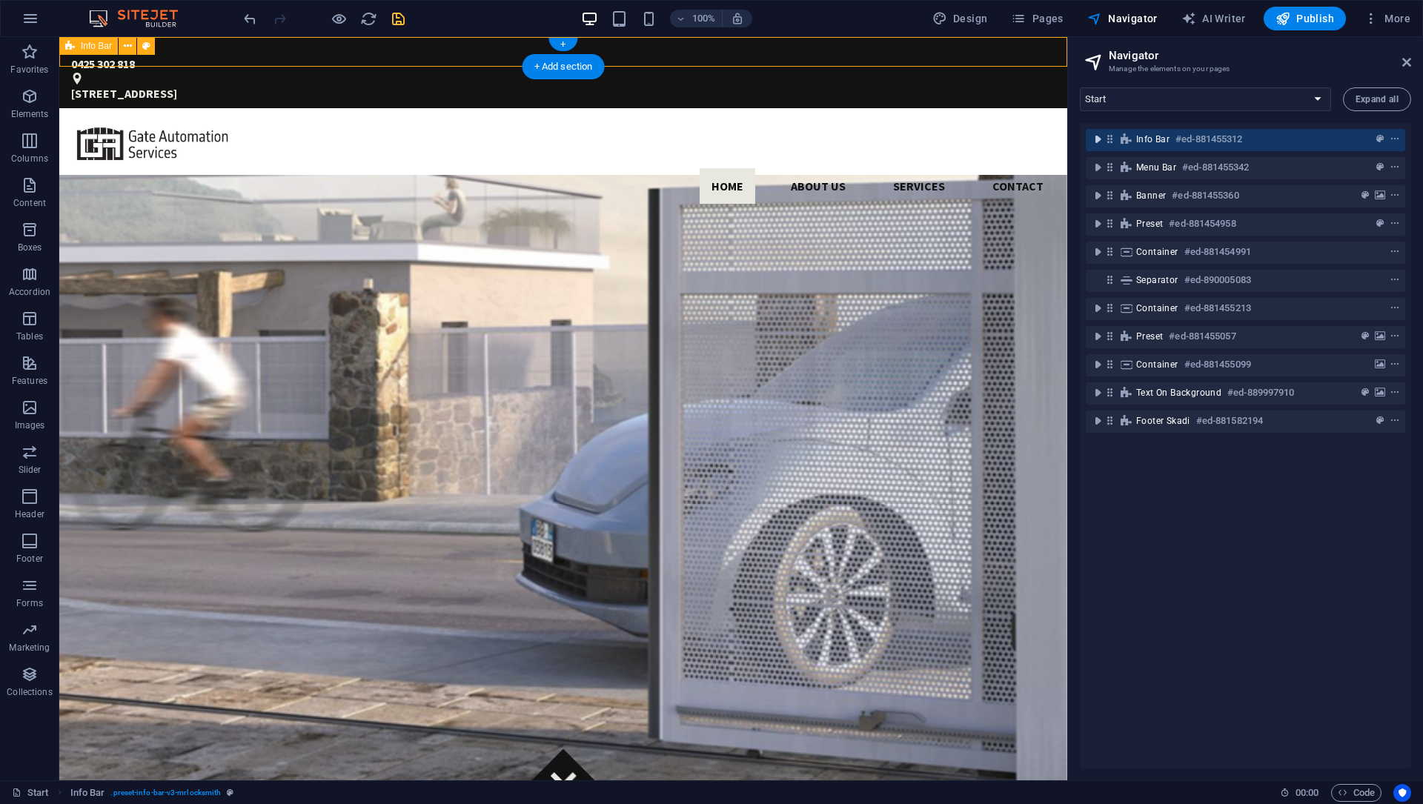
click at [1066, 139] on icon "toggle-expand" at bounding box center [1097, 139] width 15 height 15
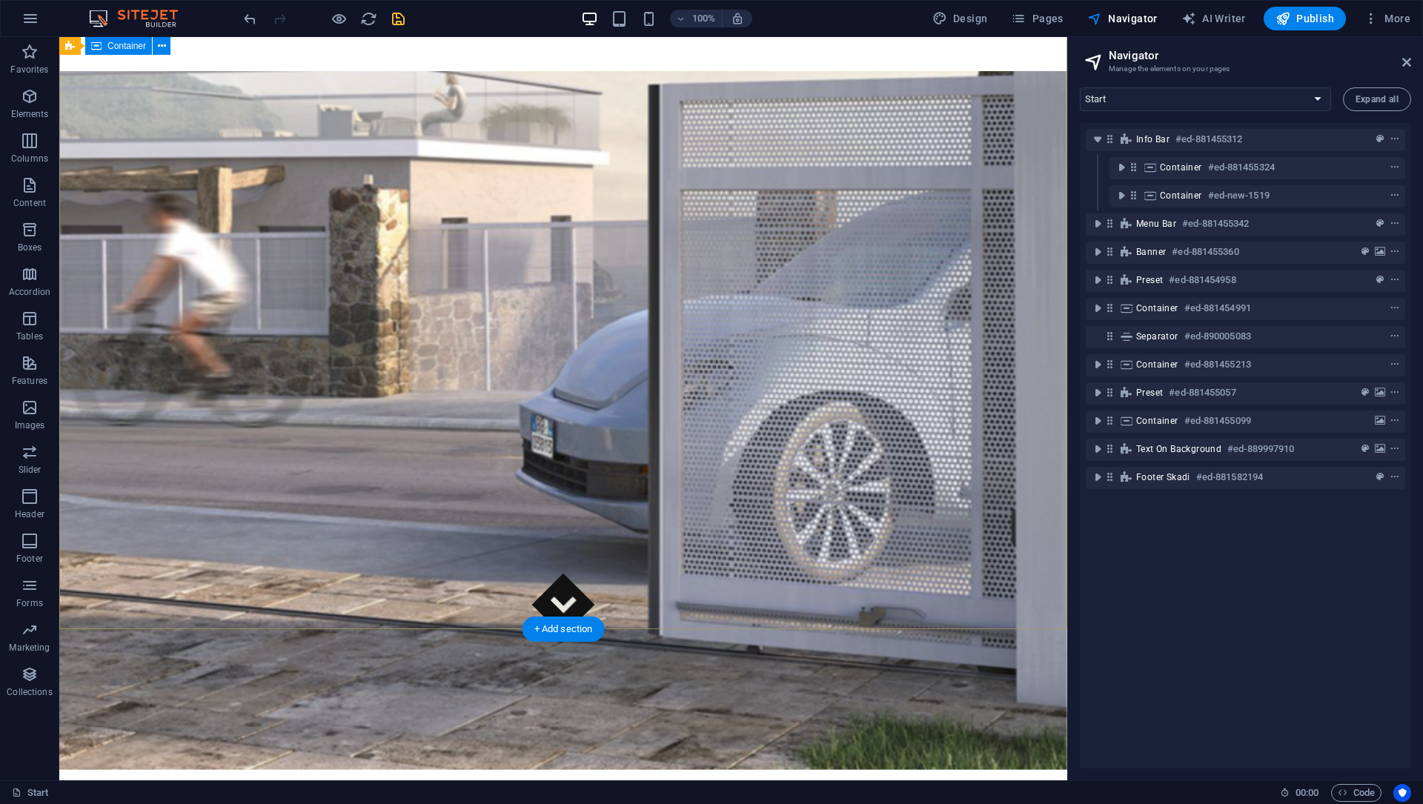
scroll to position [179, 0]
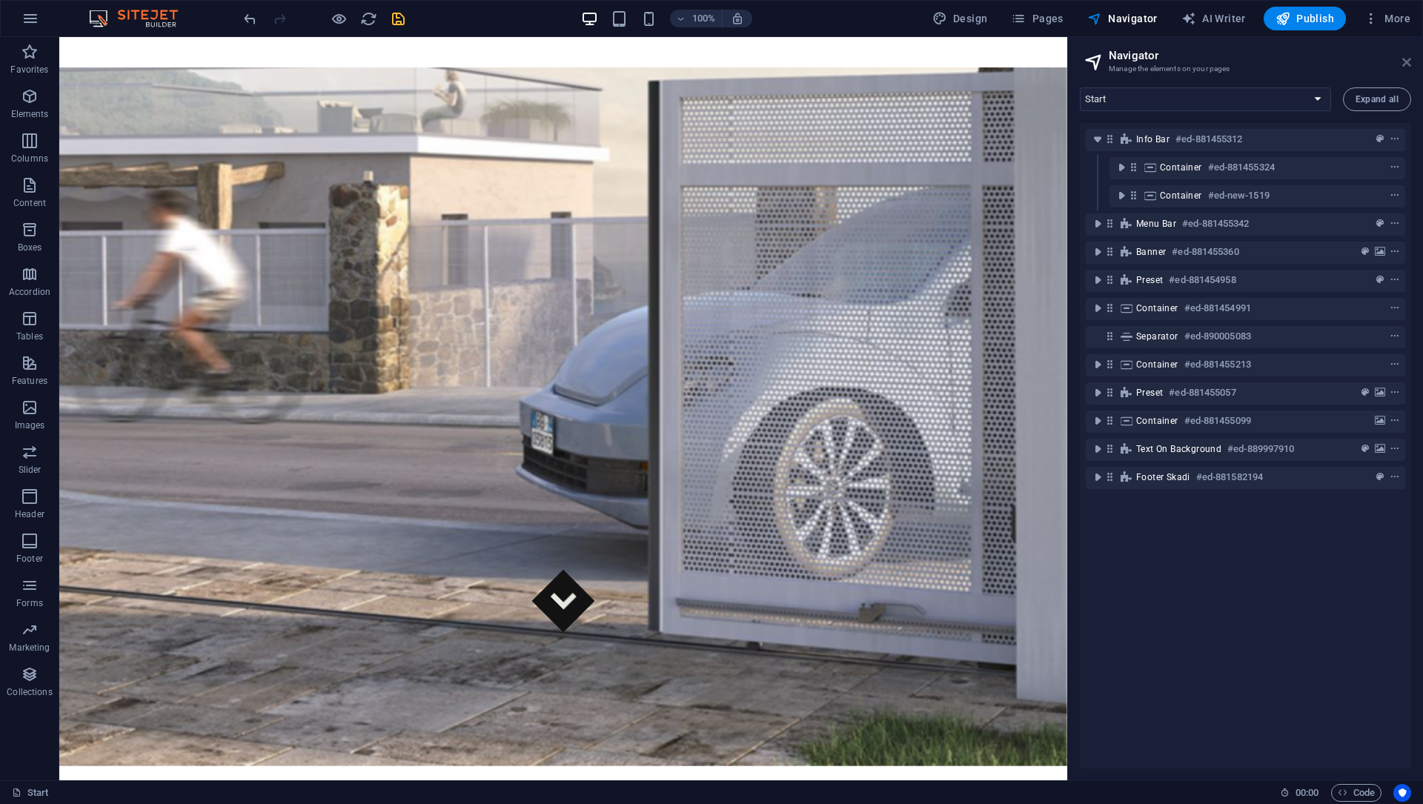
click at [1066, 66] on icon at bounding box center [1406, 62] width 9 height 12
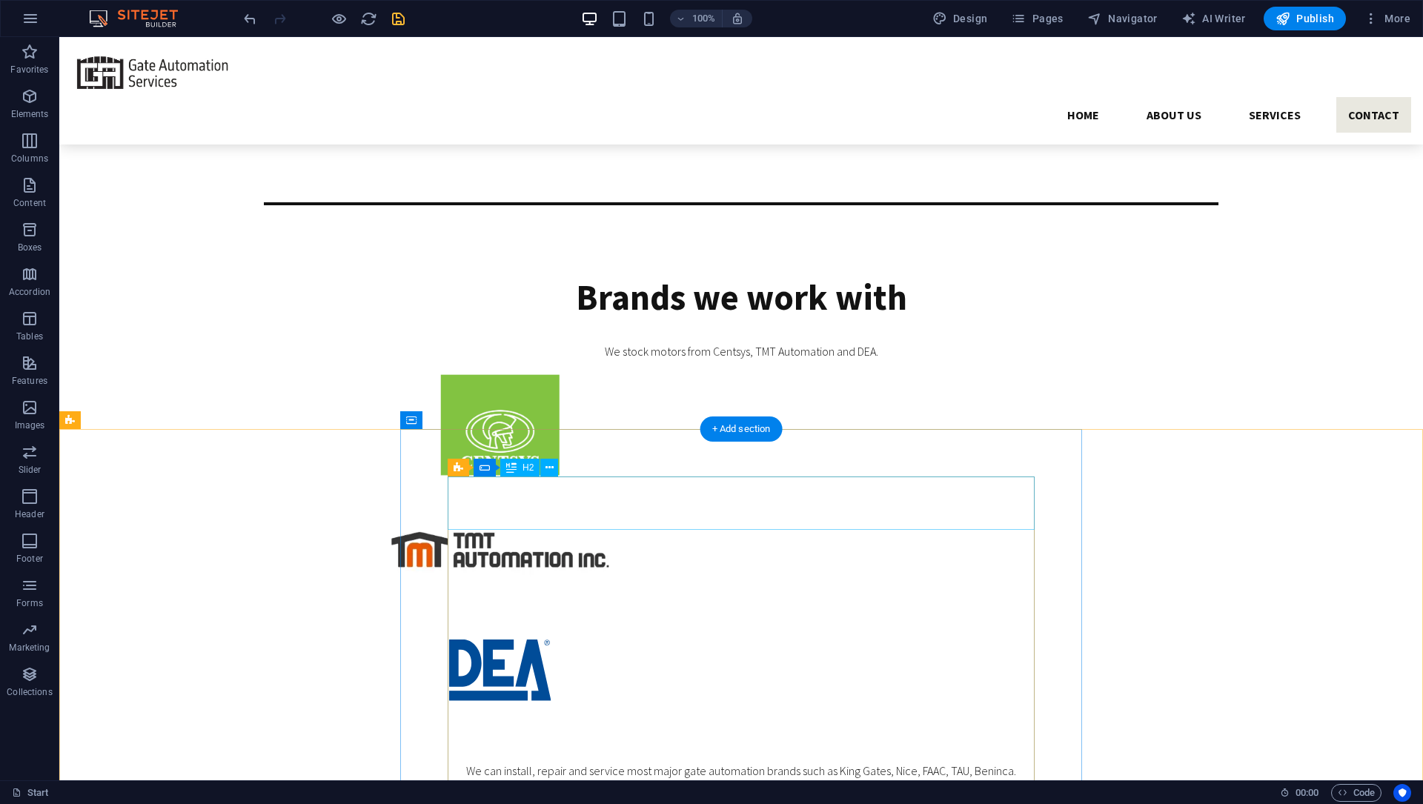
scroll to position [3254, 0]
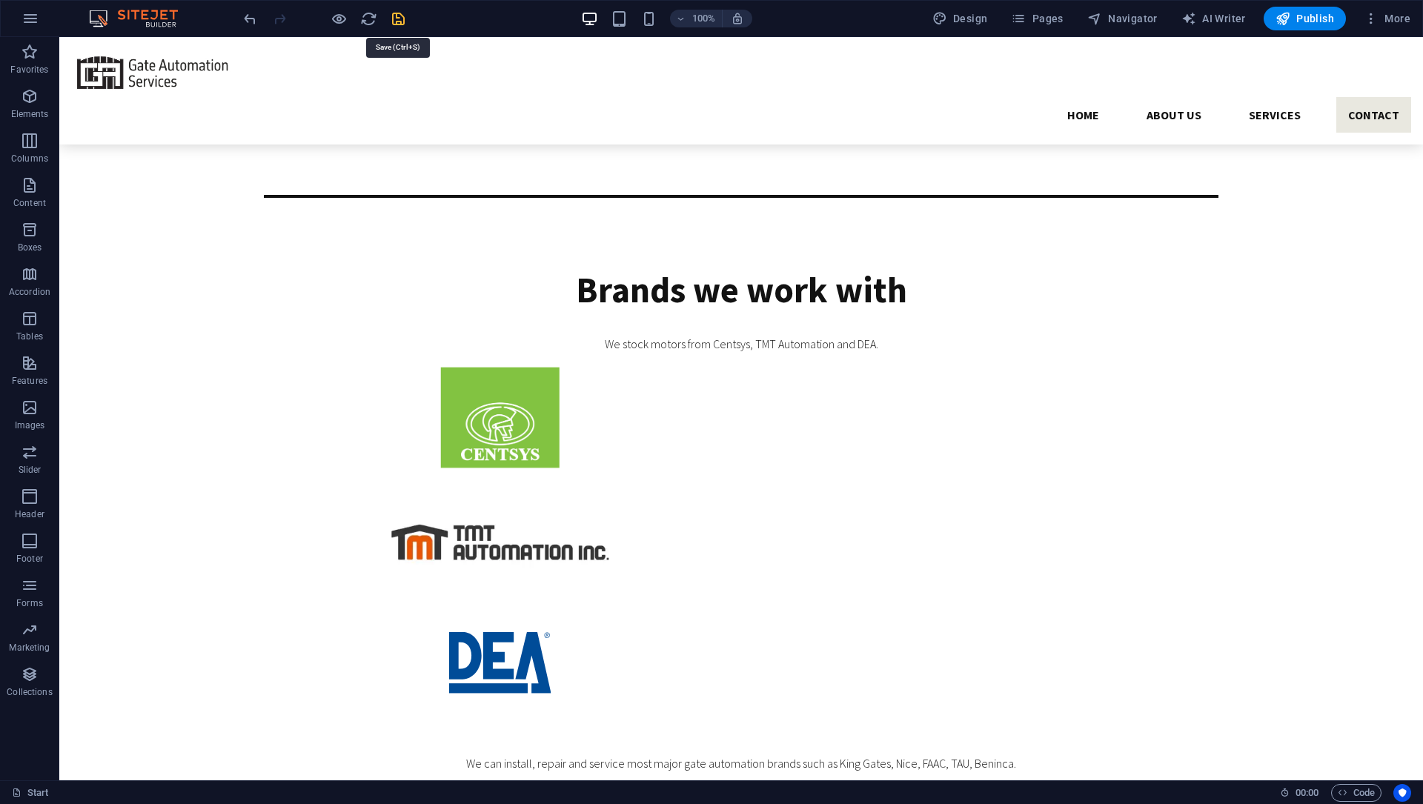
click at [404, 22] on icon "save" at bounding box center [398, 18] width 17 height 17
click at [1066, 27] on button "More" at bounding box center [1386, 19] width 59 height 24
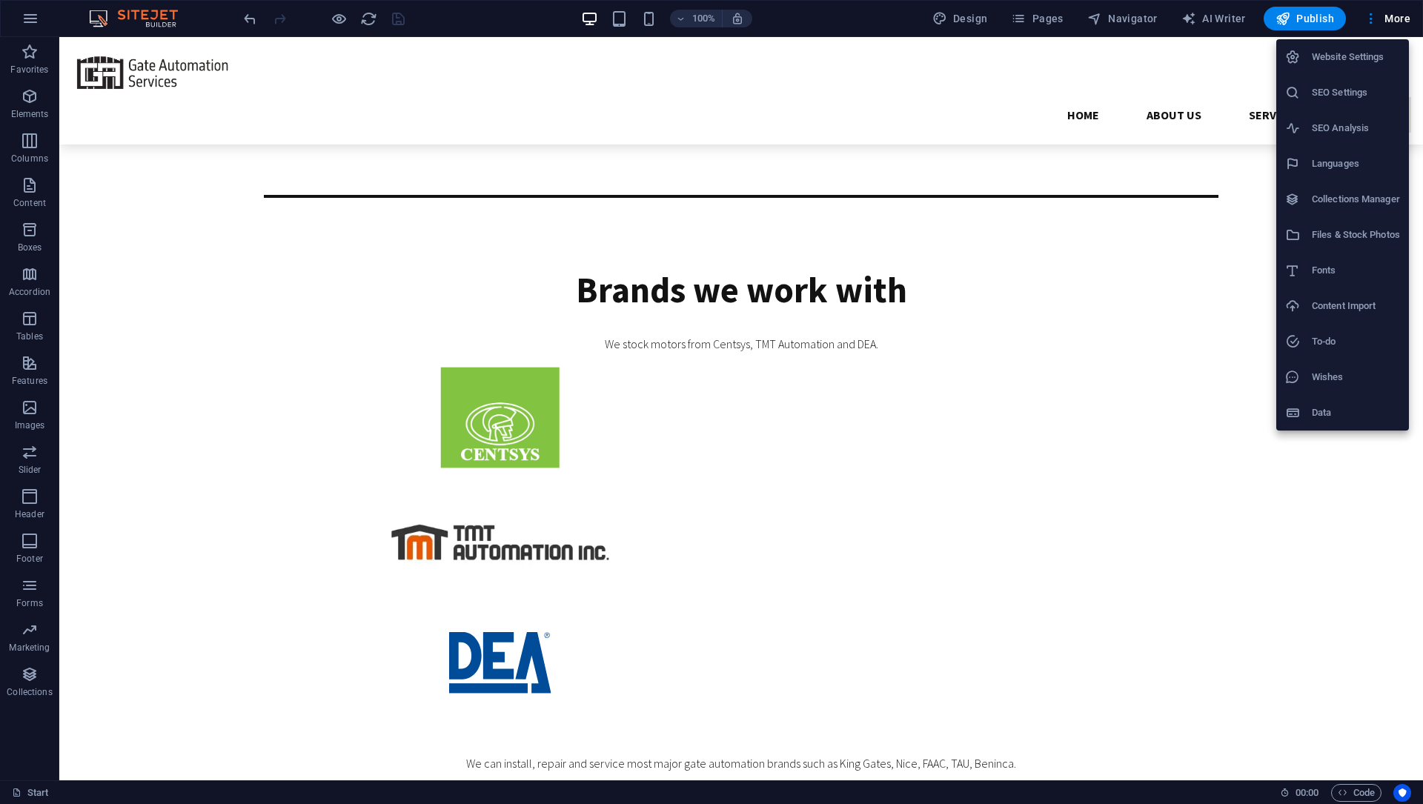
click at [1066, 62] on h6 "Website Settings" at bounding box center [1355, 57] width 88 height 18
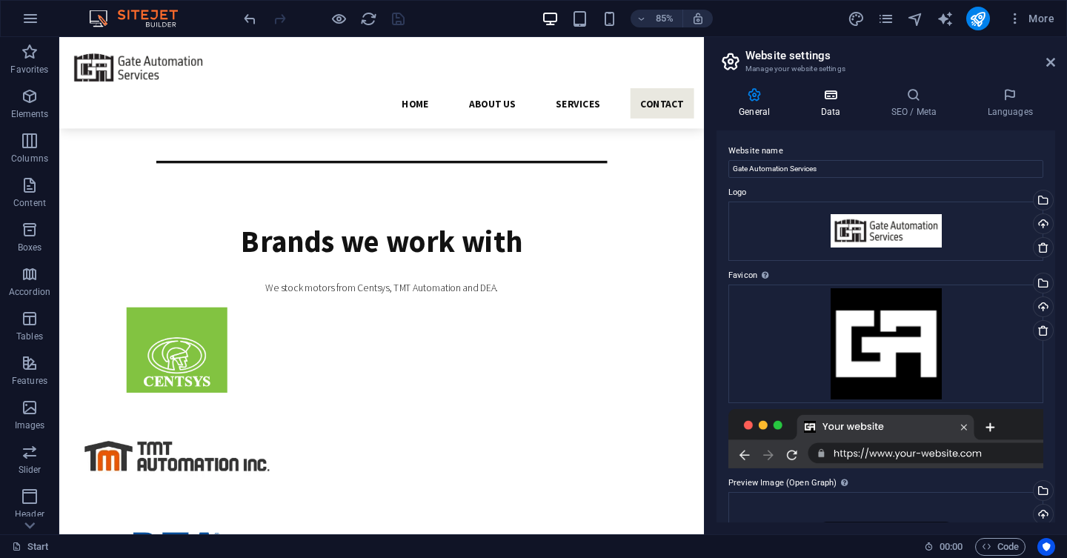
click at [825, 106] on h4 "Data" at bounding box center [833, 102] width 70 height 31
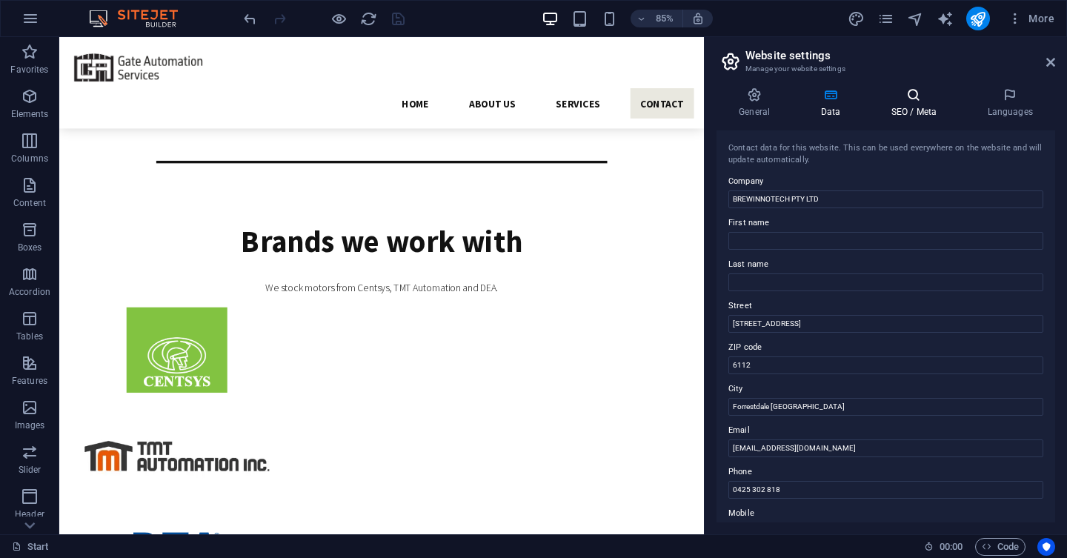
click at [927, 100] on icon at bounding box center [913, 94] width 90 height 15
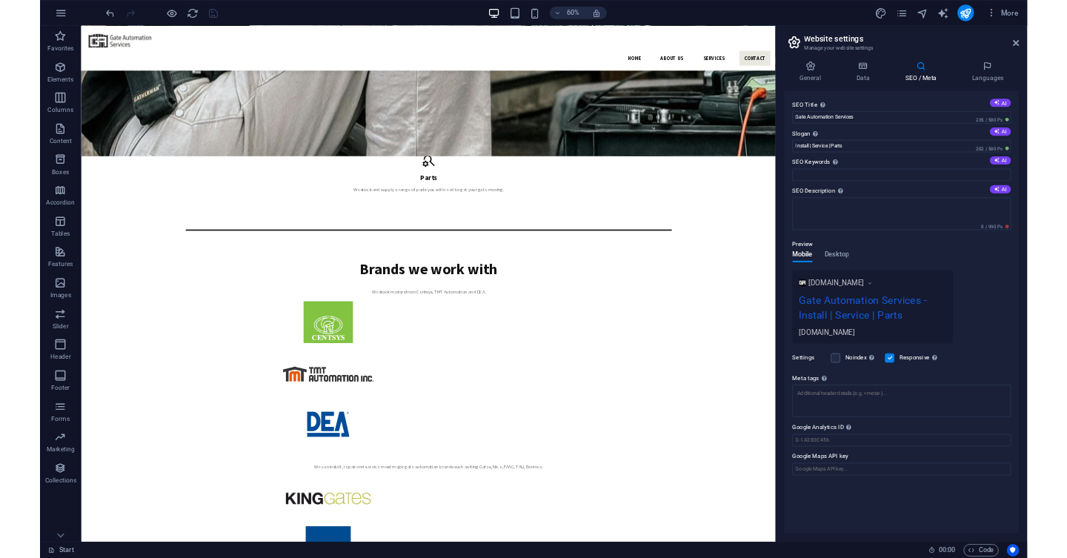
scroll to position [3204, 0]
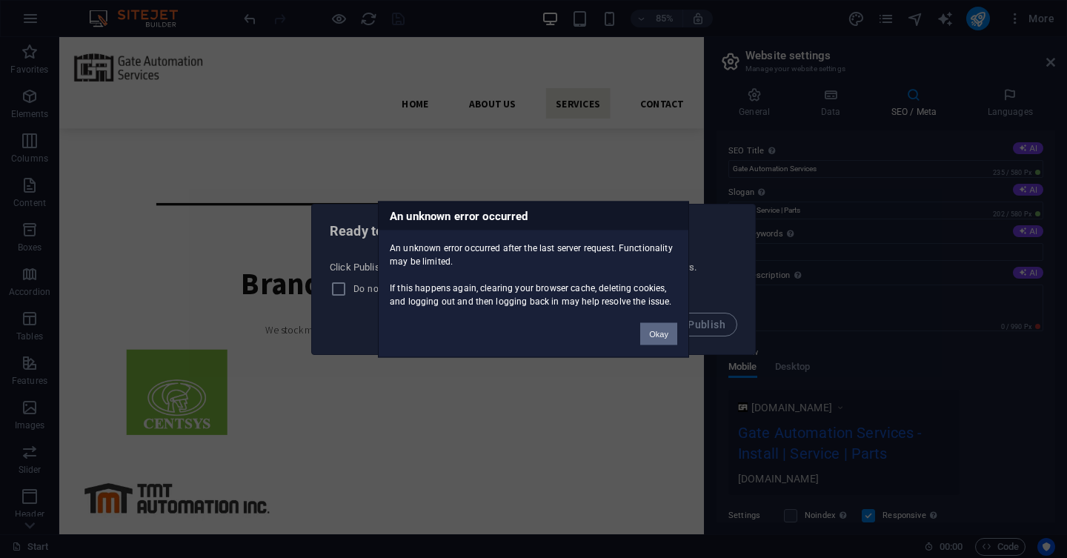
click at [648, 336] on button "Okay" at bounding box center [658, 333] width 37 height 22
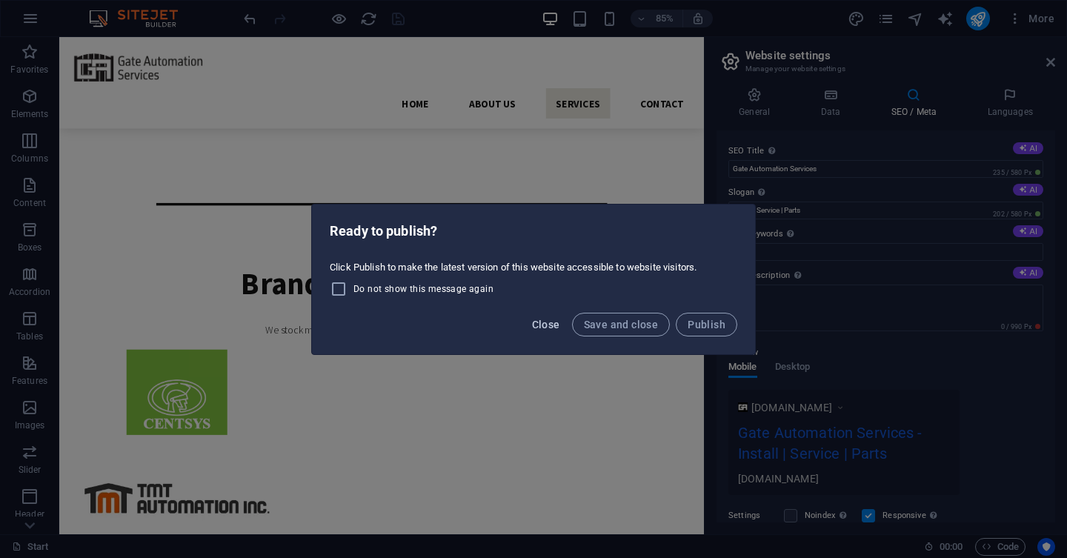
click at [544, 322] on span "Close" at bounding box center [546, 325] width 28 height 12
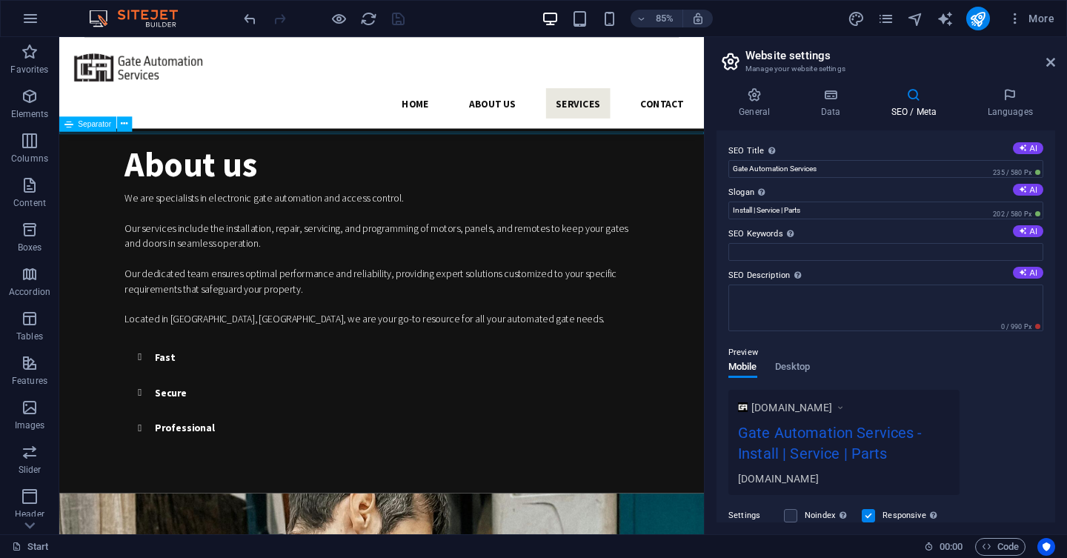
scroll to position [954, 0]
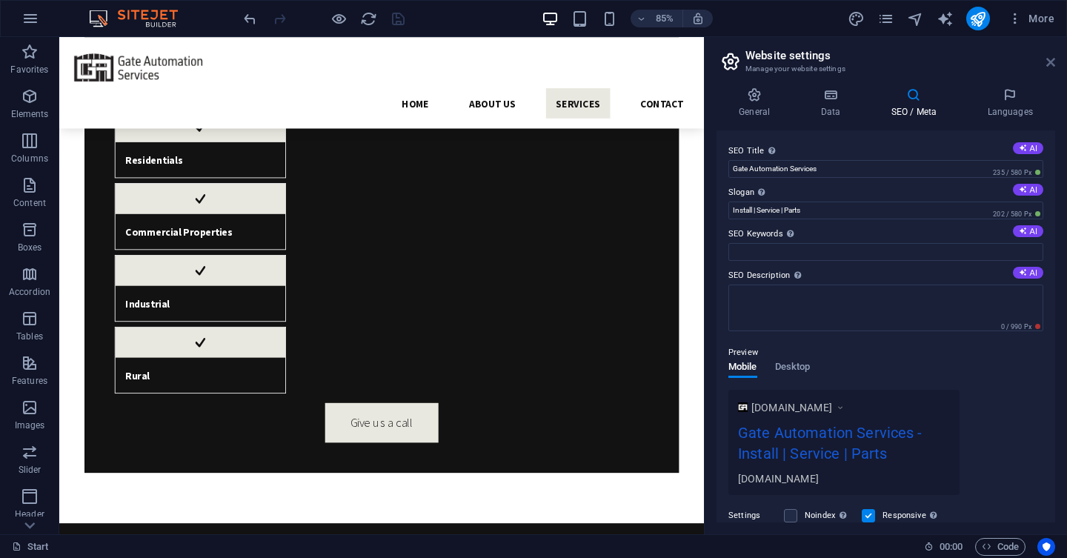
click at [1054, 65] on icon at bounding box center [1050, 62] width 9 height 12
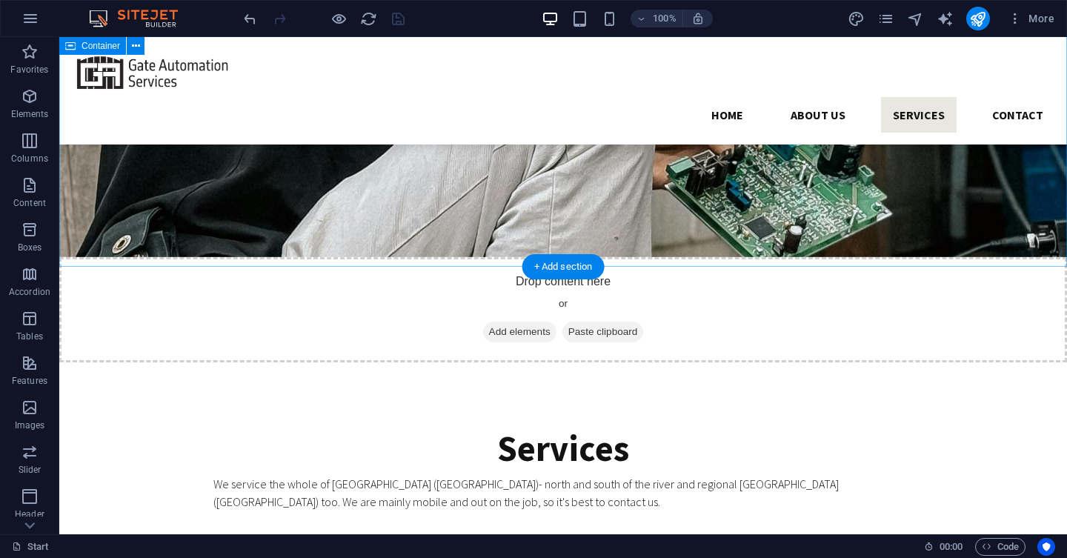
scroll to position [2181, 0]
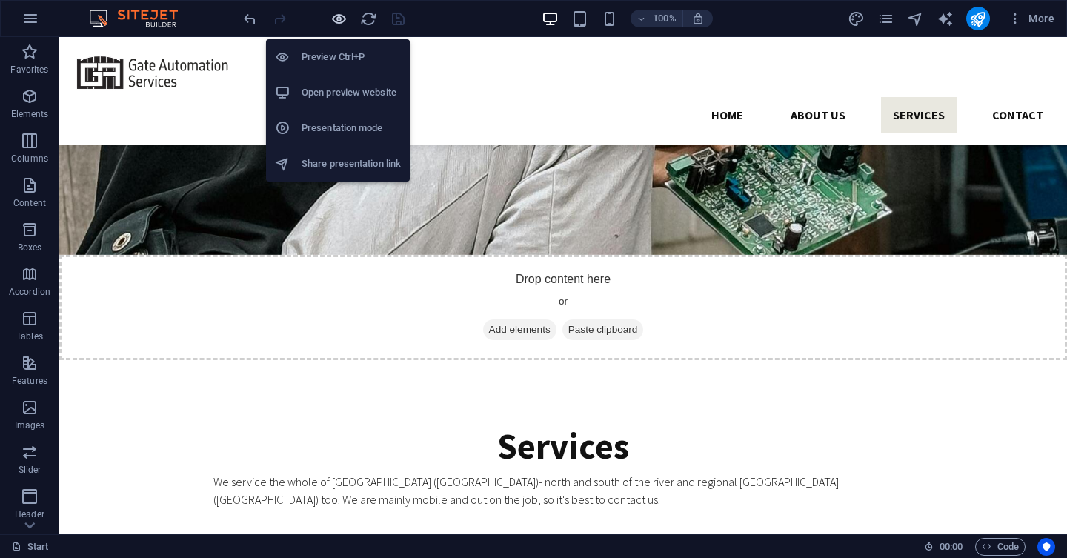
click at [345, 21] on icon "button" at bounding box center [338, 18] width 17 height 17
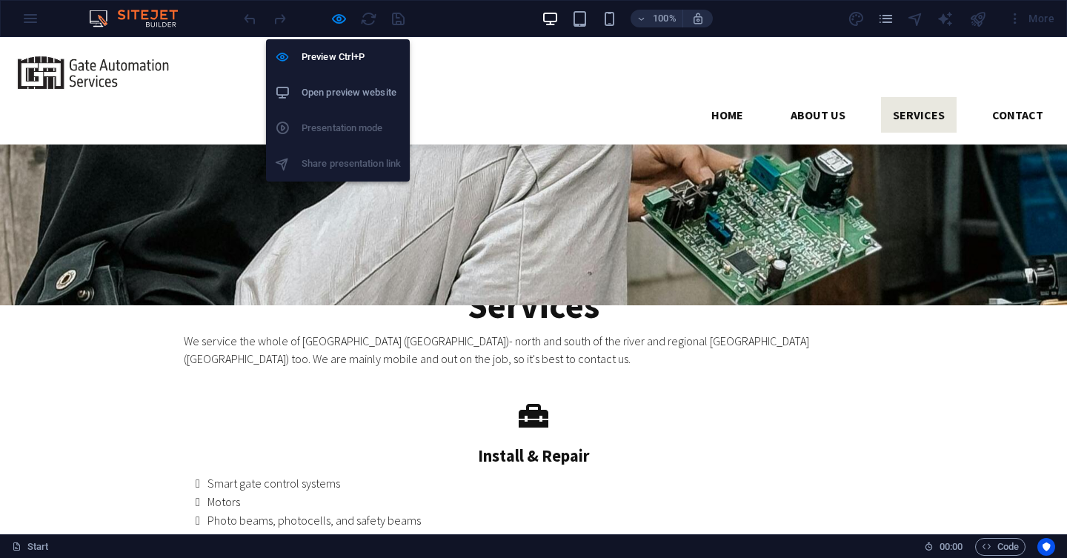
click at [319, 93] on h6 "Open preview website" at bounding box center [351, 93] width 99 height 18
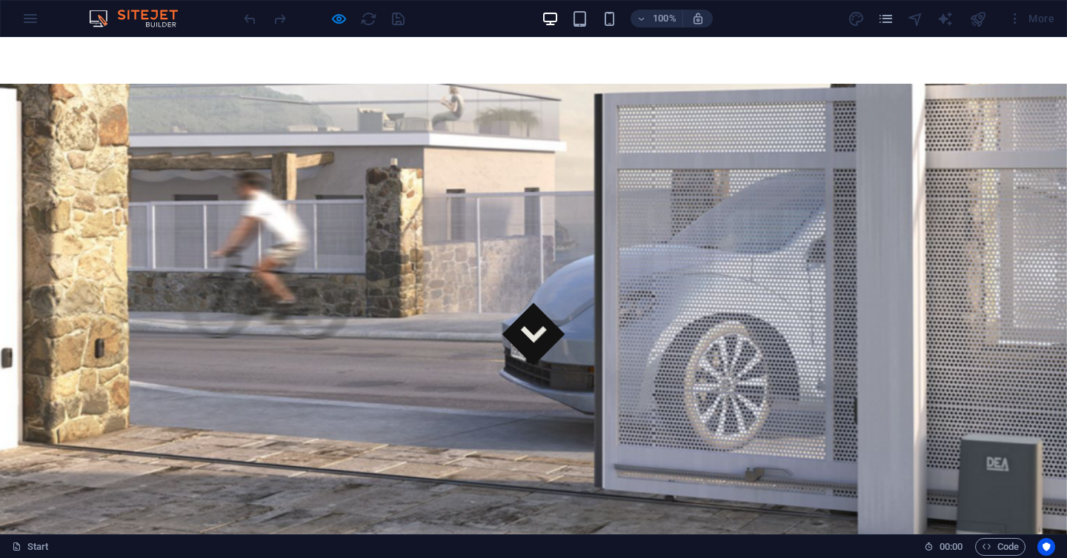
scroll to position [0, 0]
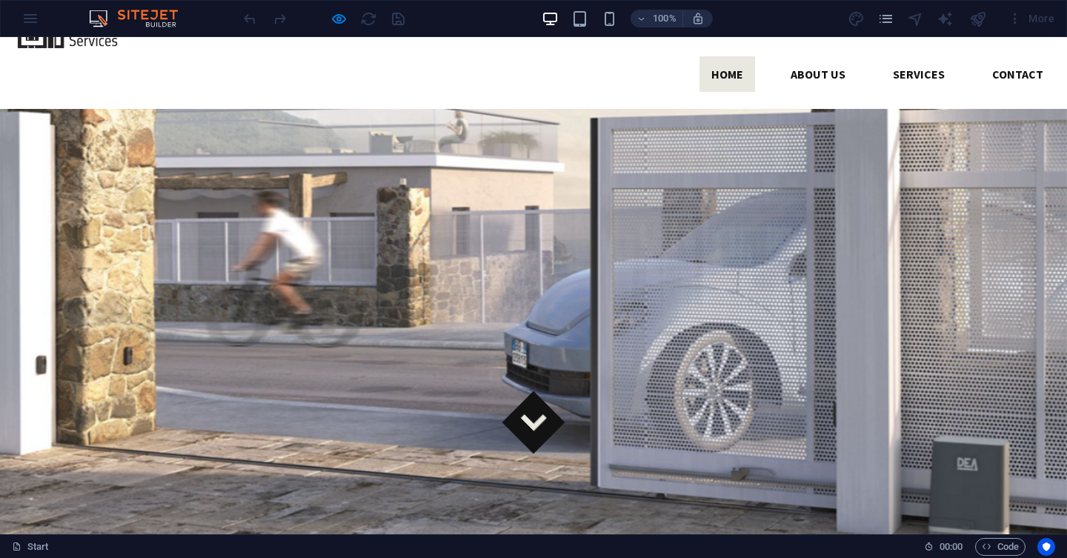
scroll to position [115, 0]
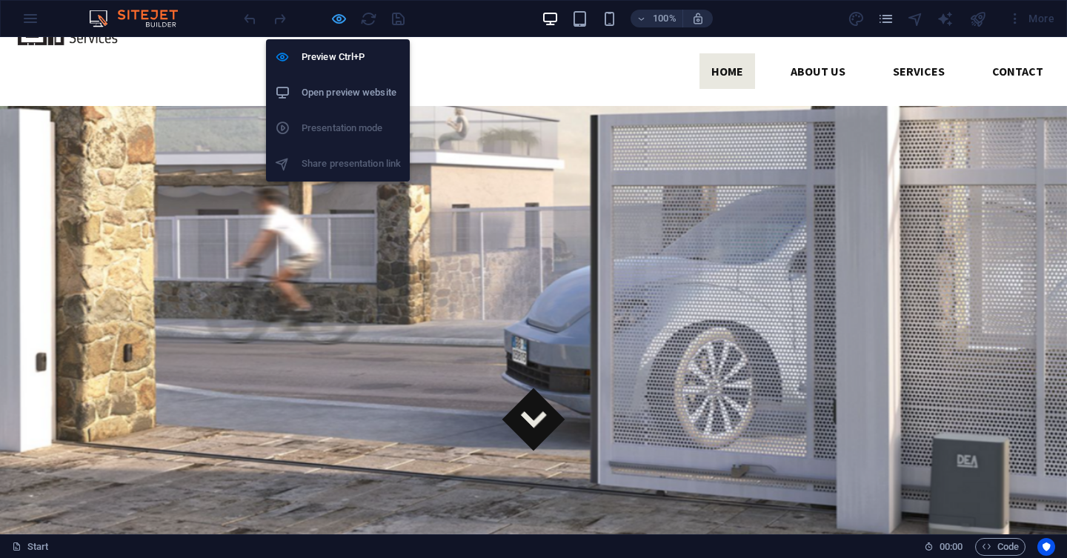
click at [332, 23] on icon "button" at bounding box center [338, 18] width 17 height 17
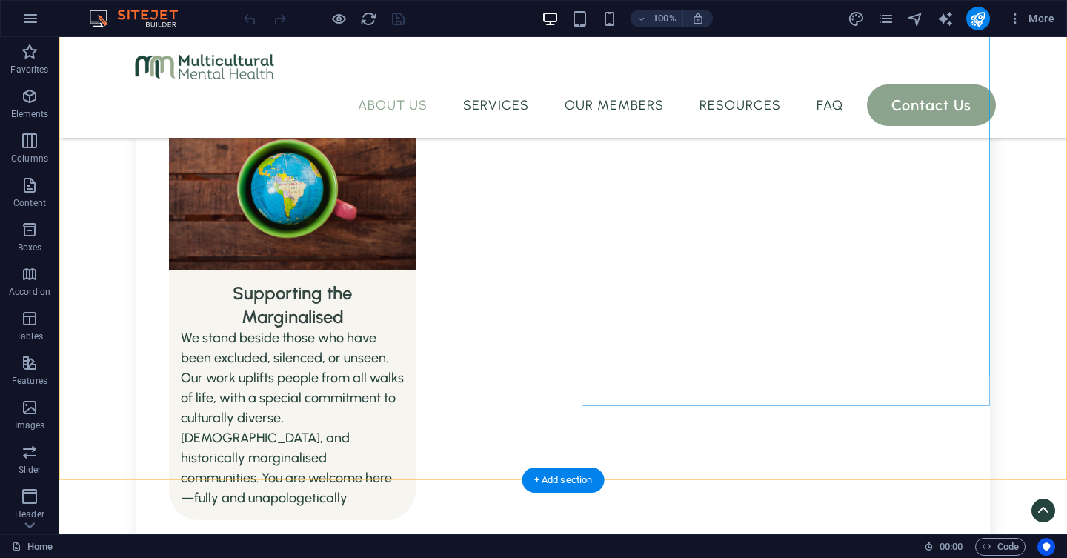
scroll to position [1266, 0]
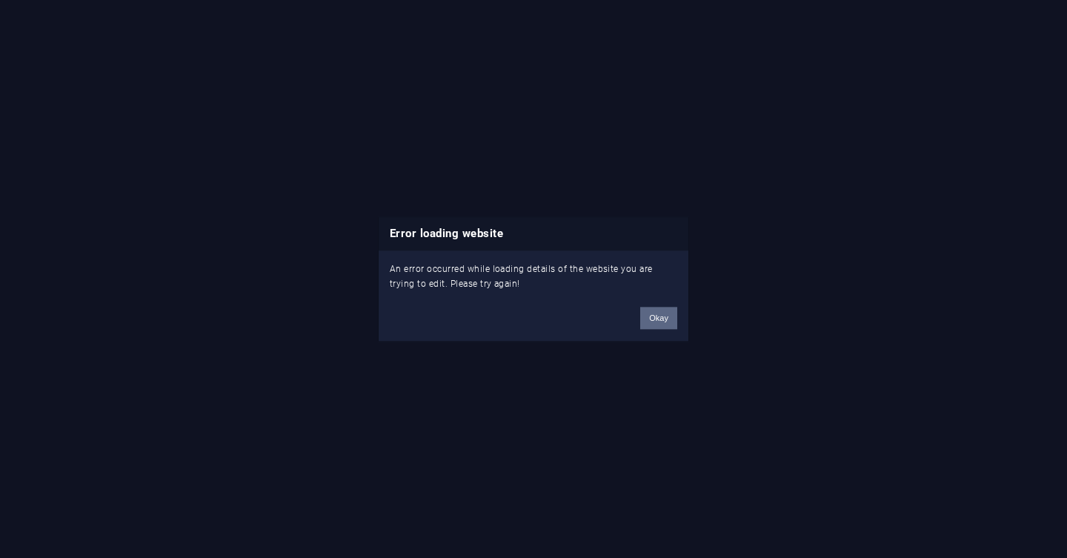
click at [667, 310] on button "Okay" at bounding box center [658, 318] width 37 height 22
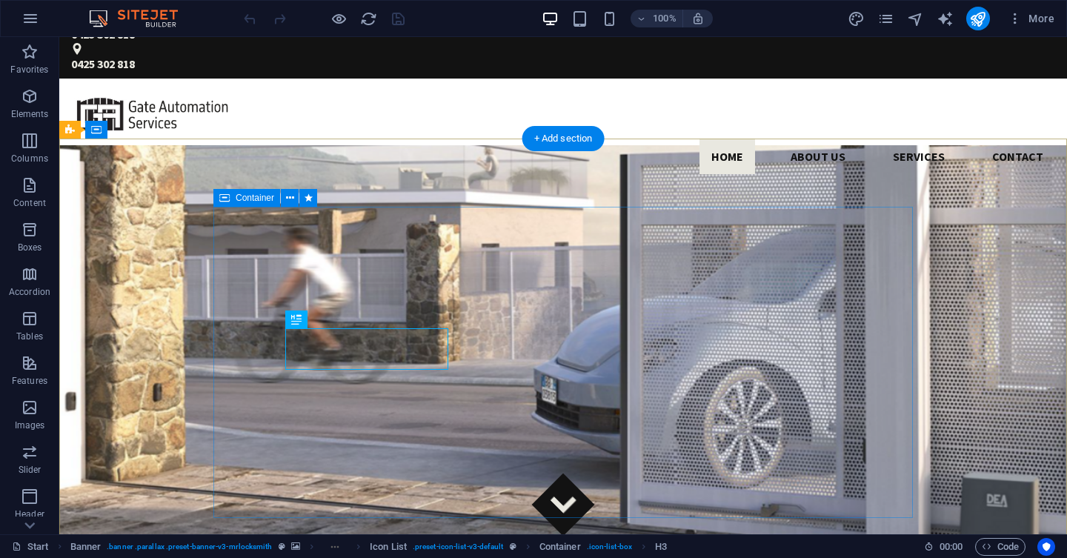
scroll to position [77, 0]
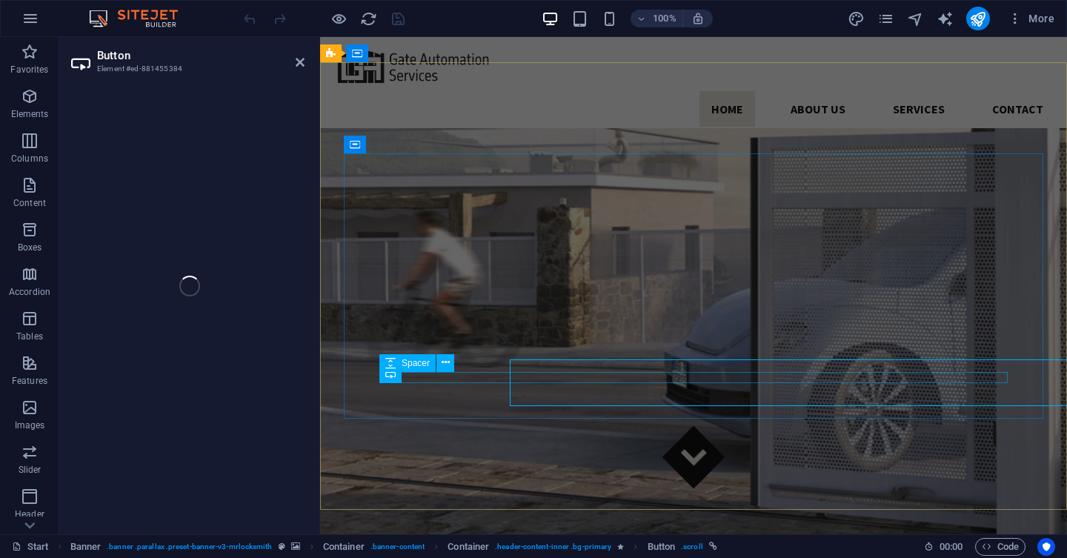
select select "px"
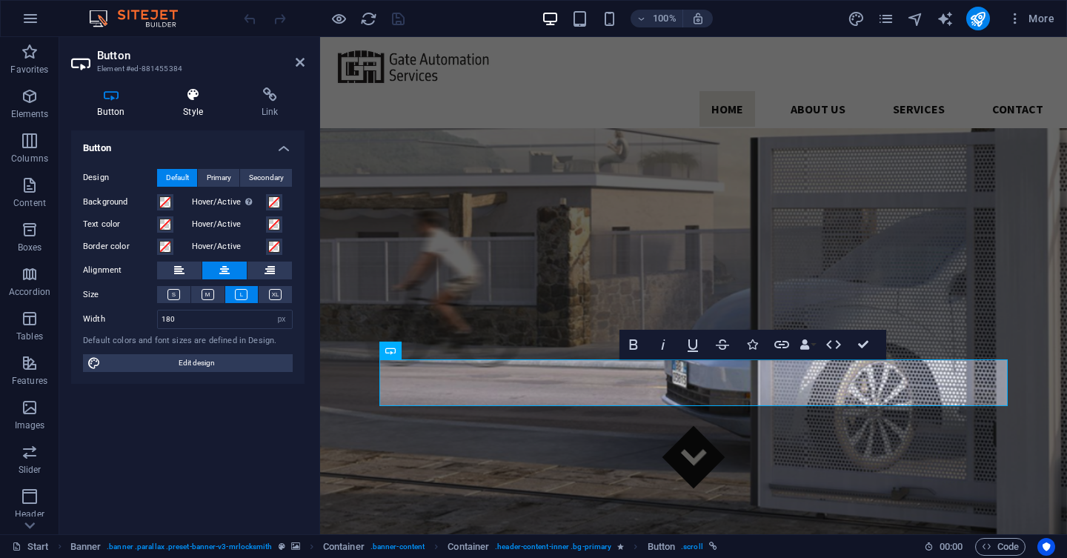
scroll to position [76, 0]
click at [190, 96] on icon at bounding box center [193, 94] width 73 height 15
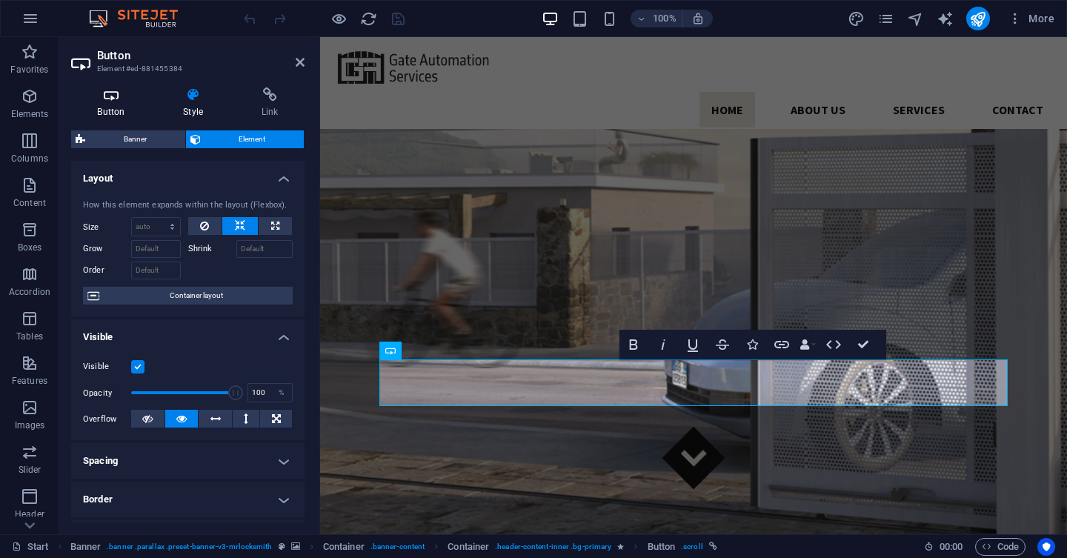
click at [114, 102] on icon at bounding box center [111, 94] width 80 height 15
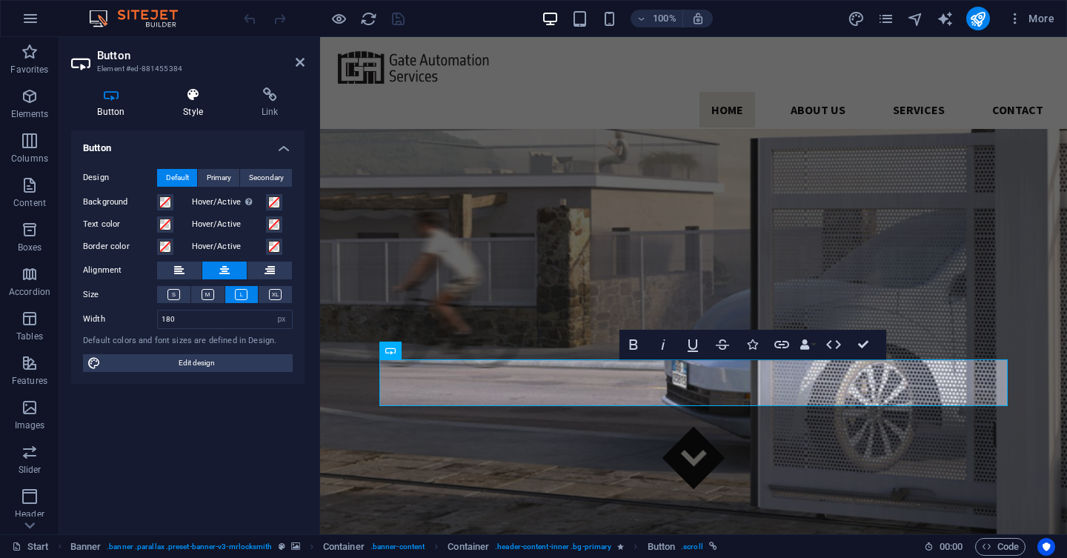
click at [194, 99] on icon at bounding box center [193, 94] width 73 height 15
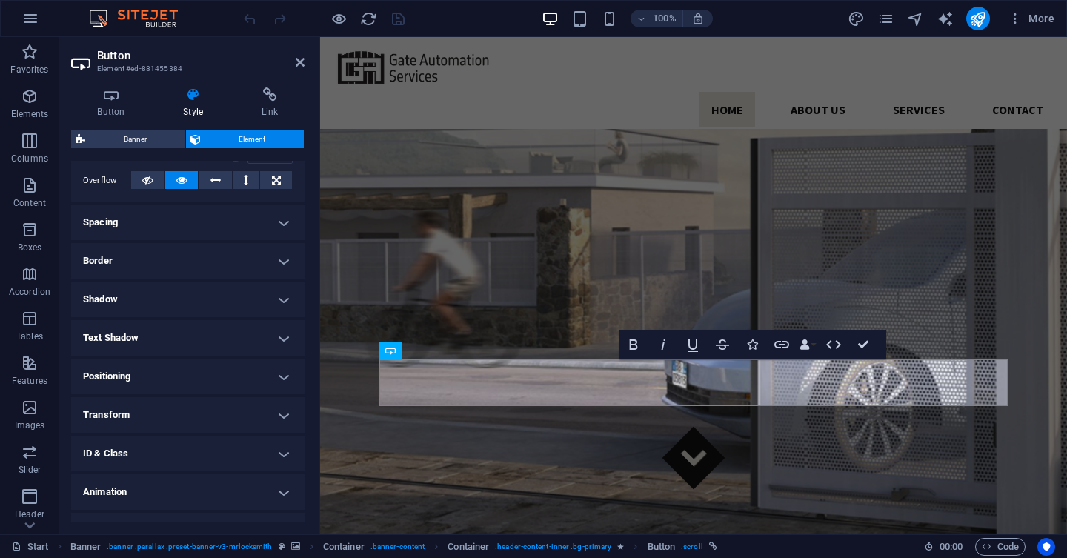
scroll to position [265, 0]
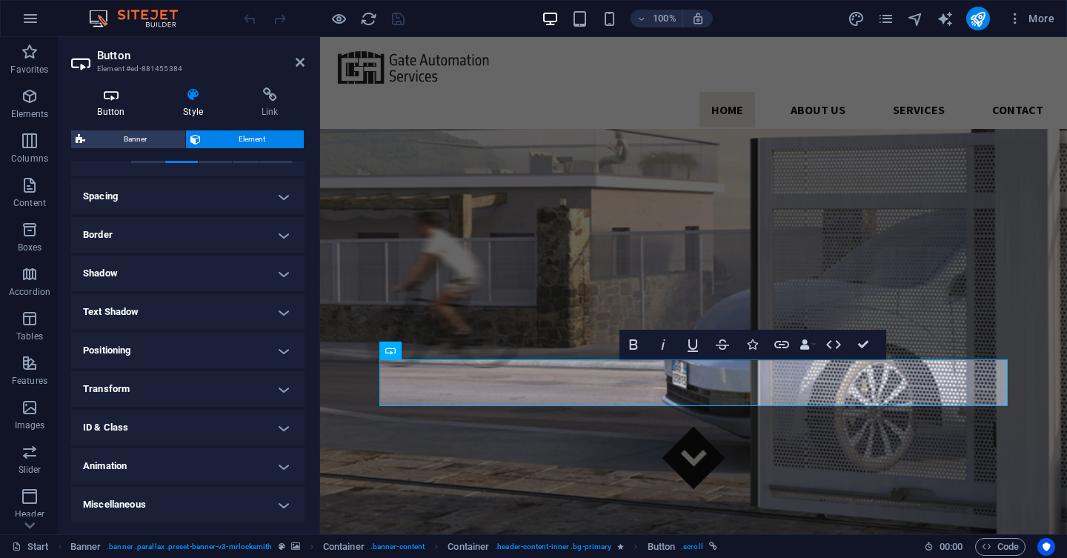
click at [121, 116] on h4 "Button" at bounding box center [114, 102] width 86 height 31
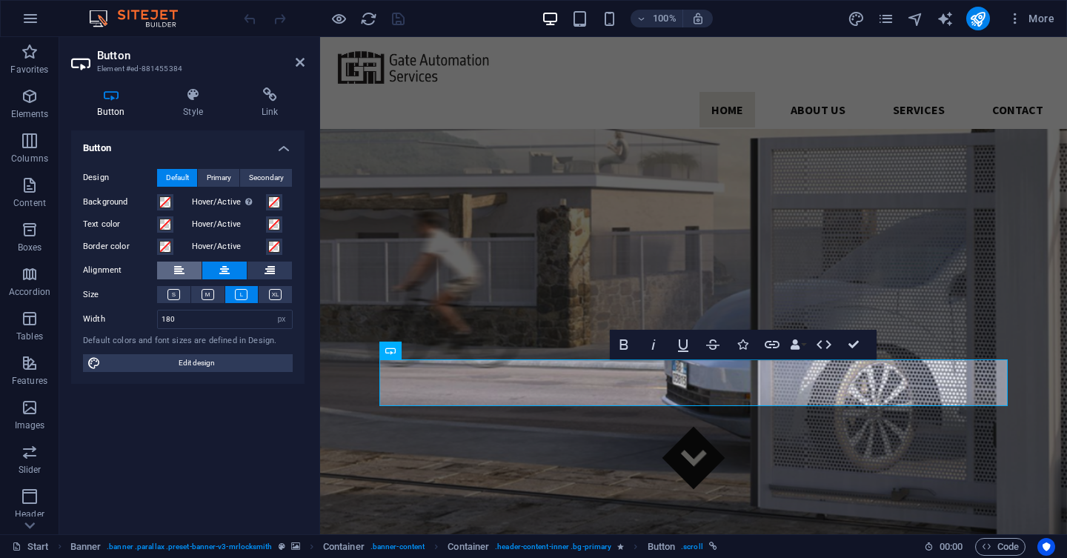
click at [180, 275] on icon at bounding box center [179, 271] width 10 height 18
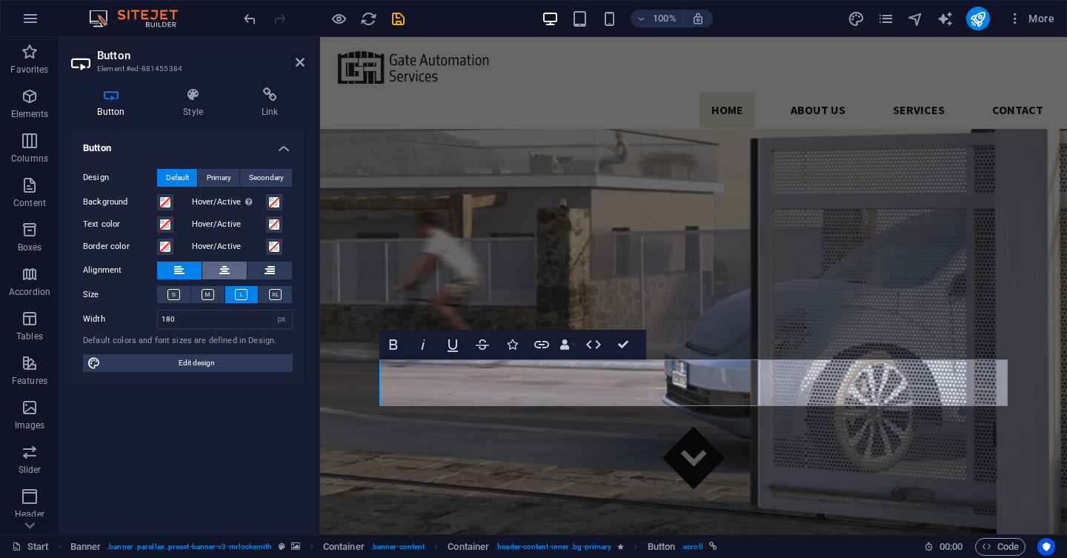
click at [218, 271] on button at bounding box center [224, 271] width 44 height 18
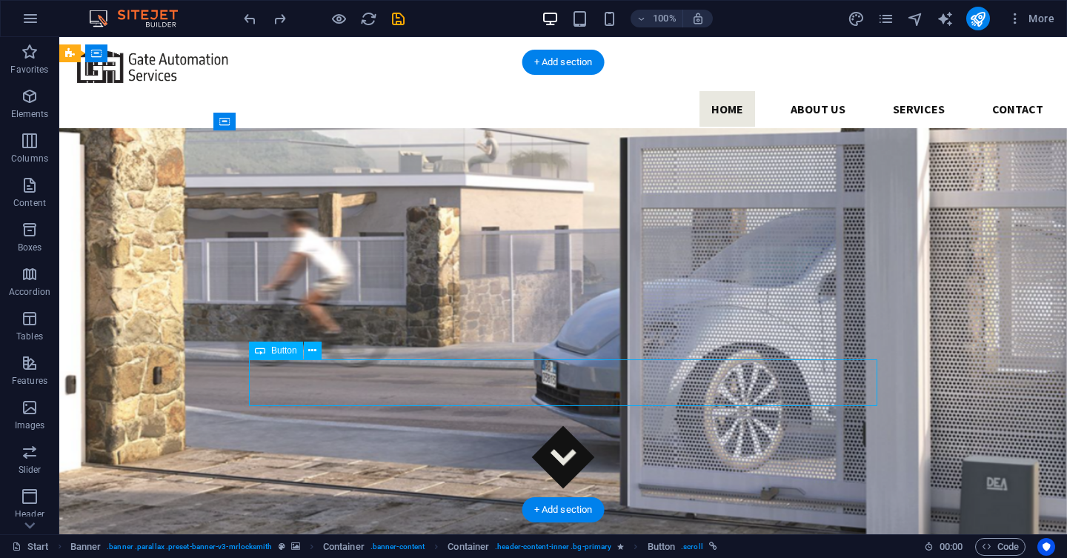
select select "px"
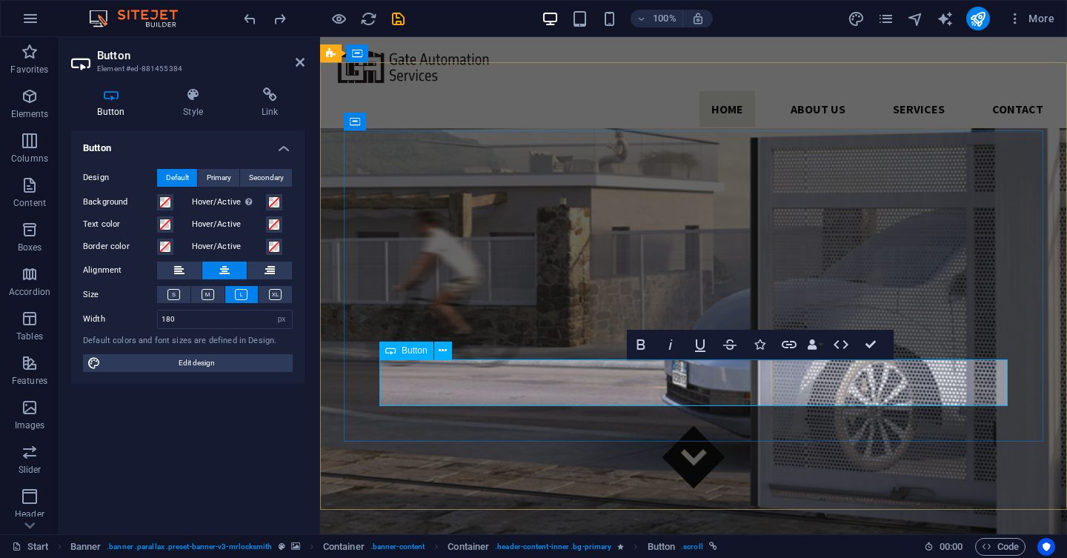
scroll to position [76, 0]
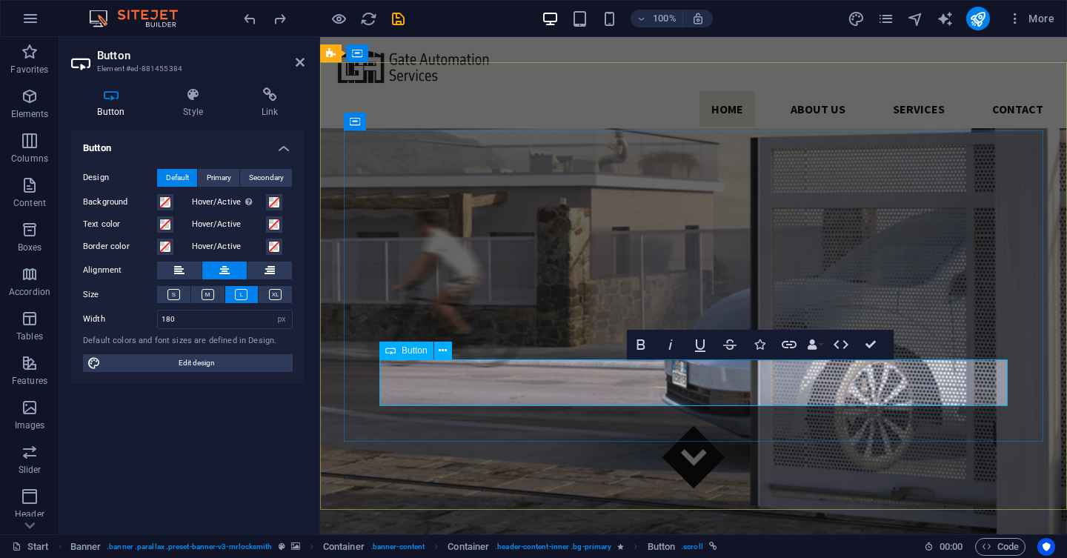
click at [636, 345] on icon "button" at bounding box center [641, 345] width 18 height 18
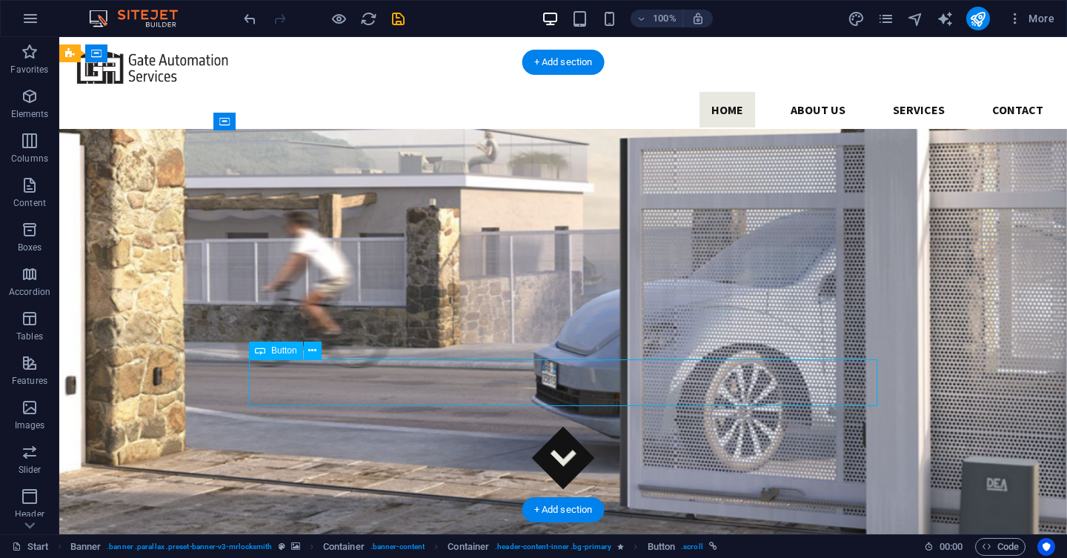
select select "px"
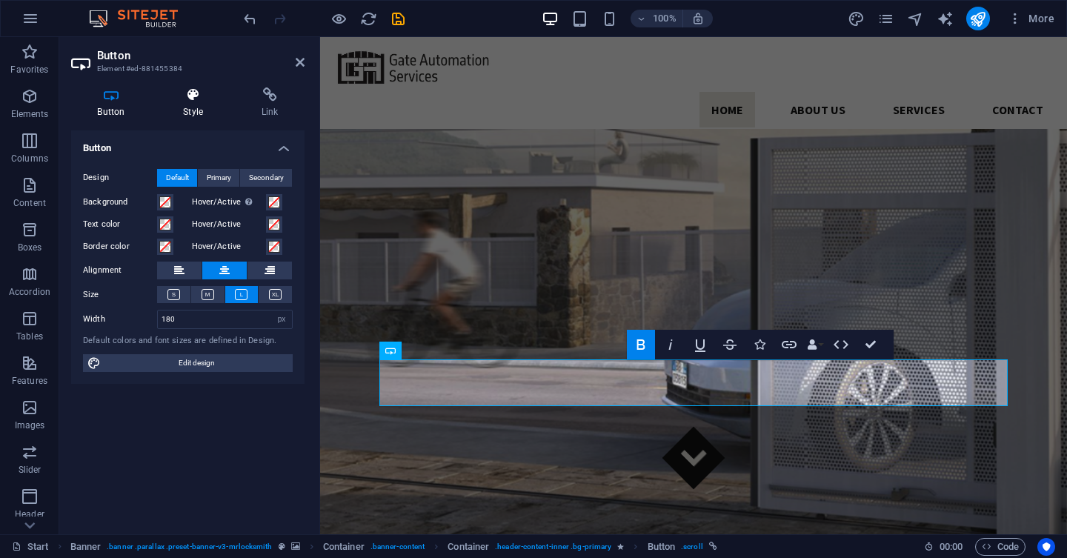
click at [199, 112] on h4 "Style" at bounding box center [196, 102] width 79 height 31
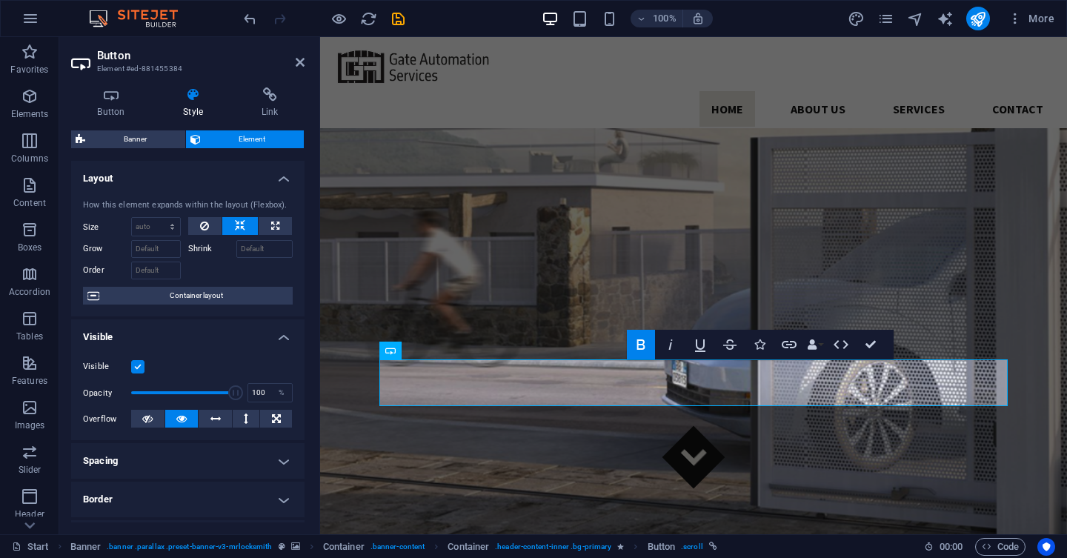
scroll to position [265, 0]
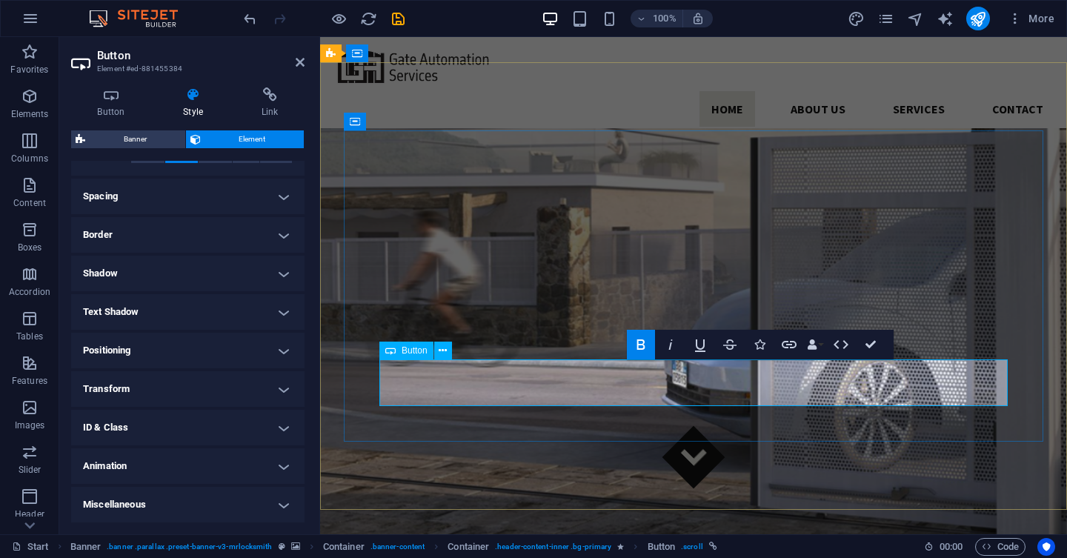
click at [108, 104] on h4 "Button" at bounding box center [114, 102] width 86 height 31
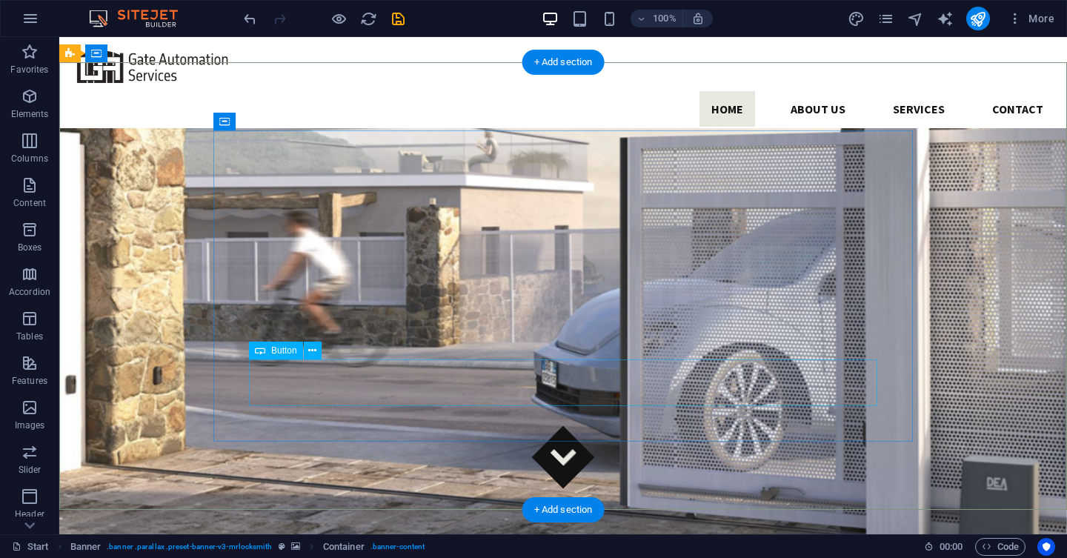
scroll to position [76, 0]
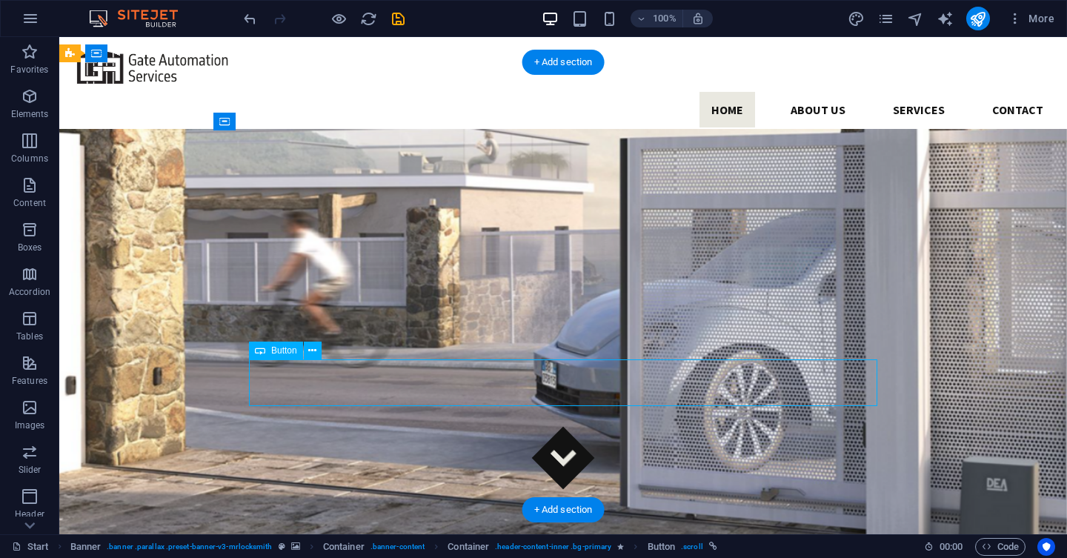
select select "px"
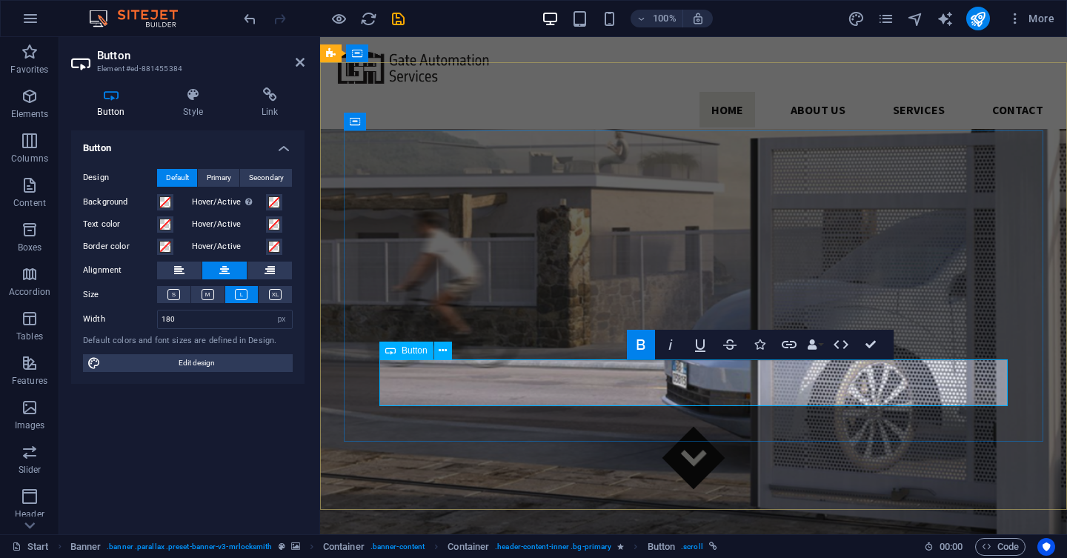
click at [209, 102] on icon at bounding box center [193, 94] width 73 height 15
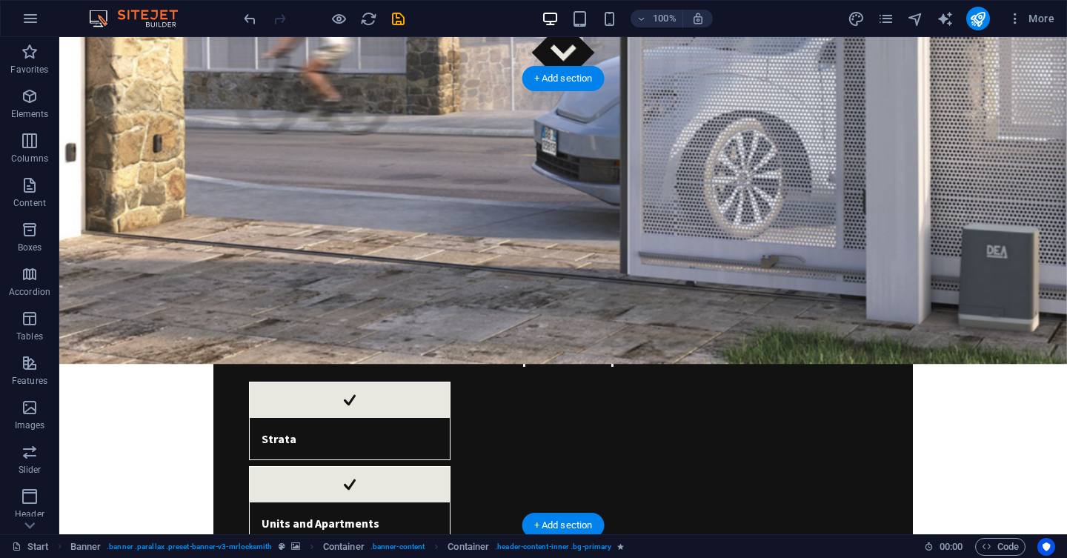
scroll to position [460, 0]
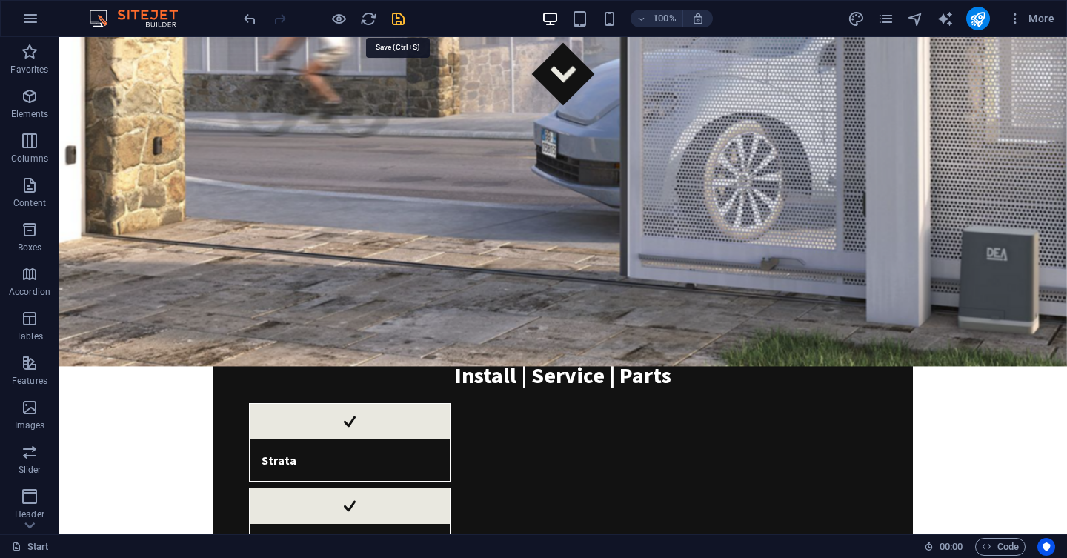
click at [405, 25] on icon "save" at bounding box center [398, 18] width 17 height 17
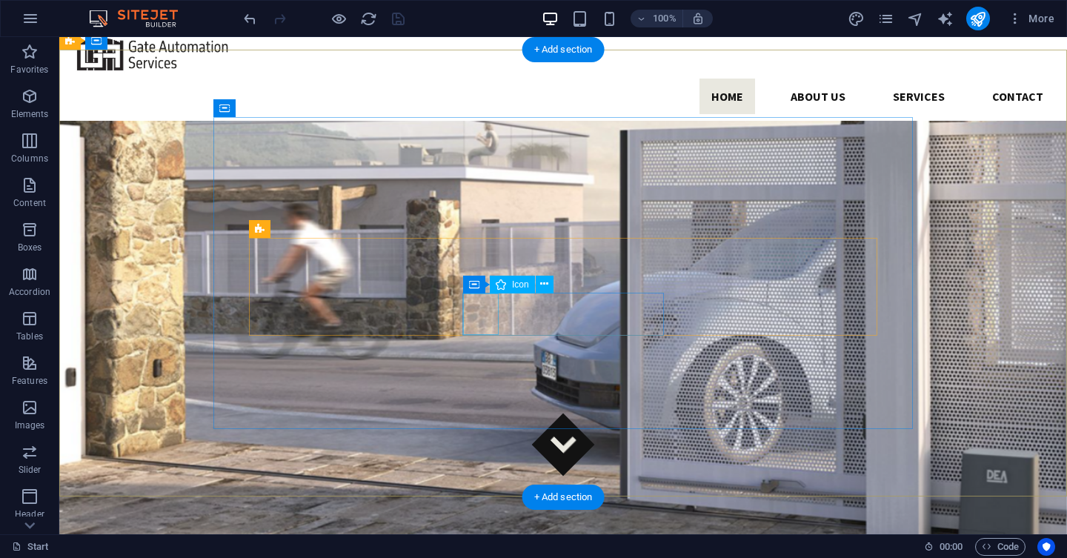
scroll to position [0, 0]
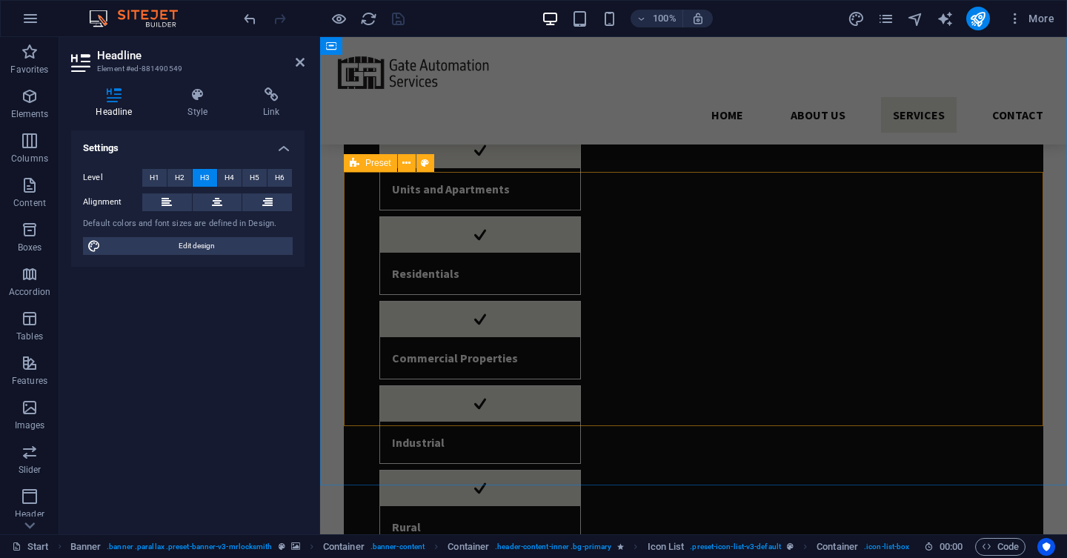
scroll to position [1176, 0]
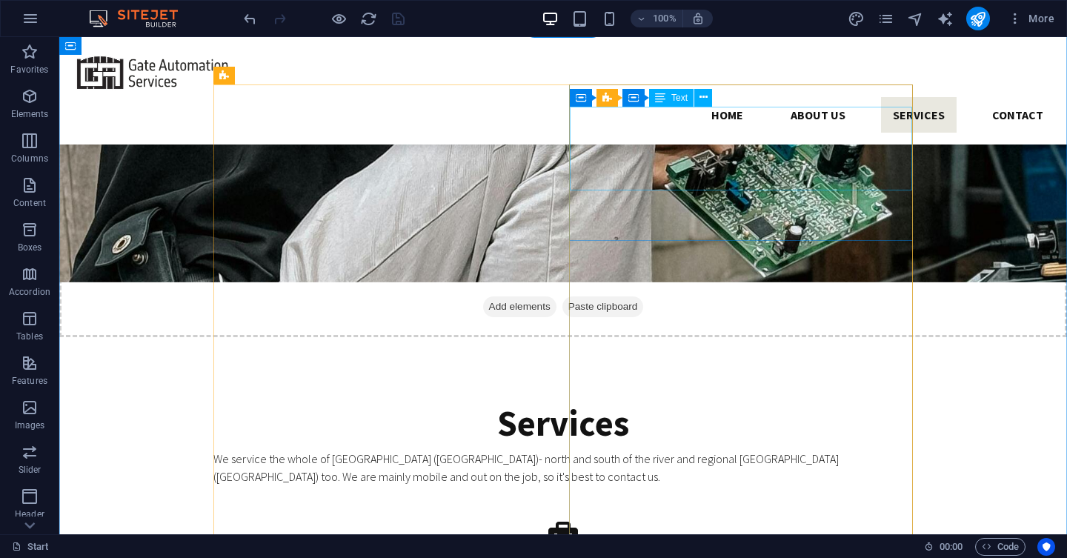
scroll to position [2056, 0]
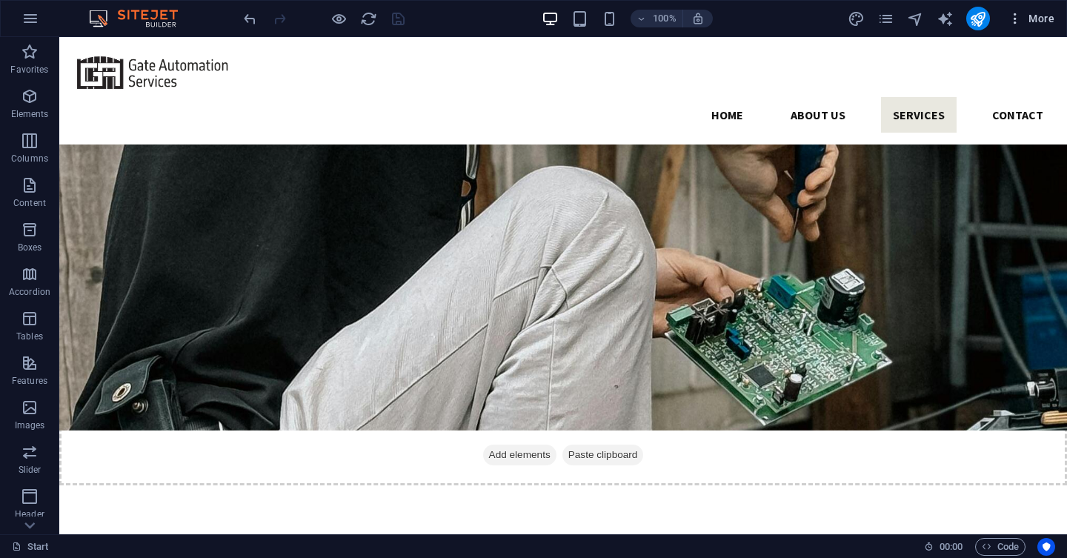
click at [1016, 21] on icon "button" at bounding box center [1015, 18] width 15 height 15
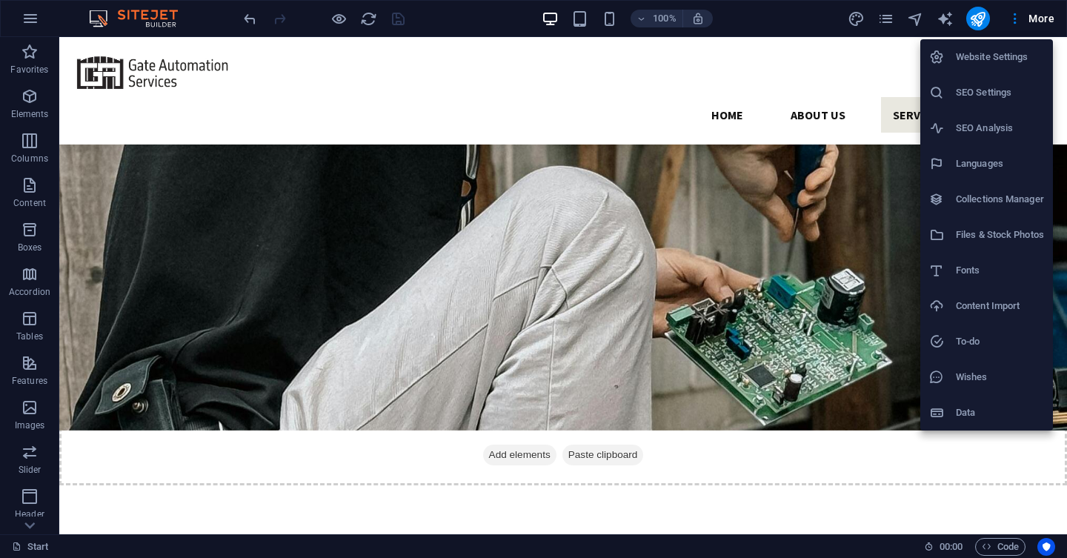
click at [985, 105] on li "SEO Settings" at bounding box center [986, 93] width 133 height 36
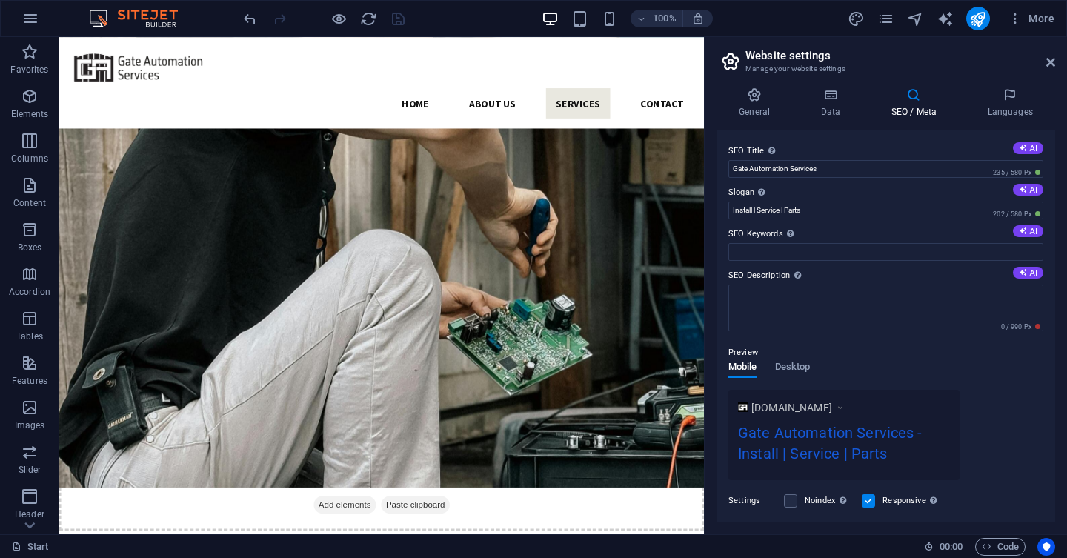
scroll to position [2163, 0]
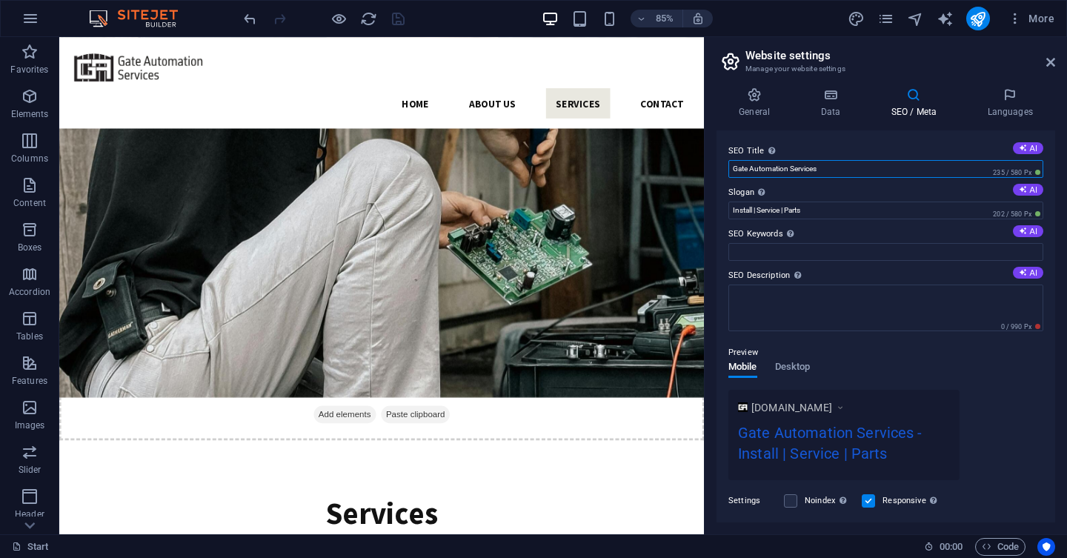
click at [831, 170] on input "Gate Automation Services" at bounding box center [885, 169] width 315 height 18
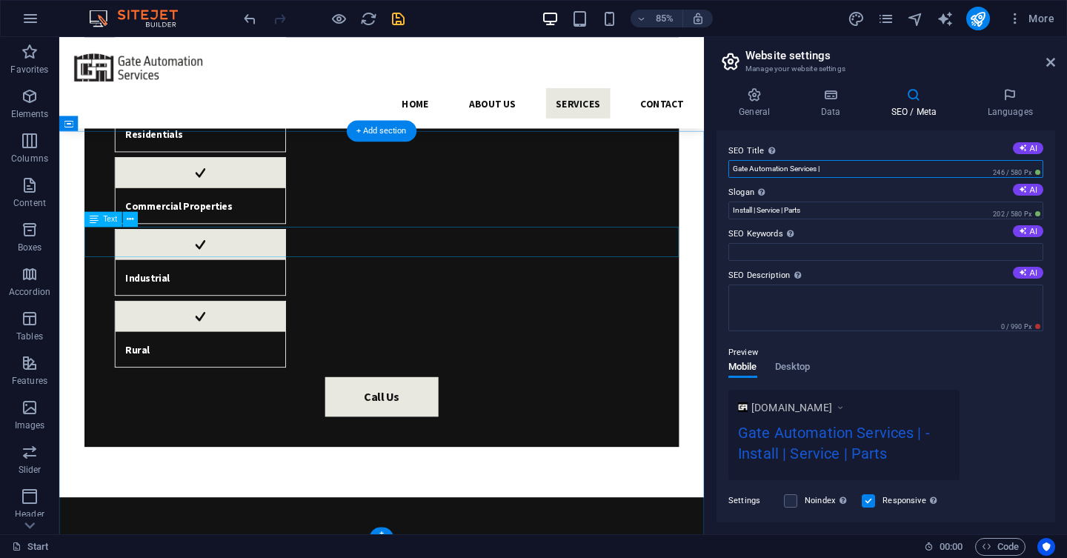
scroll to position [974, 0]
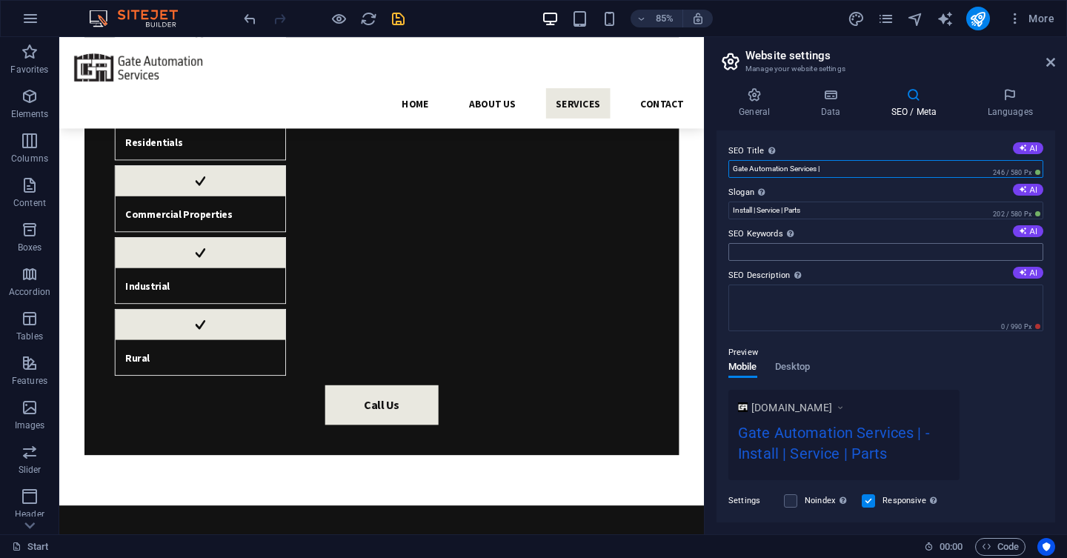
type input "Gate Automation Services |"
click at [799, 246] on input "SEO Keywords Comma-separated list of keywords representing your website. AI" at bounding box center [885, 252] width 315 height 18
click at [879, 244] on input "SEO Keywords Comma-separated list of keywords representing your website. AI" at bounding box center [885, 252] width 315 height 18
paste input "automatic gate motor installation Perth electric gate motor repair Perth gate a…"
type input "automatic gate motor installation Perth electric gate motor repair Perth gate a…"
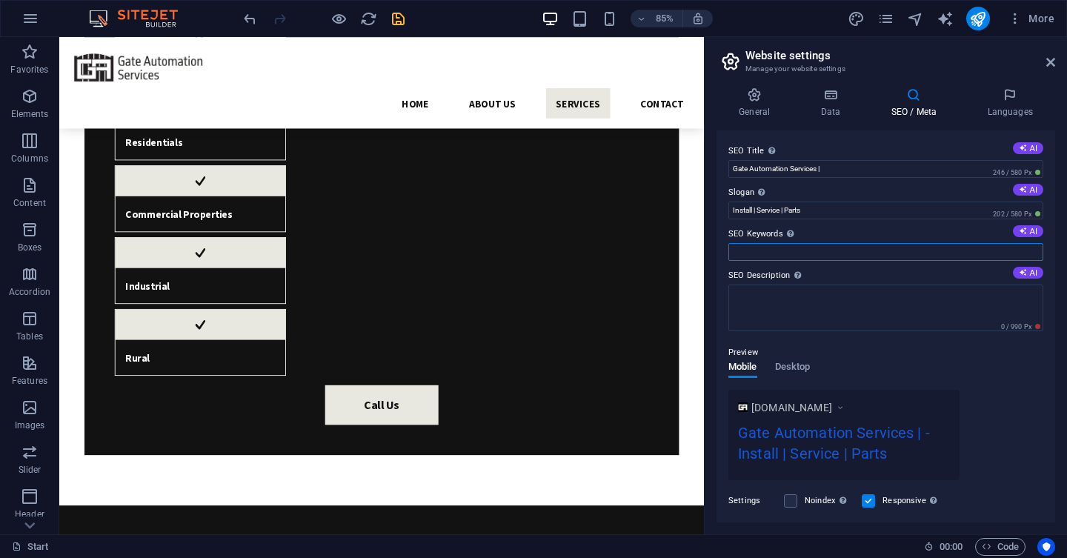
scroll to position [0, 0]
click at [1025, 231] on icon at bounding box center [1023, 231] width 8 height 8
click at [852, 252] on input "gate automation services, Perth gate installation, electric gate repair, gate a…" at bounding box center [885, 252] width 315 height 18
type input "gate automation services, Perth gate installation, electric gate repair, gate a…"
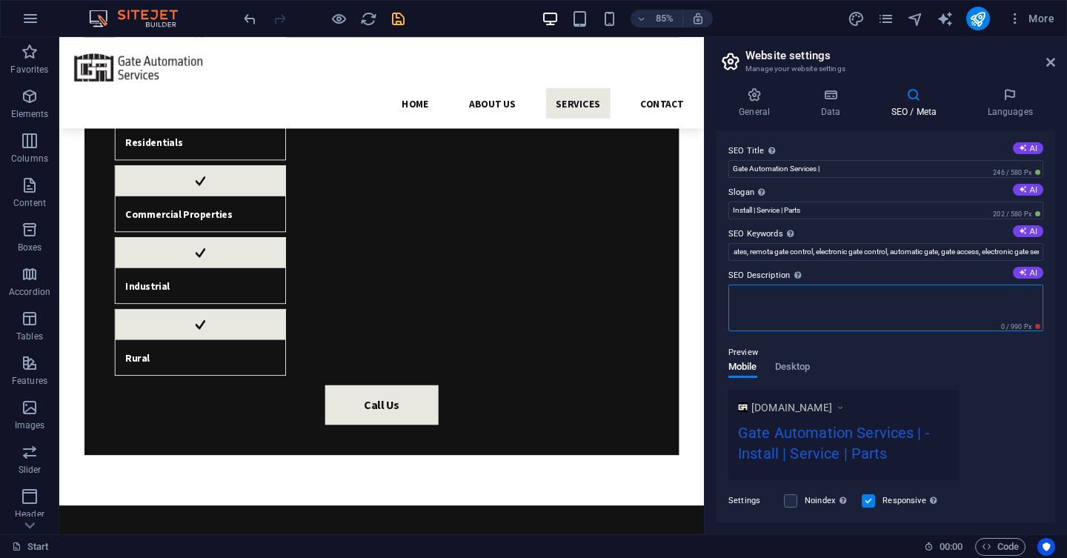
click at [797, 303] on textarea "SEO Description Describe the contents of your website - this is crucial for sea…" at bounding box center [885, 308] width 315 height 47
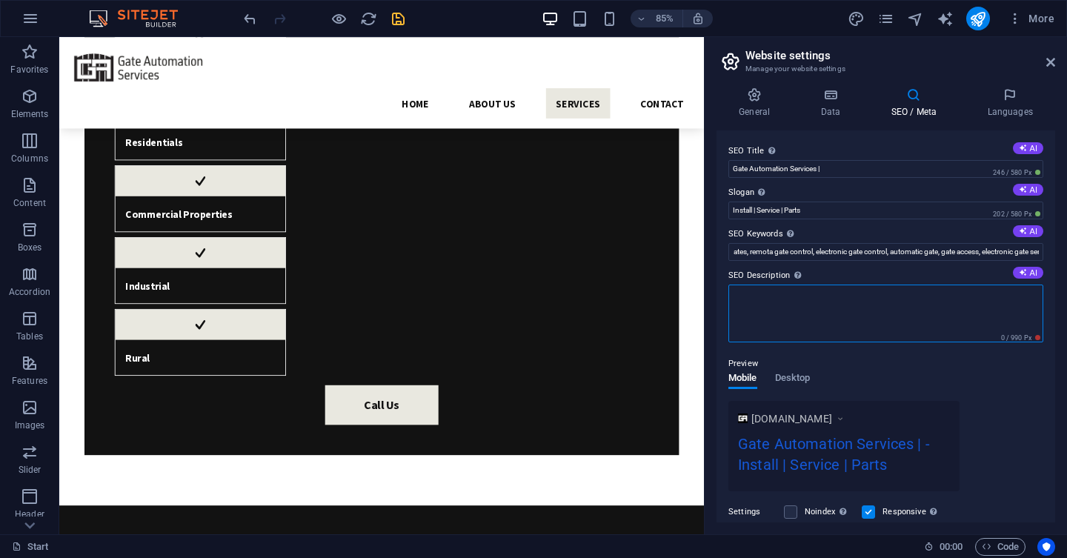
paste textarea "We don’t build gates—we bring them to life. At Gate Automation Services, we ins…"
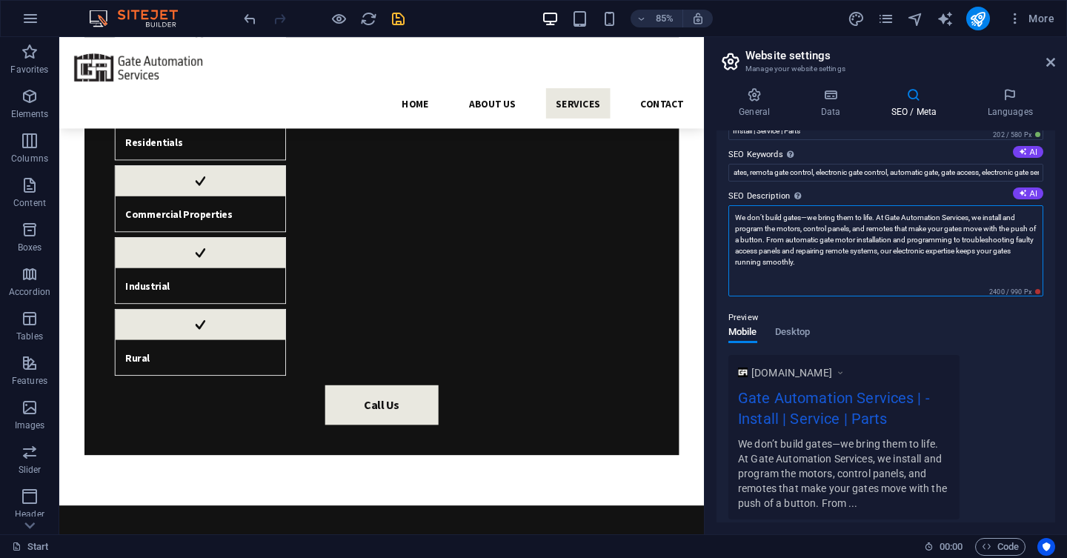
scroll to position [76, 0]
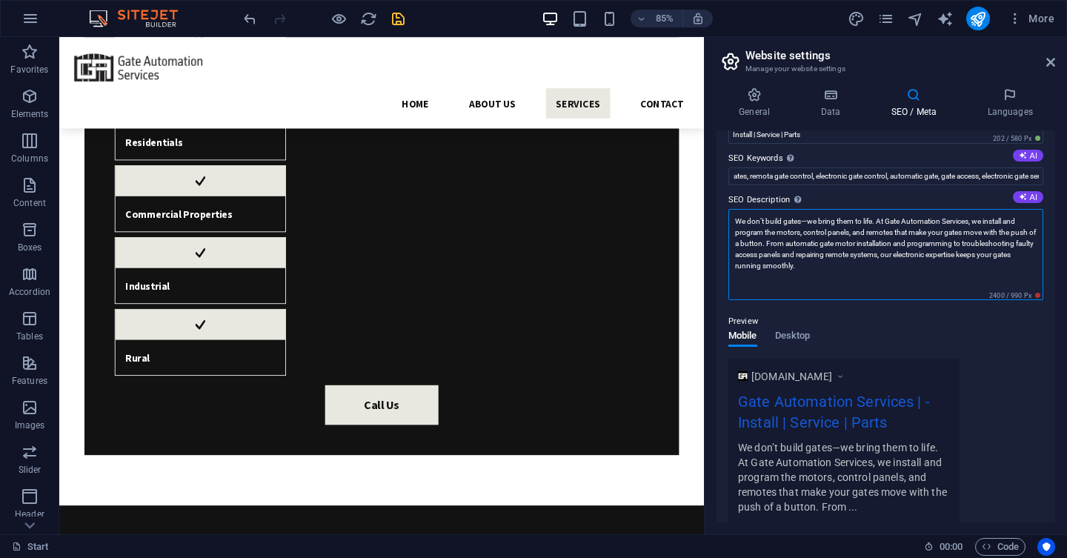
type textarea "We don’t build gates—we bring them to life. At Gate Automation Services, we ins…"
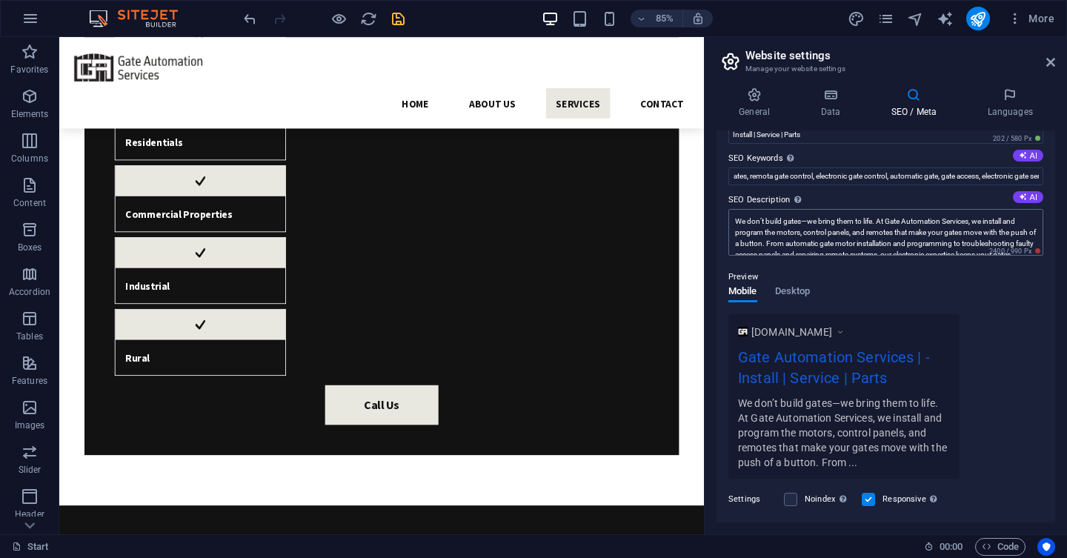
scroll to position [0, 0]
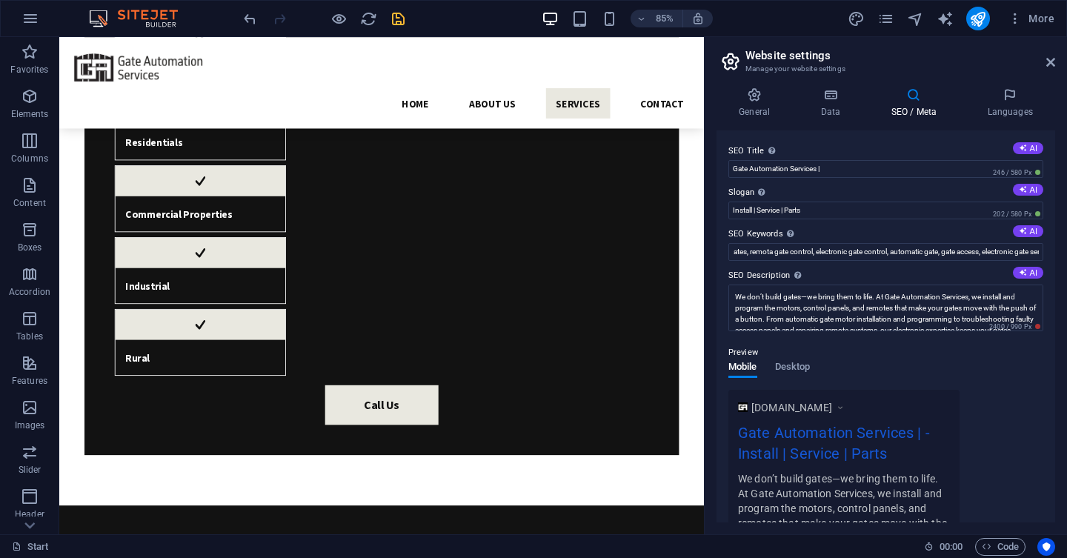
click at [850, 159] on label "SEO Title The title of your website - make it something that stands out in sear…" at bounding box center [885, 151] width 315 height 18
click at [850, 160] on input "Gate Automation Services |" at bounding box center [885, 169] width 315 height 18
click at [855, 165] on input "Gate Automation Services |" at bounding box center [885, 169] width 315 height 18
click at [805, 215] on input "Install | Service | Parts" at bounding box center [885, 211] width 315 height 18
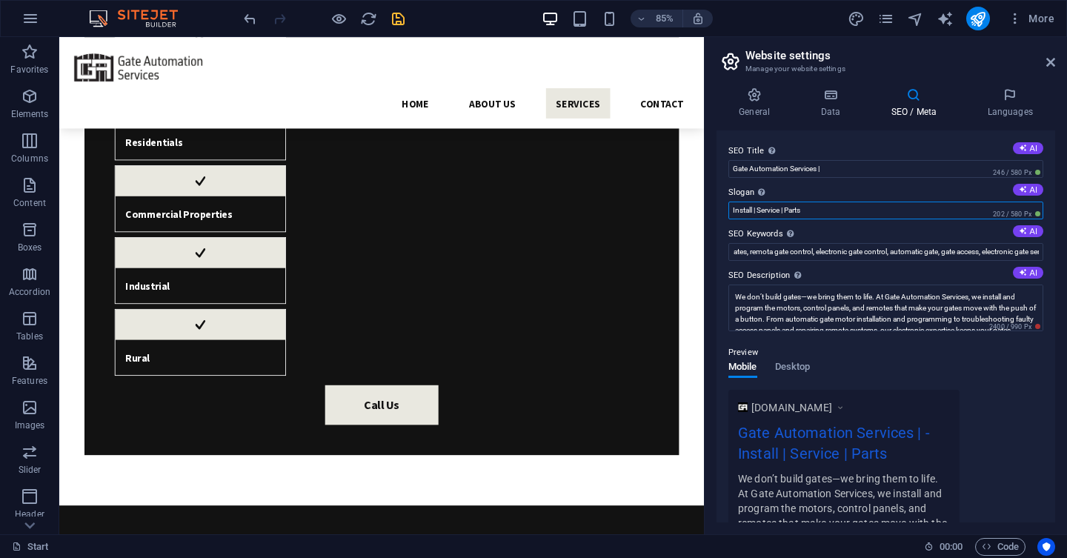
click at [805, 215] on input "Install | Service | Parts" at bounding box center [885, 211] width 315 height 18
paste input "Specialists in automatic gate motors, control panels, servicing, and access sys…"
click at [795, 205] on input "Install | Service | Parts" at bounding box center [885, 211] width 315 height 18
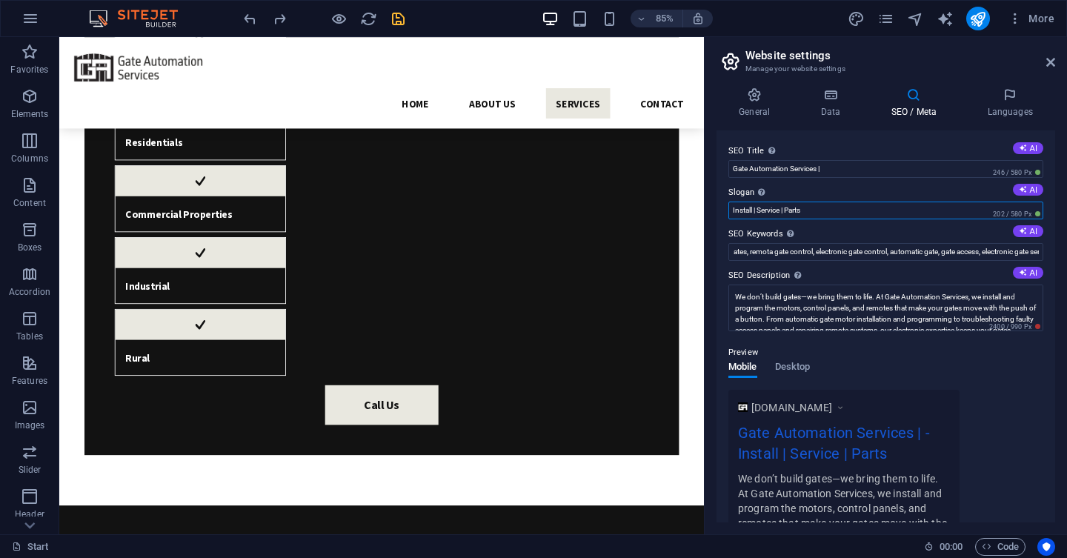
paste input "Specialists in automatic gate motors, control panels, servicing, and access sys…"
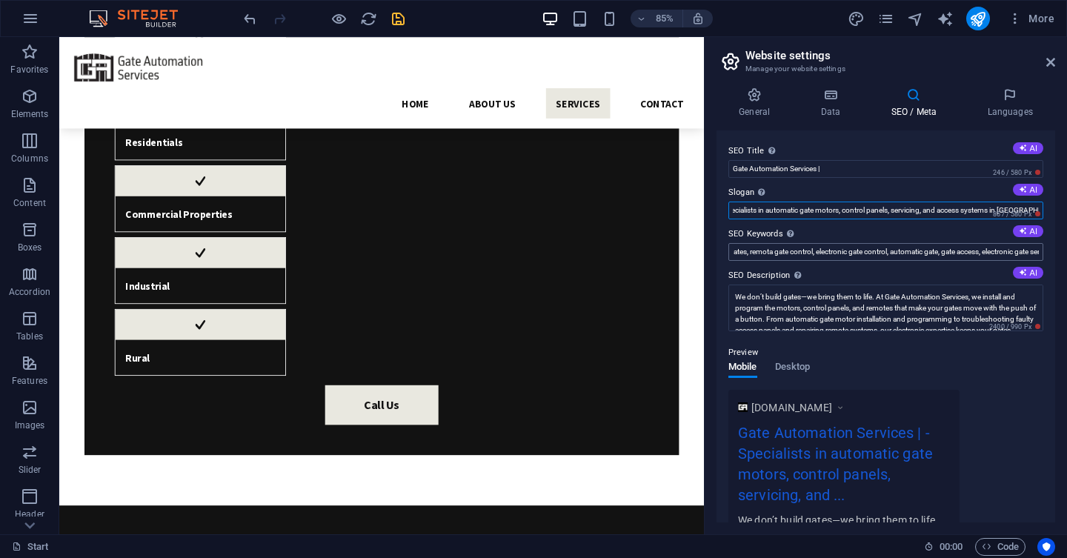
type input "Install | Service | Parts"
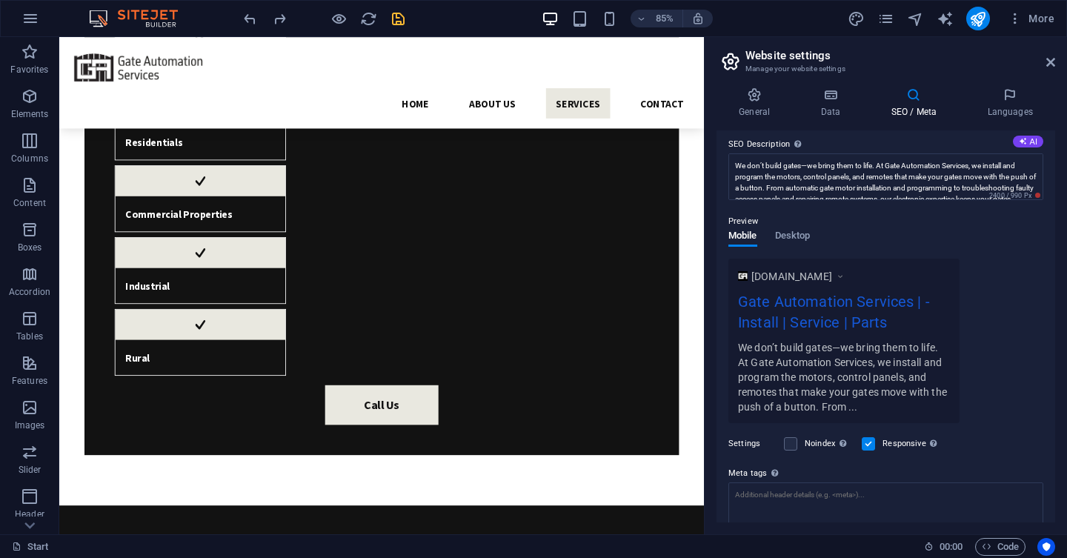
scroll to position [0, 0]
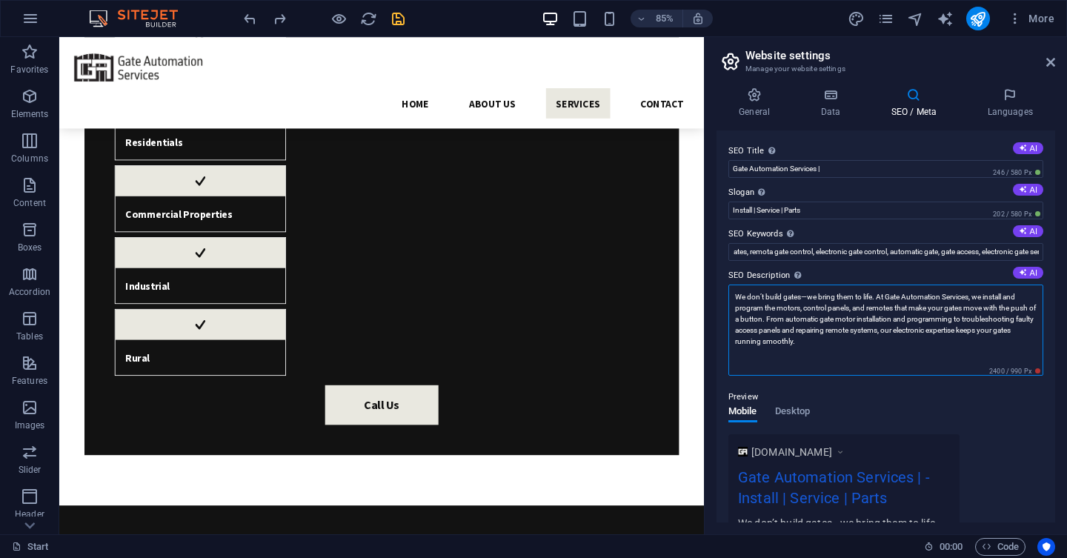
click at [837, 307] on textarea "We don’t build gates—we bring them to life. At Gate Automation Services, we ins…" at bounding box center [885, 330] width 315 height 91
click at [838, 307] on textarea "We don’t build gates—we bring them to life. At Gate Automation Services, we ins…" at bounding box center [885, 330] width 315 height 91
click at [842, 307] on textarea "We don’t build gates—we bring them to life. At Gate Automation Services, we ins…" at bounding box center [885, 330] width 315 height 91
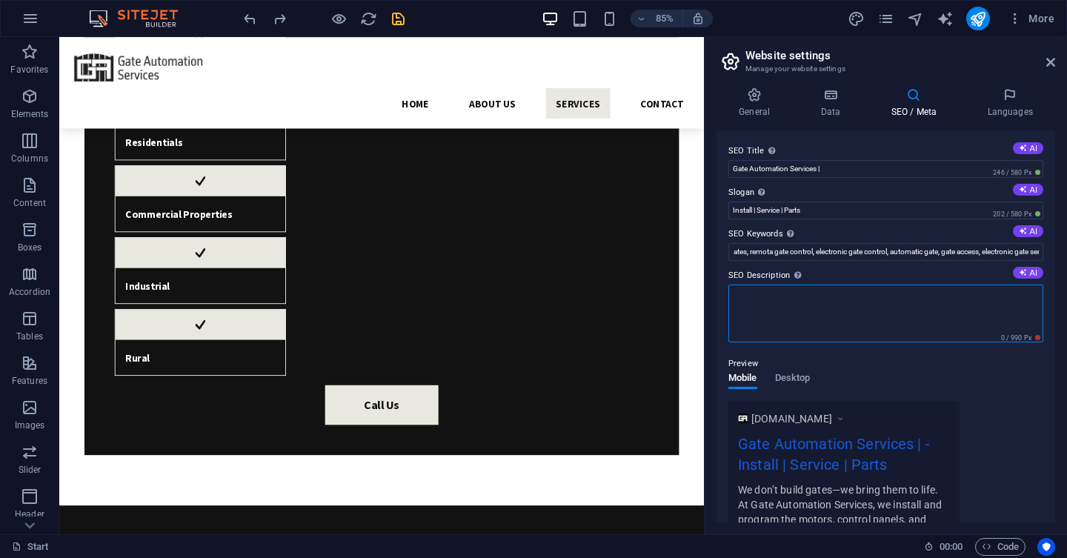
paste textarea "Trusted experts in automatic gate motors, control panels and access systems. We…"
click at [942, 316] on textarea "Trusted experts in automatic gate motors, control panels and access systems. We…" at bounding box center [885, 314] width 315 height 58
click at [748, 299] on textarea "Trusted experts in automatic gate motors, control panels and access systems. We…" at bounding box center [885, 314] width 315 height 58
click at [964, 303] on textarea "Electronic specialists in automatic gate motors, control panels and access syst…" at bounding box center [885, 314] width 315 height 58
type textarea "Electronic specialists in automatic gate motors, control panels and access syst…"
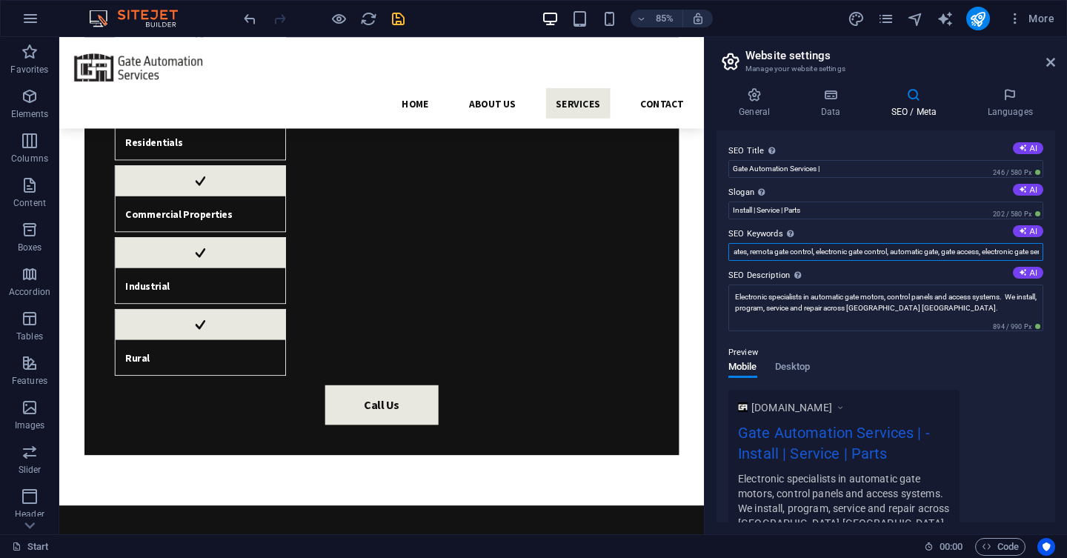
click at [855, 256] on input "gate automation services, Perth gate installation, electric gate repair, gate a…" at bounding box center [885, 252] width 315 height 18
click at [935, 254] on input "gate automation services, Perth gate installation, electric gate repair, gate a…" at bounding box center [885, 252] width 315 height 18
type input "gate automation services, Perth gate installation, electric gate repair, gate a…"
click at [834, 207] on input "Install | Service | Parts" at bounding box center [885, 211] width 315 height 18
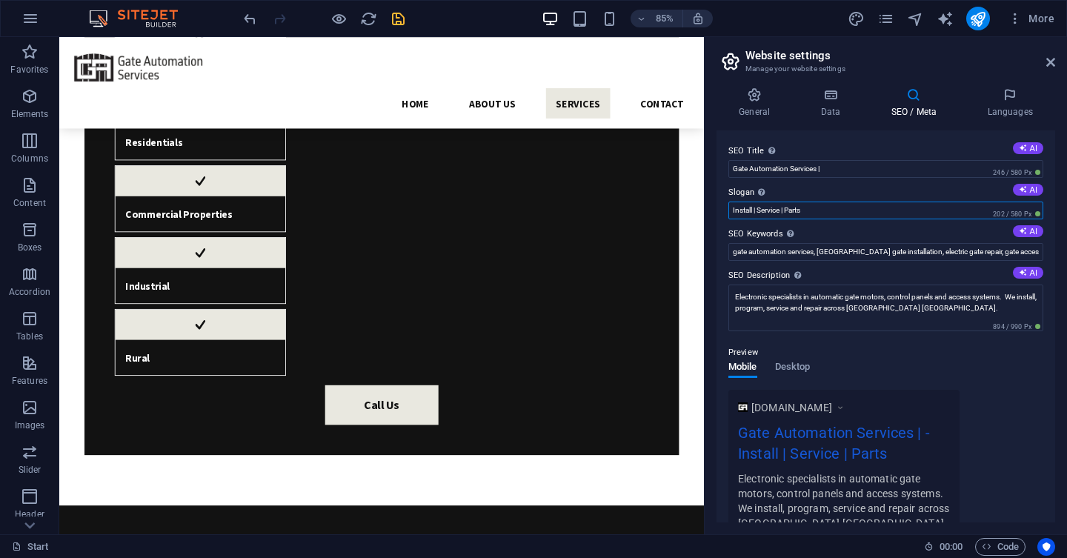
click at [834, 207] on input "Install | Service | Parts" at bounding box center [885, 211] width 315 height 18
click at [857, 208] on input "Install | Service | Parts" at bounding box center [885, 211] width 315 height 18
click at [845, 171] on input "Gate Automation Services |" at bounding box center [885, 169] width 315 height 18
drag, startPoint x: 782, startPoint y: 166, endPoint x: 804, endPoint y: 166, distance: 21.5
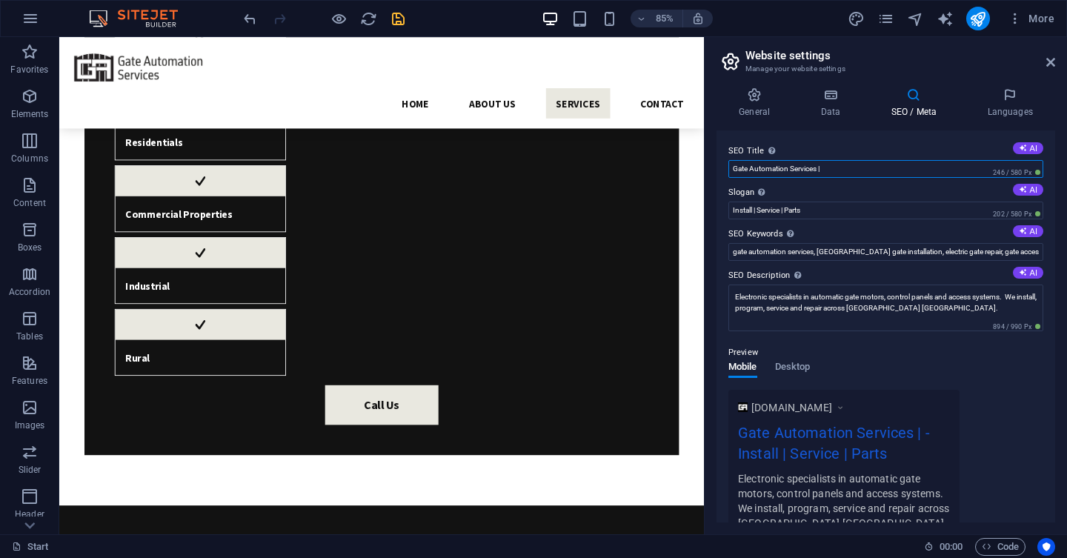
click at [783, 166] on input "Gate Automation Services |" at bounding box center [885, 169] width 315 height 18
type input "Gate Automation | Access Controll |"
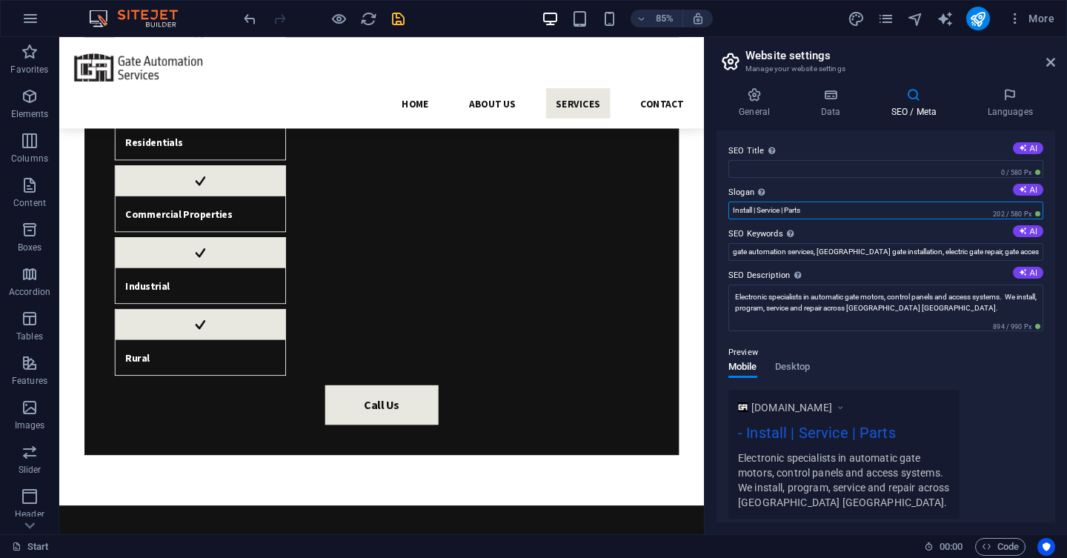
click at [809, 207] on input "Install | Service | Parts" at bounding box center [885, 211] width 315 height 18
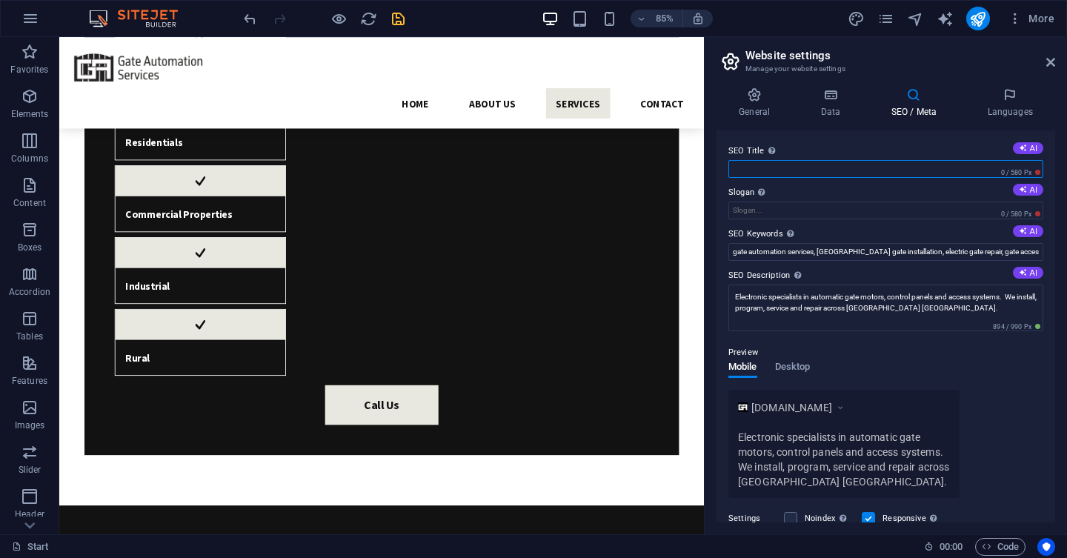
click at [807, 165] on input "SEO Title The title of your website - make it something that stands out in sear…" at bounding box center [885, 169] width 315 height 18
click at [1031, 144] on button "AI" at bounding box center [1028, 148] width 30 height 12
type input "Perth Gate Automation Services"
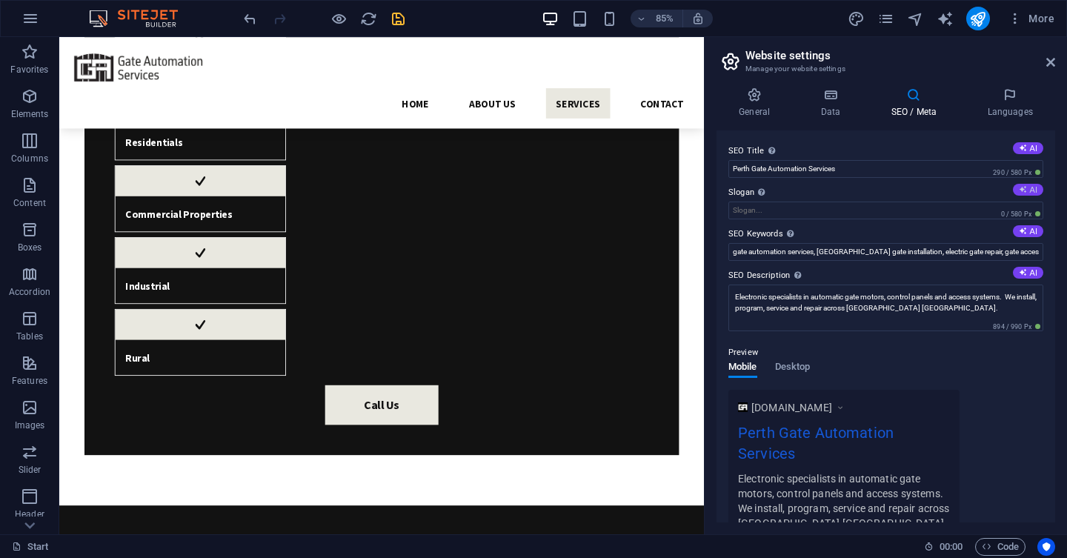
click at [1026, 190] on icon at bounding box center [1023, 189] width 8 height 8
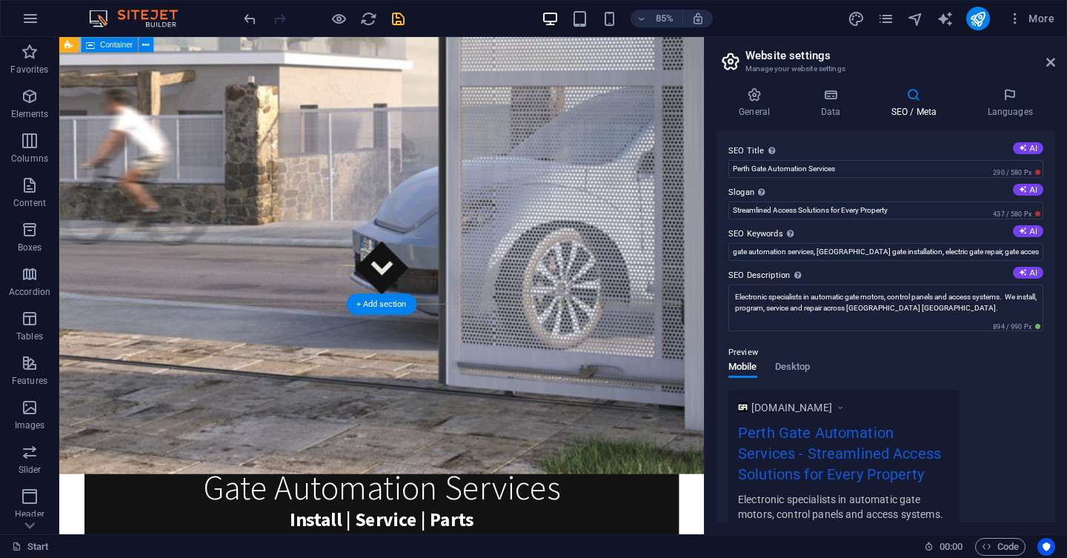
scroll to position [293, 0]
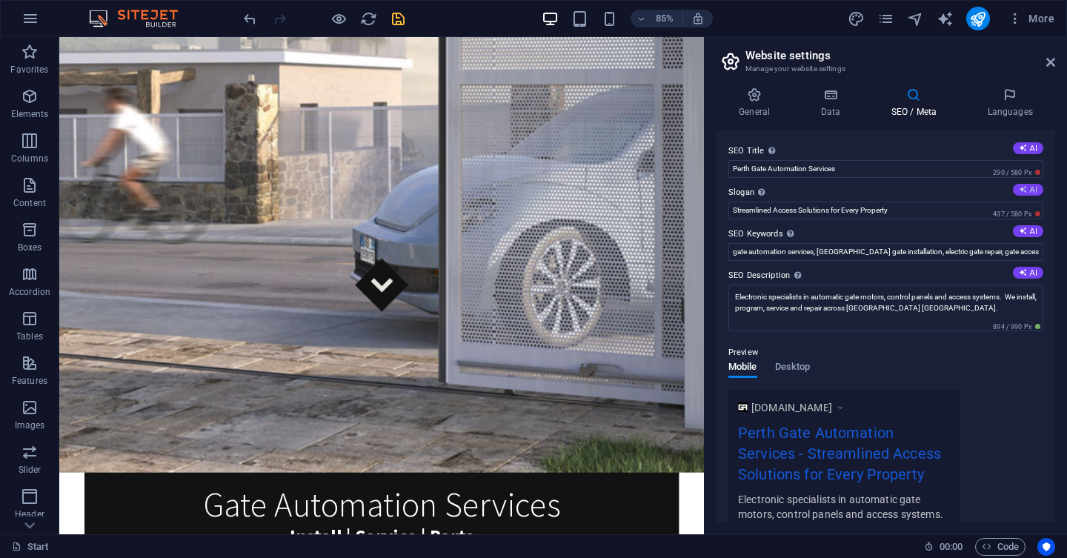
click at [1028, 194] on button "AI" at bounding box center [1028, 190] width 30 height 12
click at [1020, 187] on icon at bounding box center [1023, 189] width 8 height 8
click at [912, 211] on input "Seamless Gate Solutions for Every Property Need" at bounding box center [885, 211] width 315 height 18
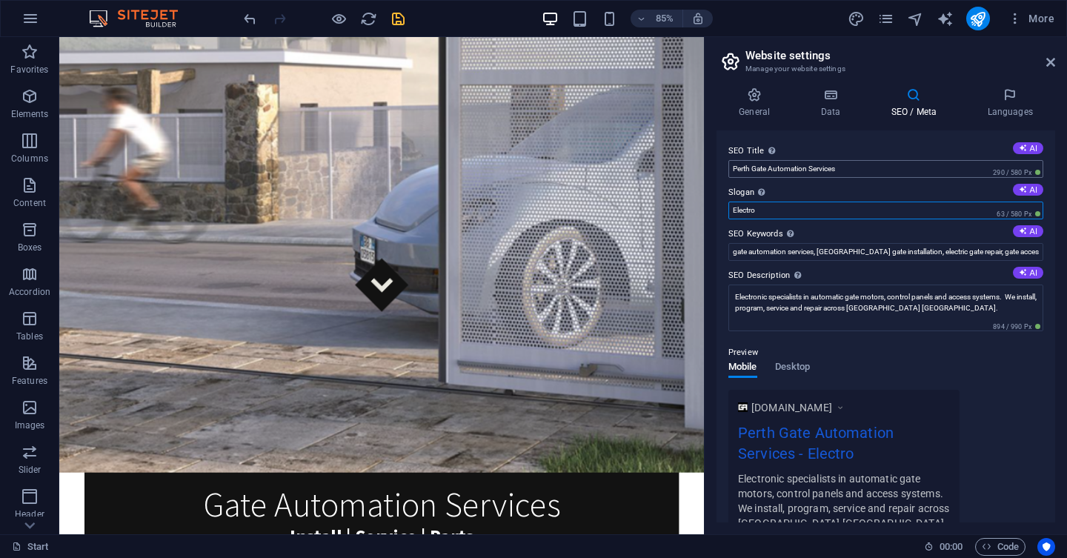
type input "Electro"
click at [872, 176] on input "Perth Gate Automation Services" at bounding box center [885, 169] width 315 height 18
click at [940, 168] on input "Perth Gate Automation Services" at bounding box center [885, 169] width 315 height 18
type input "Gate Automation Services |"
click at [791, 201] on label "Slogan The slogan of your website. AI" at bounding box center [885, 193] width 315 height 18
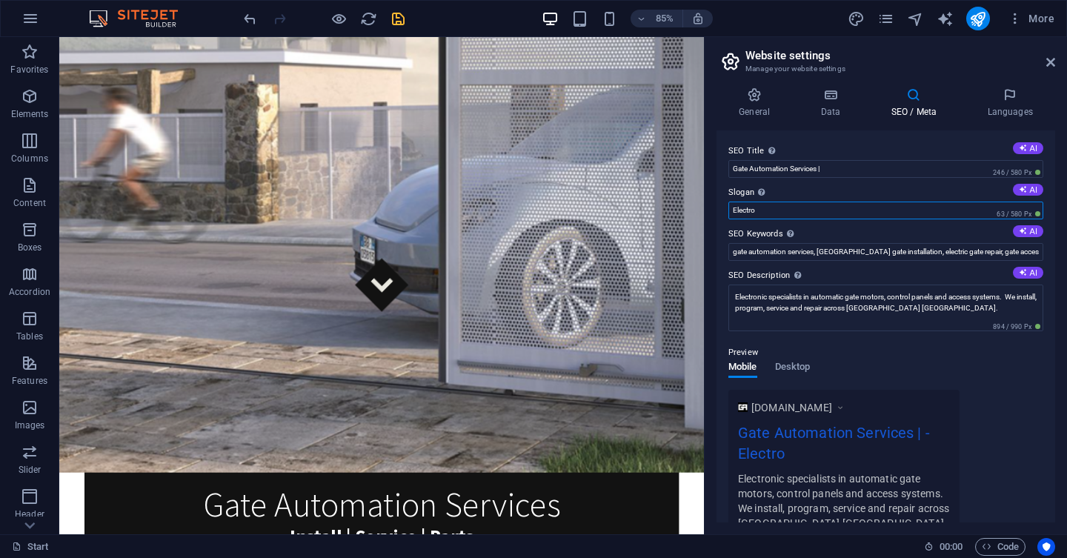
click at [791, 202] on input "Electro" at bounding box center [885, 211] width 315 height 18
click at [791, 201] on label "Slogan The slogan of your website. AI" at bounding box center [885, 193] width 315 height 18
click at [791, 202] on input "Electro" at bounding box center [885, 211] width 315 height 18
click at [791, 201] on label "Slogan The slogan of your website. AI" at bounding box center [885, 193] width 315 height 18
click at [791, 202] on input "Electro" at bounding box center [885, 211] width 315 height 18
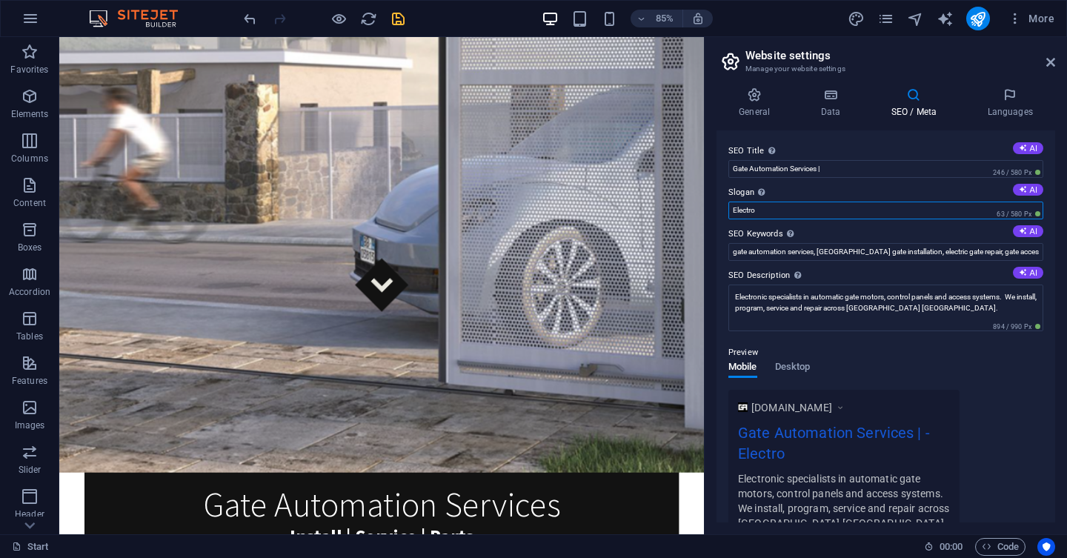
click at [790, 207] on input "Electro" at bounding box center [885, 211] width 315 height 18
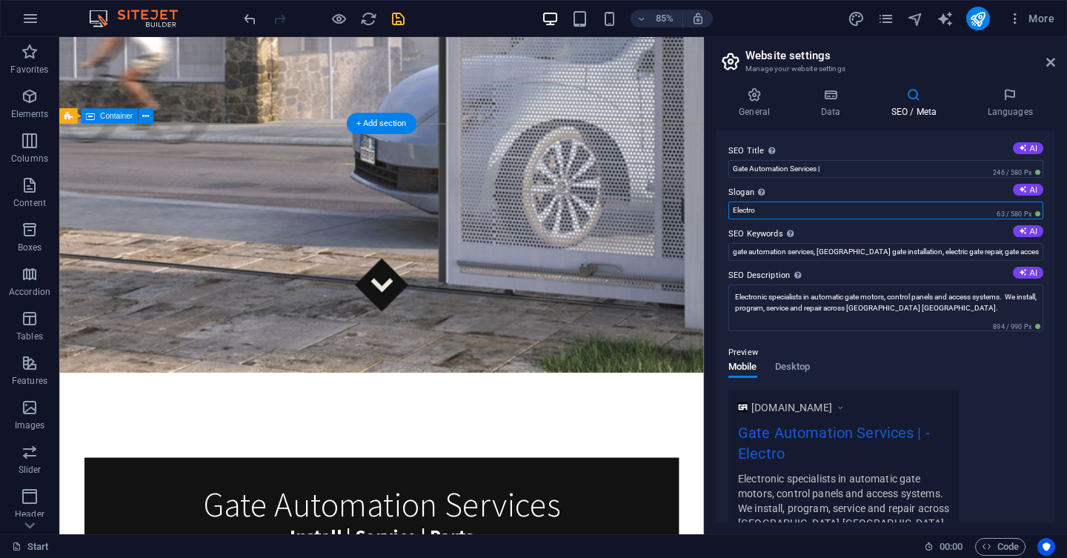
scroll to position [0, 0]
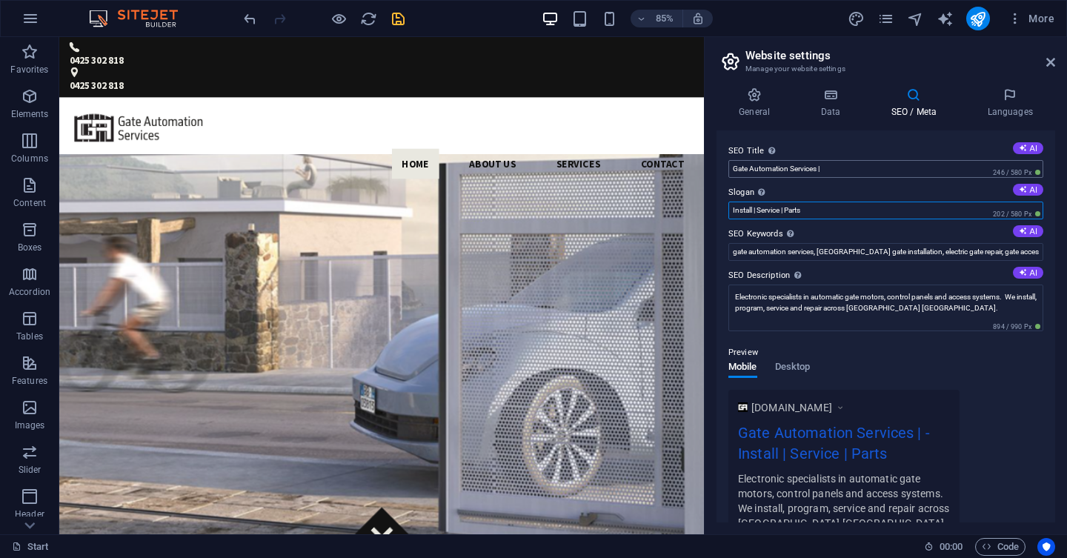
type input "Install | Service | Parts"
click at [840, 176] on input "Gate Automation Services |" at bounding box center [885, 169] width 315 height 18
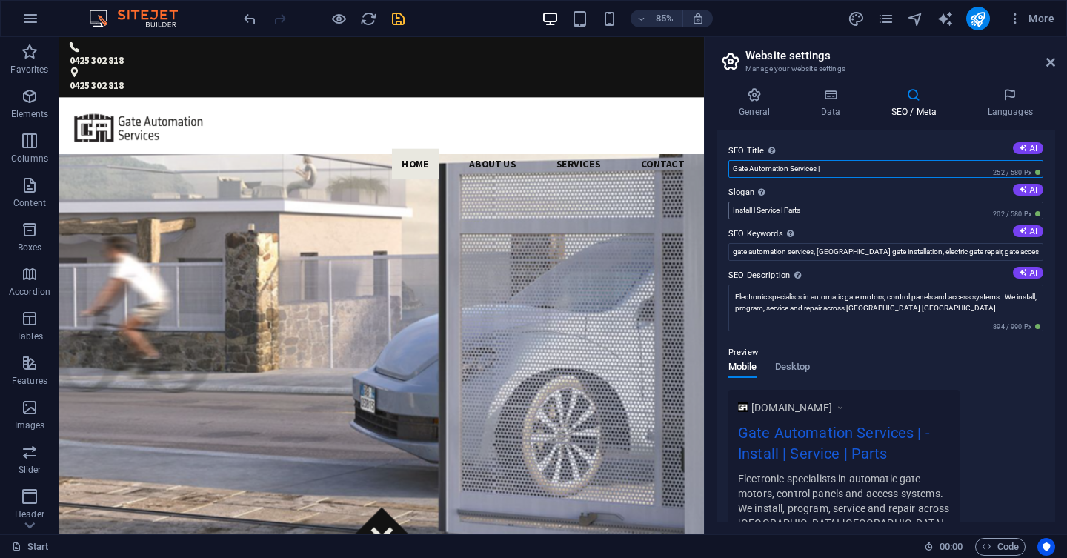
type input "Gate Automation Services |"
click at [813, 210] on input "Install | Service | Parts" at bounding box center [885, 211] width 315 height 18
click at [754, 211] on input "Electronic specialists in" at bounding box center [885, 211] width 315 height 18
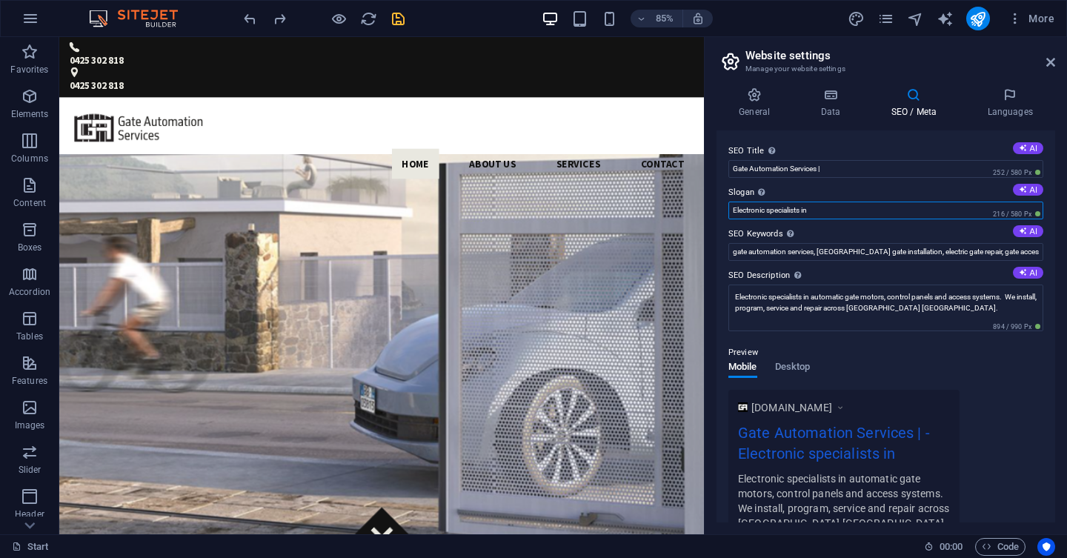
click at [754, 211] on input "Electronic specialists in" at bounding box center [885, 211] width 315 height 18
type input "Electronic specialists in"
click at [829, 165] on input "Gate Automation Services |" at bounding box center [885, 169] width 315 height 18
click at [819, 214] on input "Electronic specialists in" at bounding box center [885, 211] width 315 height 18
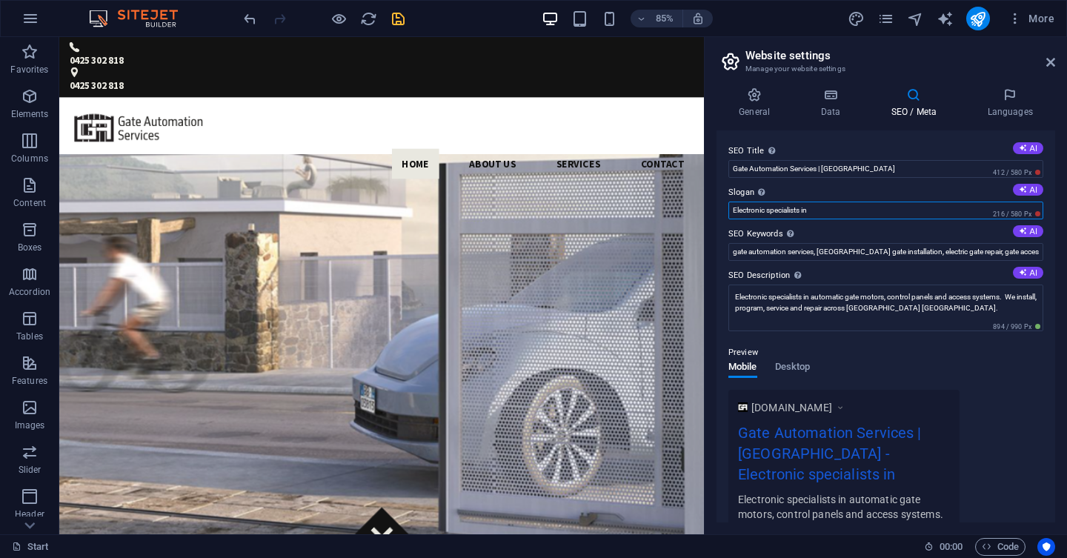
click at [819, 214] on input "Electronic specialists in" at bounding box center [885, 211] width 315 height 18
click at [825, 170] on input "Gate Automation Services | Western Australia" at bounding box center [885, 169] width 315 height 18
type input "Gate Automation Services - Western Australia"
click at [817, 207] on input "Electronic specialists in" at bounding box center [885, 211] width 315 height 18
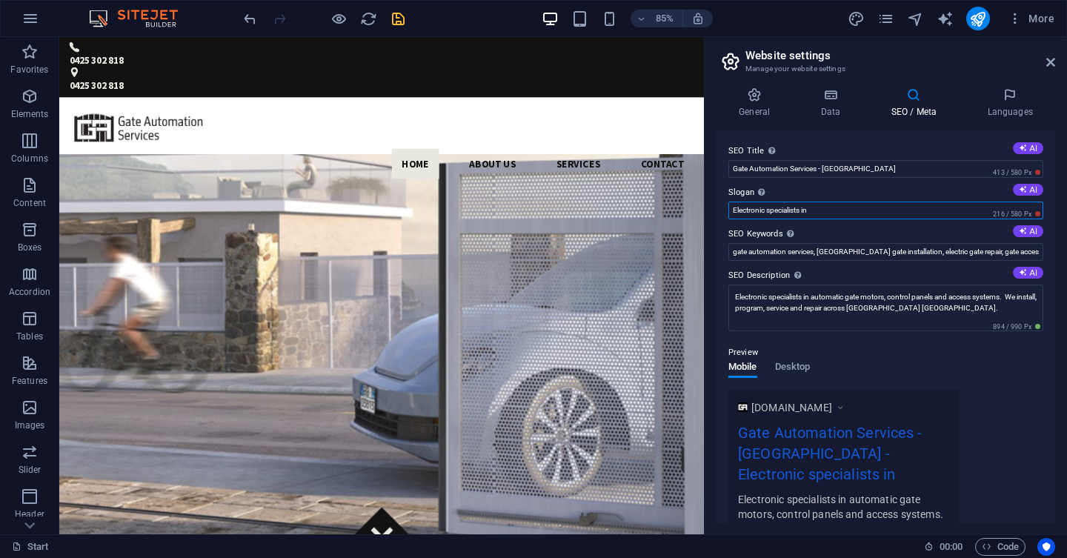
click at [817, 207] on input "Electronic specialists in" at bounding box center [885, 211] width 315 height 18
type input "Install | Service | Parts"
drag, startPoint x: 825, startPoint y: 169, endPoint x: 1063, endPoint y: 205, distance: 240.6
click at [1043, 178] on input "Gate Automation Services - Western Australia" at bounding box center [885, 169] width 315 height 18
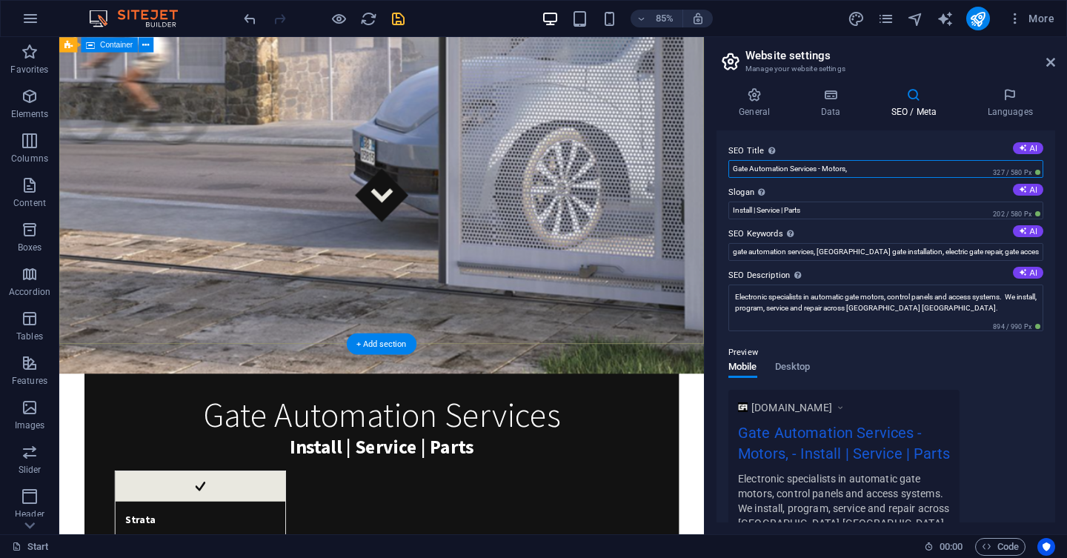
scroll to position [614, 0]
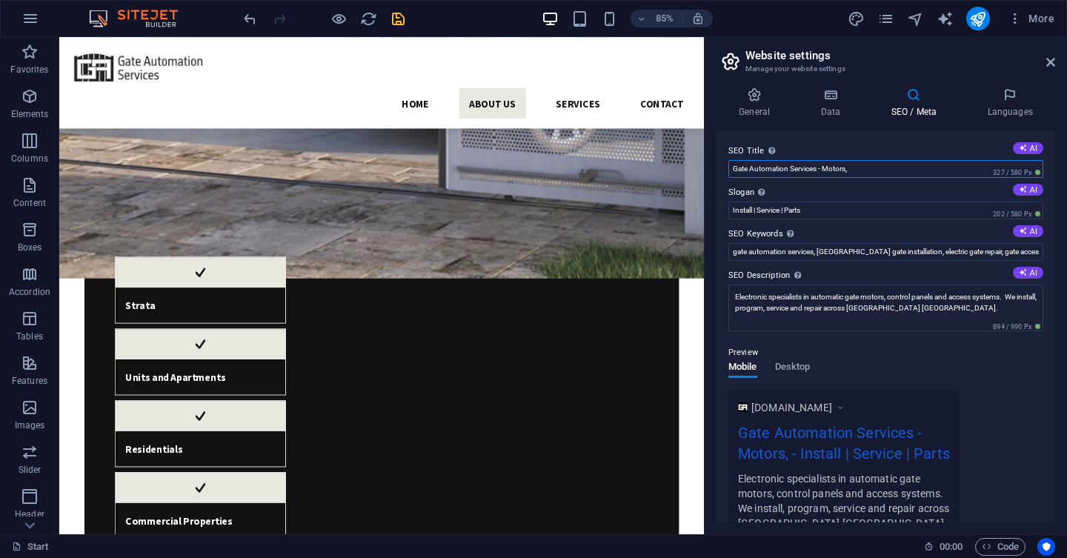
click at [908, 164] on input "Gate Automation Services - Motors," at bounding box center [885, 169] width 315 height 18
click at [835, 171] on input "Gate Automation Services - Motors, Access Control" at bounding box center [885, 169] width 315 height 18
click at [829, 168] on input "Gate Automation Services - Motors, Access Control" at bounding box center [885, 169] width 315 height 18
click at [791, 162] on input "Gate Automation Services - Motors, Access Control" at bounding box center [885, 169] width 315 height 18
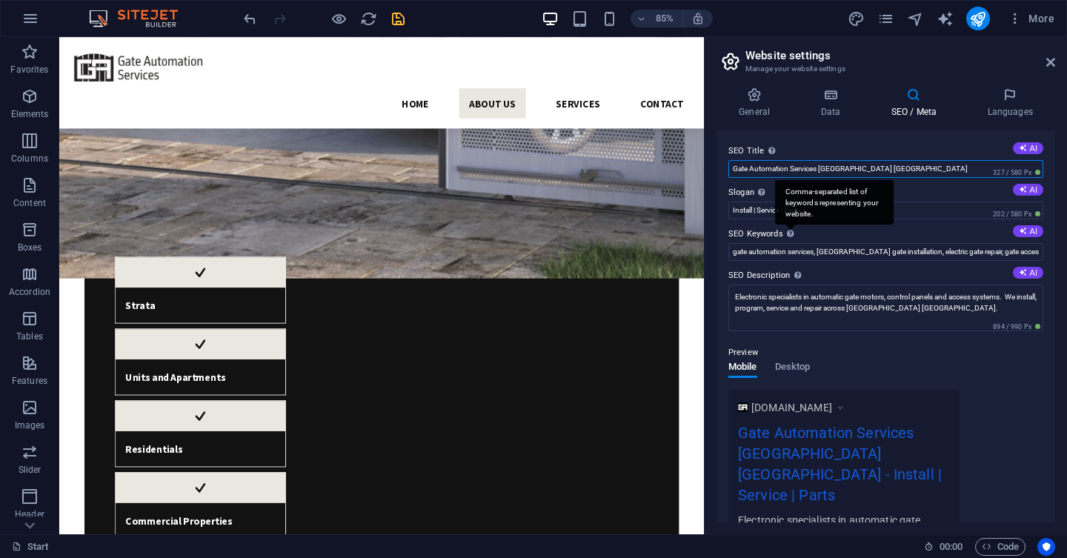
type input "Gate Automation Services Perth WA"
click at [785, 218] on div "Comma-separated list of keywords representing your website." at bounding box center [834, 202] width 119 height 44
click at [785, 243] on input "gate automation services, Perth gate installation, electric gate repair, gate a…" at bounding box center [885, 252] width 315 height 18
click at [751, 203] on input "Install | Service | Parts" at bounding box center [885, 211] width 315 height 18
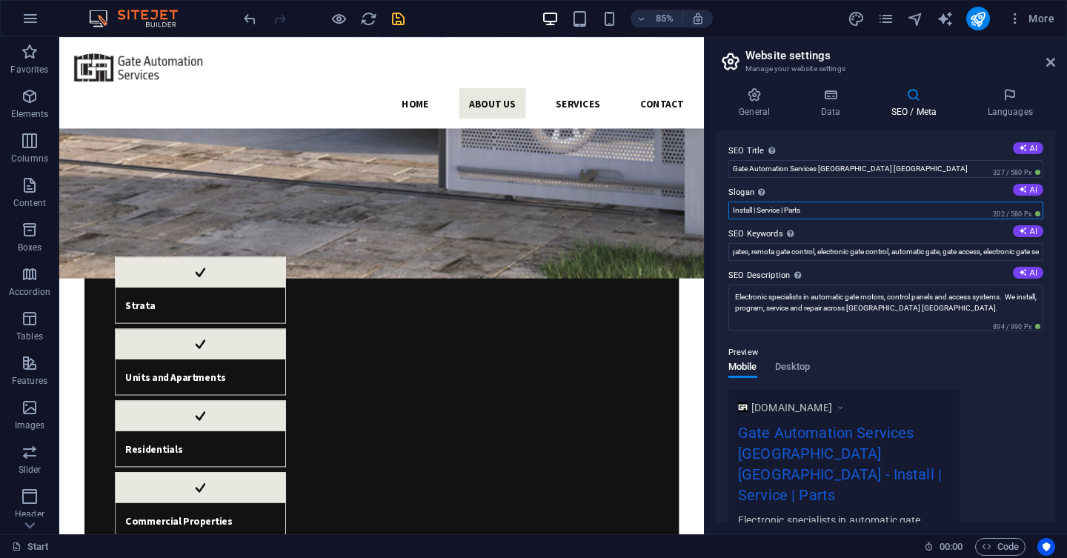
click at [751, 203] on input "Install | Service | Parts" at bounding box center [885, 211] width 315 height 18
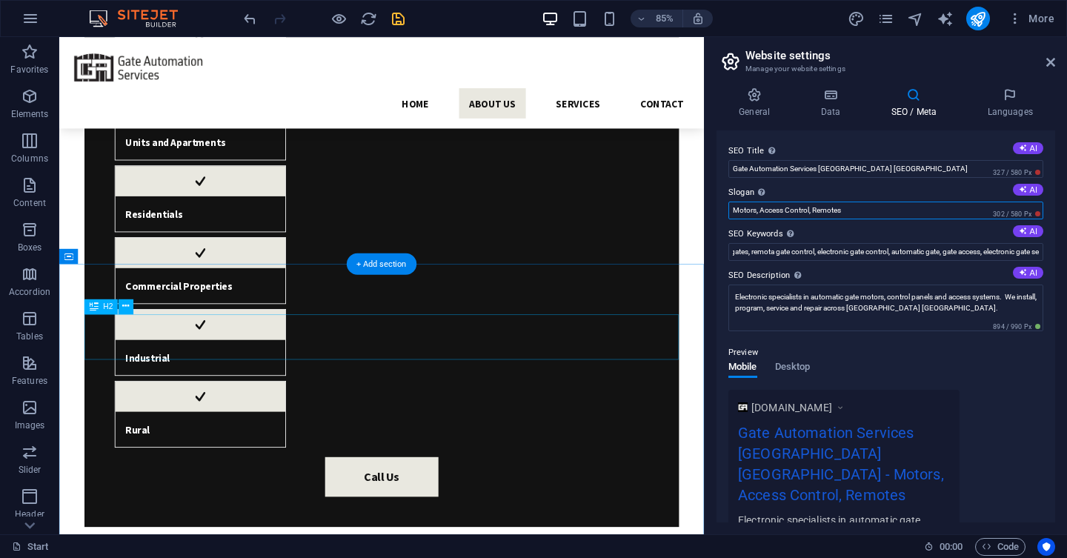
scroll to position [932, 0]
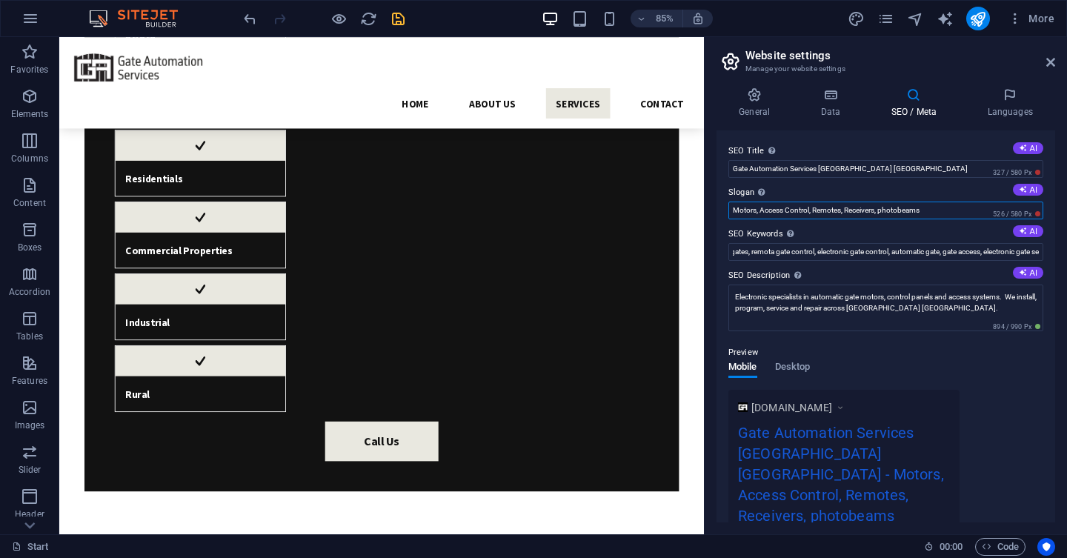
click at [943, 216] on input "Motors, Access Control, Remotes, Receivers, photobeams" at bounding box center [885, 211] width 315 height 18
type input "Motors, Access Control, Remotes, Receivers, Photobeams"
click at [752, 304] on textarea "Electronic specialists in automatic gate motors, control panels and access syst…" at bounding box center [885, 308] width 315 height 47
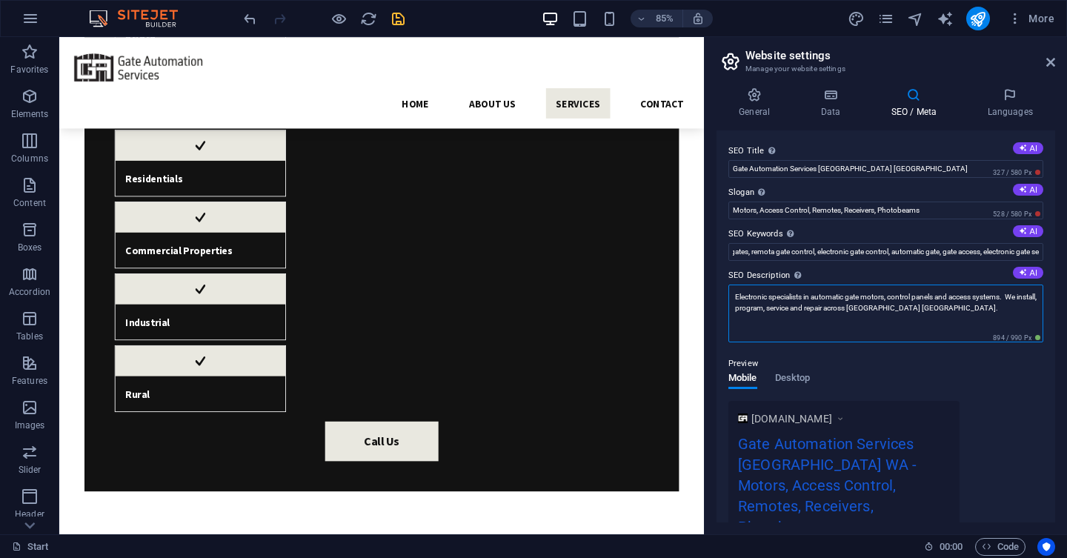
click at [752, 304] on textarea "Electronic specialists in automatic gate motors, control panels and access syst…" at bounding box center [885, 314] width 315 height 58
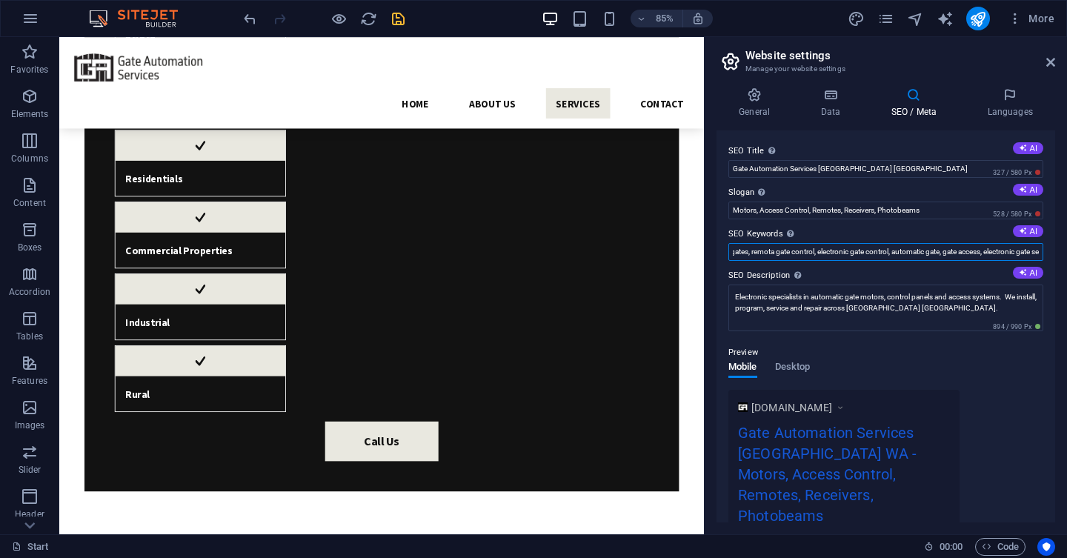
click at [771, 251] on input "gate automation services, Perth gate installation, electric gate repair, gate a…" at bounding box center [885, 252] width 315 height 18
paste input "Perth"
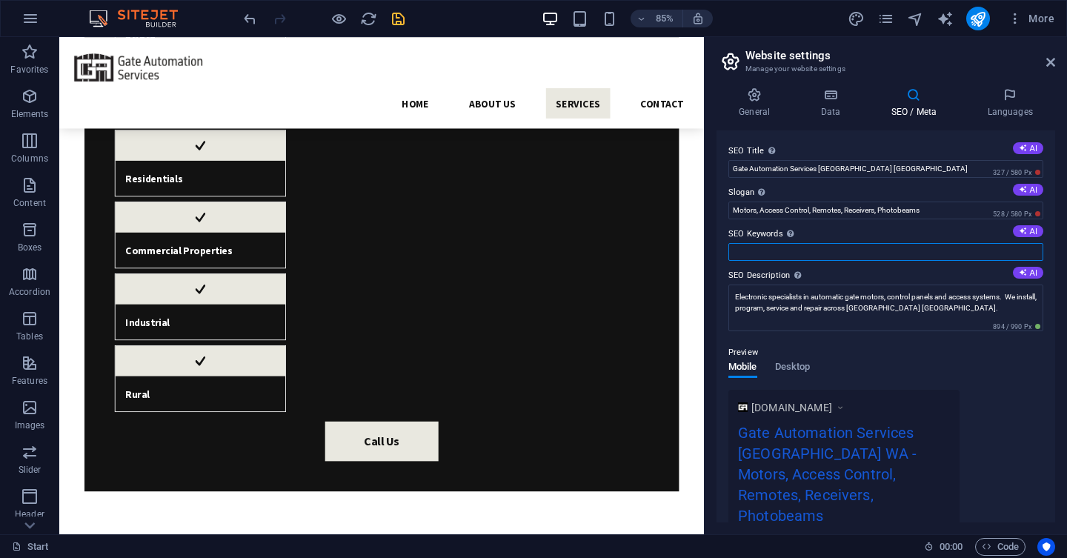
type input "Perth"
click at [770, 246] on input "SEO Keywords Comma-separated list of keywords representing your website. AI" at bounding box center [885, 252] width 315 height 18
paste input "gate automation Perth, gate motor repairs, automatic gate programming, access c…"
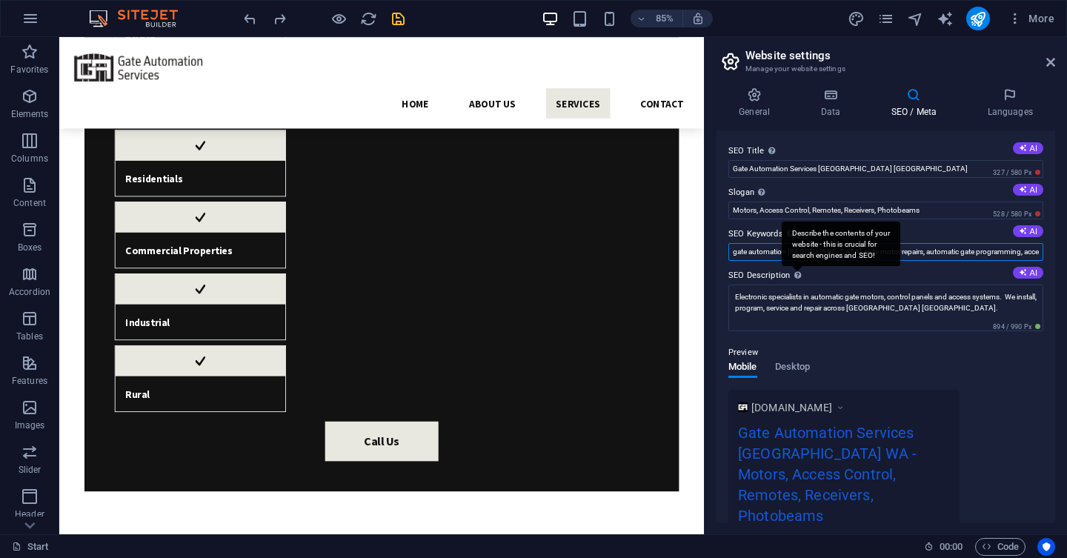
scroll to position [0, 187]
type input "gate automation Perth, gate motor repairs, automatic gate programming, access c…"
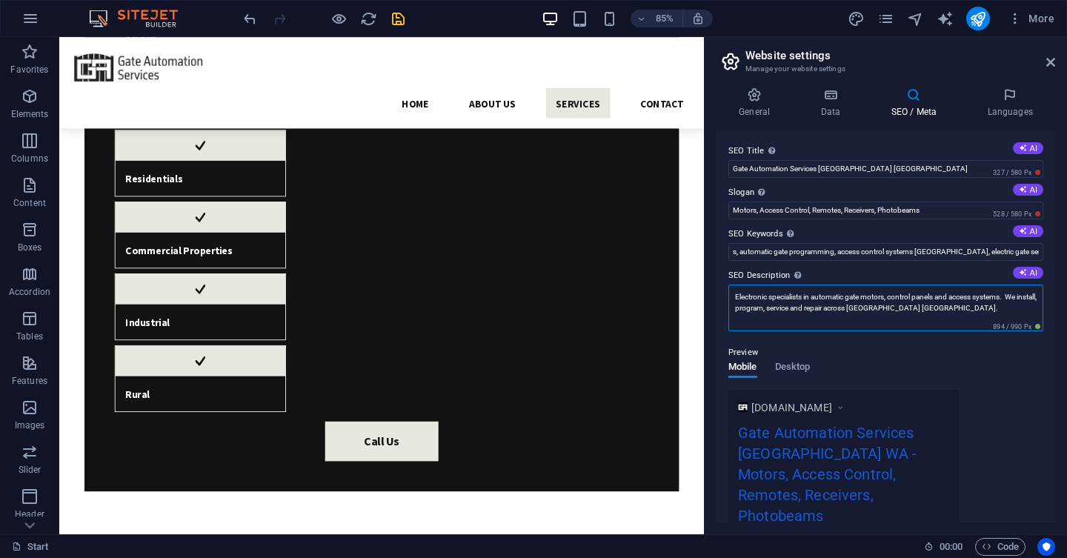
click at [840, 307] on textarea "Electronic specialists in automatic gate motors, control panels and access syst…" at bounding box center [885, 308] width 315 height 47
click at [843, 178] on div "SEO Title The title of your website - make it something that stands out in sear…" at bounding box center [886, 326] width 339 height 392
click at [851, 169] on input "Gate Automation Services Perth WA" at bounding box center [885, 169] width 315 height 18
type input "Gate Automation Services"
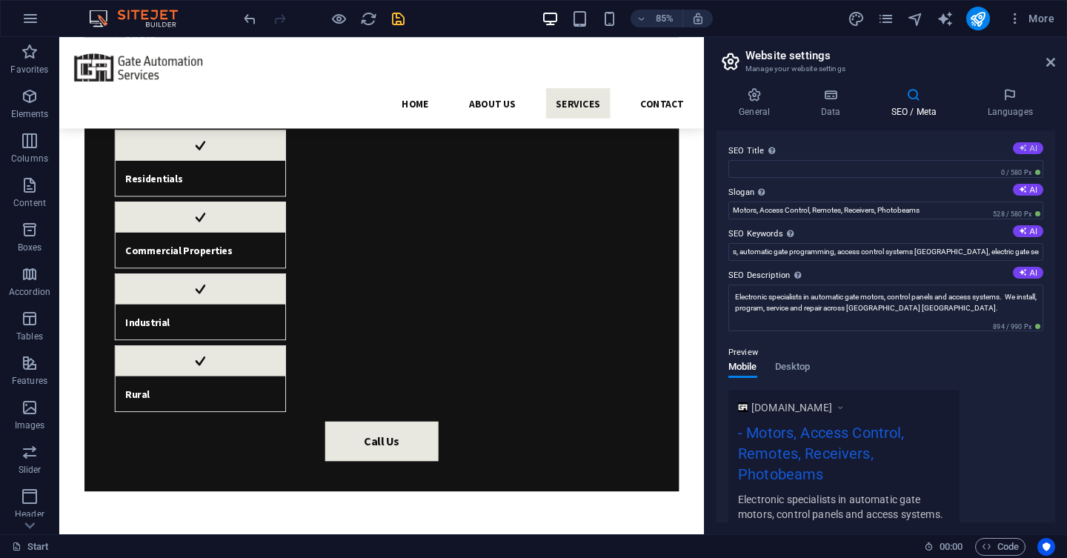
click at [1020, 153] on button "AI" at bounding box center [1028, 148] width 30 height 12
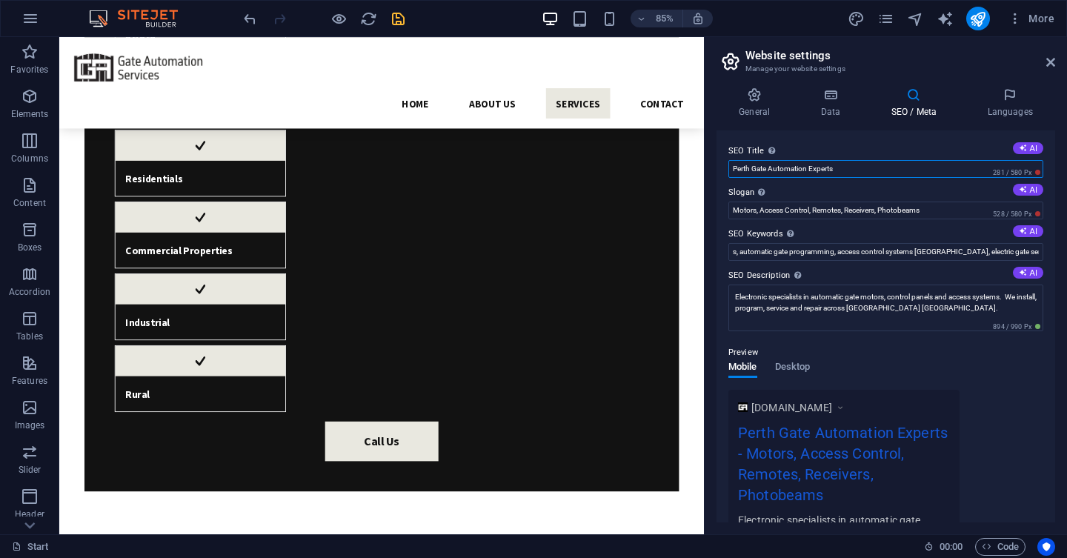
click at [901, 170] on input "Perth Gate Automation Experts" at bounding box center [885, 169] width 315 height 18
click at [753, 169] on input "Perth Gate Automation Experts" at bounding box center [885, 169] width 315 height 18
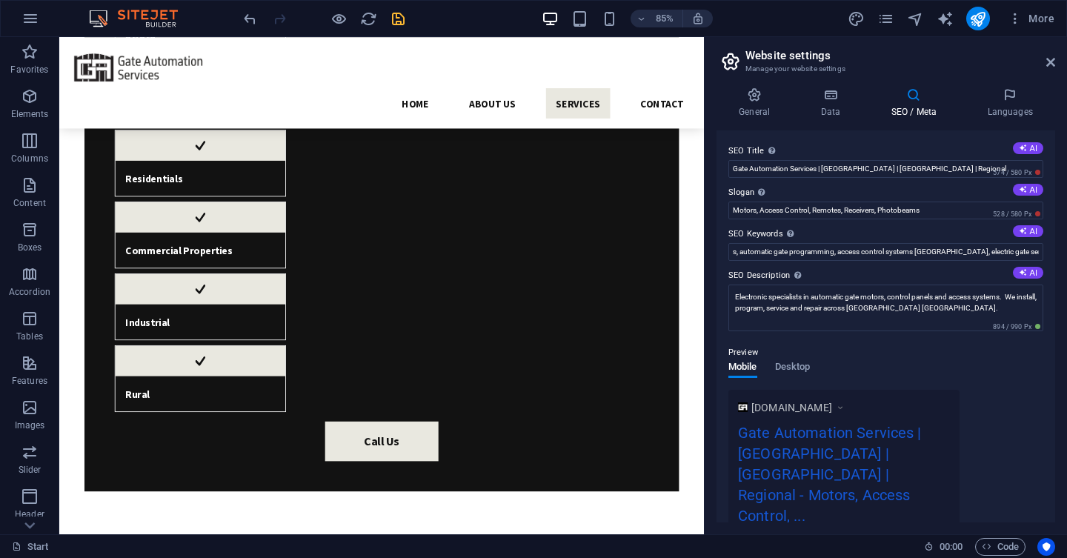
click at [987, 387] on div "Preview Mobile Desktop www.example.com Gate Automation Services | Perth | Weste…" at bounding box center [885, 467] width 315 height 270
click at [941, 173] on input "Gate Automation Services | Perth | Western Australia | Regional" at bounding box center [885, 169] width 315 height 18
click at [841, 168] on input "Gate Automation Services | Perth | Western Australia" at bounding box center [885, 169] width 315 height 18
drag, startPoint x: 821, startPoint y: 167, endPoint x: 961, endPoint y: 184, distance: 141.1
click at [960, 178] on input "Gate Automation Services | Perth | Western Australia" at bounding box center [885, 169] width 315 height 18
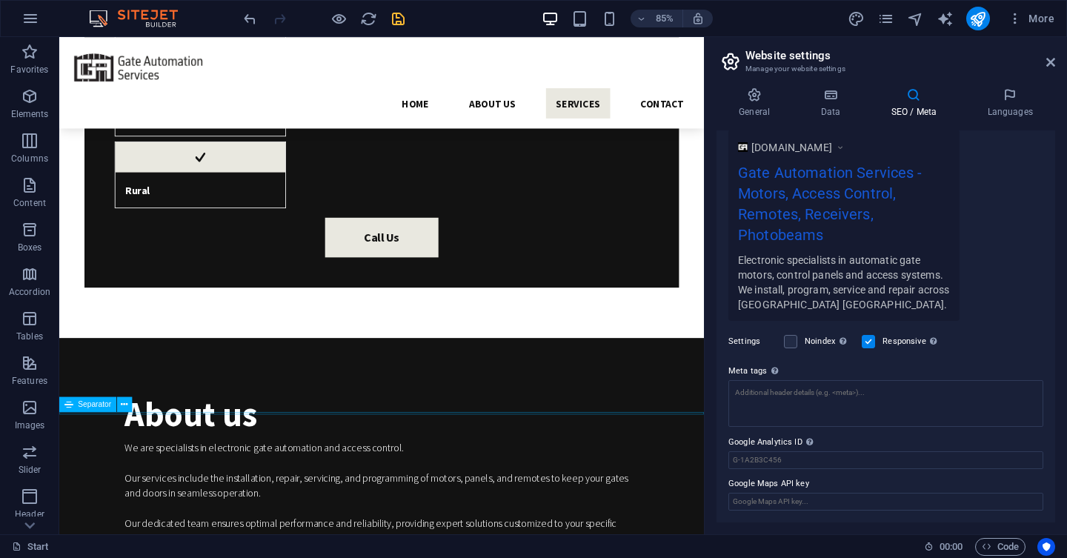
scroll to position [1176, 0]
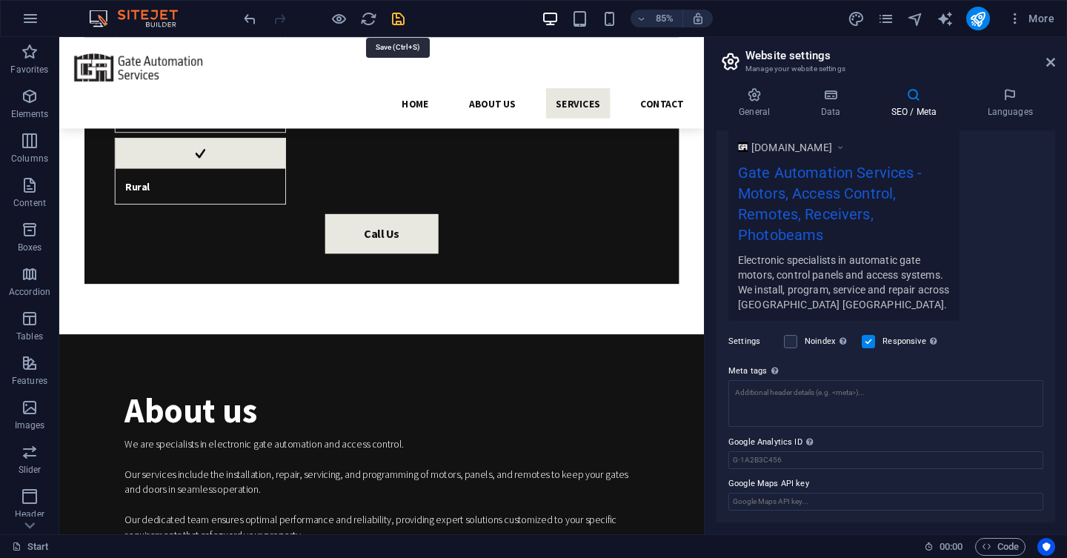
type input "Gate Automation Services"
click at [397, 24] on icon "save" at bounding box center [398, 18] width 17 height 17
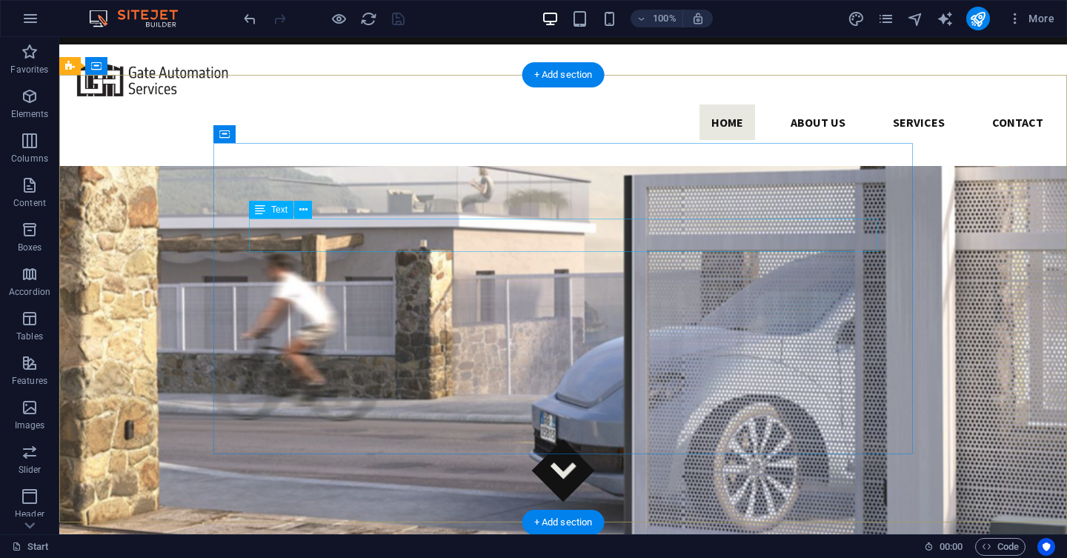
scroll to position [0, 0]
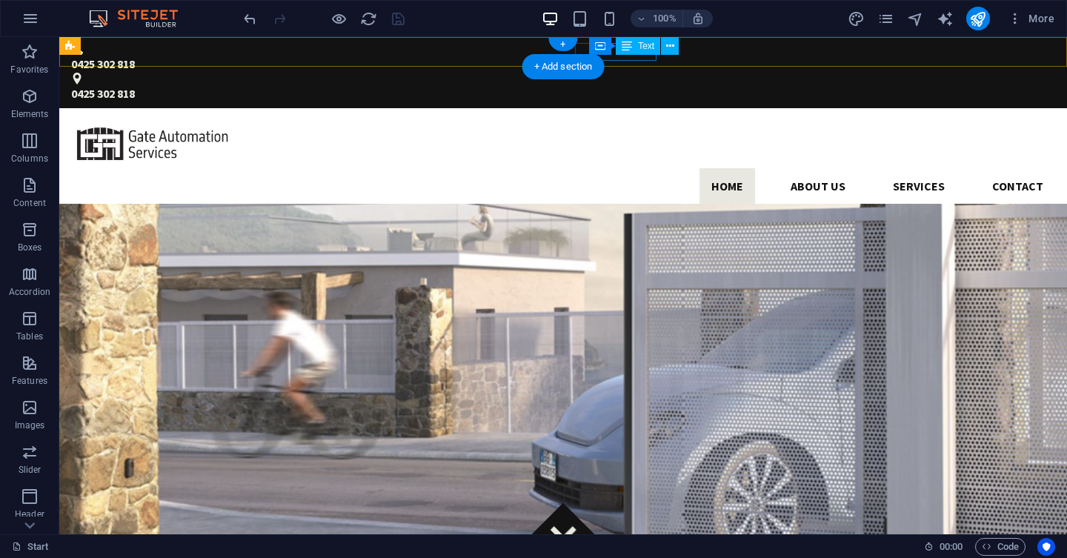
click at [611, 84] on div "0425 302 818" at bounding box center [563, 93] width 984 height 18
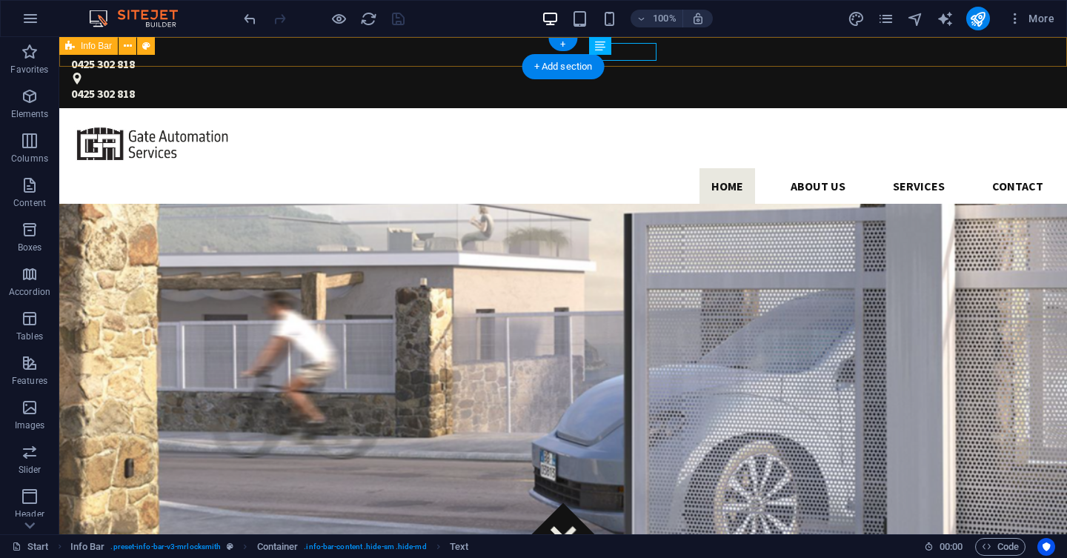
click at [737, 48] on div "0425 302 818 0425 302 818" at bounding box center [563, 72] width 1008 height 71
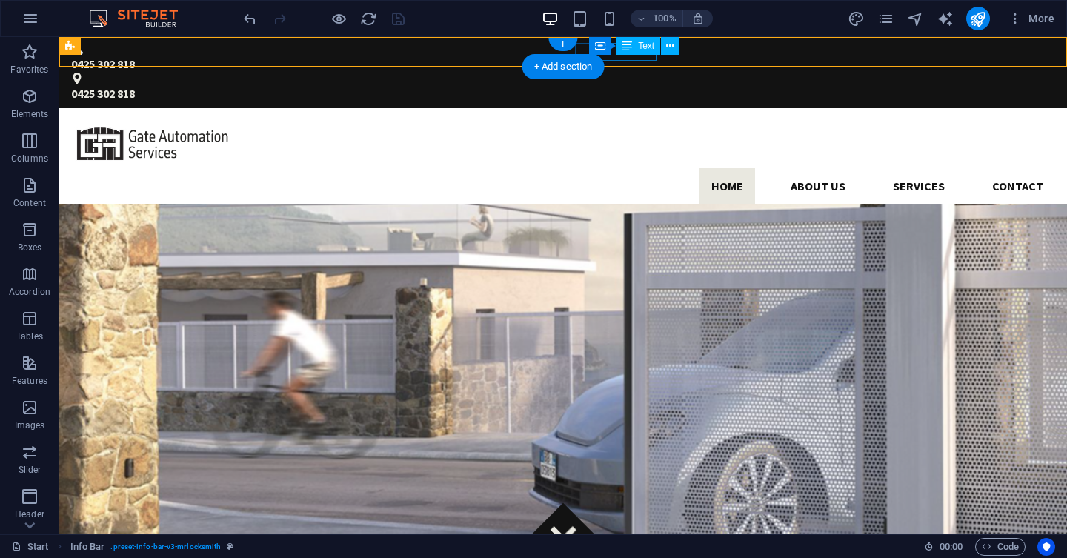
click at [616, 54] on div "Text" at bounding box center [638, 46] width 44 height 18
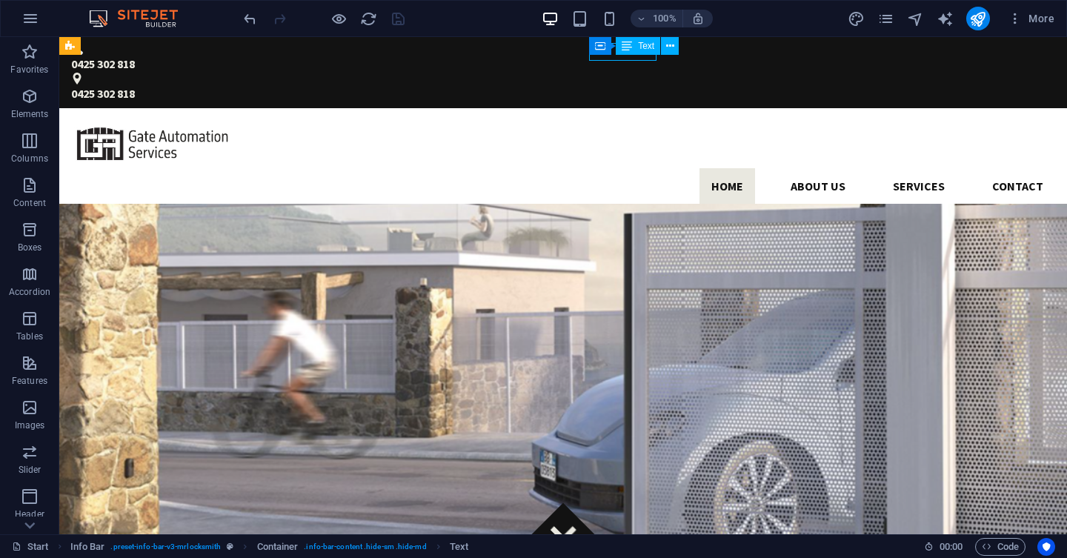
click at [616, 54] on div "Text" at bounding box center [638, 46] width 44 height 18
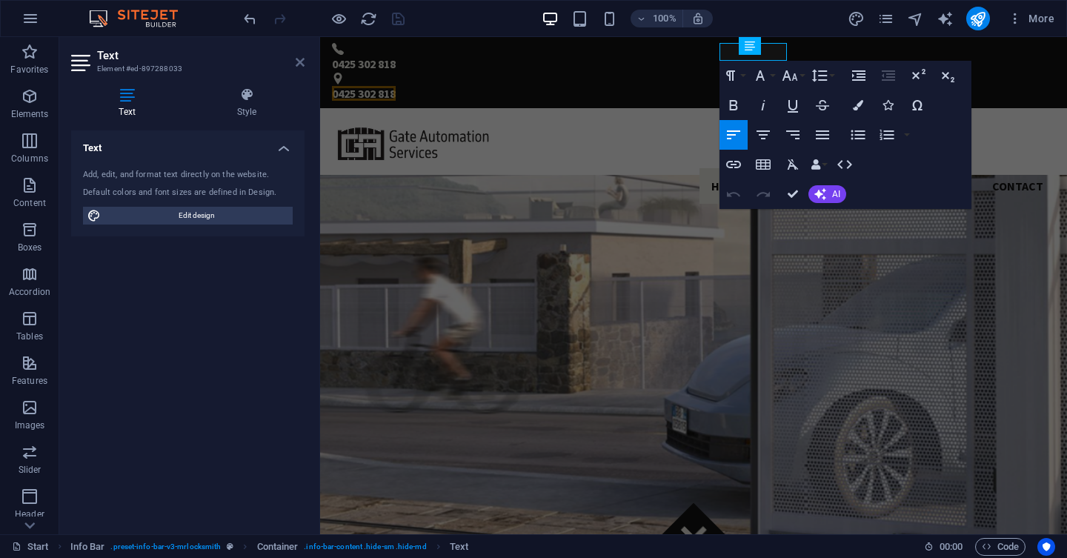
drag, startPoint x: 301, startPoint y: 61, endPoint x: 247, endPoint y: 24, distance: 65.6
click at [301, 61] on icon at bounding box center [300, 62] width 9 height 12
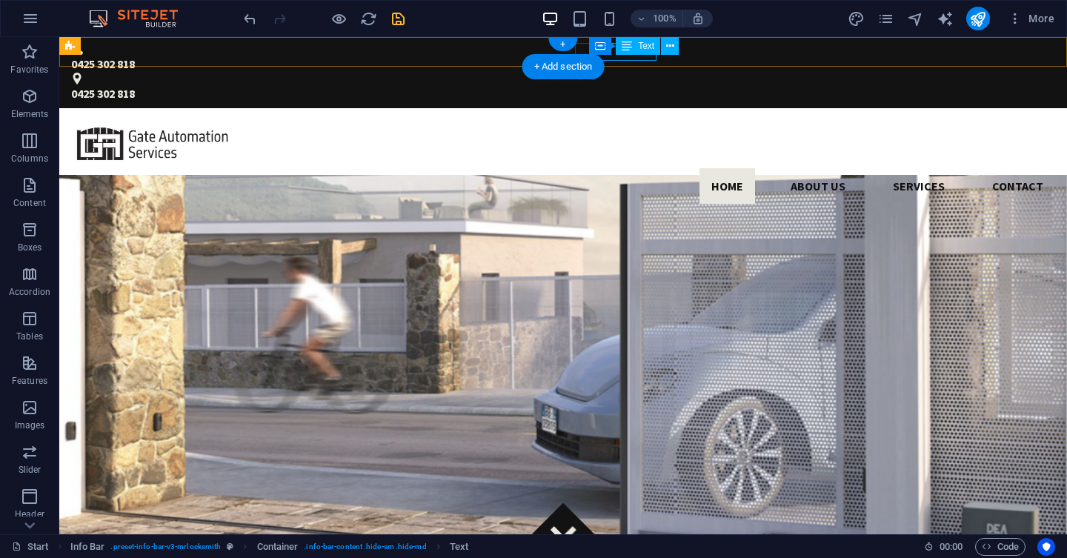
click at [623, 84] on div "0425 302 818" at bounding box center [563, 93] width 984 height 18
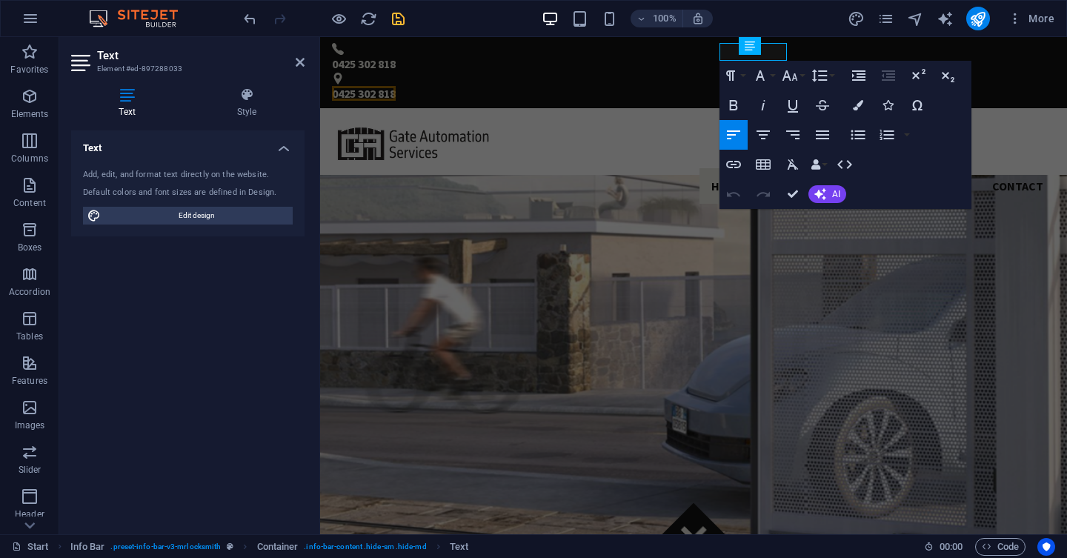
click at [307, 64] on aside "Text Element #ed-897288033 Text Style Text Add, edit, and format text directly …" at bounding box center [189, 285] width 261 height 497
click at [831, 50] on div "0425 302 818 0425 302 818" at bounding box center [693, 72] width 747 height 71
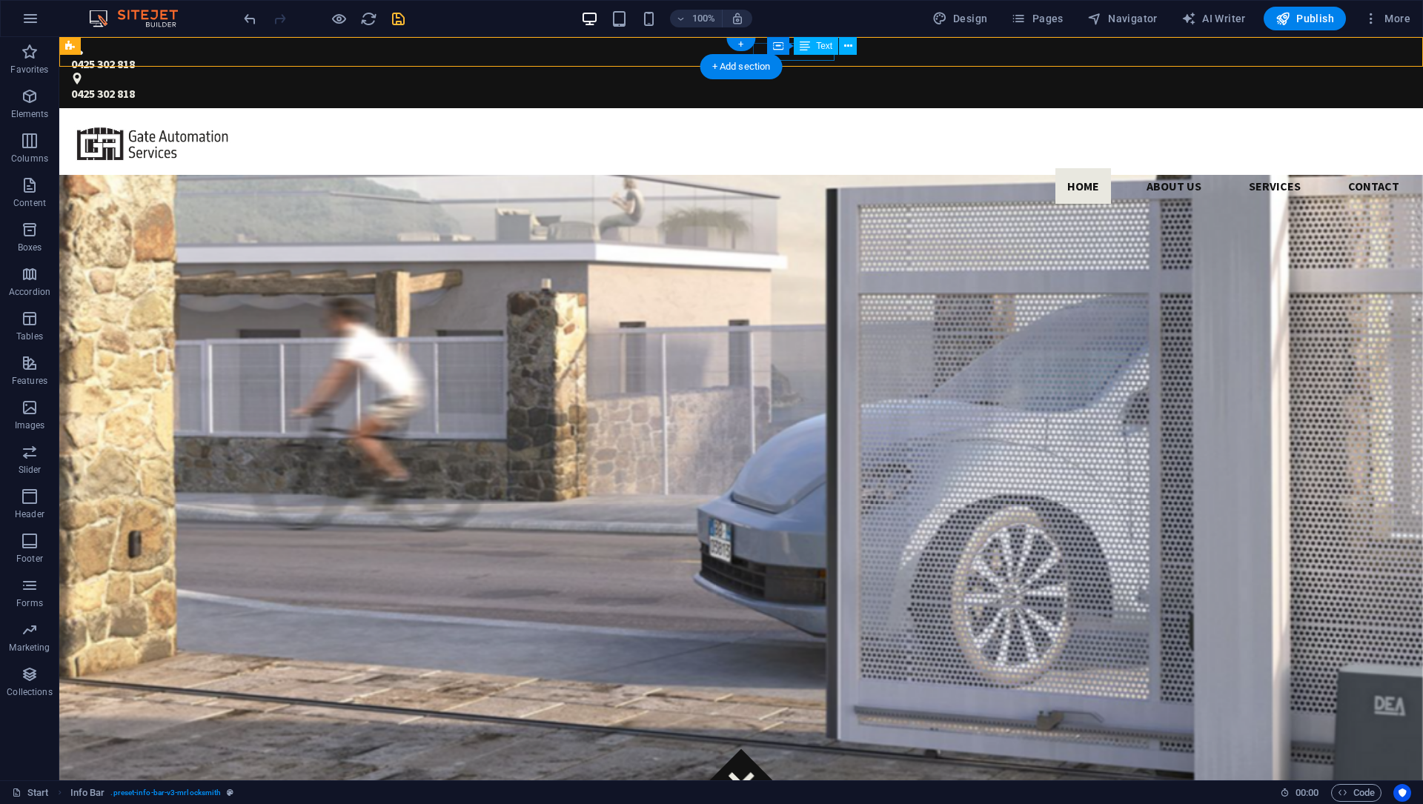
click at [798, 84] on div "0425 302 818" at bounding box center [741, 93] width 1340 height 18
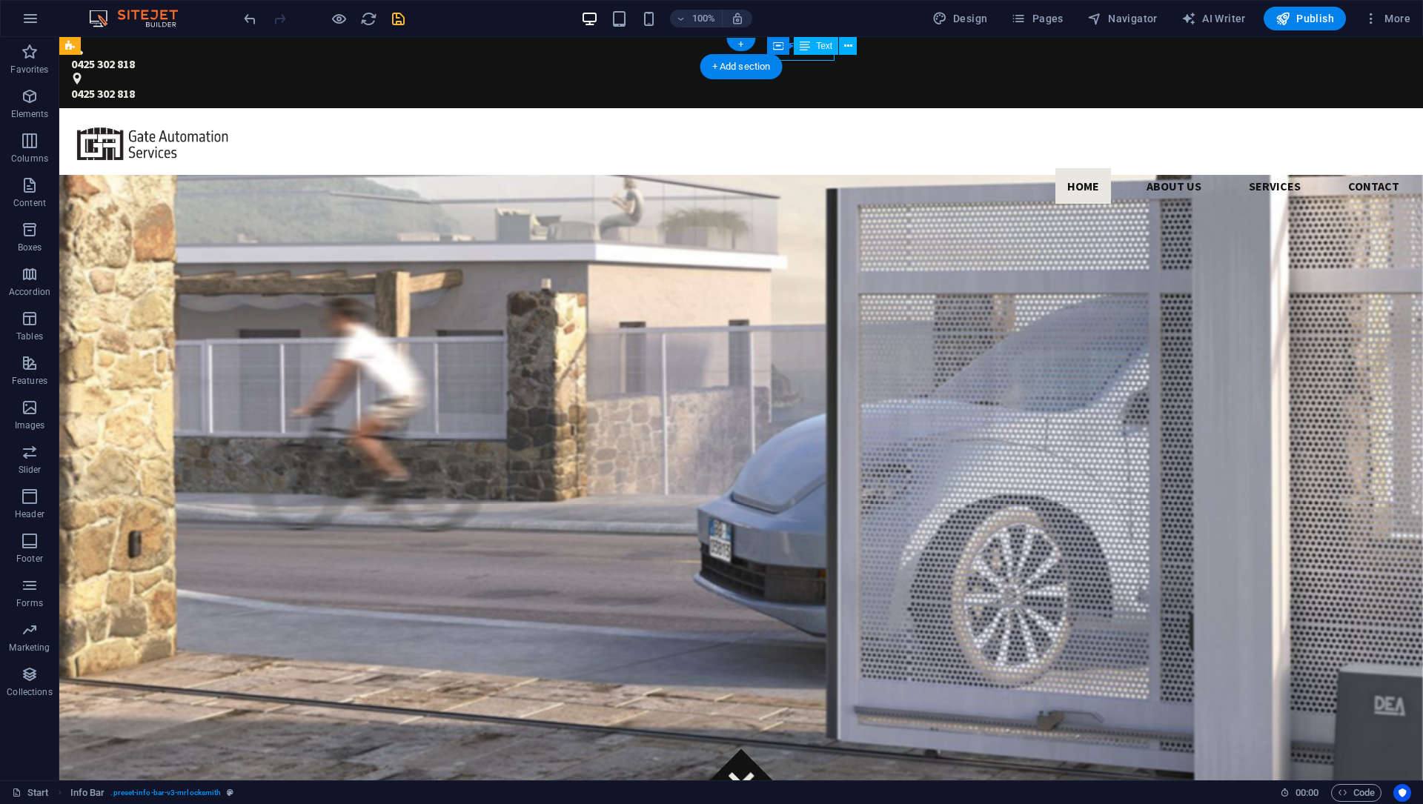
click at [798, 84] on div "0425 302 818" at bounding box center [741, 93] width 1340 height 18
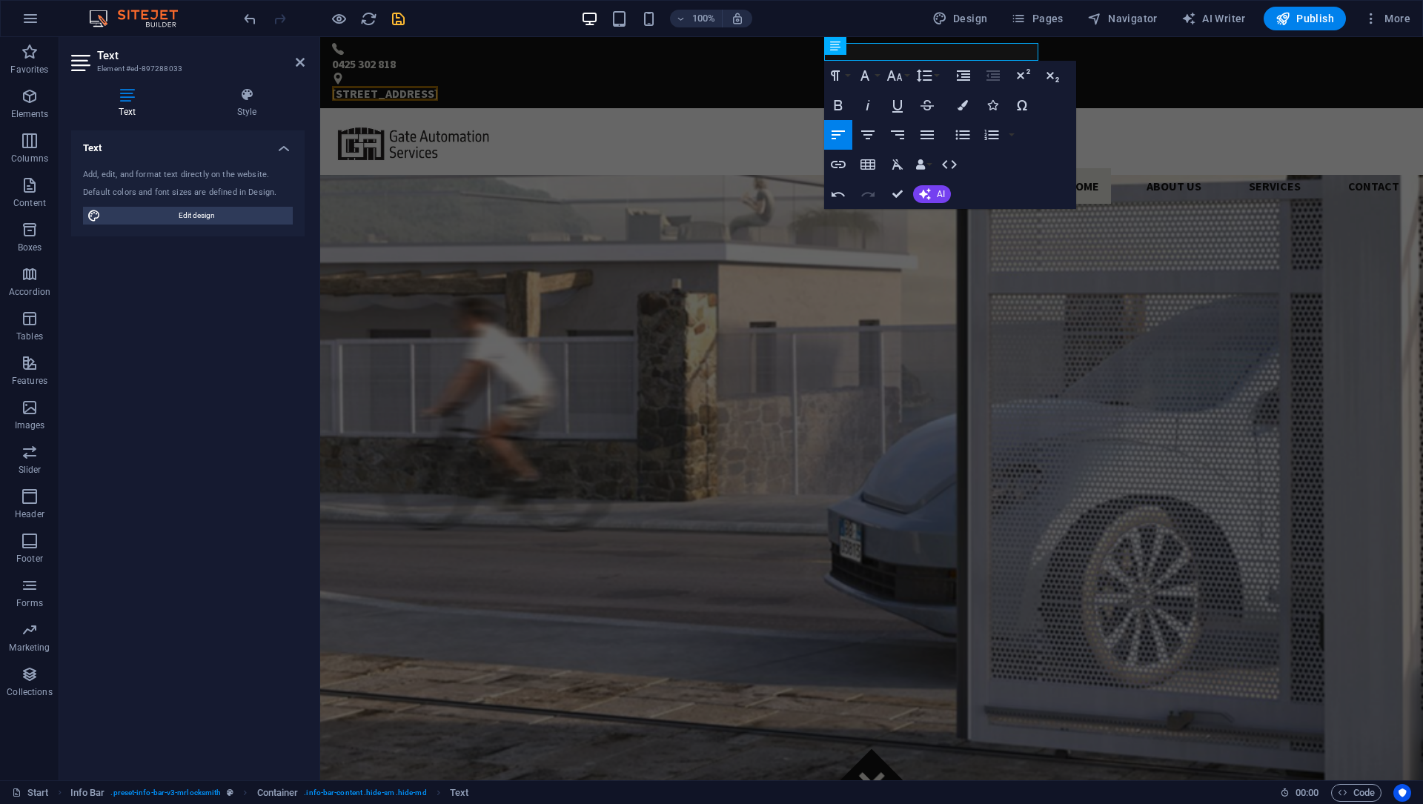
click at [390, 15] on icon "save" at bounding box center [398, 18] width 17 height 17
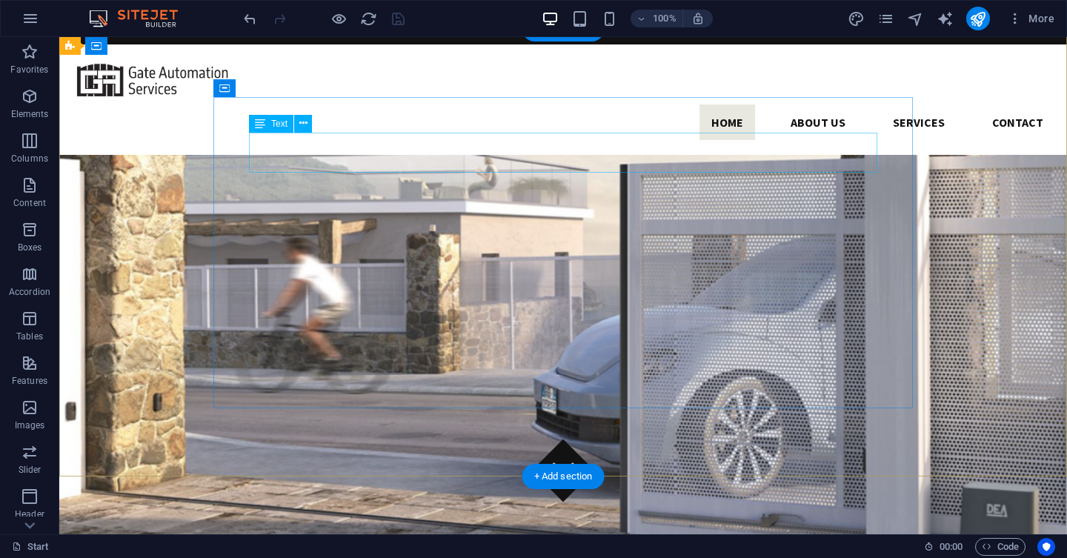
scroll to position [115, 0]
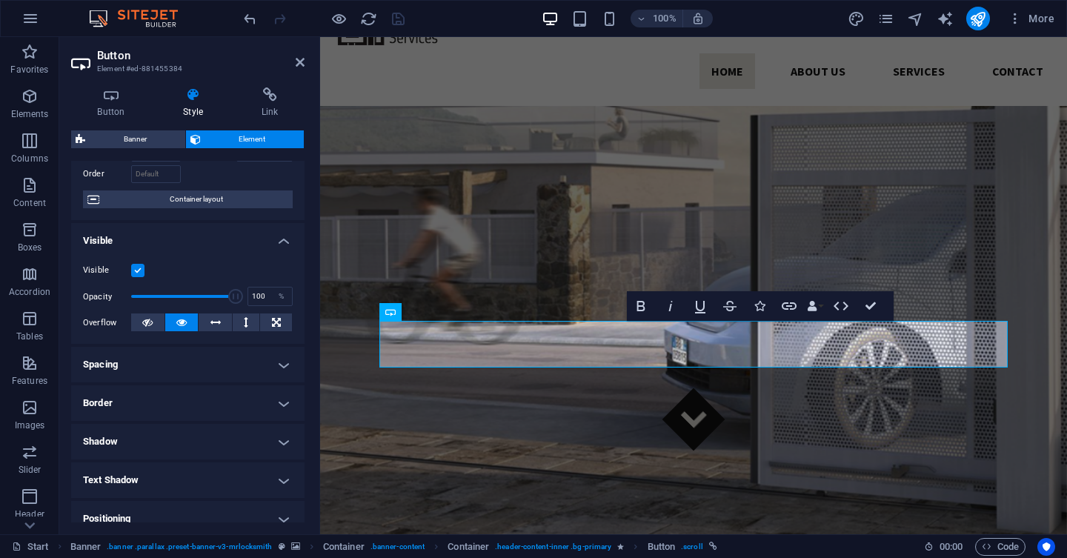
scroll to position [151, 0]
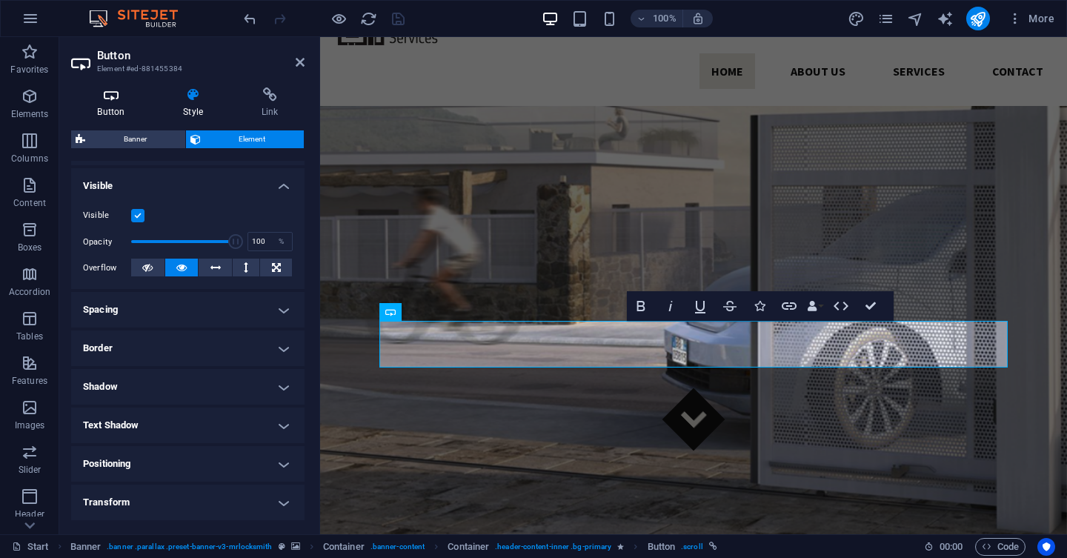
click at [118, 109] on h4 "Button" at bounding box center [114, 102] width 86 height 31
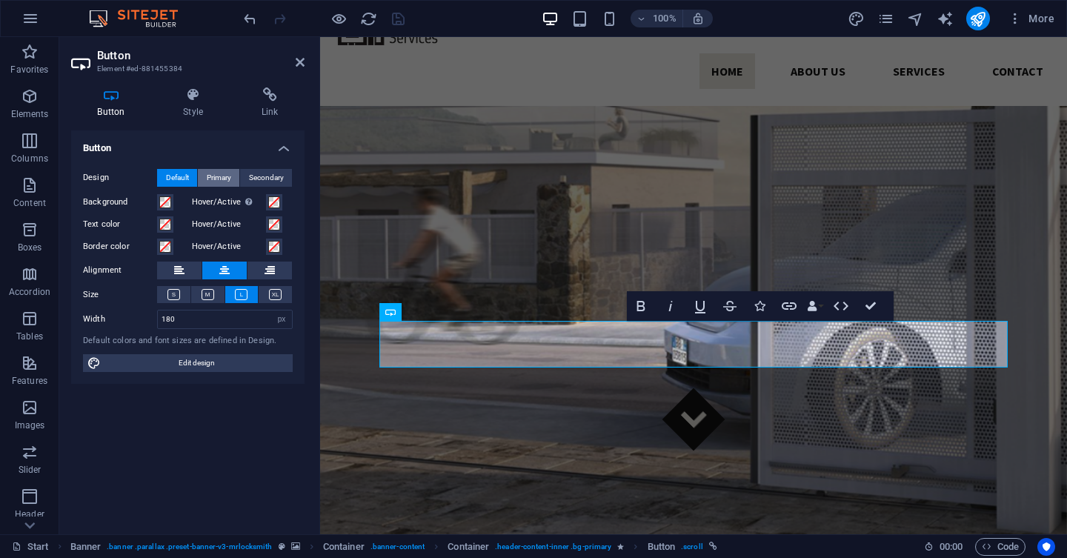
click at [225, 178] on span "Primary" at bounding box center [219, 178] width 24 height 18
click at [251, 173] on span "Secondary" at bounding box center [266, 178] width 35 height 18
click at [170, 177] on span "Default" at bounding box center [177, 178] width 23 height 18
click at [164, 203] on span at bounding box center [165, 202] width 12 height 12
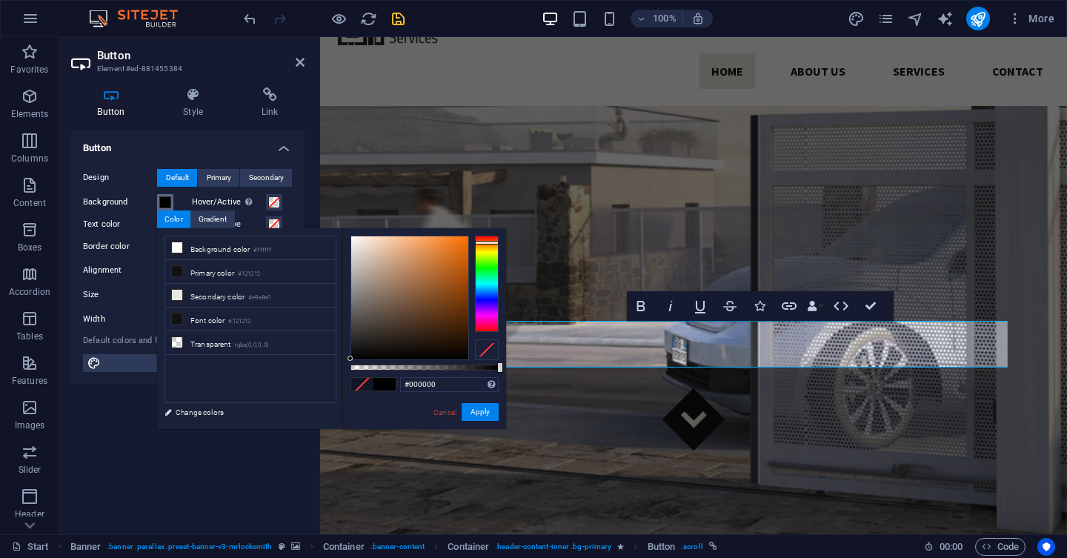
click at [488, 242] on div at bounding box center [487, 284] width 24 height 96
click at [484, 236] on div at bounding box center [487, 284] width 24 height 96
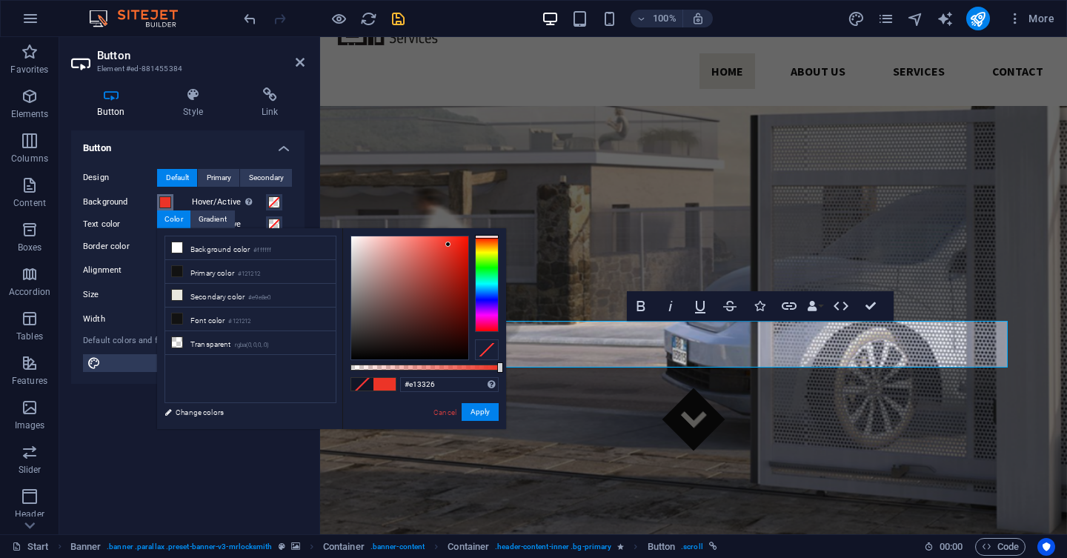
type input "#e13428"
drag, startPoint x: 350, startPoint y: 350, endPoint x: 447, endPoint y: 250, distance: 138.9
click at [447, 250] on div at bounding box center [409, 298] width 119 height 124
click at [482, 414] on button "Apply" at bounding box center [480, 412] width 37 height 18
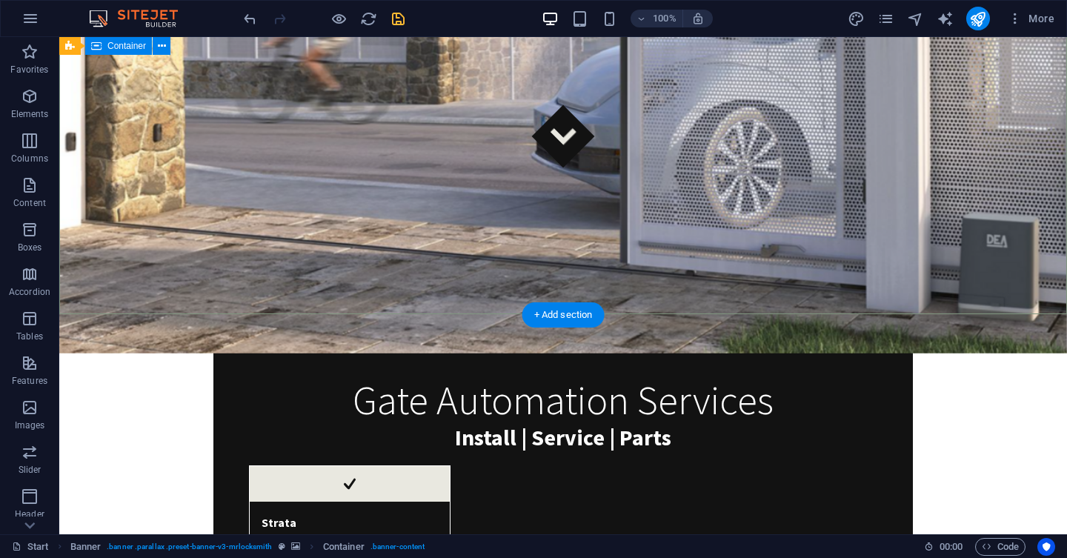
scroll to position [217, 0]
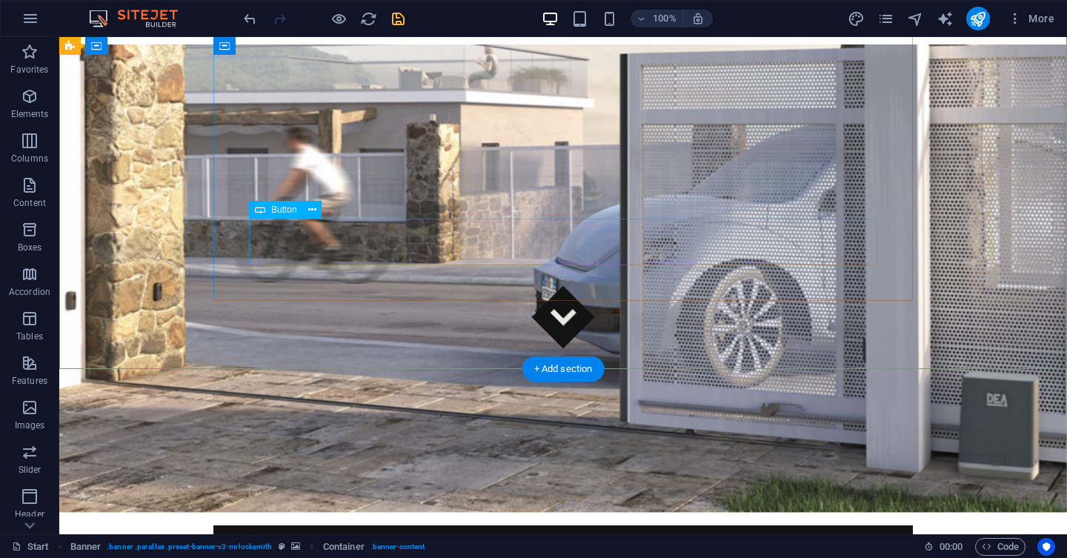
select select "px"
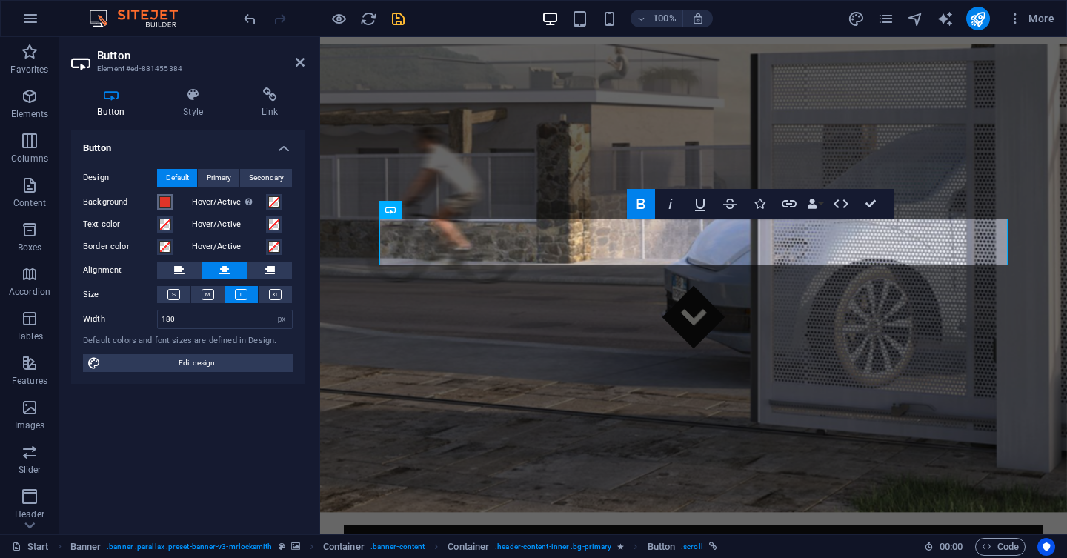
click at [164, 199] on span at bounding box center [165, 202] width 12 height 12
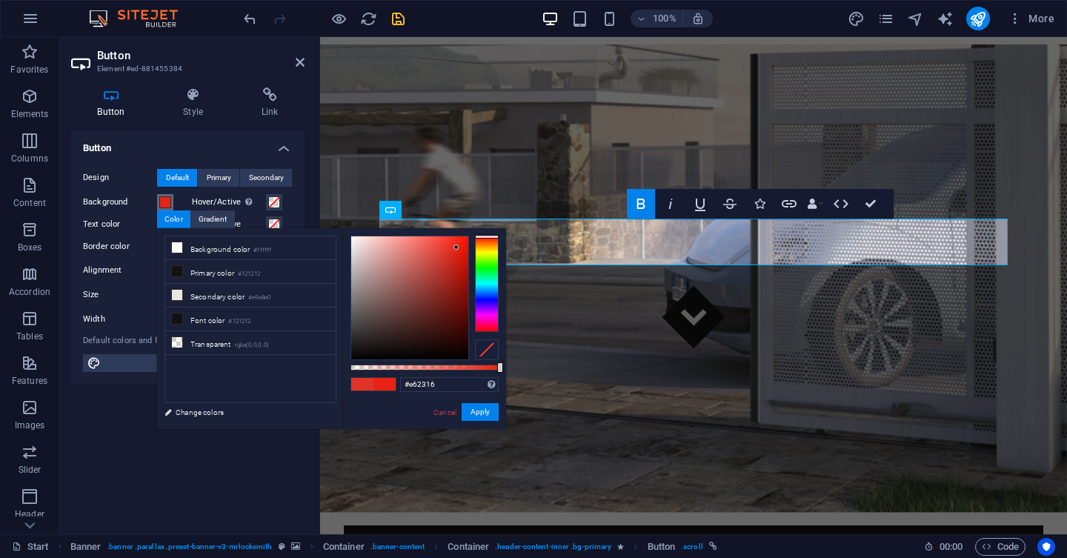
drag, startPoint x: 449, startPoint y: 248, endPoint x: 456, endPoint y: 247, distance: 7.4
click at [456, 247] on div at bounding box center [409, 297] width 117 height 123
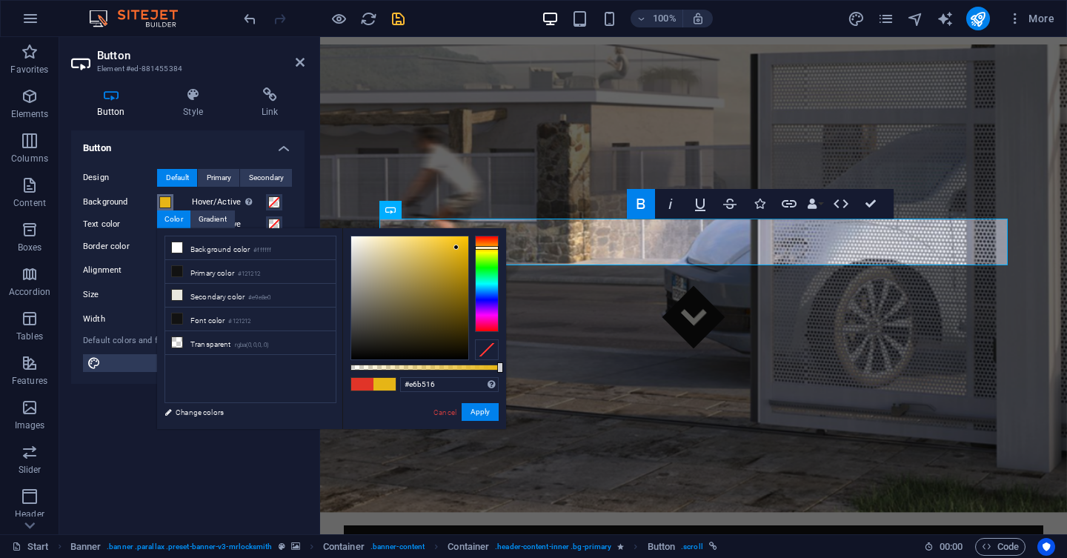
click at [488, 247] on div at bounding box center [487, 284] width 24 height 96
click at [488, 247] on div at bounding box center [487, 247] width 24 height 4
click at [487, 245] on div at bounding box center [487, 246] width 24 height 4
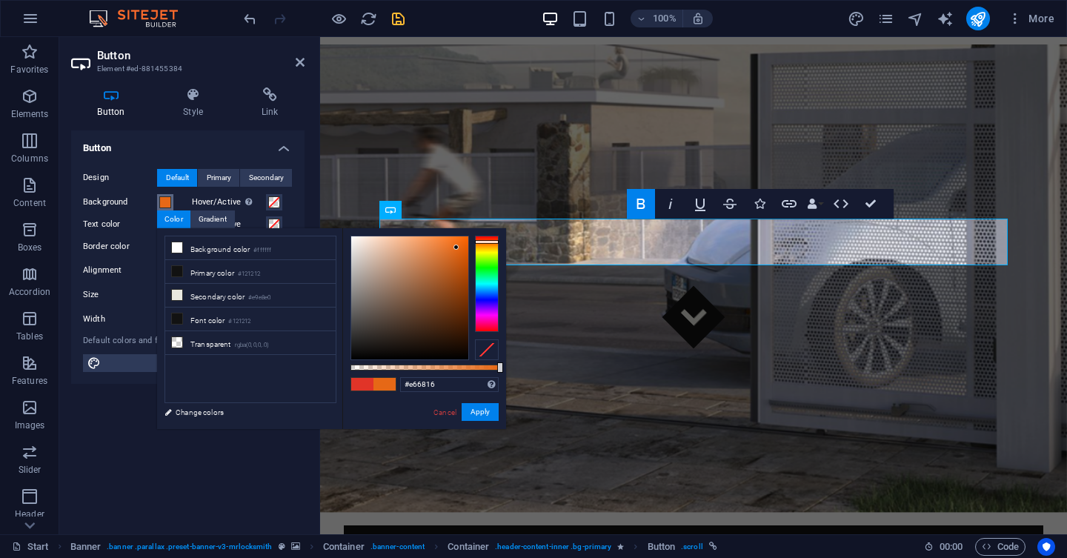
click at [482, 242] on div at bounding box center [487, 284] width 24 height 96
type input "#b35112"
drag, startPoint x: 457, startPoint y: 251, endPoint x: 456, endPoint y: 272, distance: 20.8
click at [456, 272] on div at bounding box center [409, 297] width 117 height 123
click at [478, 412] on button "Apply" at bounding box center [480, 412] width 37 height 18
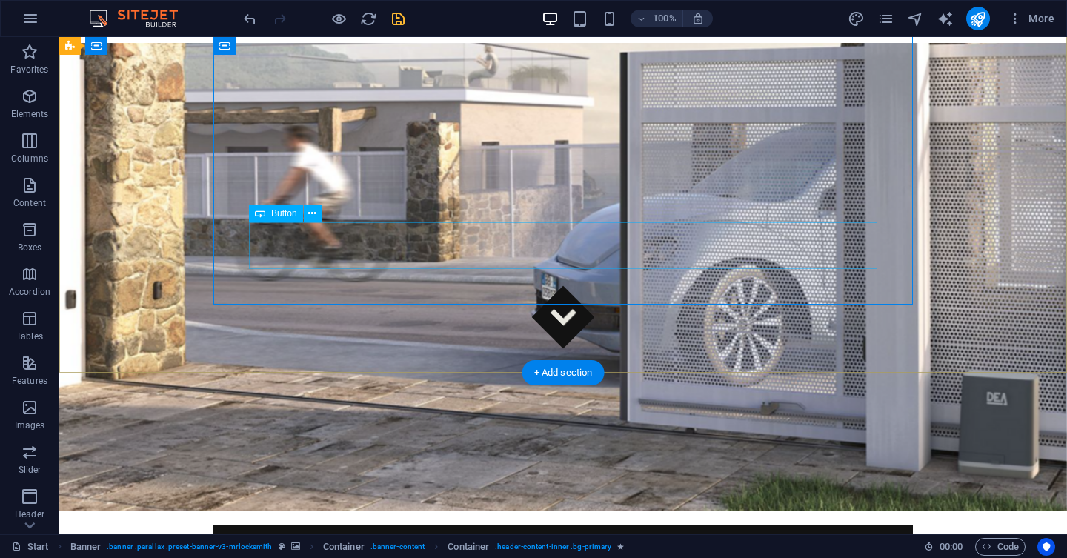
scroll to position [0, 0]
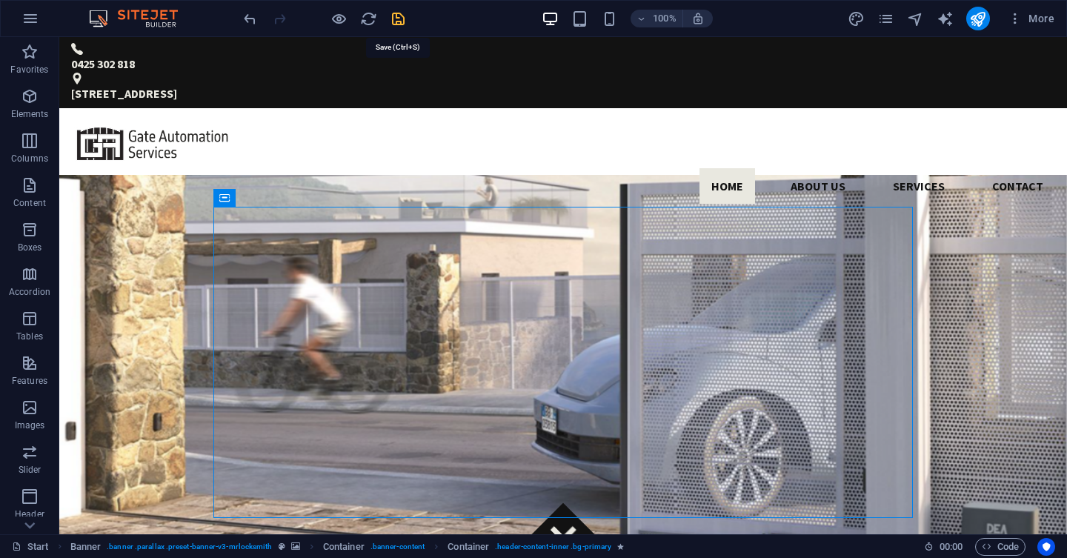
click at [402, 20] on icon "save" at bounding box center [398, 18] width 17 height 17
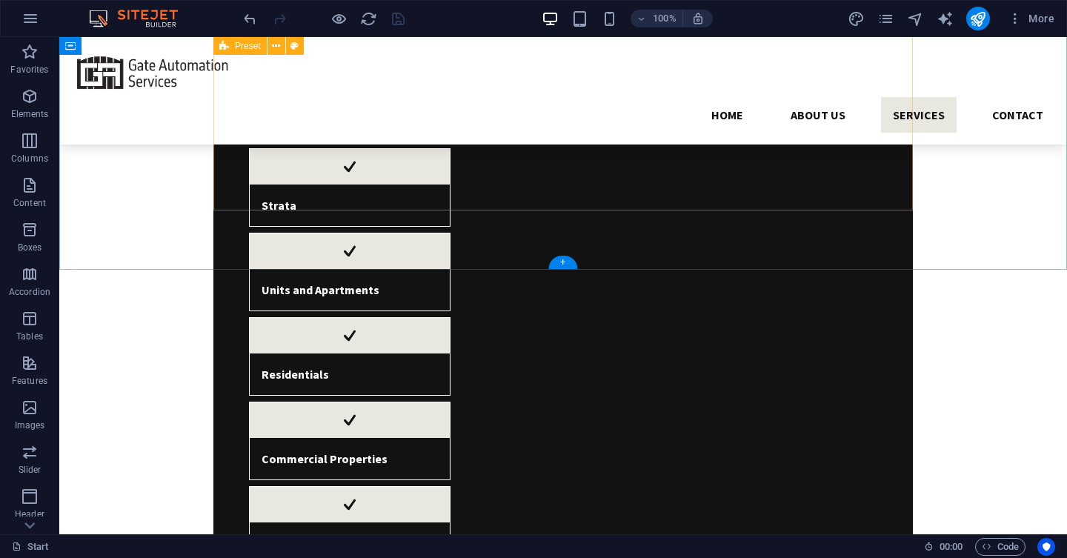
scroll to position [586, 0]
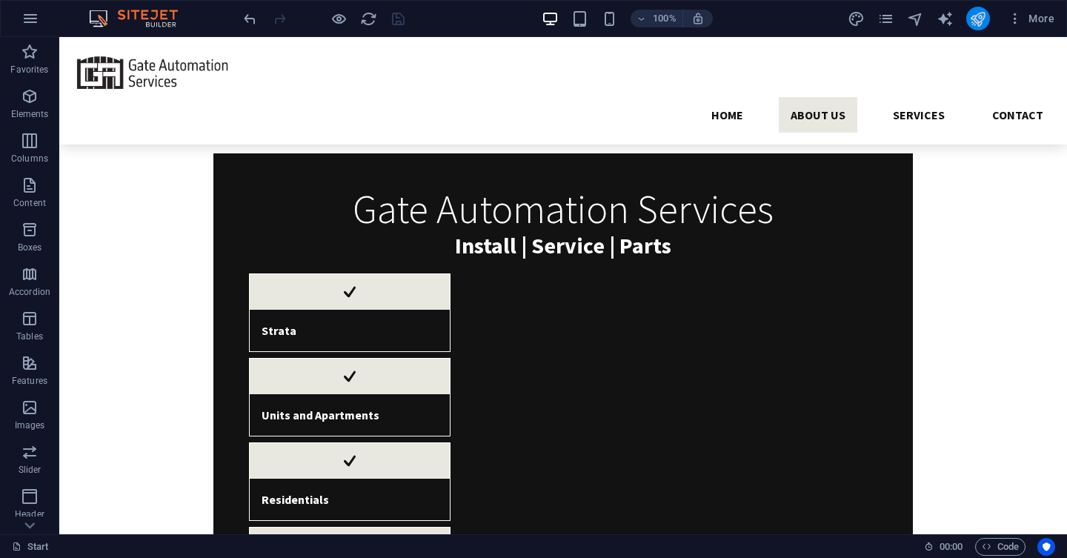
click at [968, 15] on button "publish" at bounding box center [978, 19] width 24 height 24
